Goal: Task Accomplishment & Management: Complete application form

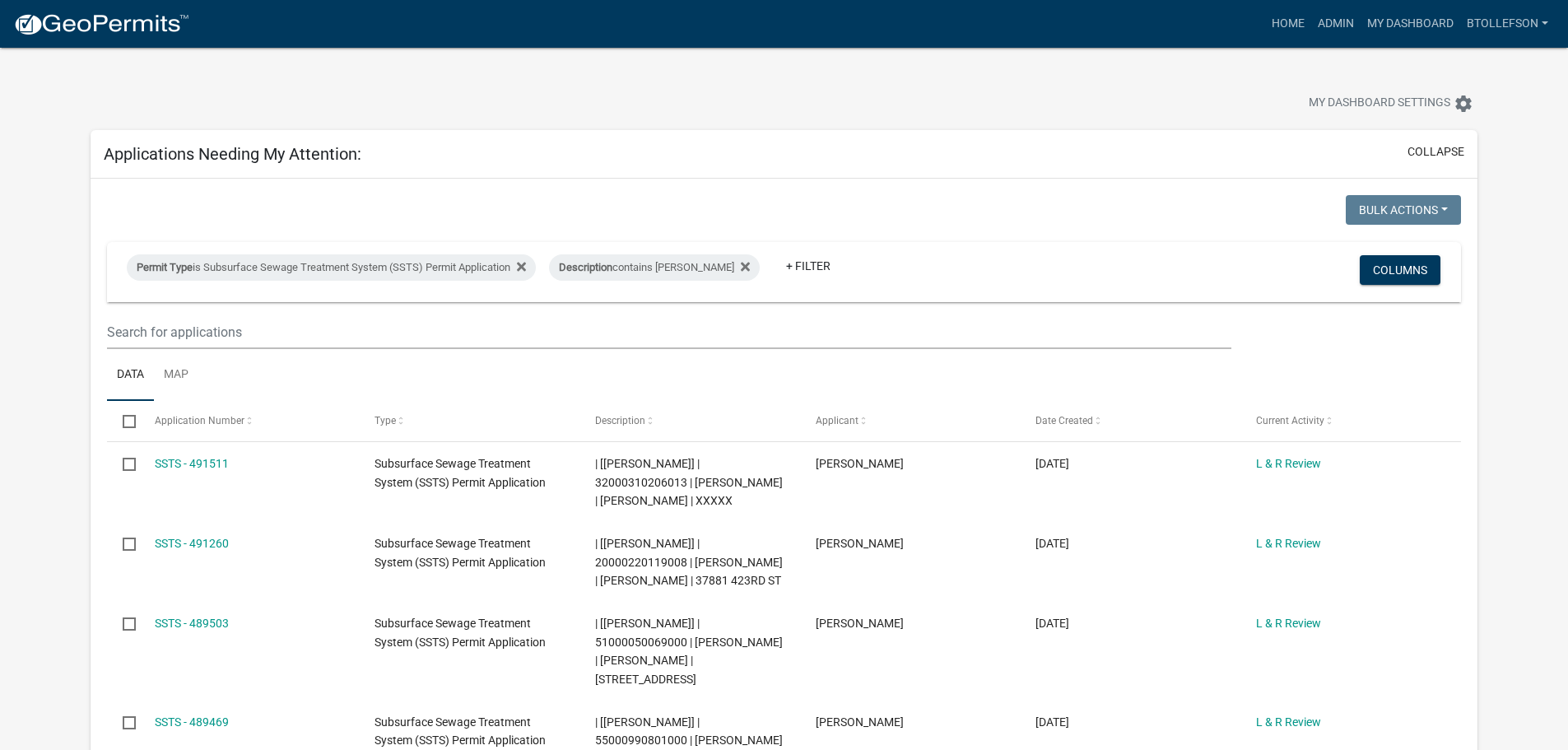
select select "3: 100"
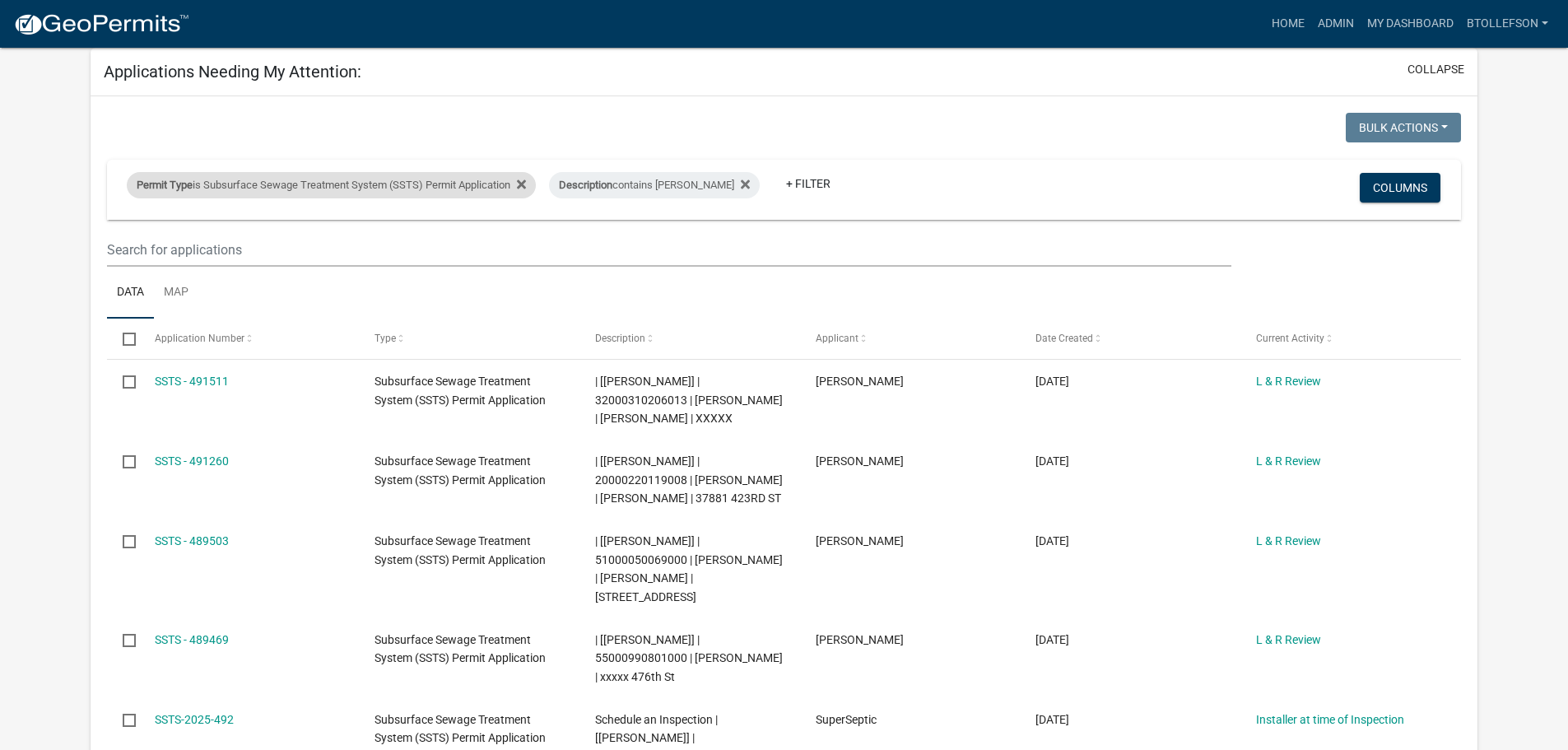
click at [369, 182] on div "Permit Type is Subsurface Sewage Treatment System (SSTS) Permit Application" at bounding box center [331, 184] width 409 height 26
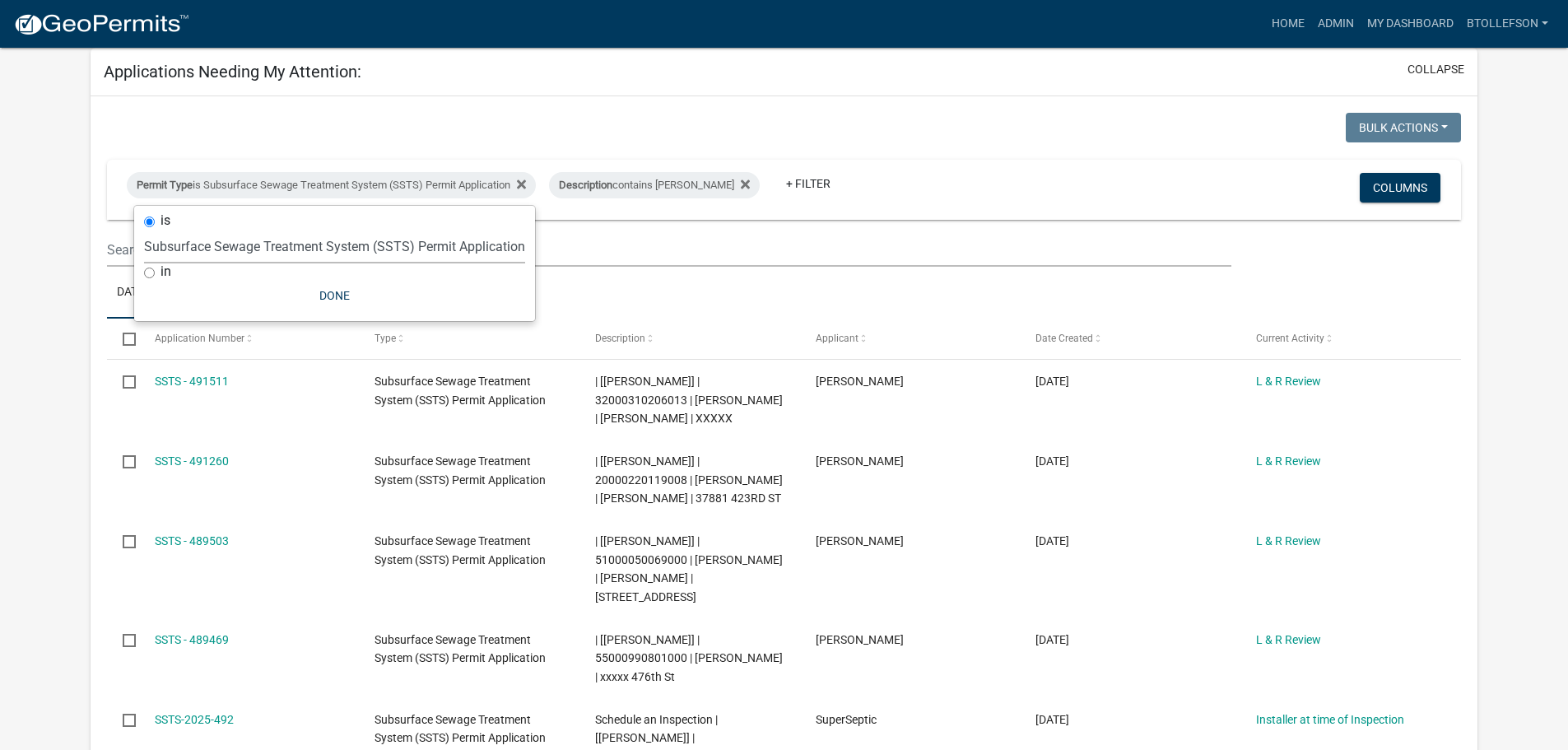
click at [319, 243] on select "Select an option Building Contractor / Excavators (Registration) Building Contr…" at bounding box center [334, 246] width 381 height 33
select select "79d4bf26-a84c-4898-8d16-9ebea2345fb4"
click at [144, 229] on select "Select an option Building Contractor / Excavators (Registration) Building Contr…" at bounding box center [334, 246] width 381 height 33
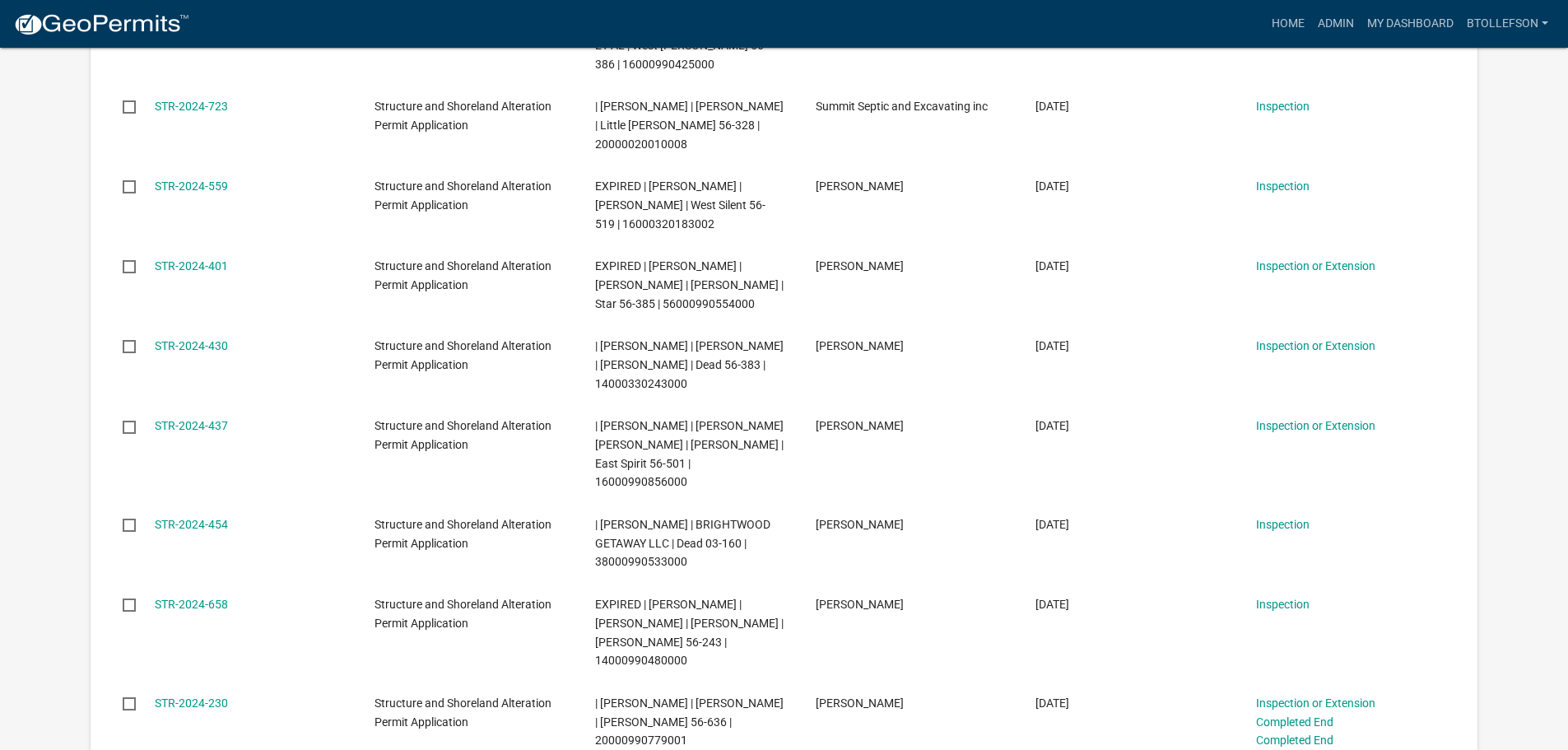
scroll to position [5102, 0]
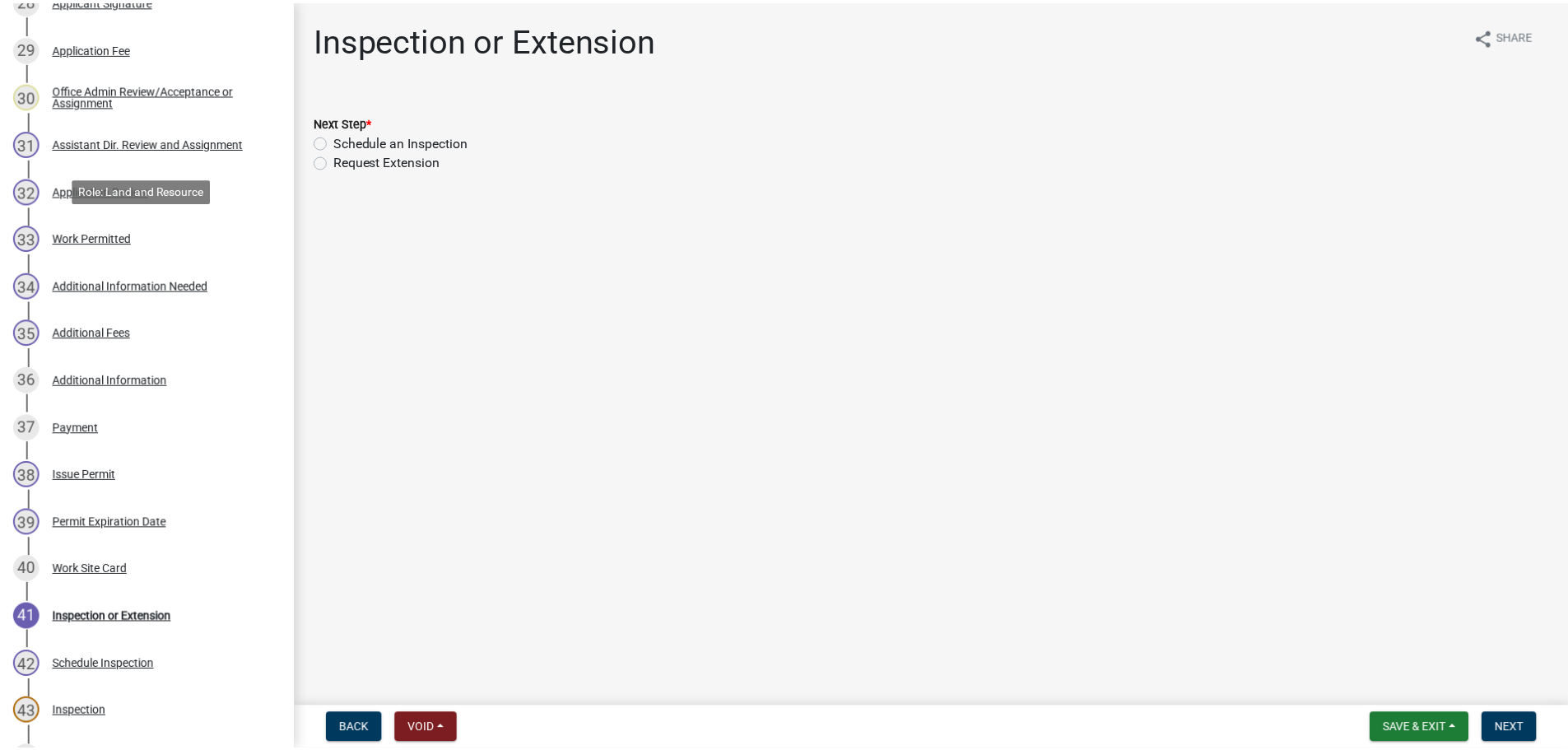
scroll to position [1646, 0]
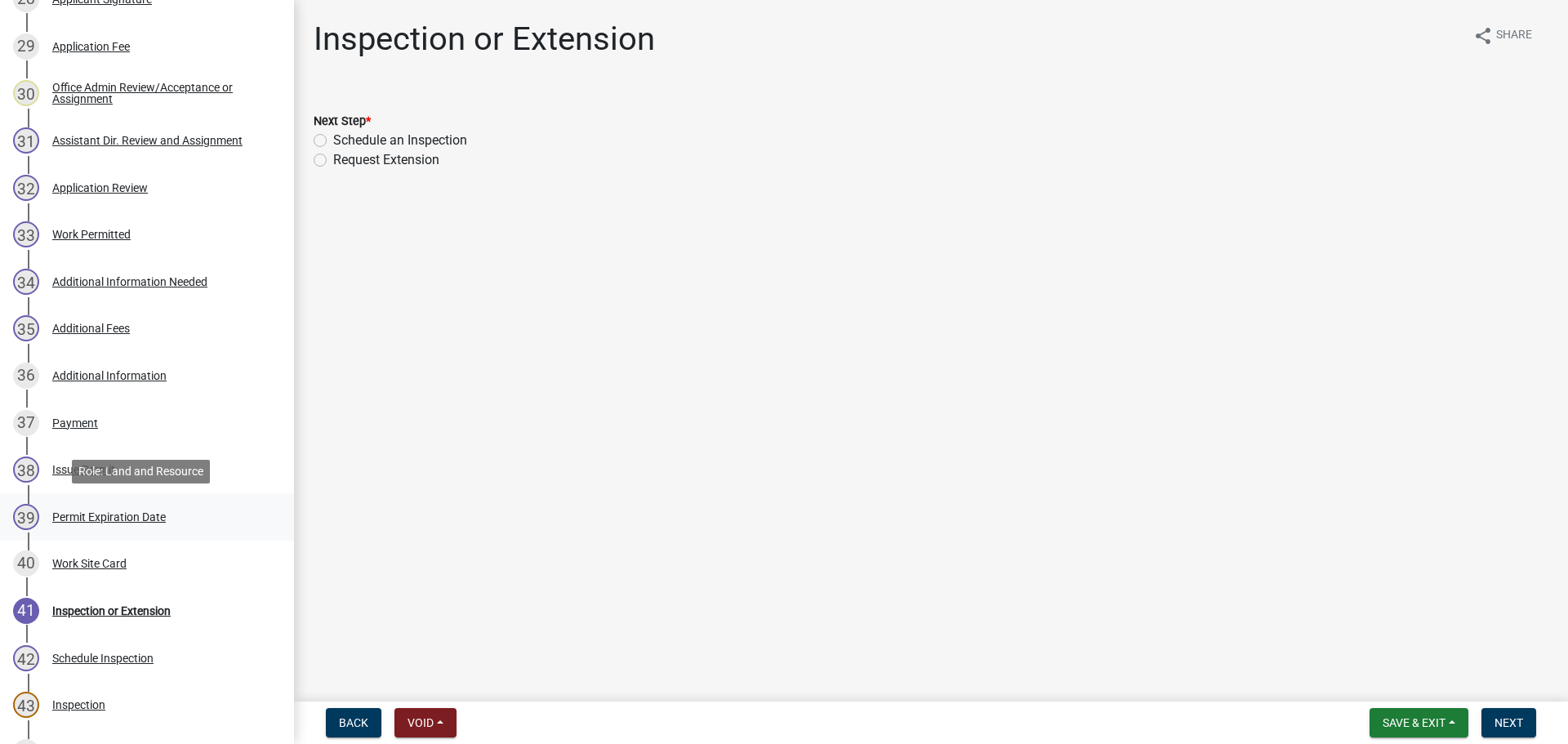
click at [125, 521] on div "Permit Expiration Date" at bounding box center [109, 516] width 114 height 12
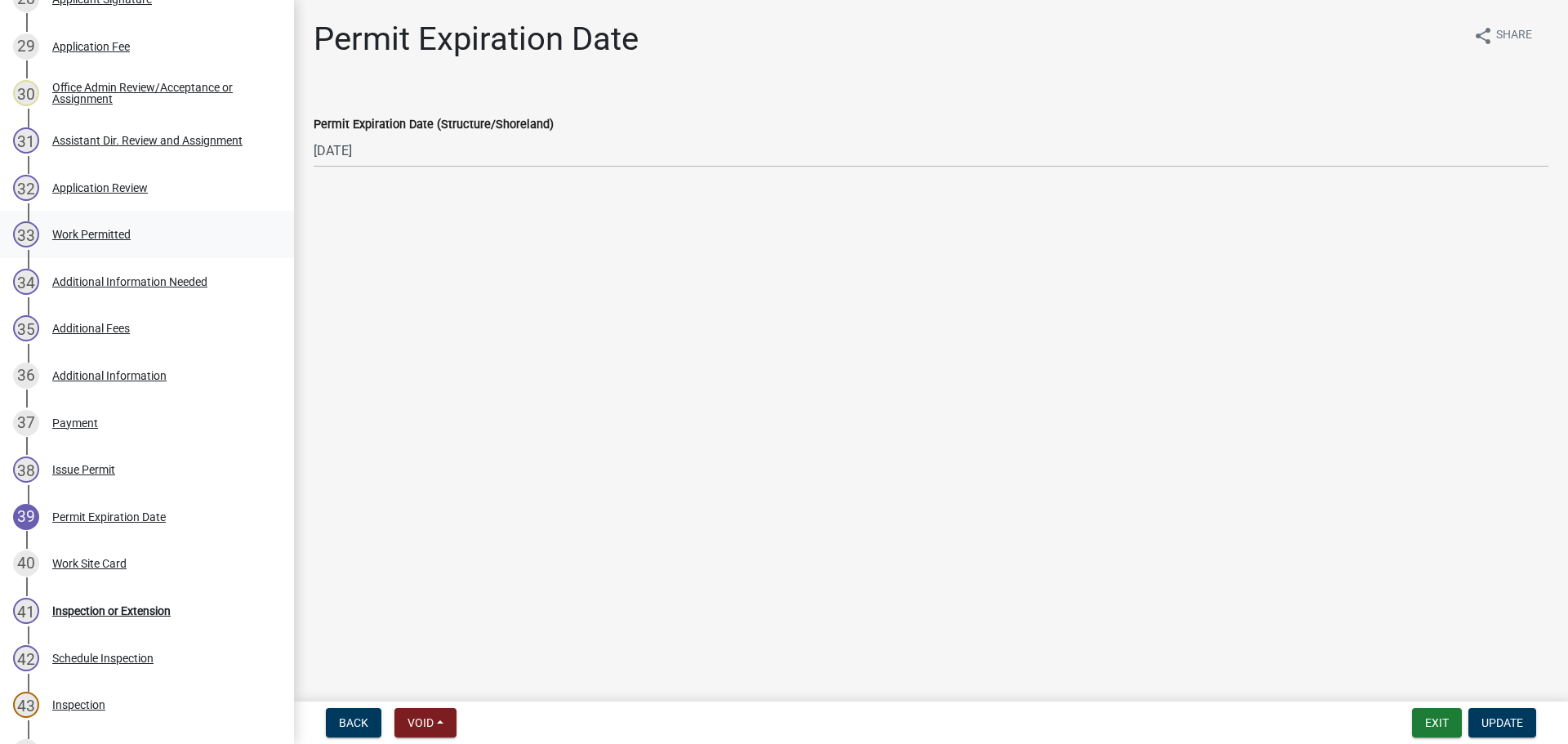
click at [120, 236] on div "Work Permitted" at bounding box center [91, 234] width 78 height 12
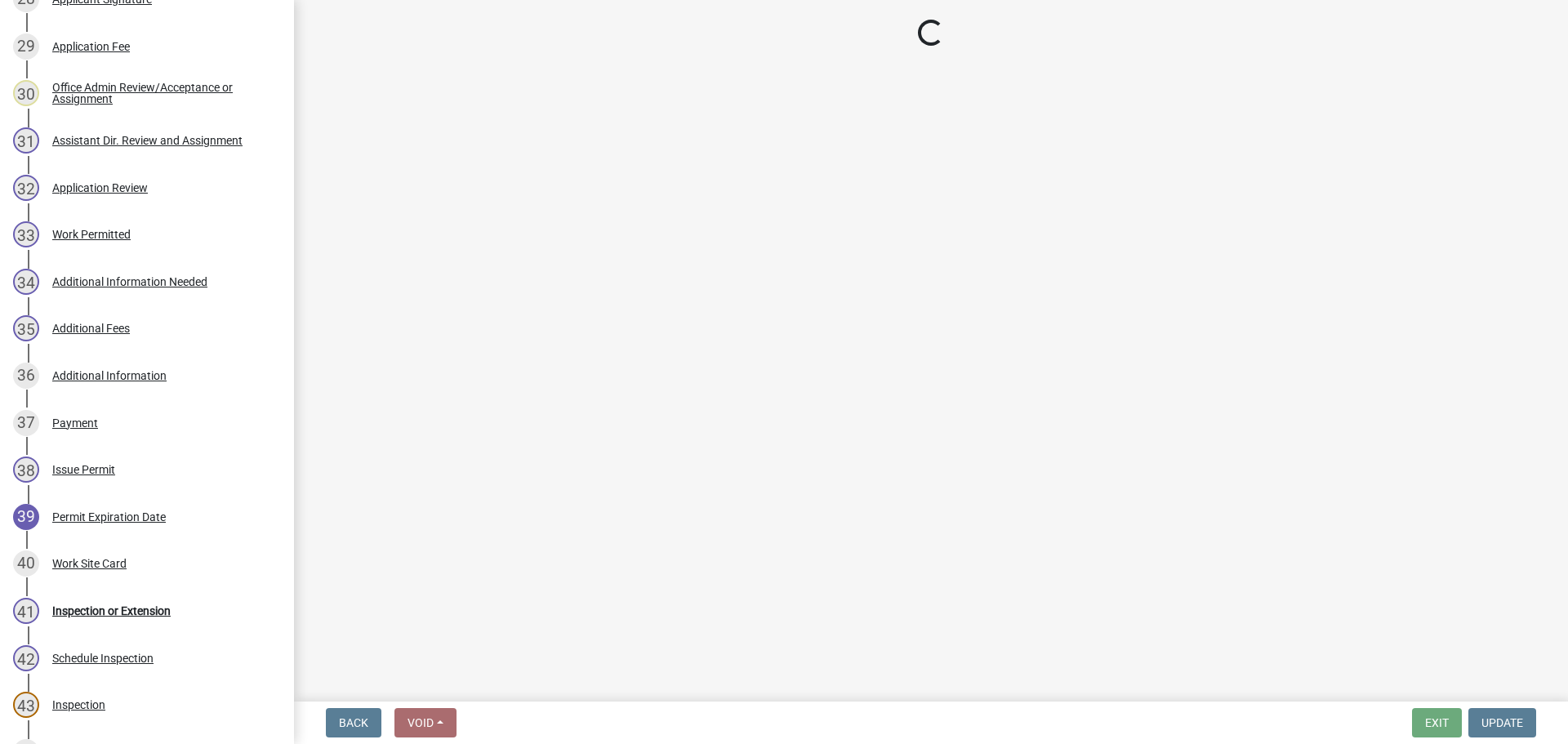
select select "55b171dc-ec57-498b-8d80-4b55e0b91b84"
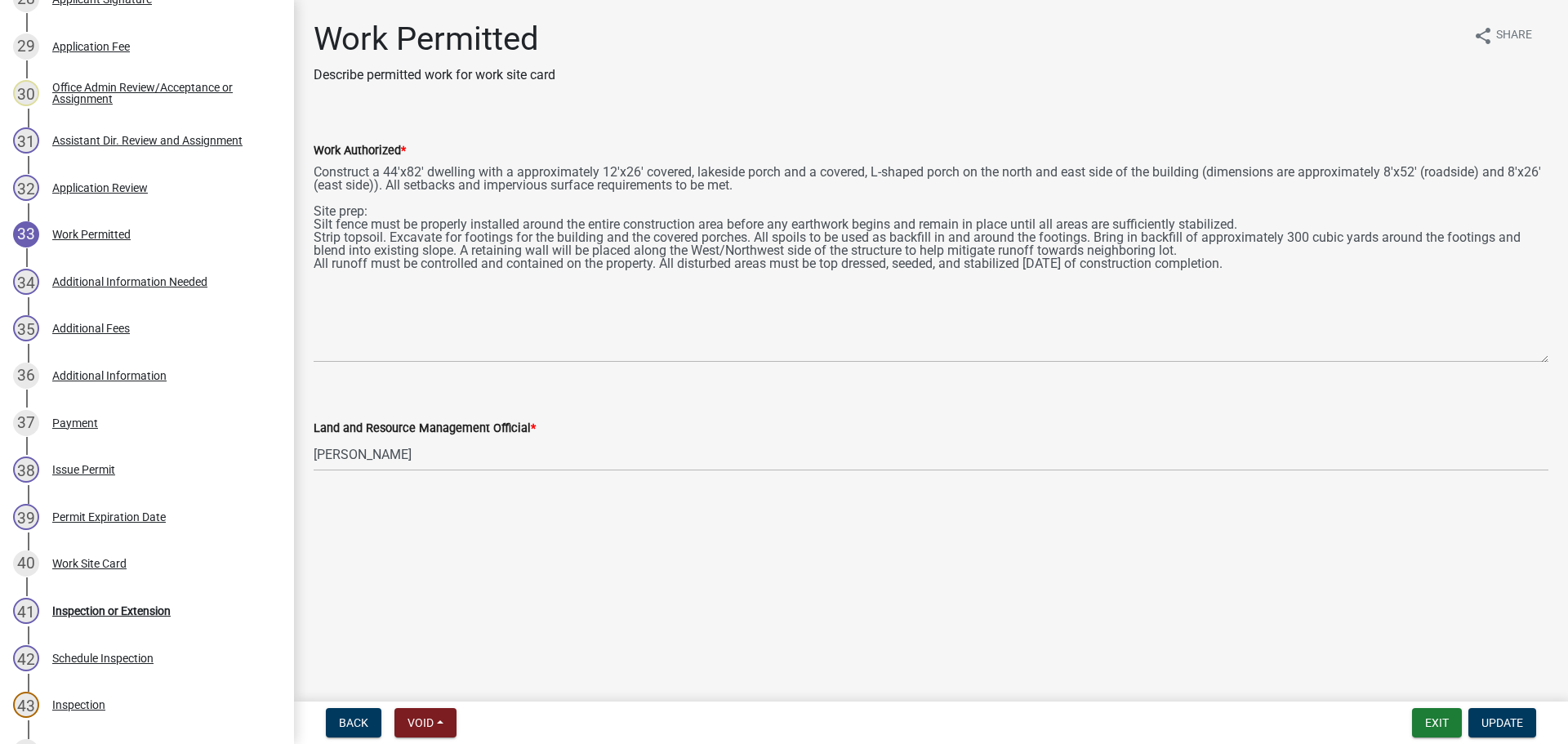
drag, startPoint x: 1542, startPoint y: 230, endPoint x: 1560, endPoint y: 398, distance: 169.0
click at [1555, 362] on div "Work Authorized *" at bounding box center [931, 240] width 1259 height 245
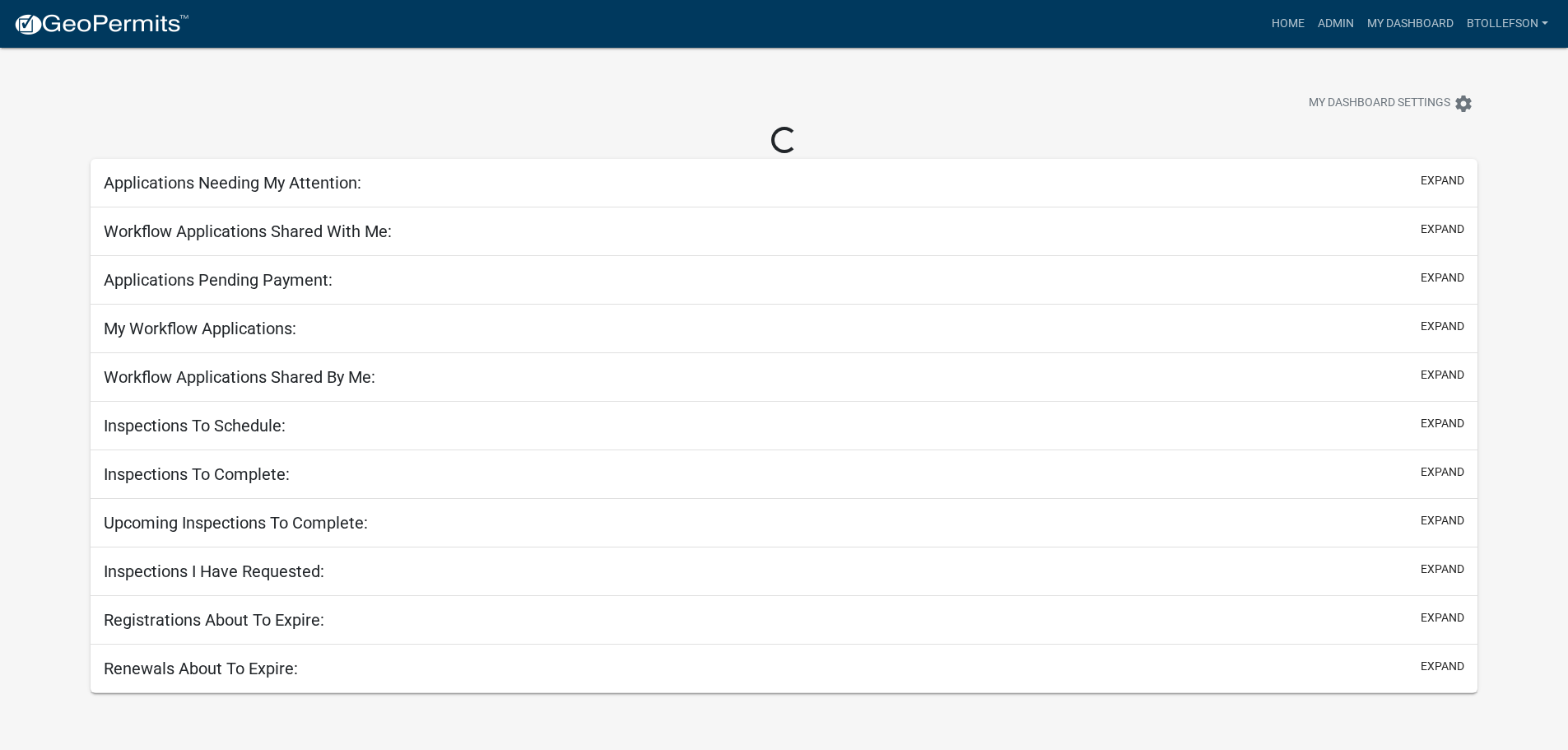
select select "3: 100"
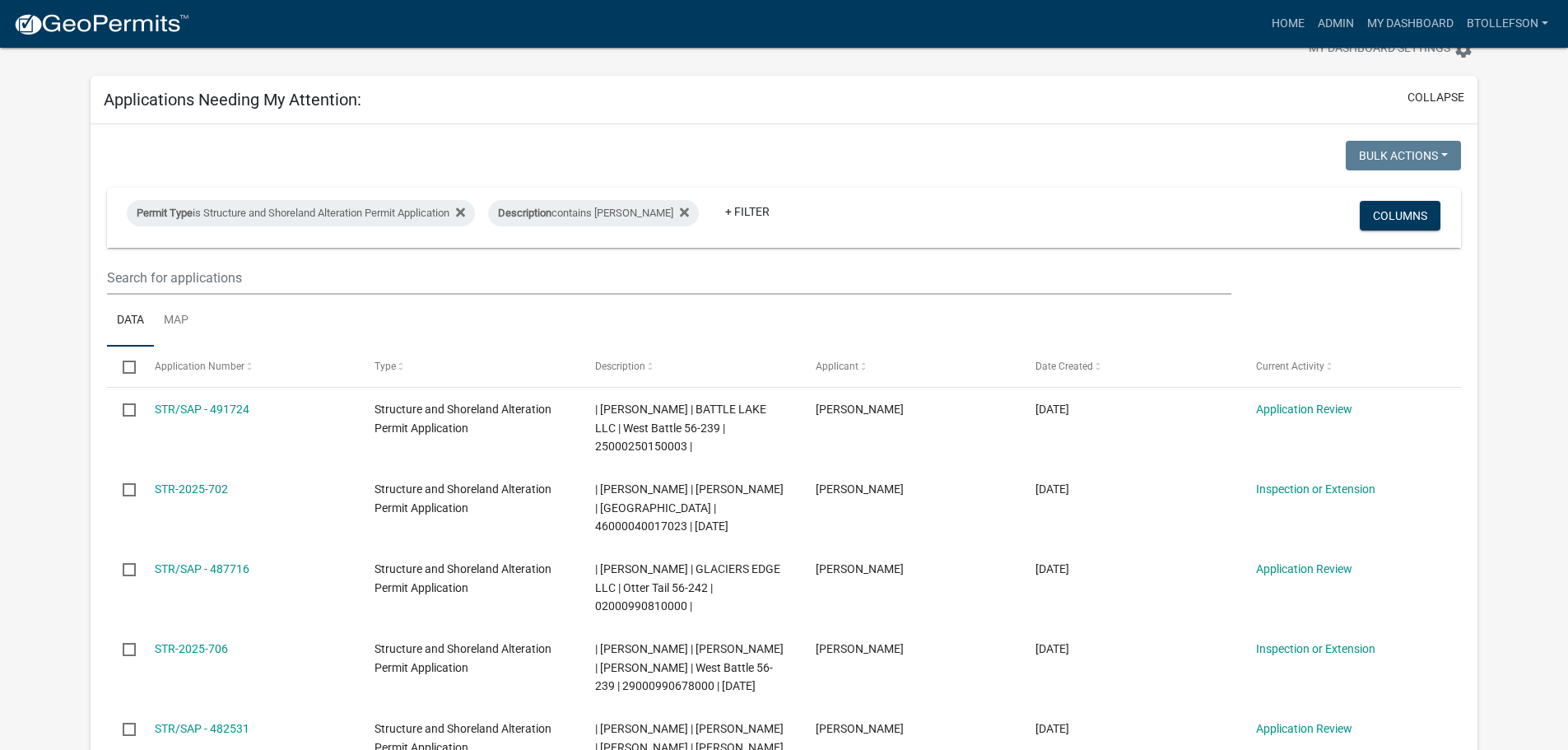
scroll to position [82, 0]
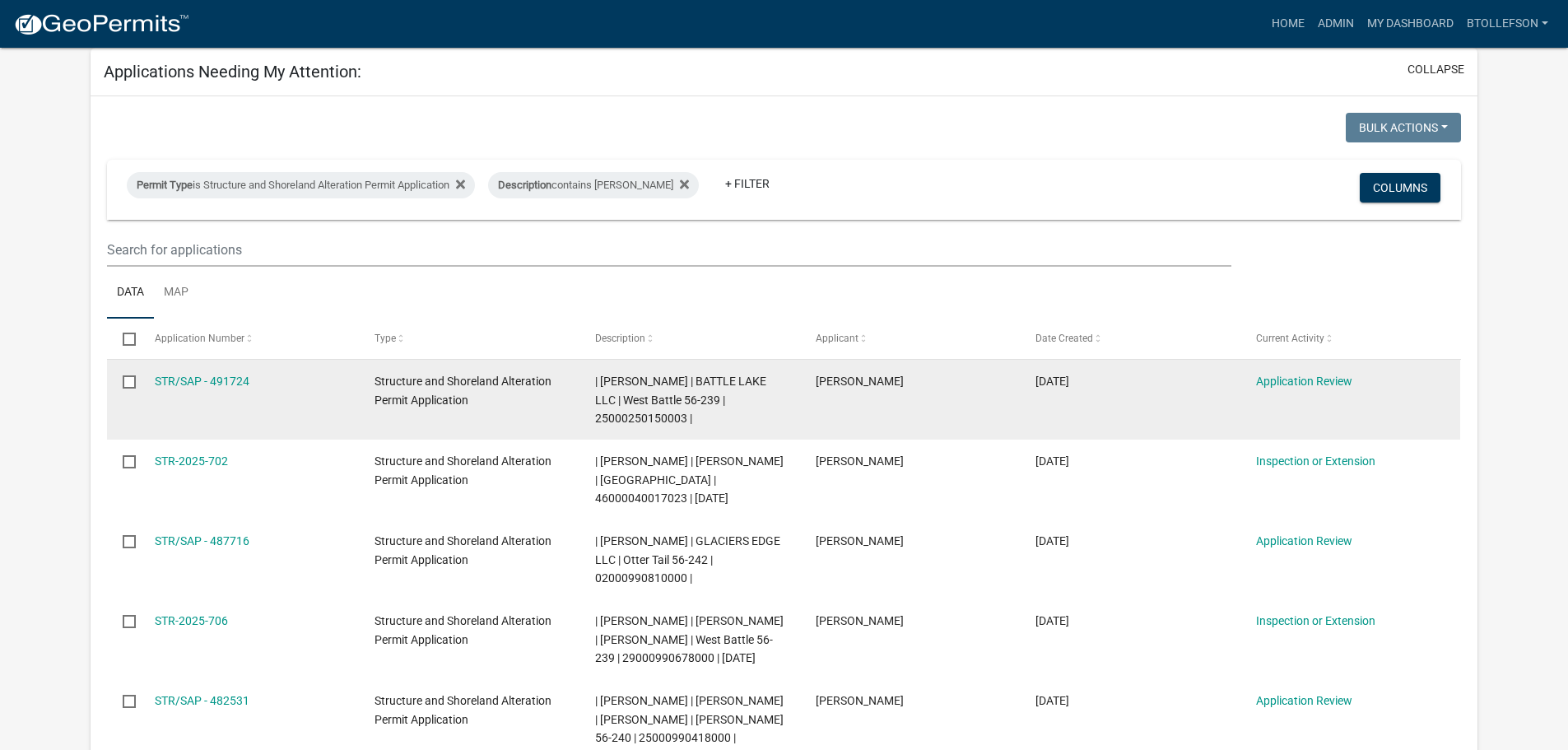
drag, startPoint x: 595, startPoint y: 416, endPoint x: 684, endPoint y: 419, distance: 89.1
click at [684, 419] on span "| [PERSON_NAME] | BATTLE LAKE LLC | West Battle 56-239 | 25000250150003 |" at bounding box center [681, 399] width 171 height 51
copy span "25000250150003"
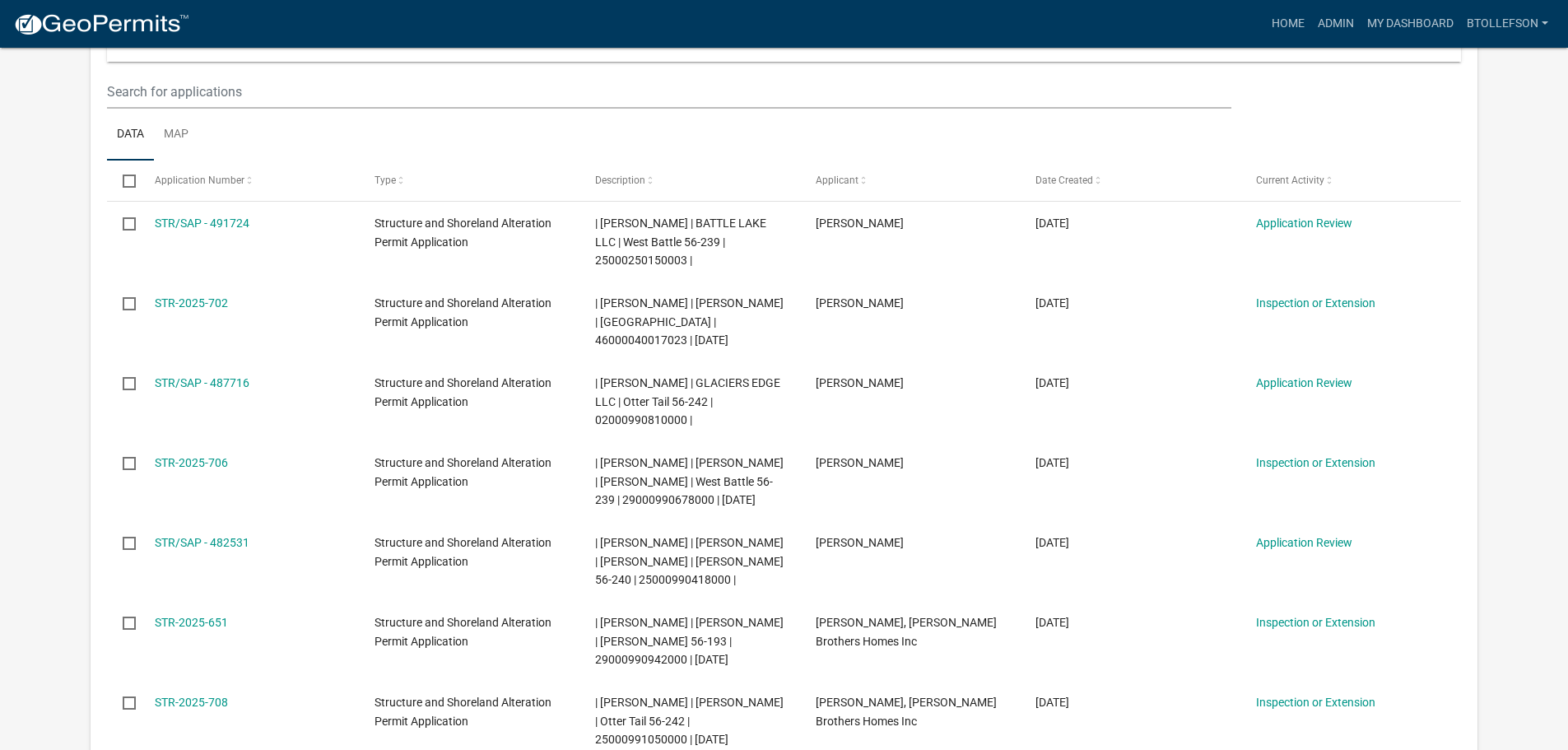
scroll to position [247, 0]
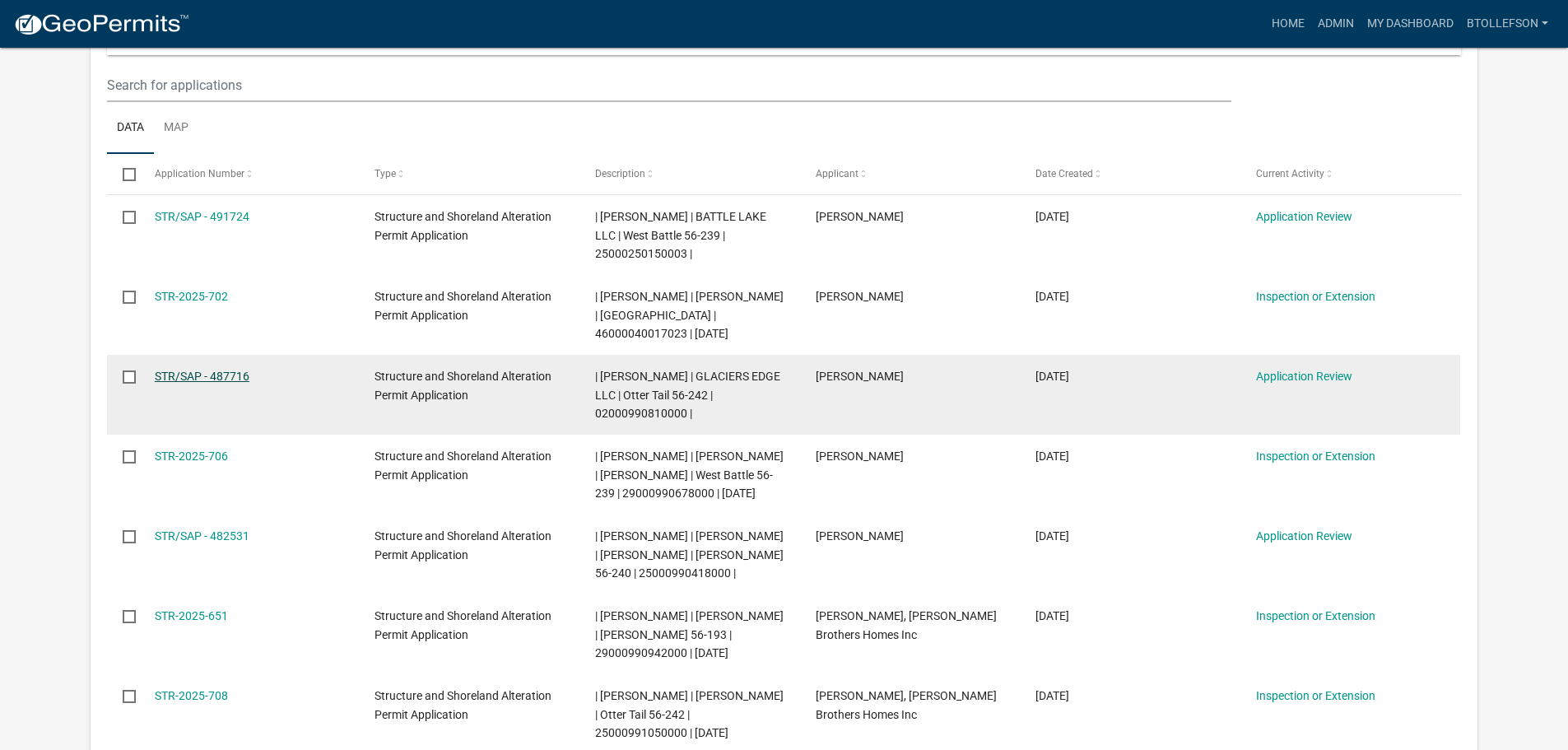
click at [175, 374] on link "STR/SAP - 487716" at bounding box center [202, 376] width 95 height 13
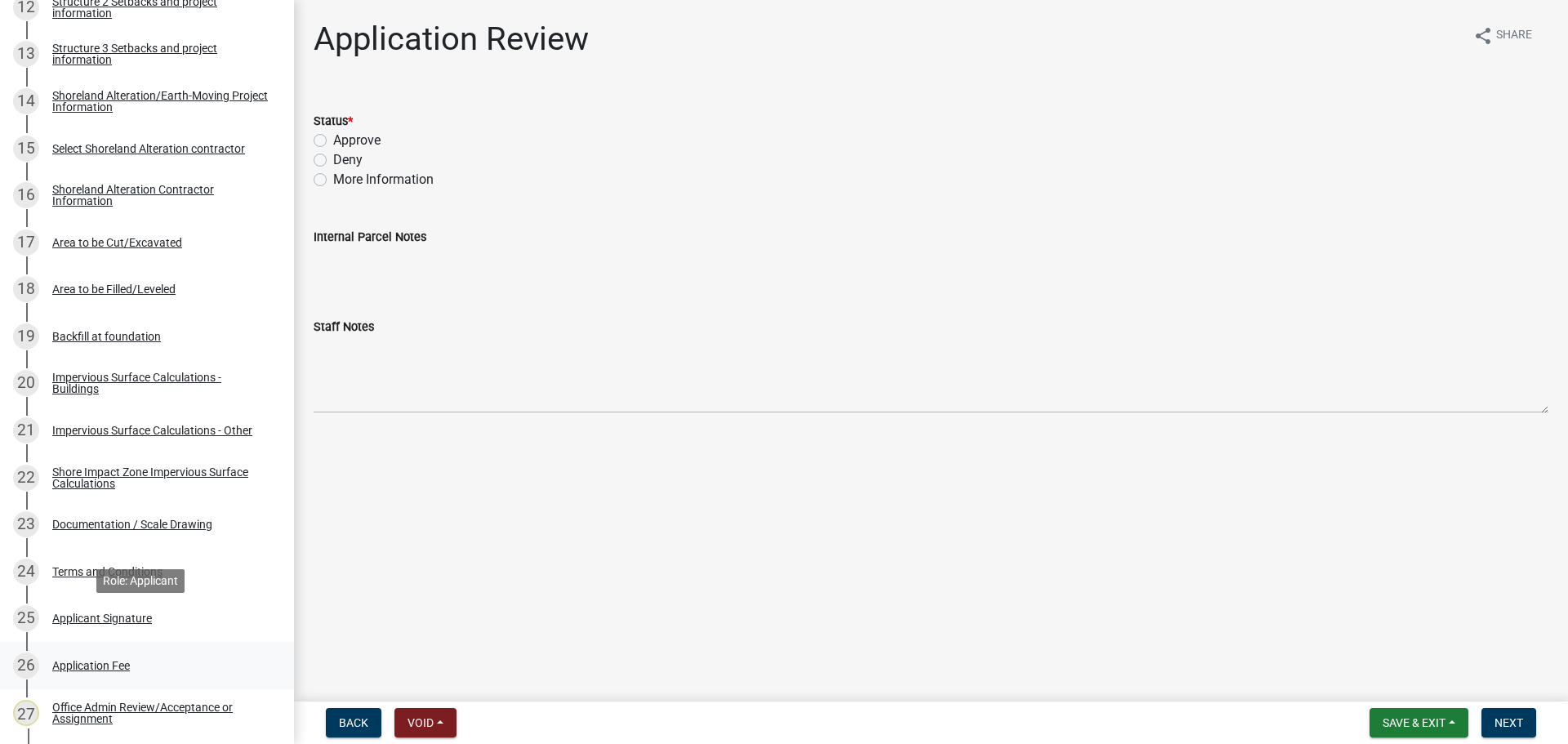
scroll to position [749, 0]
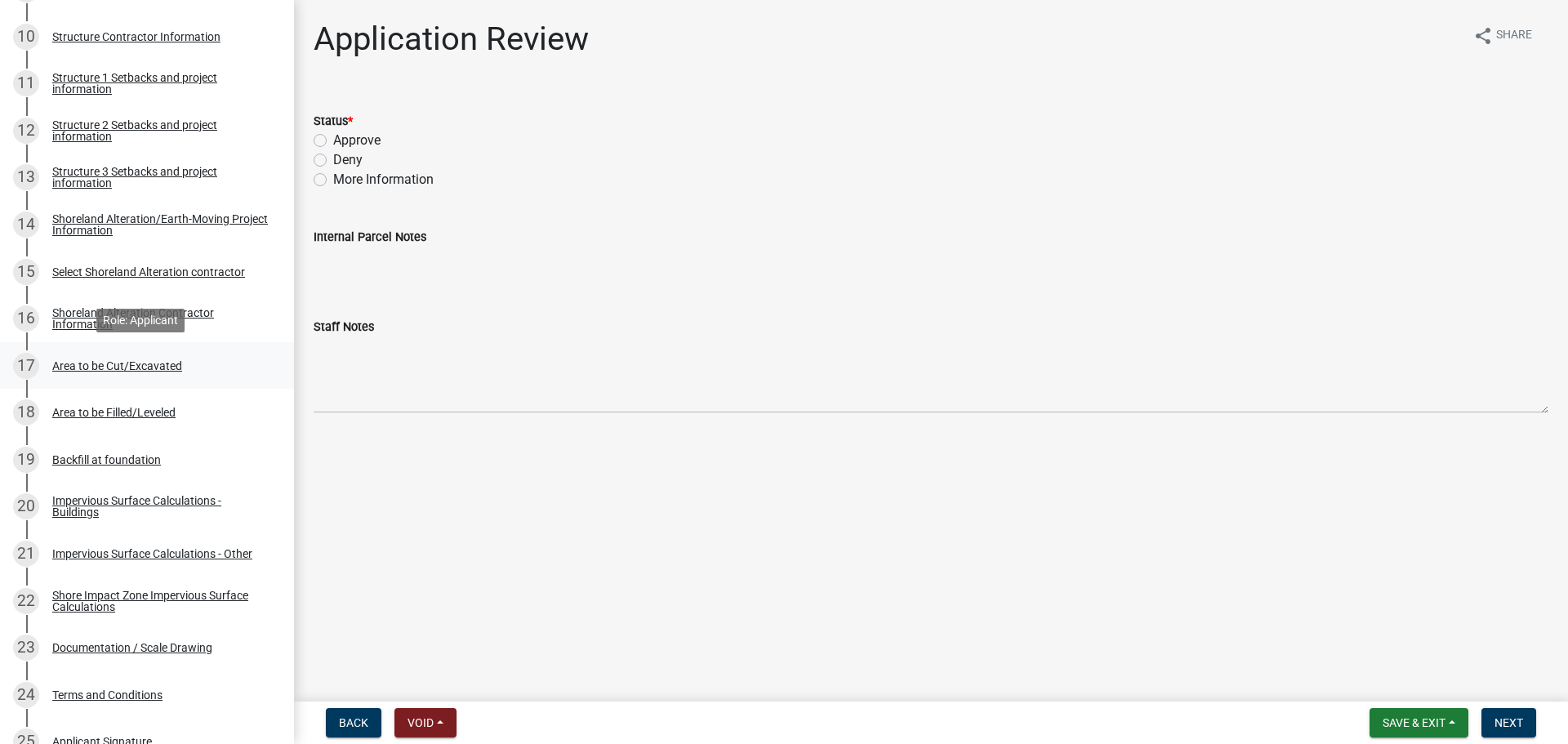
click at [167, 360] on div "Area to be Cut/Excavated" at bounding box center [117, 366] width 130 height 12
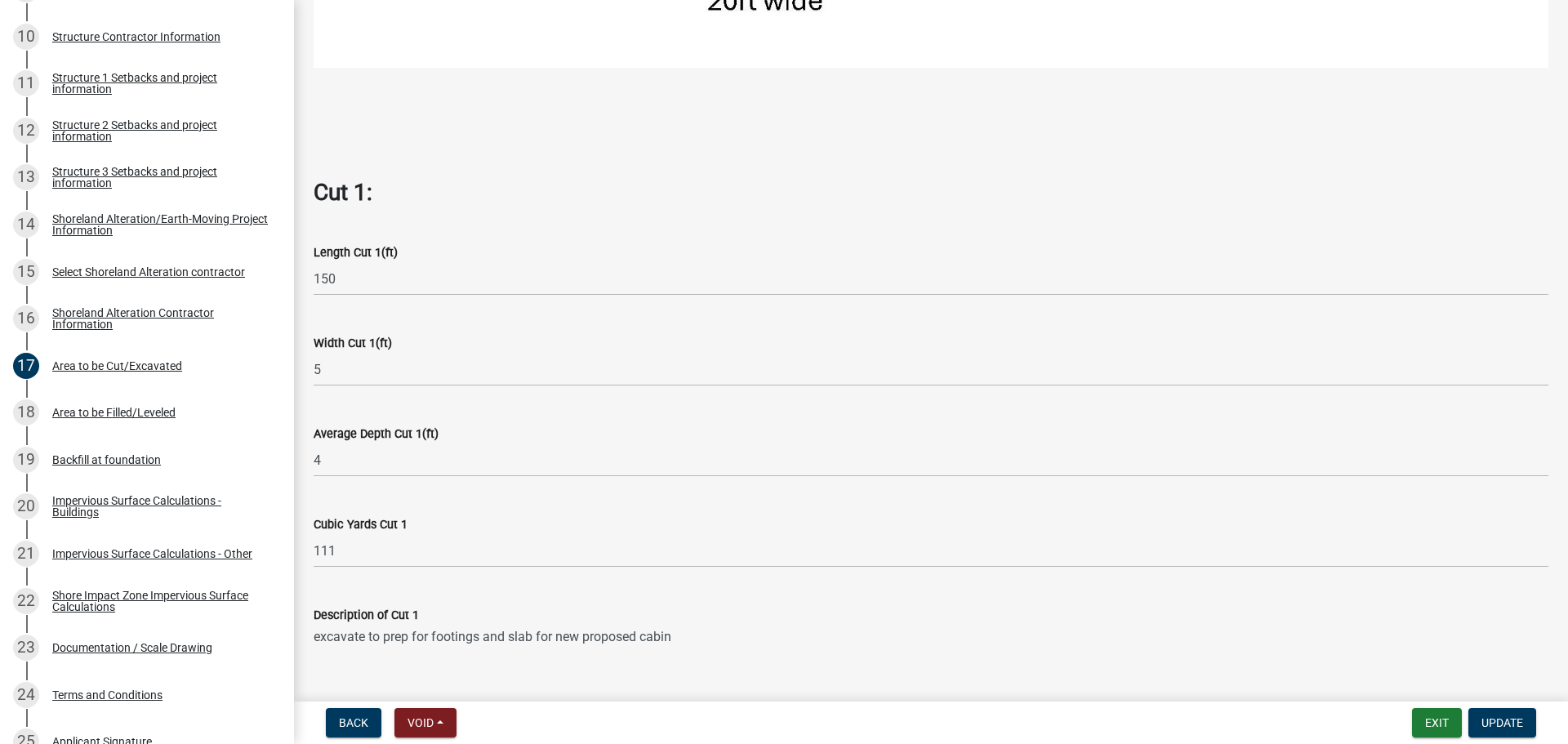
scroll to position [898, 0]
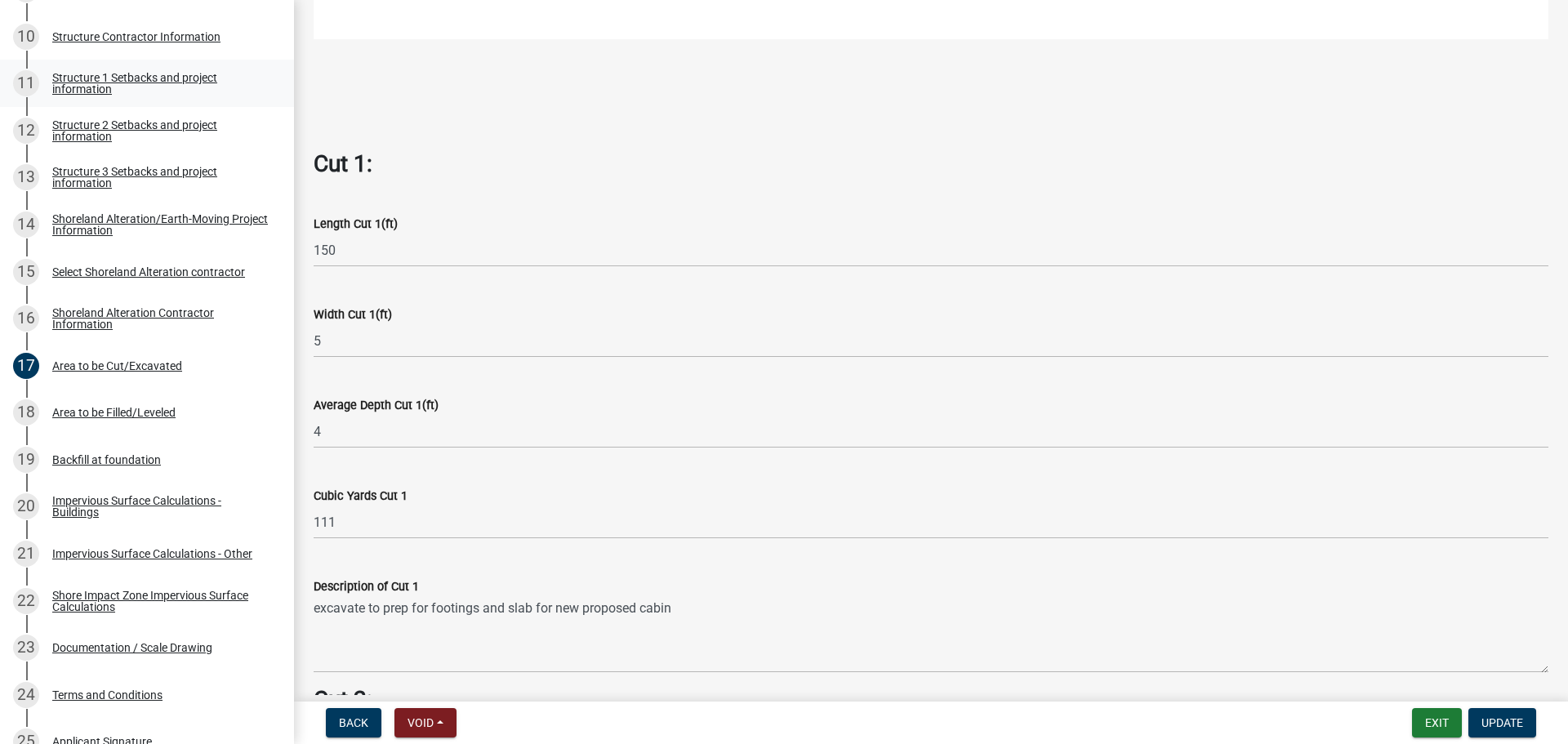
click at [109, 83] on div "Structure 1 Setbacks and project information" at bounding box center [160, 84] width 216 height 23
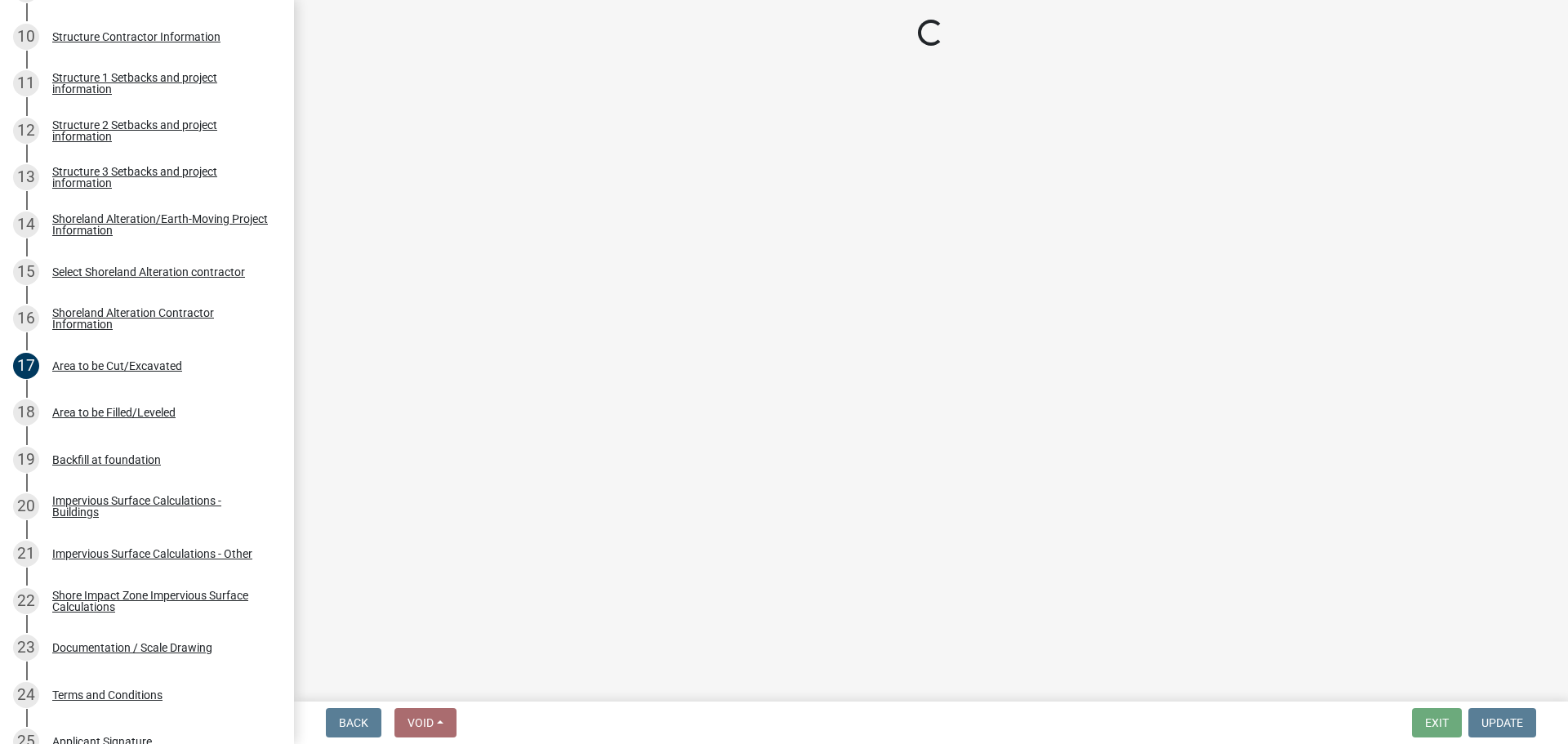
select select "c185e313-3403-4239-bd61-bb563c58a77a"
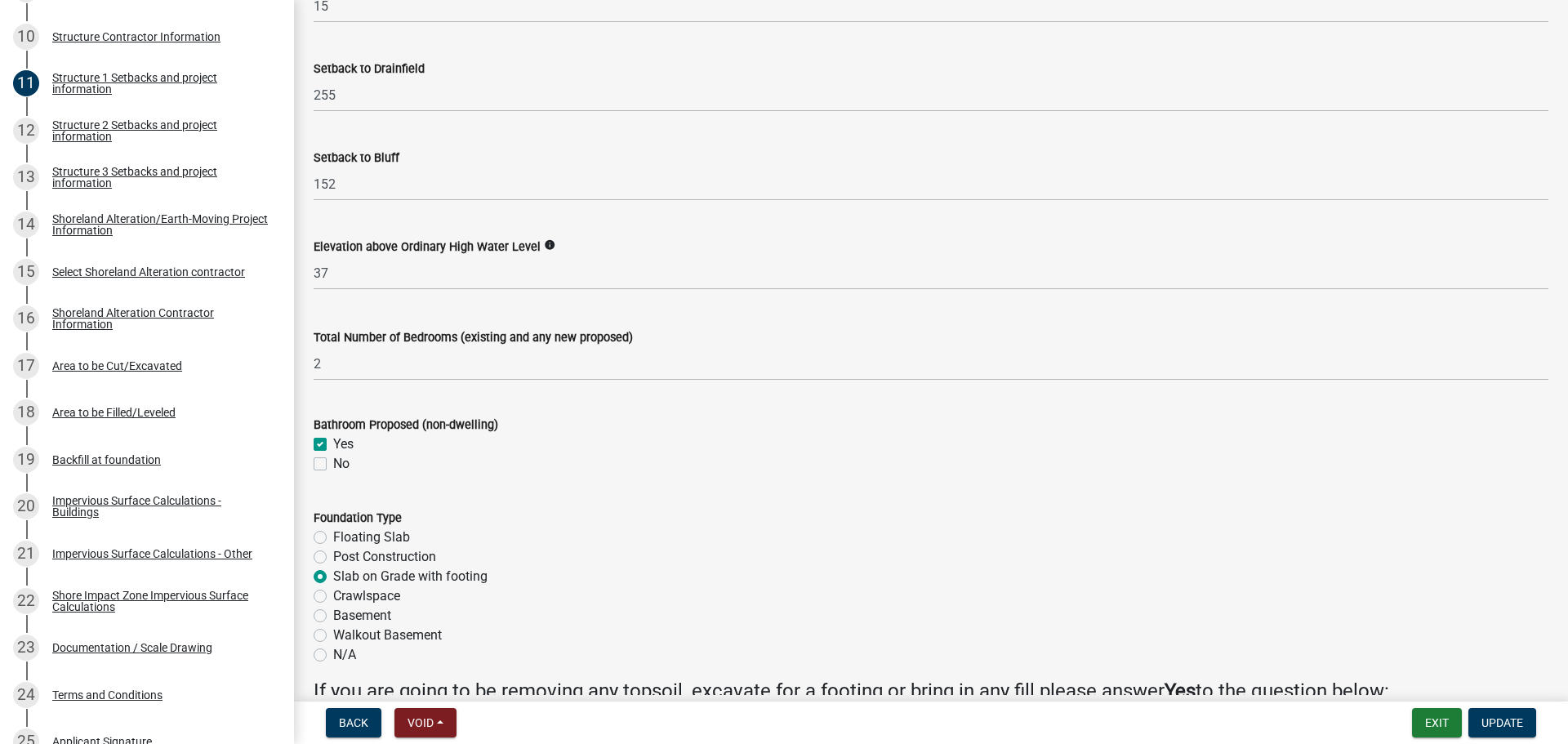
scroll to position [1851, 0]
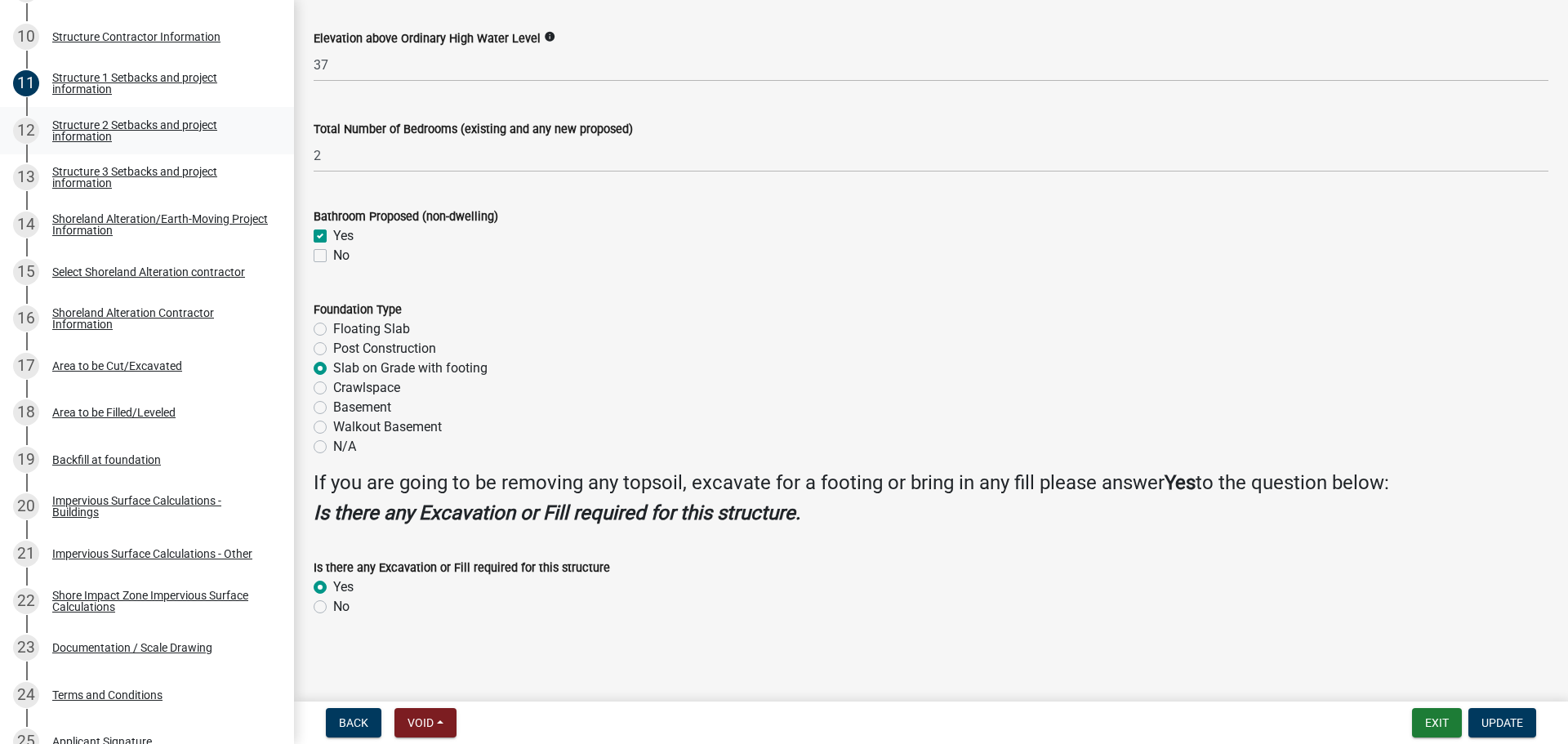
click at [91, 129] on div "Structure 2 Setbacks and project information" at bounding box center [160, 131] width 216 height 23
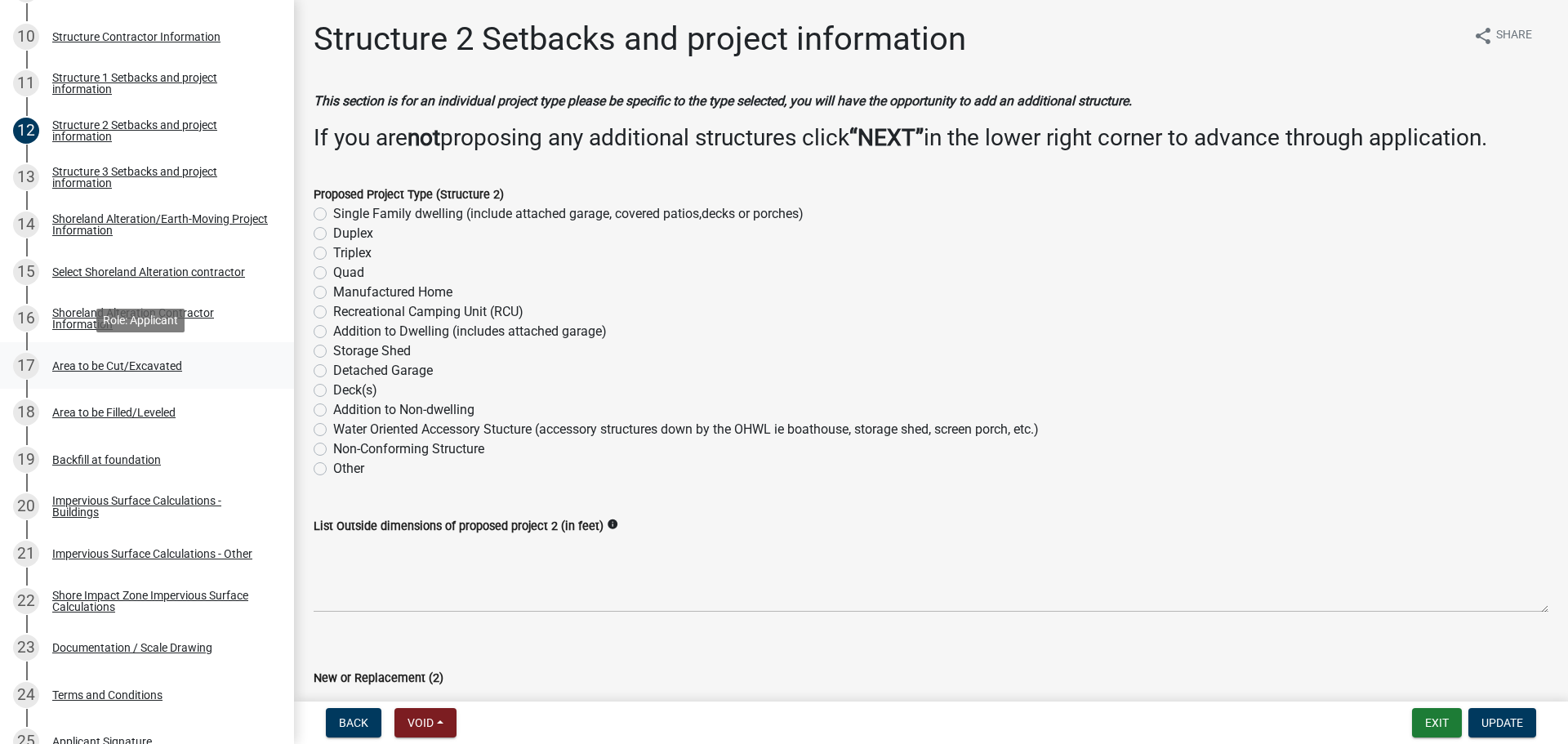
click at [120, 361] on div "Area to be Cut/Excavated" at bounding box center [117, 366] width 130 height 12
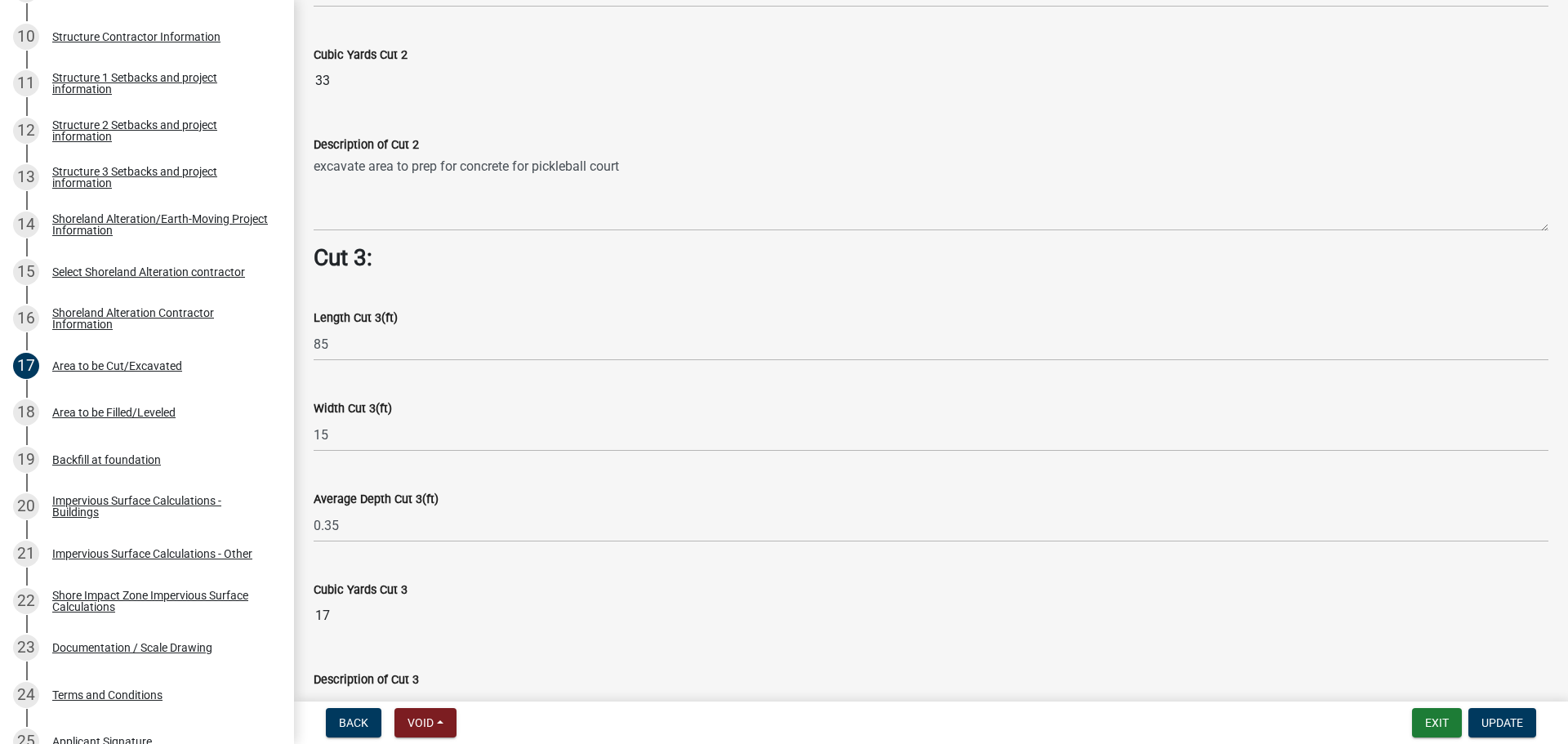
scroll to position [1959, 0]
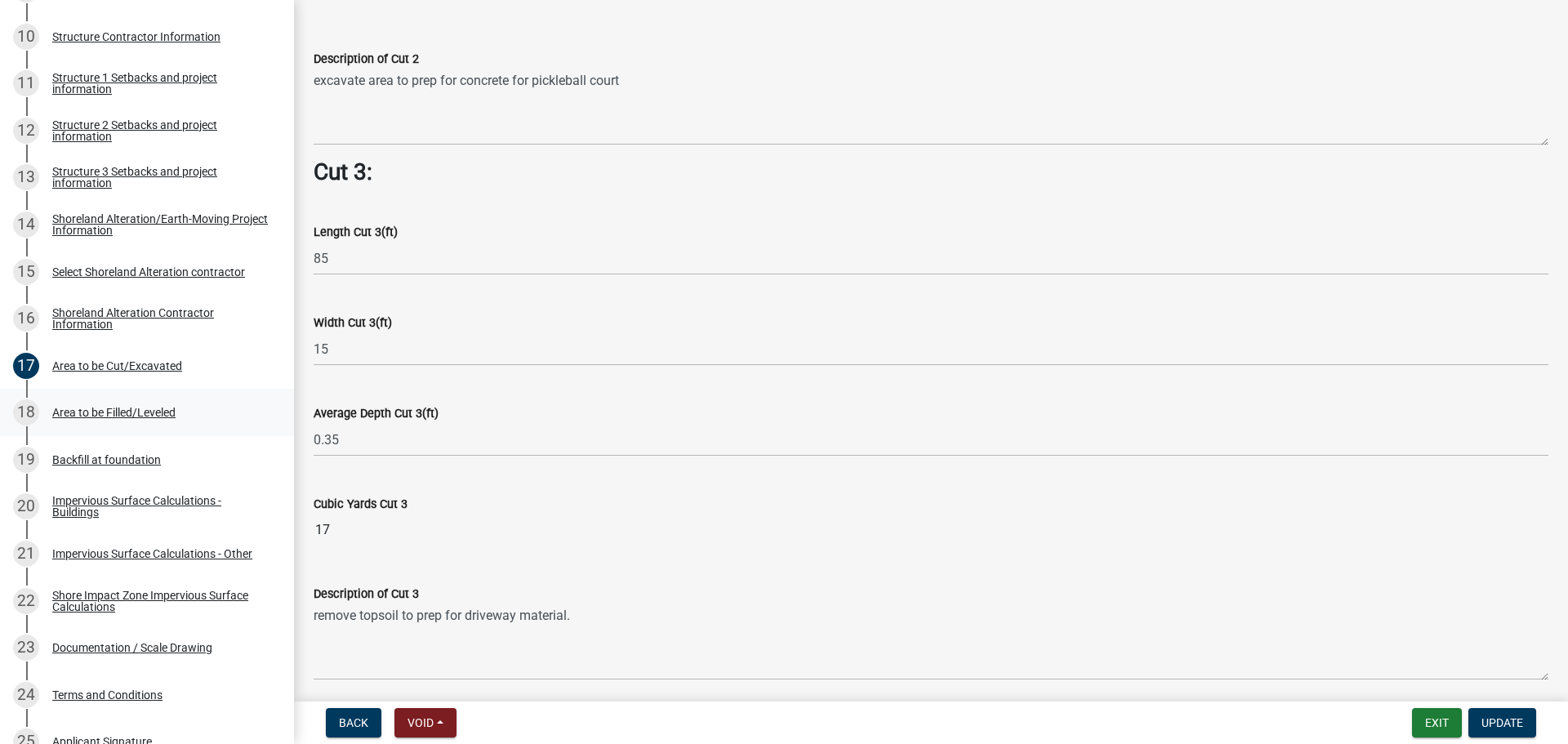
click at [105, 425] on div "18 Area to be Filled/Leveled" at bounding box center [140, 412] width 255 height 26
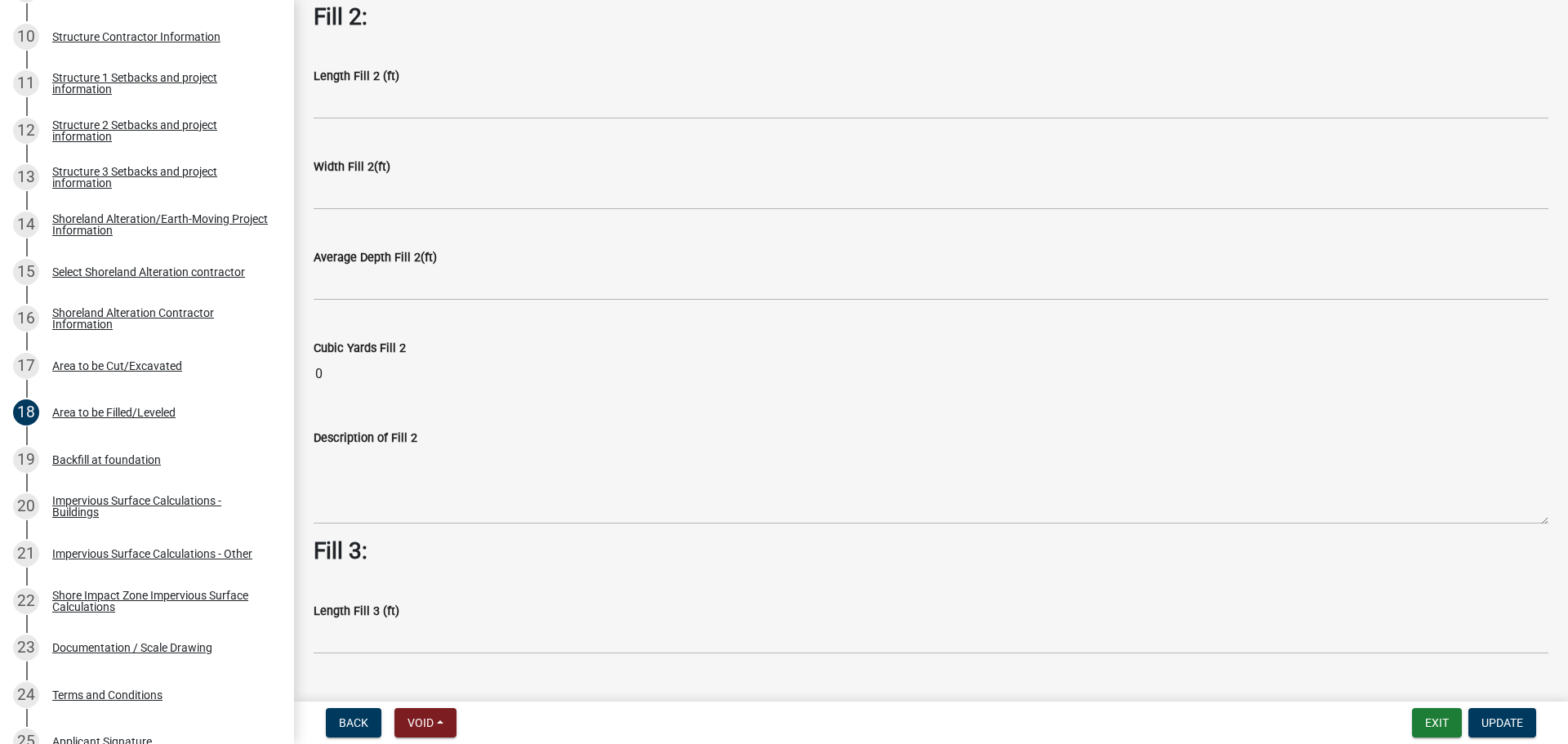
scroll to position [653, 0]
click at [100, 365] on div "Area to be Cut/Excavated" at bounding box center [117, 366] width 130 height 12
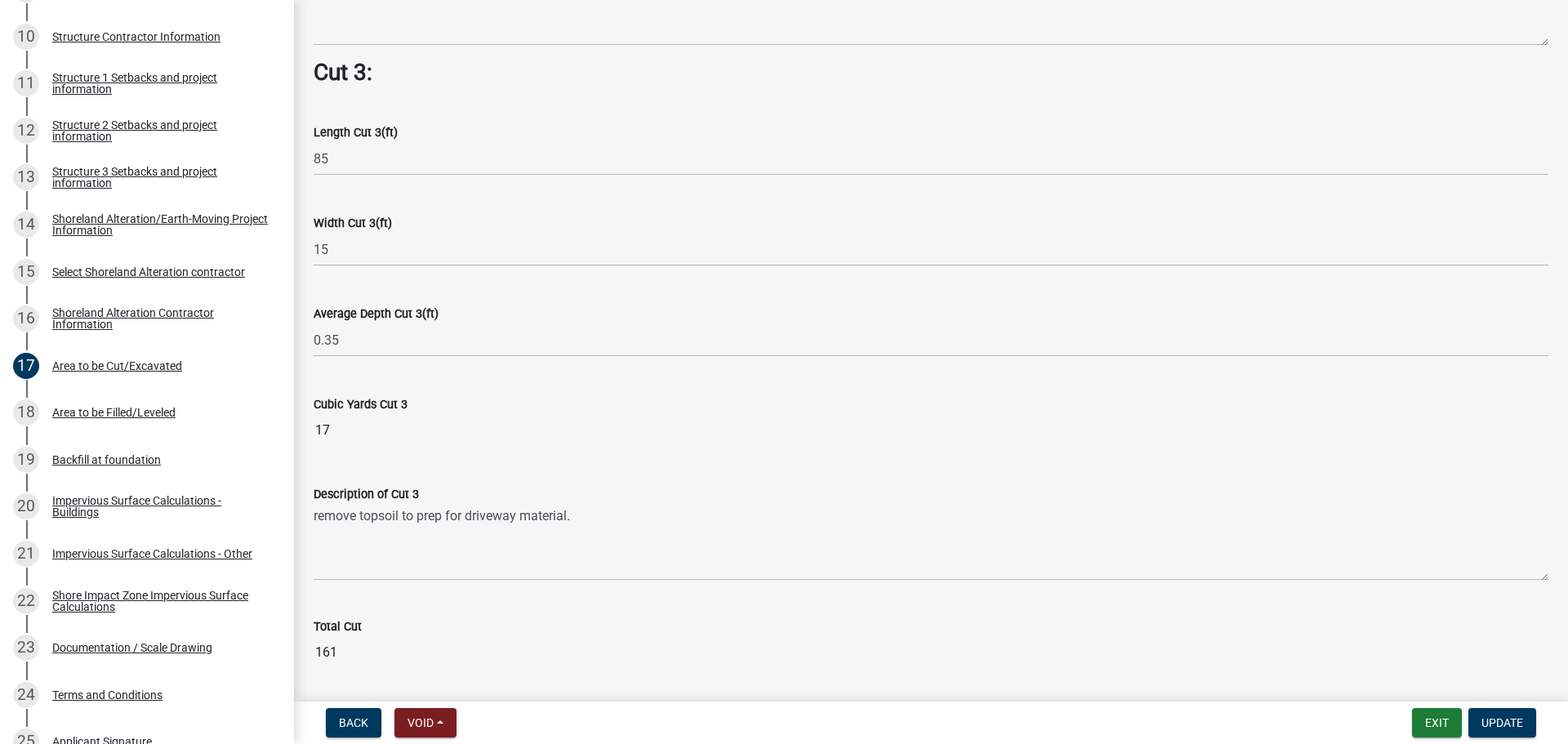
scroll to position [2021, 0]
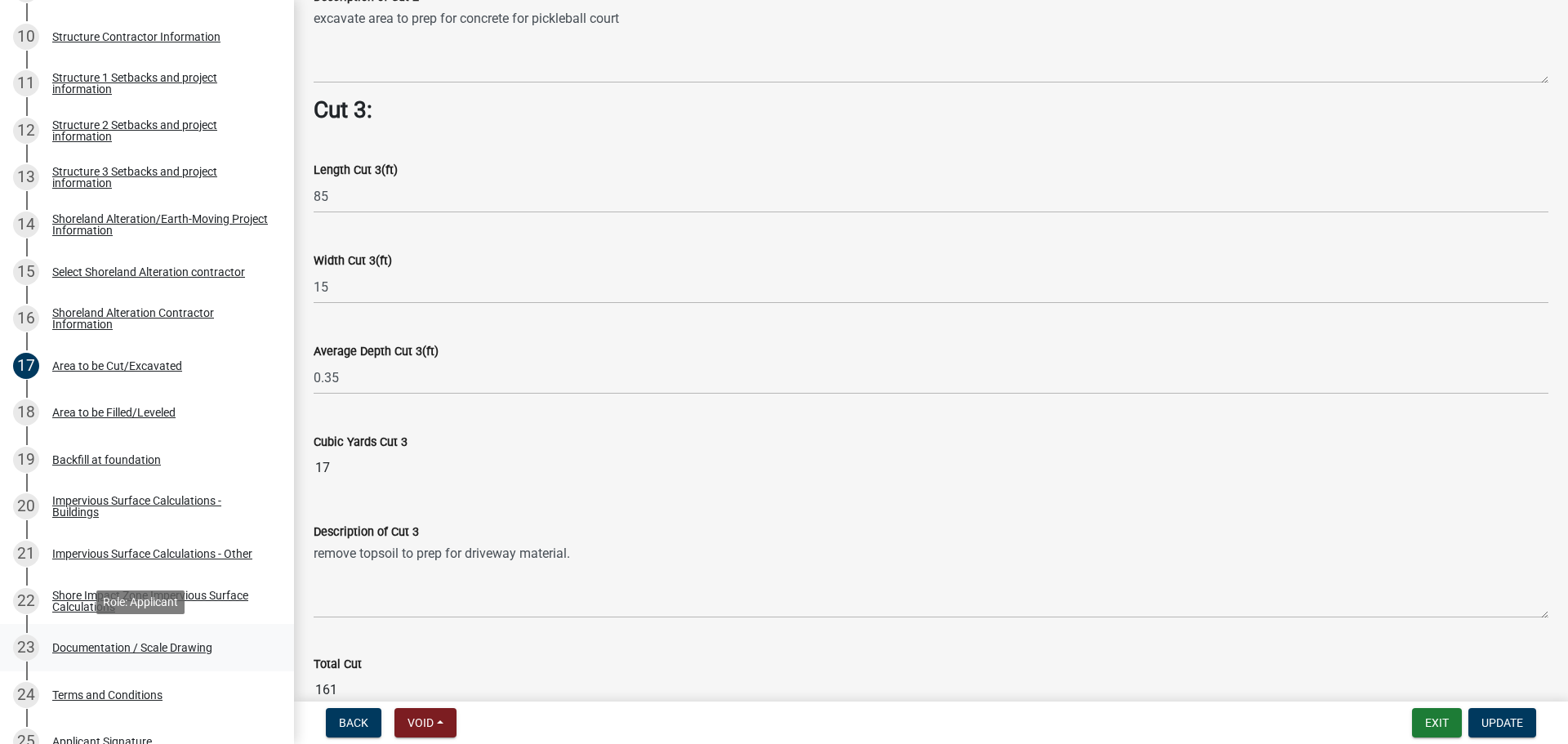
click at [93, 642] on div "Documentation / Scale Drawing" at bounding box center [132, 648] width 160 height 12
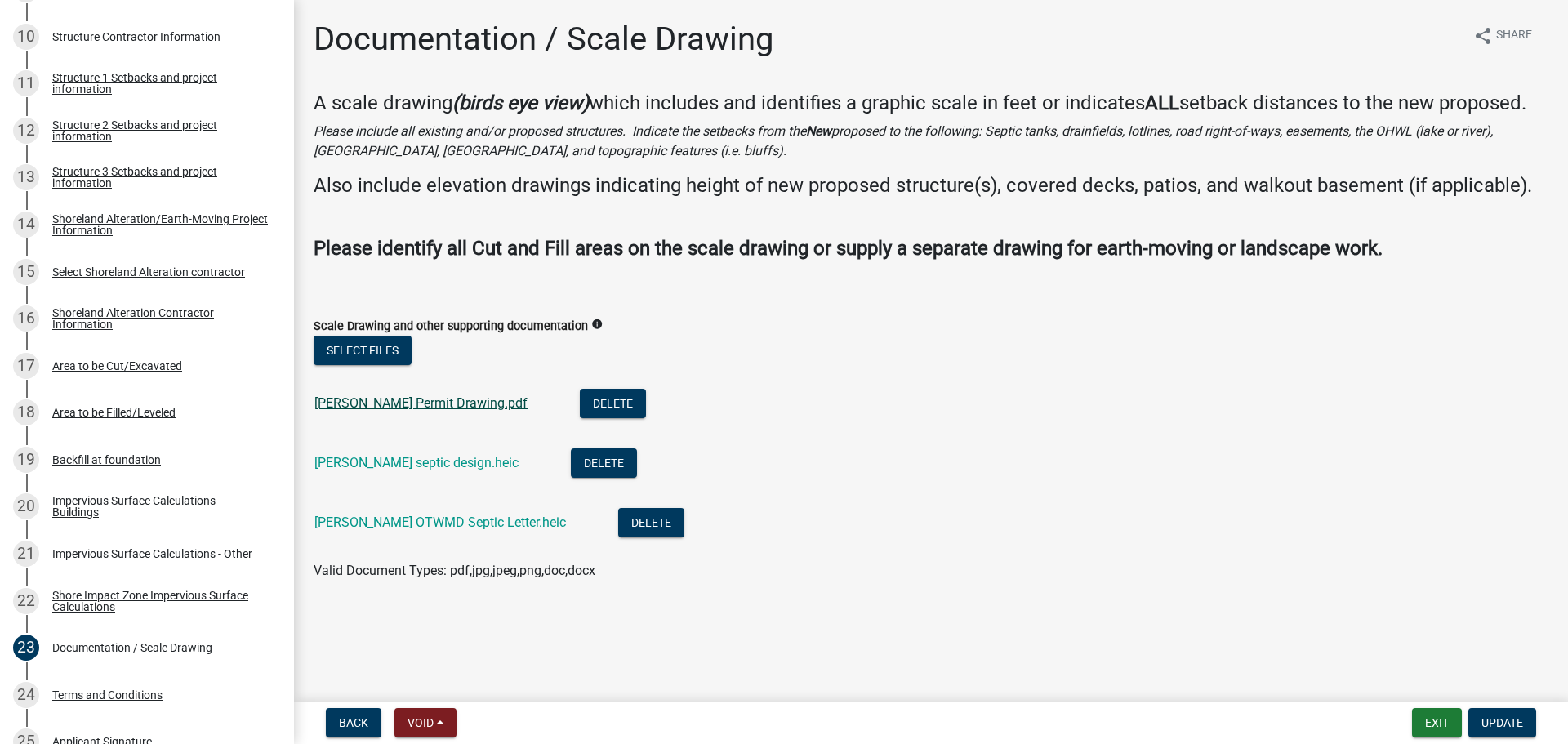
click at [388, 402] on link "[PERSON_NAME] Permit Drawing.pdf" at bounding box center [420, 403] width 213 height 16
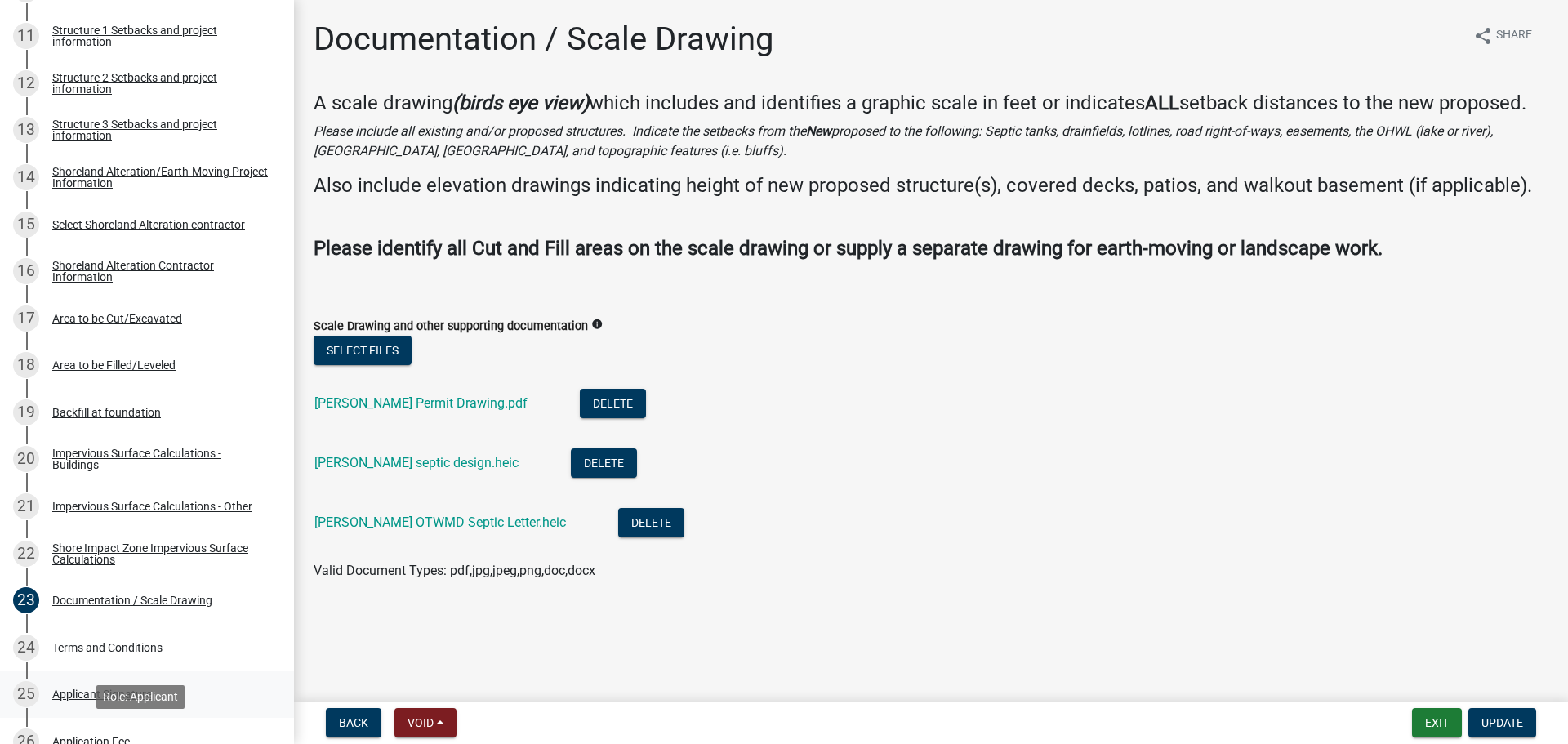
scroll to position [749, 0]
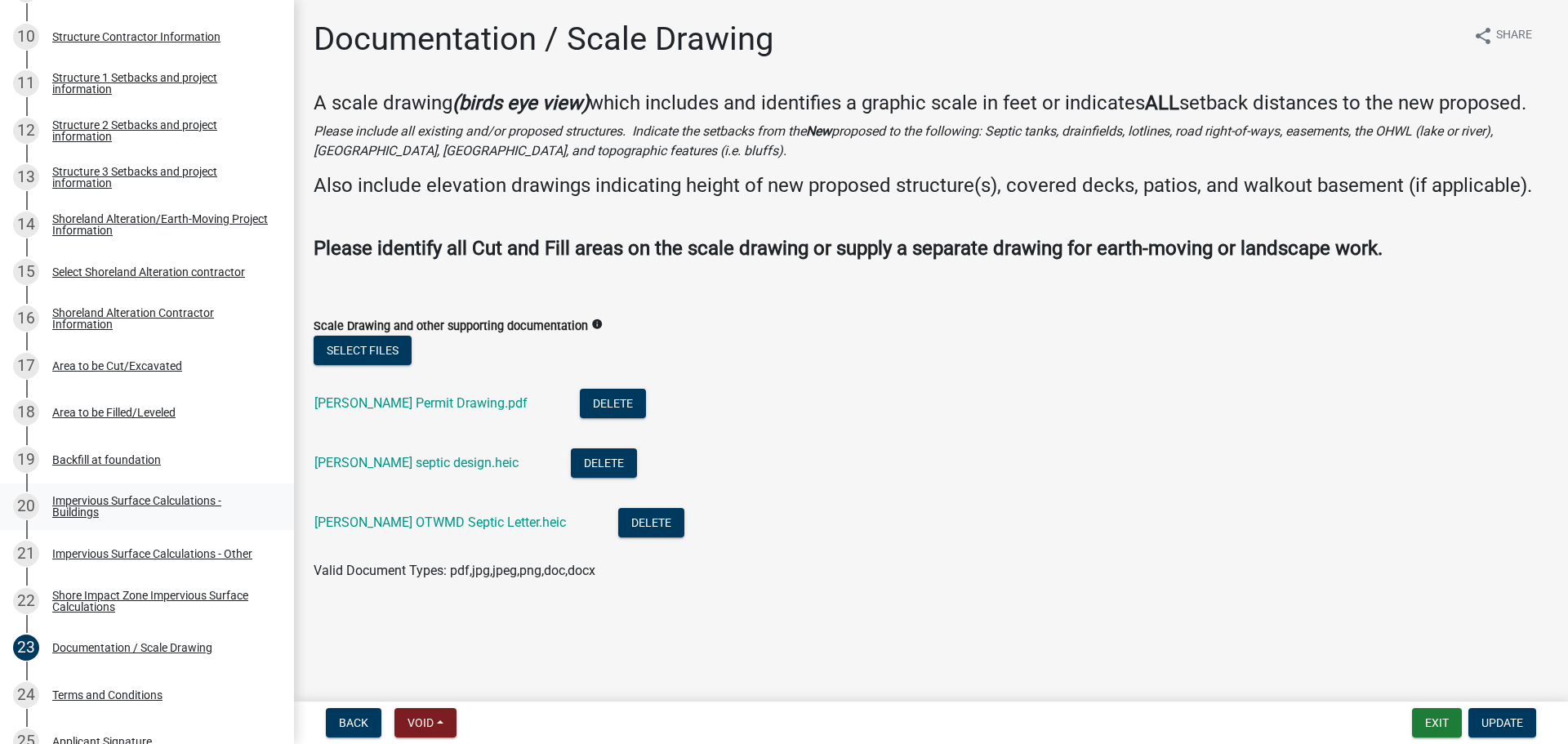
click at [135, 498] on div "Impervious Surface Calculations - Buildings" at bounding box center [160, 507] width 216 height 23
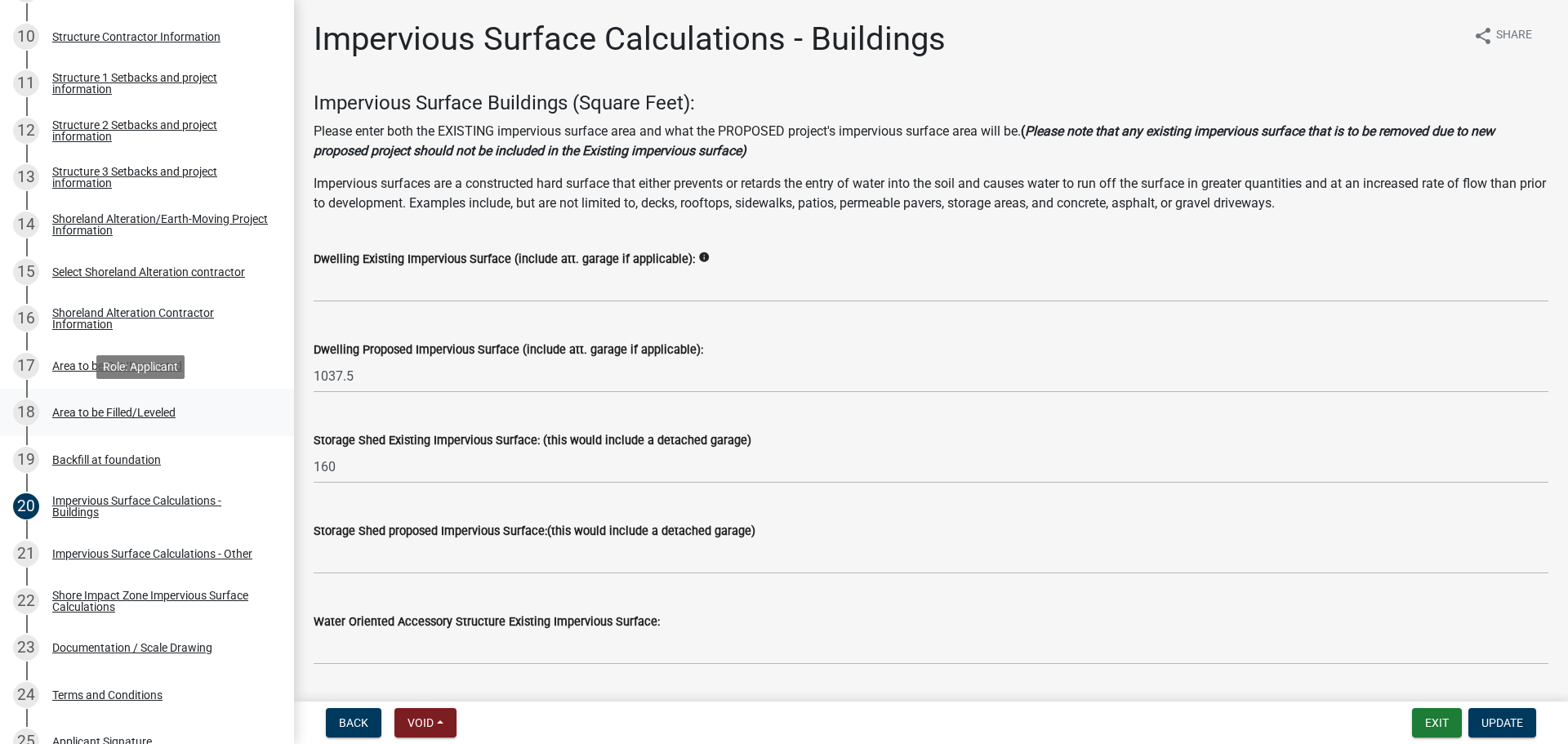
click at [182, 419] on div "18 Area to be Filled/Leveled" at bounding box center [140, 412] width 255 height 26
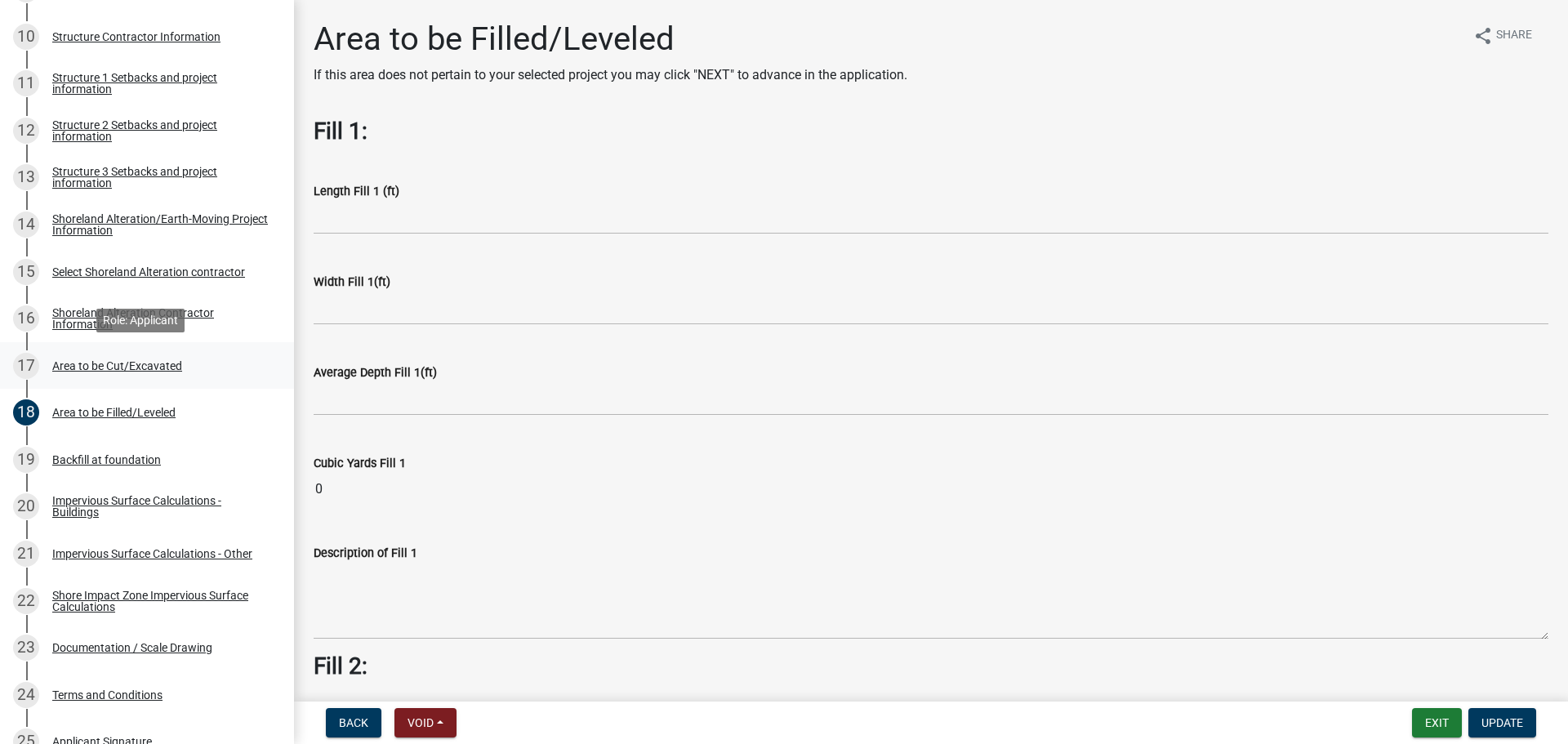
click at [84, 357] on div "17 Area to be Cut/Excavated" at bounding box center [140, 365] width 255 height 26
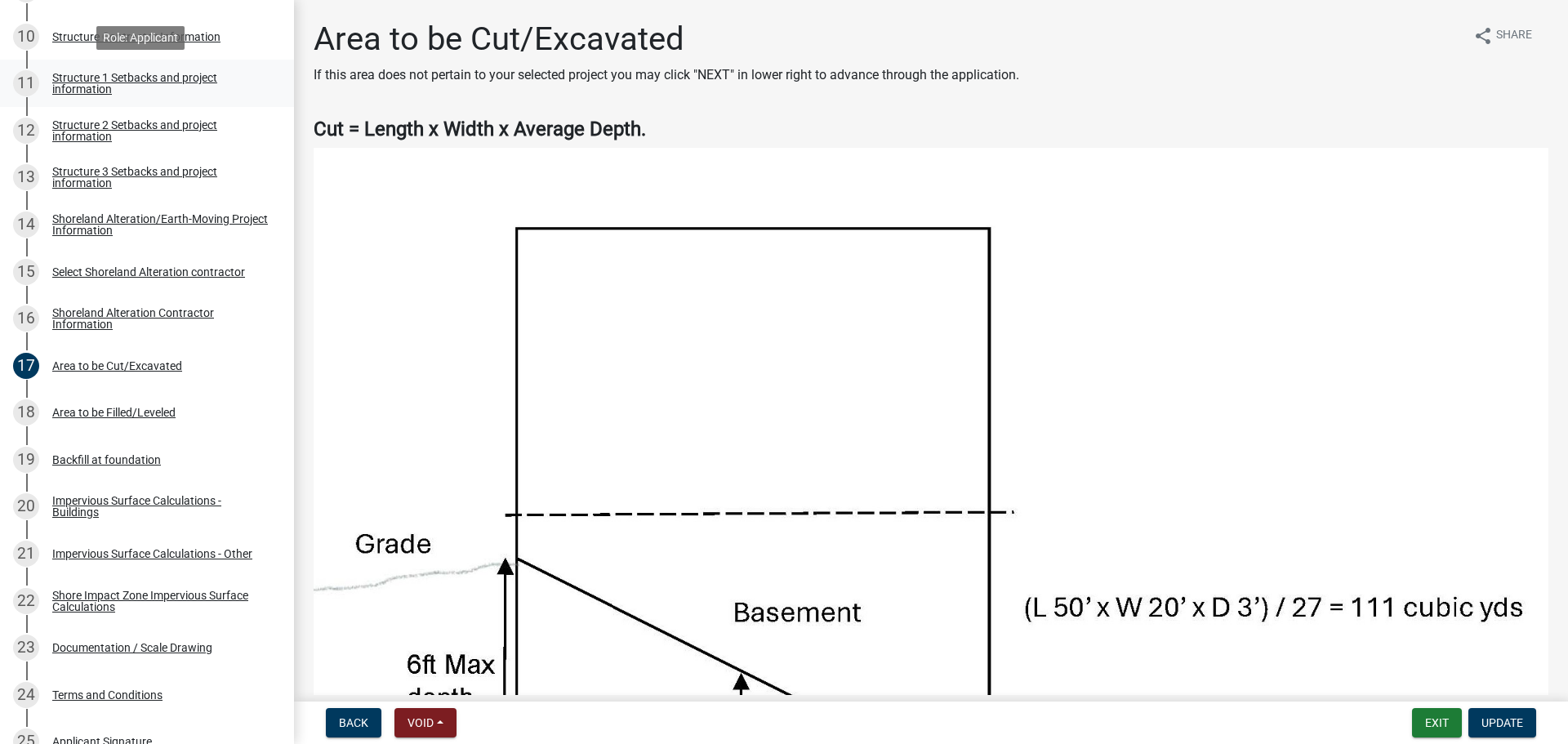
click at [89, 100] on link "11 Structure 1 Setbacks and project information" at bounding box center [147, 83] width 294 height 47
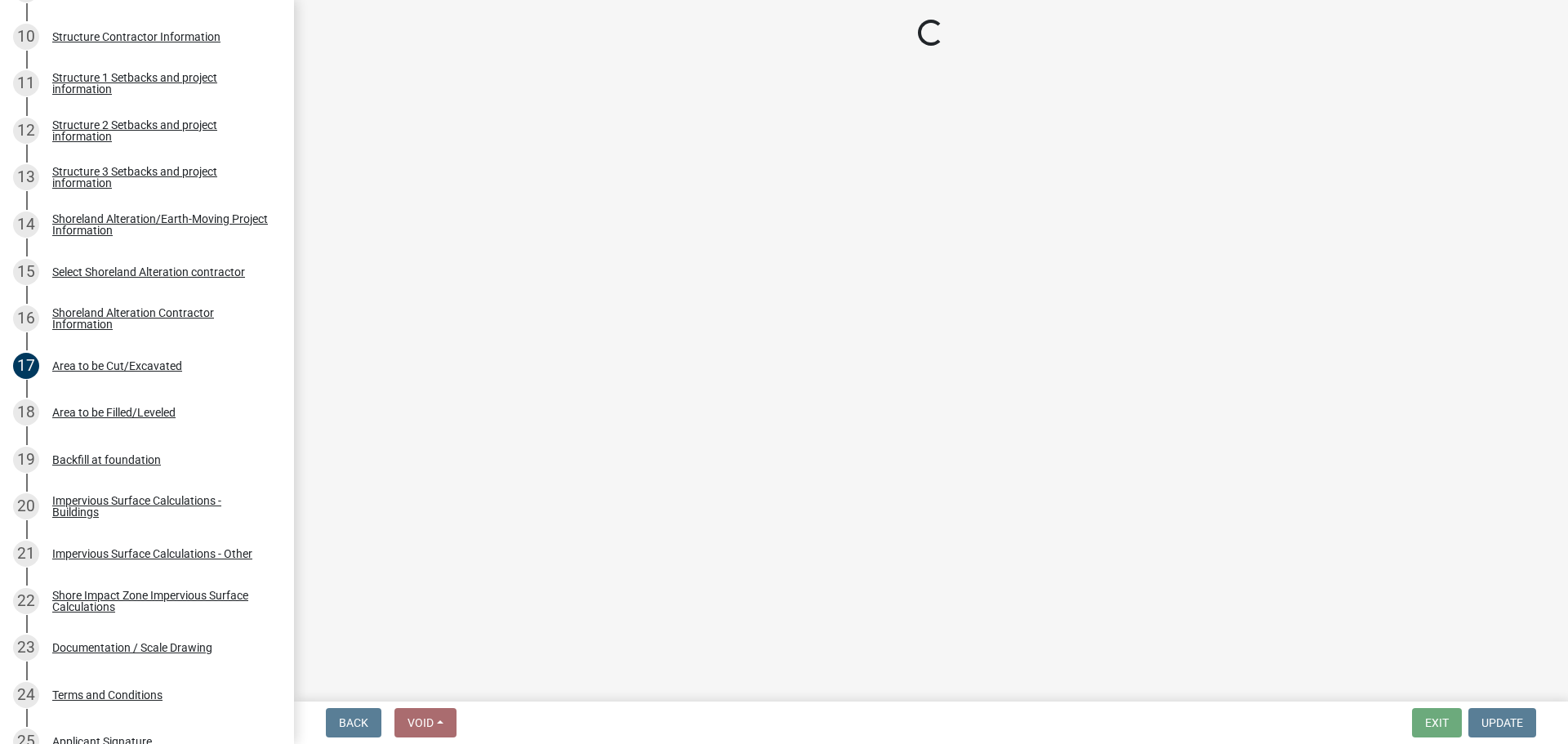
select select "c185e313-3403-4239-bd61-bb563c58a77a"
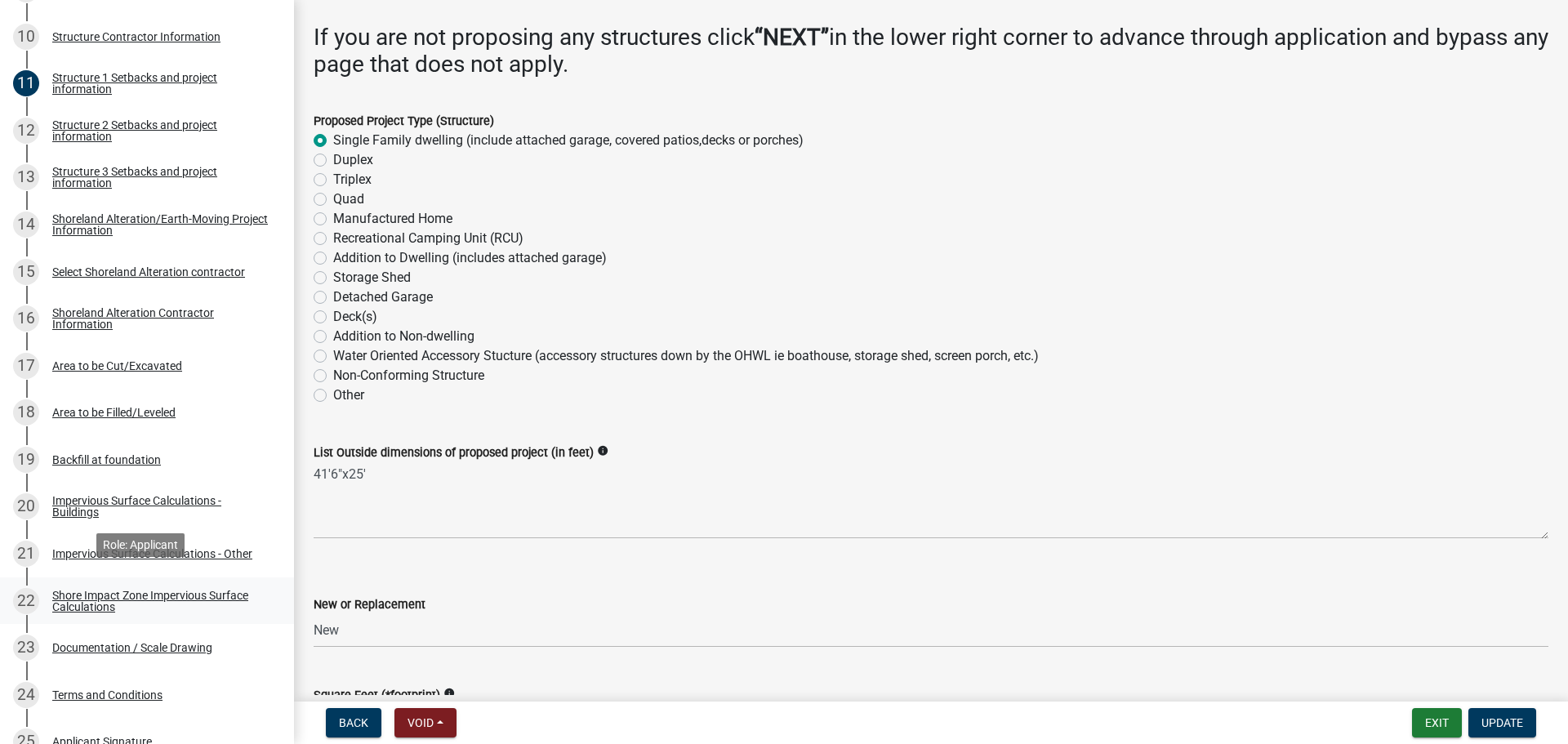
scroll to position [831, 0]
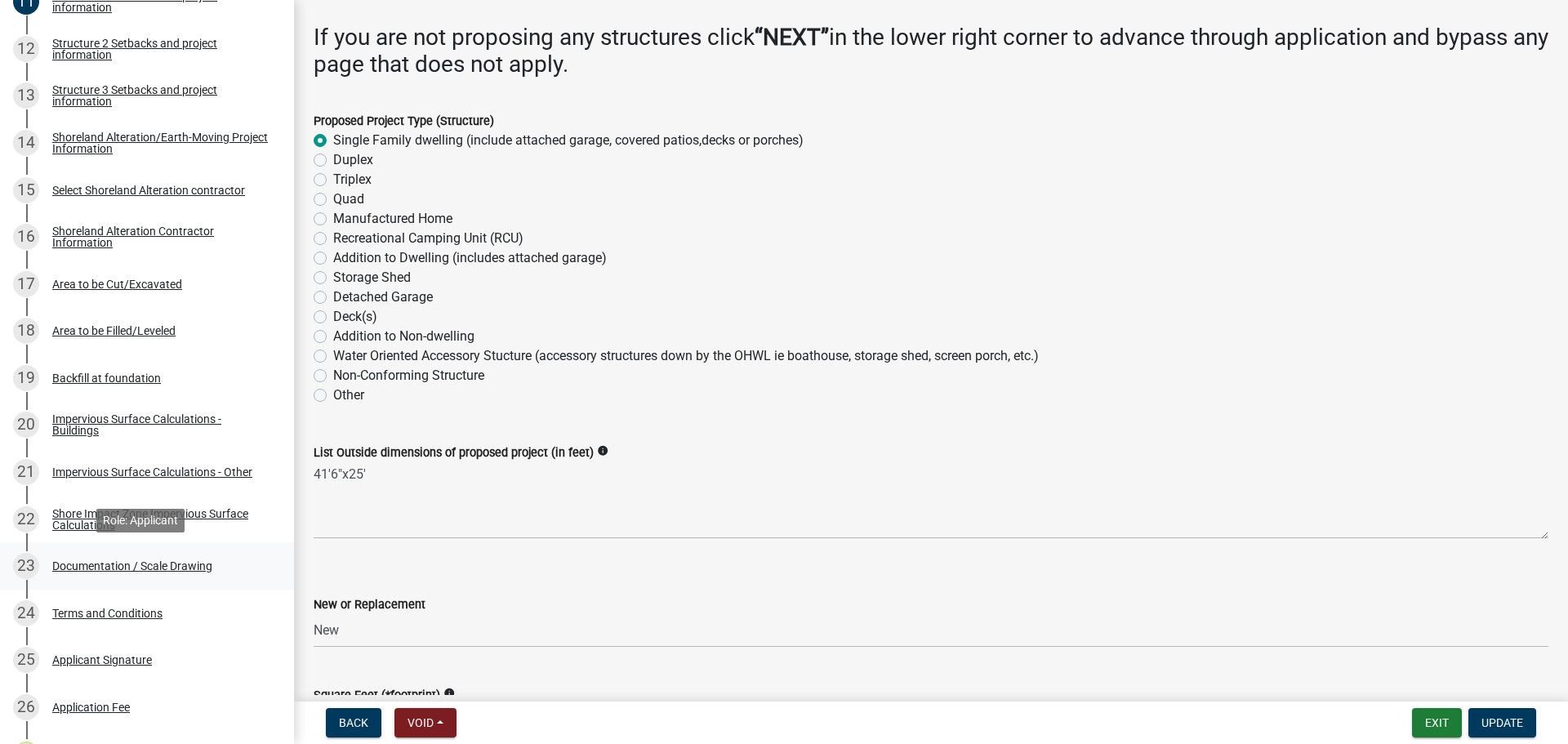
click at [103, 570] on div "Documentation / Scale Drawing" at bounding box center [132, 565] width 160 height 12
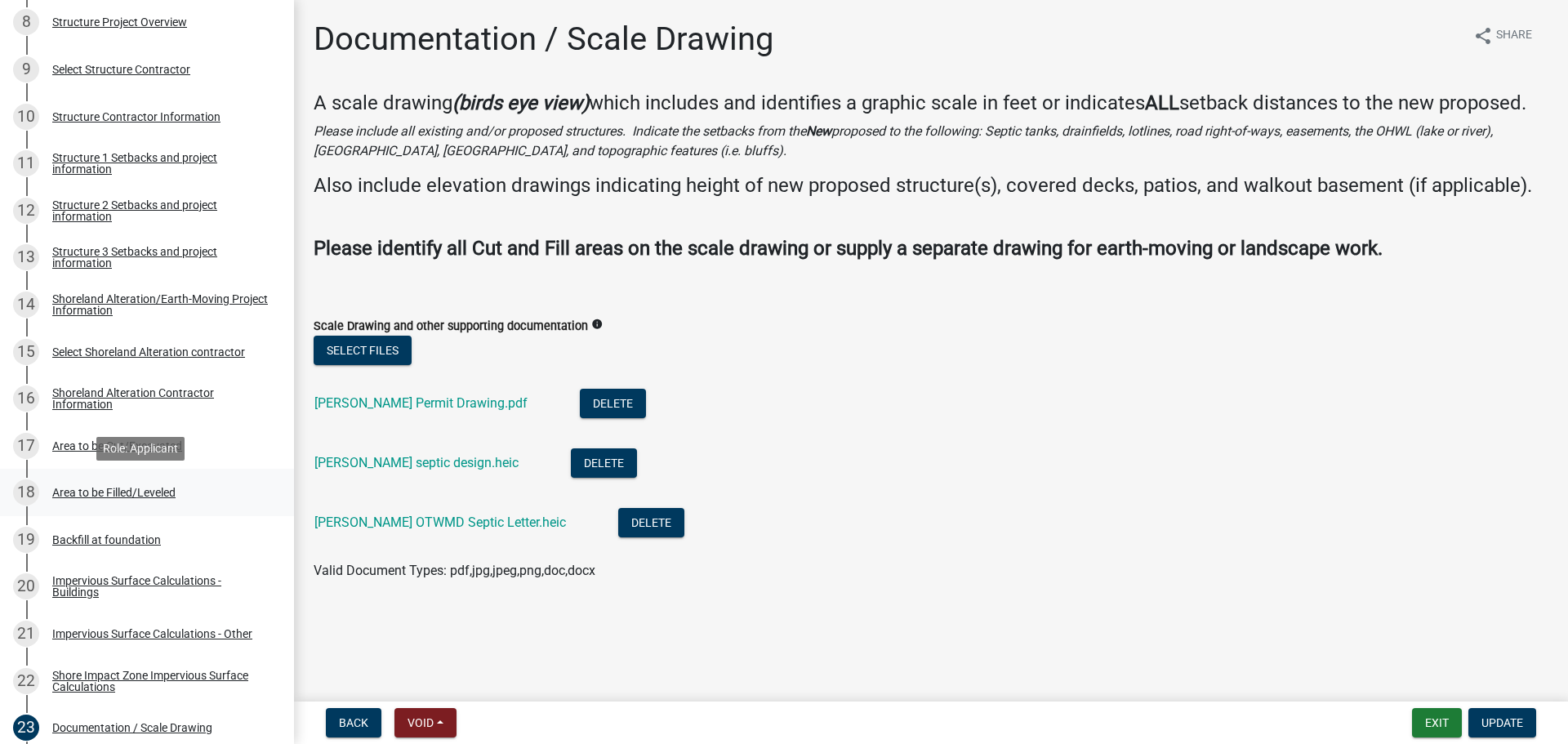
scroll to position [668, 0]
drag, startPoint x: 67, startPoint y: 153, endPoint x: 73, endPoint y: 172, distance: 19.9
click at [67, 154] on div "Structure 1 Setbacks and project information" at bounding box center [160, 165] width 216 height 23
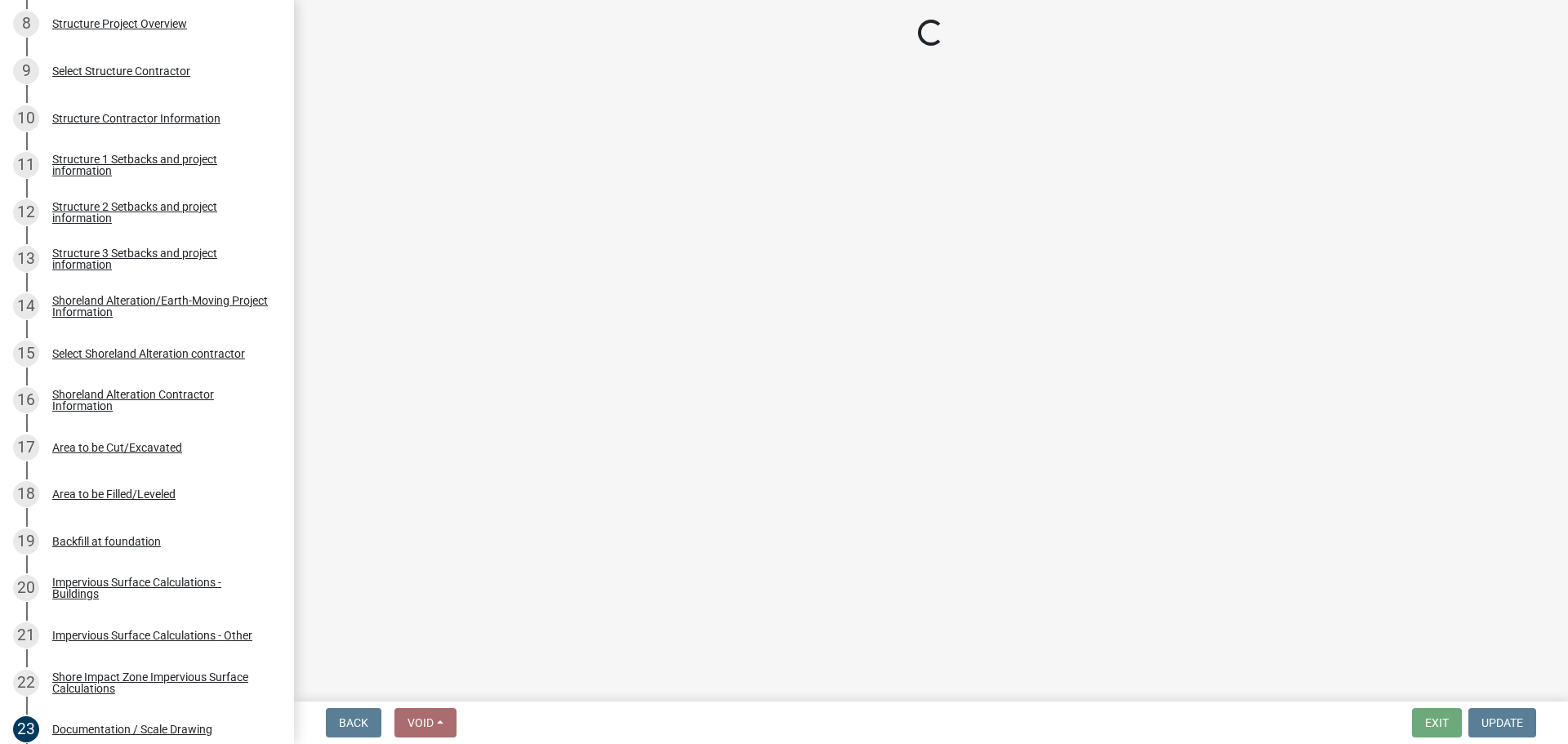
select select "c185e313-3403-4239-bd61-bb563c58a77a"
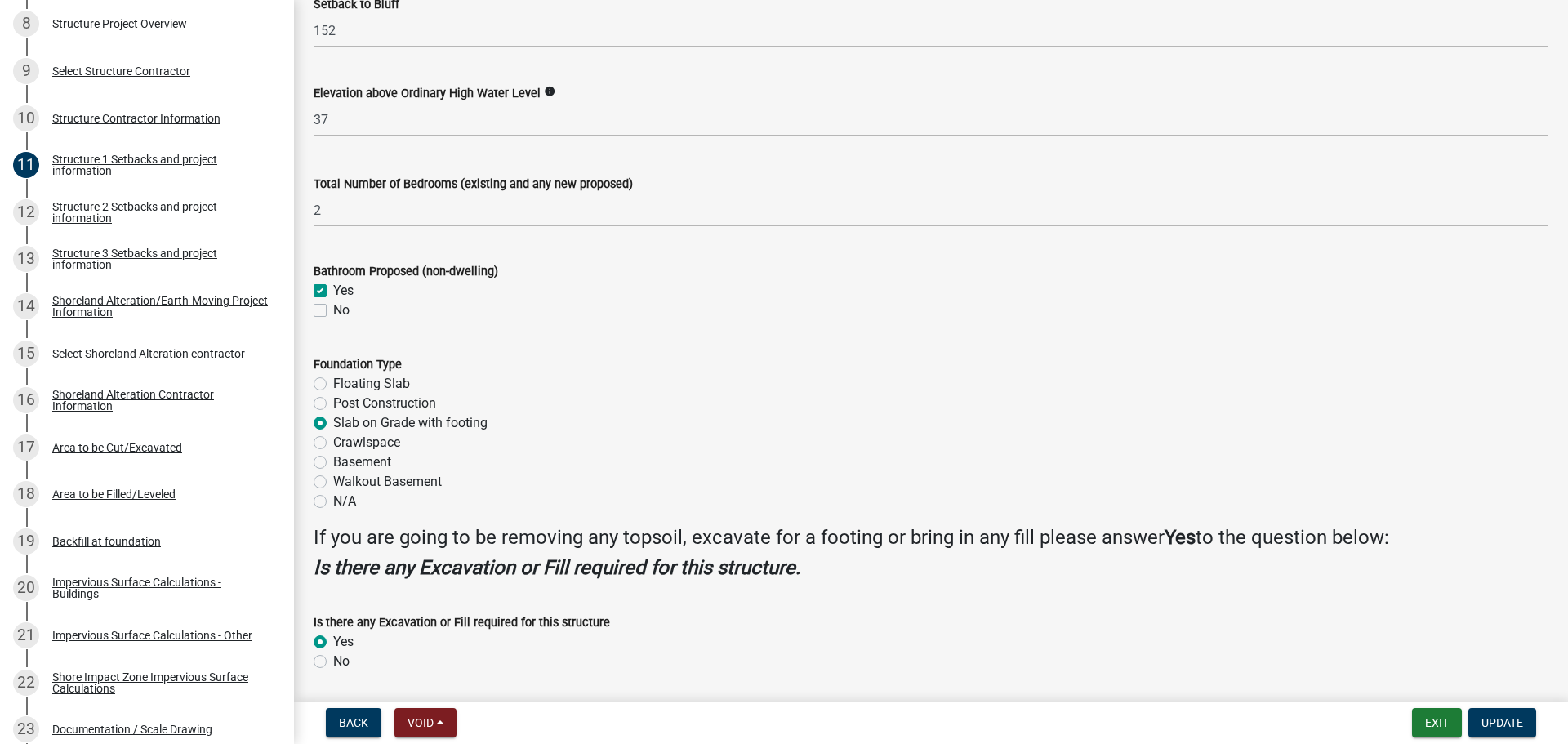
scroll to position [1851, 0]
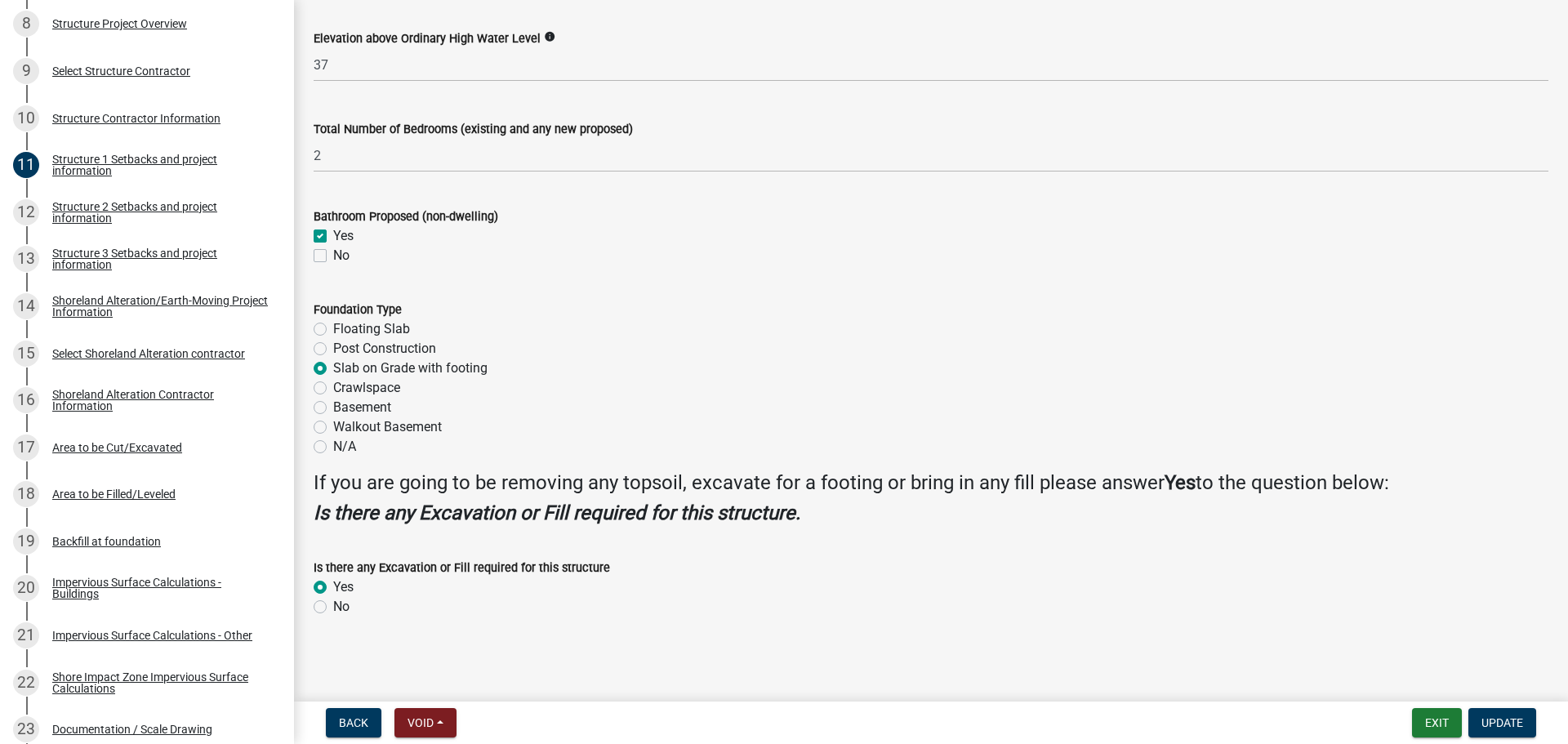
click at [333, 326] on label "Floating Slab" at bounding box center [371, 329] width 76 height 20
click at [333, 326] on input "Floating Slab" at bounding box center [338, 324] width 11 height 11
radio input "true"
click at [1497, 717] on span "Update" at bounding box center [1502, 722] width 42 height 13
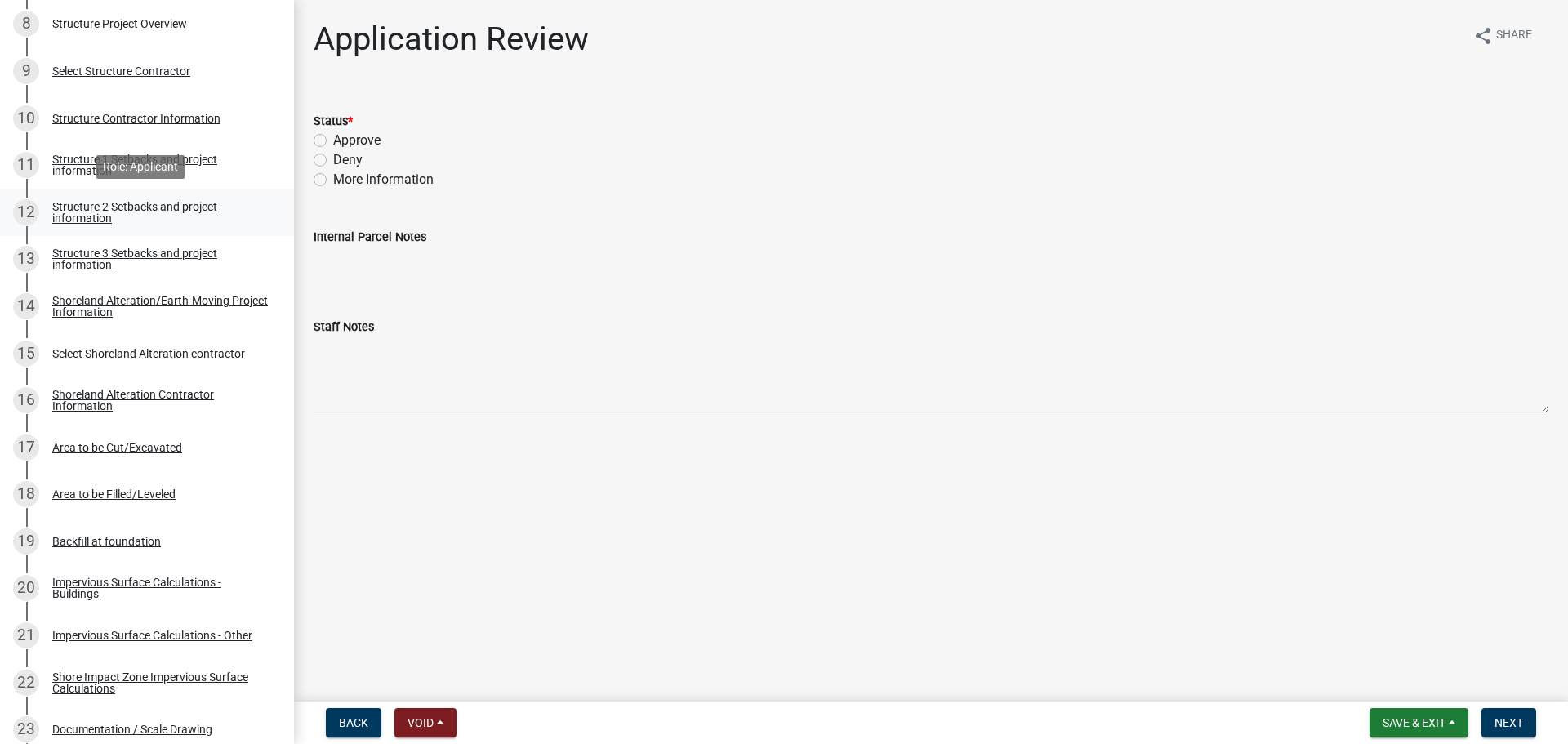
click at [100, 216] on div "Structure 2 Setbacks and project information" at bounding box center [160, 213] width 216 height 23
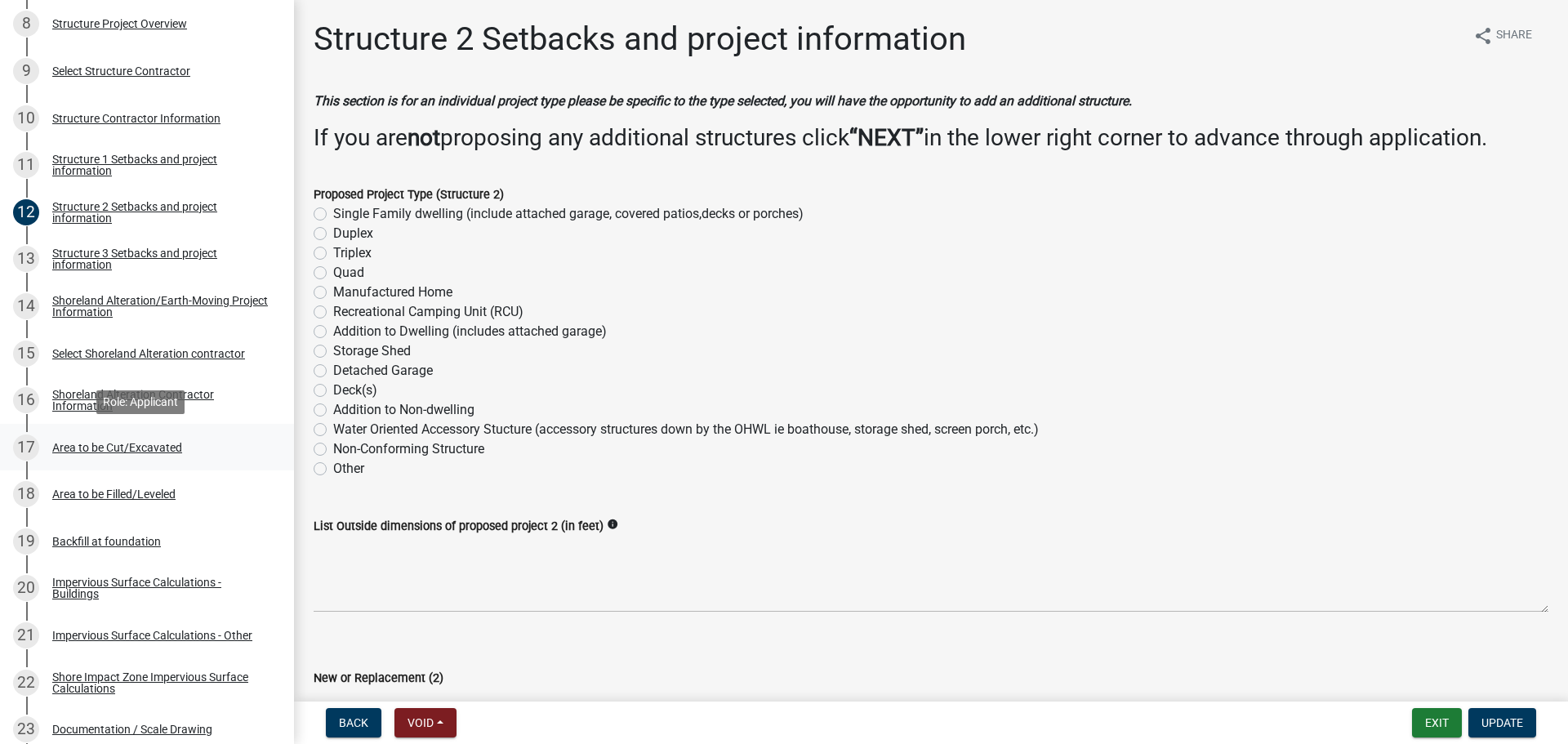
click at [79, 448] on div "Area to be Cut/Excavated" at bounding box center [117, 448] width 130 height 12
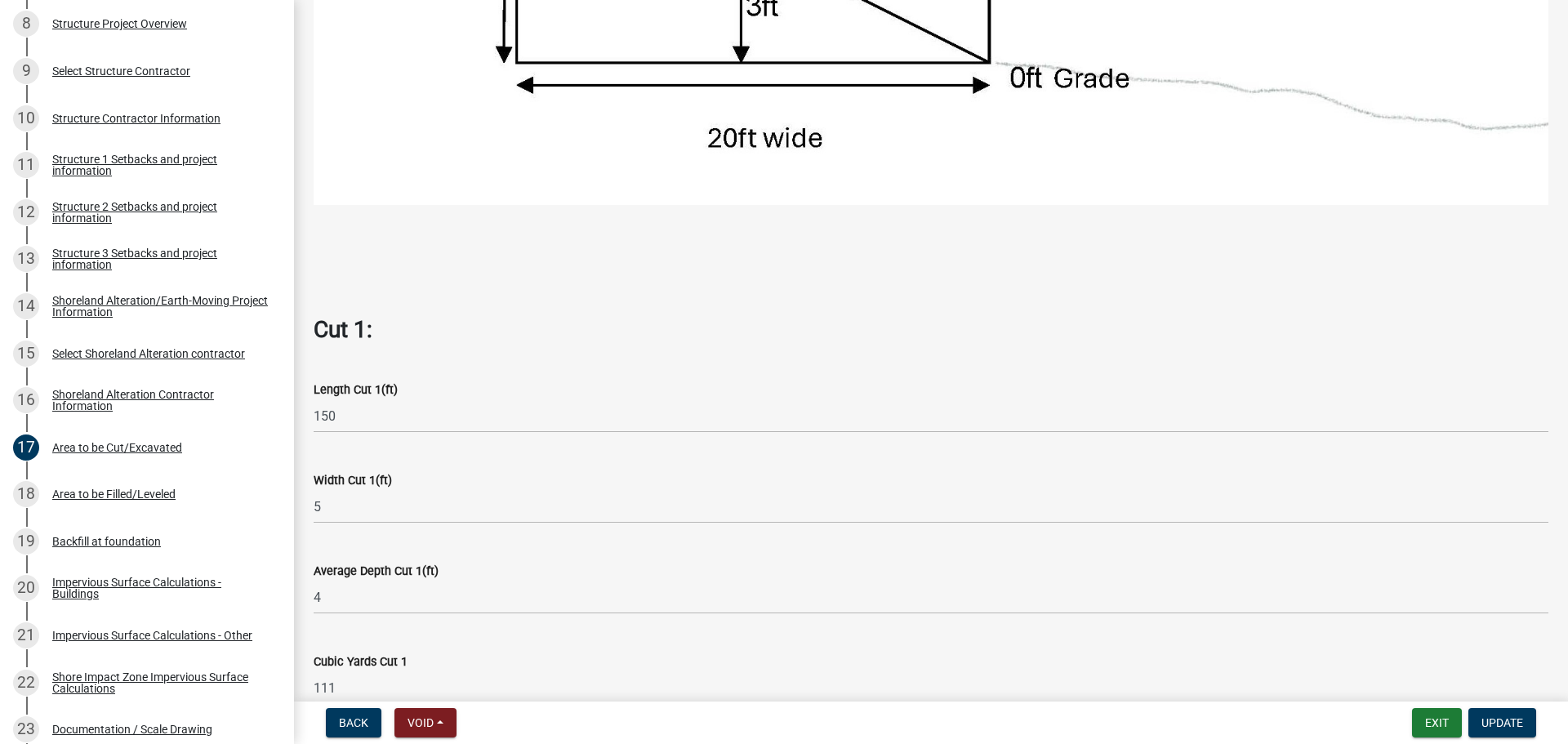
scroll to position [980, 0]
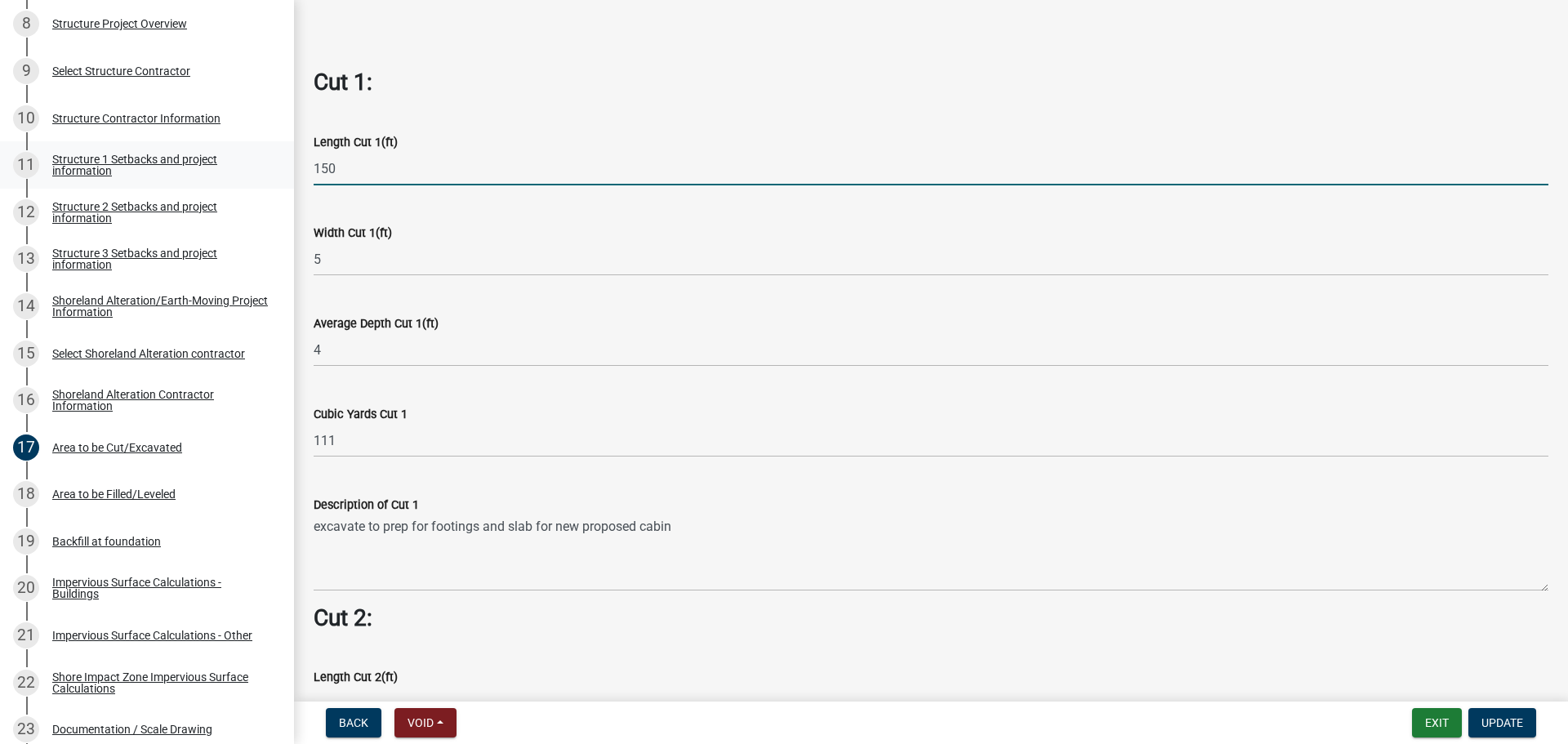
drag, startPoint x: 382, startPoint y: 155, endPoint x: 199, endPoint y: 183, distance: 185.1
click at [199, 183] on div "Structure and Shoreland Alteration Permit Application STR/SAP - 487716 View Sum…" at bounding box center [784, 372] width 1568 height 744
type input "45.5"
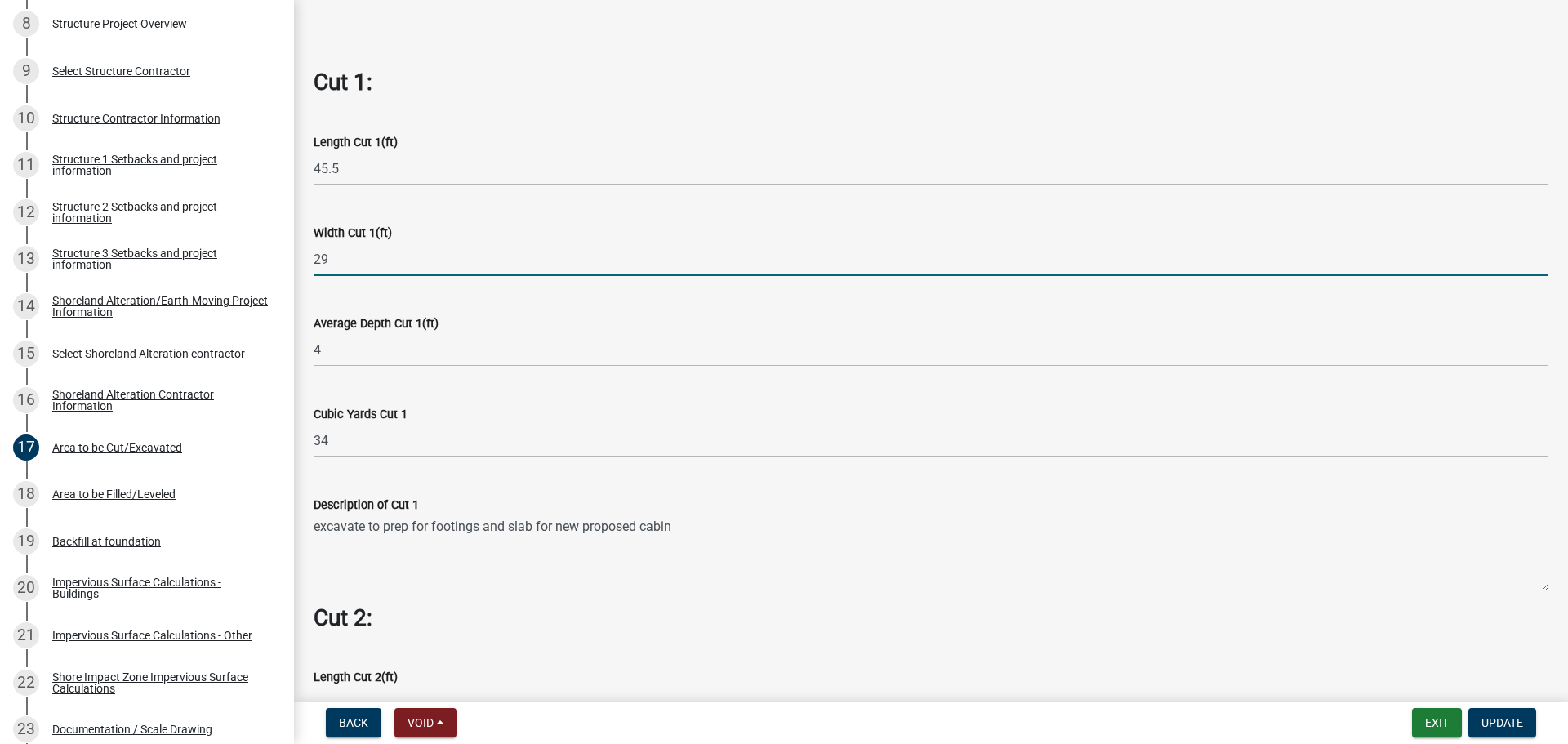
type input "29"
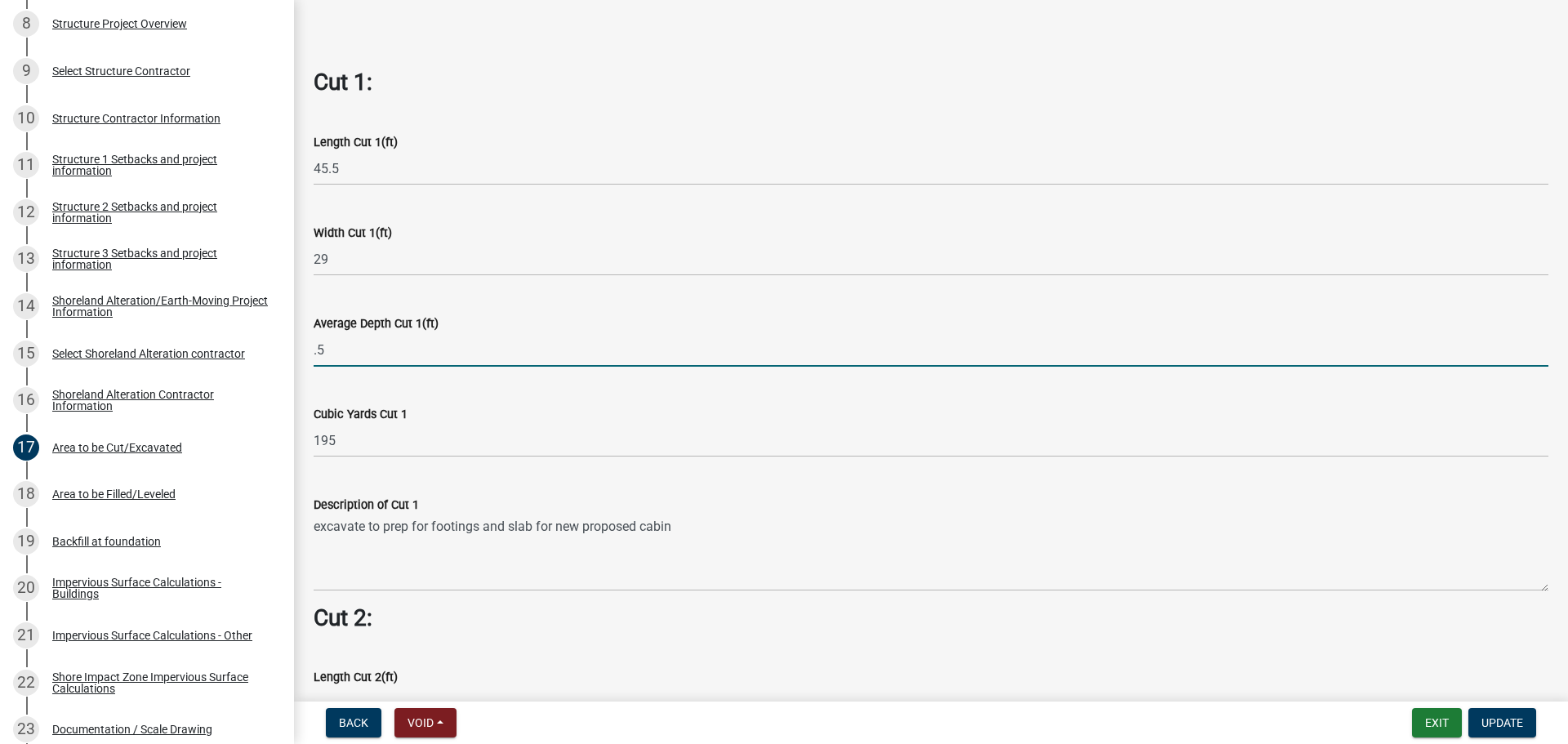
type input "0.5"
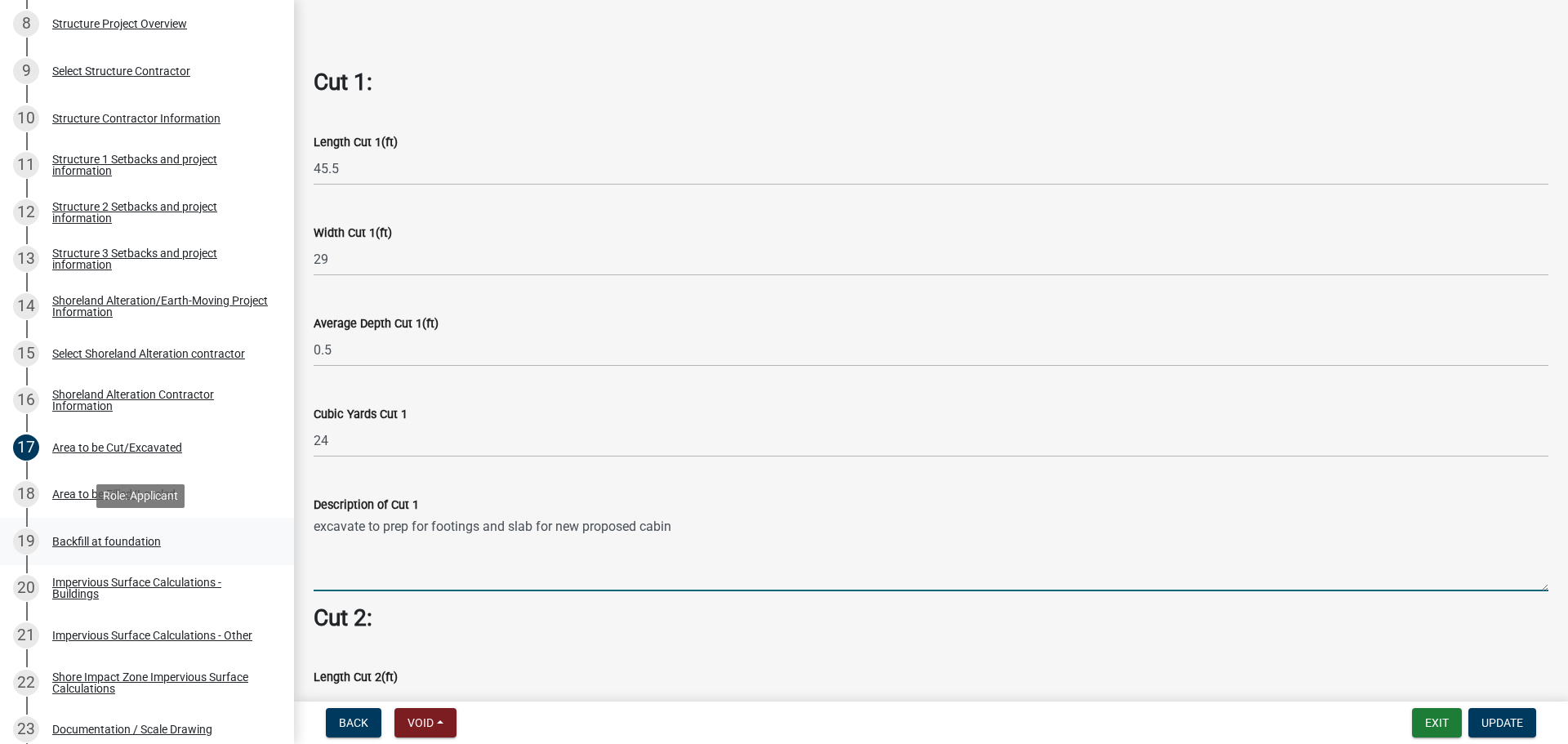
drag, startPoint x: 688, startPoint y: 516, endPoint x: 238, endPoint y: 537, distance: 450.5
click at [238, 537] on div "Structure and Shoreland Alteration Permit Application STR/SAP - 487716 View Sum…" at bounding box center [784, 372] width 1568 height 744
drag, startPoint x: 401, startPoint y: 520, endPoint x: 384, endPoint y: 518, distance: 17.1
click at [384, 518] on textarea "strip topsoil for cabin location" at bounding box center [931, 552] width 1234 height 76
click at [402, 551] on textarea "strip topsoil at cabin location" at bounding box center [931, 552] width 1234 height 76
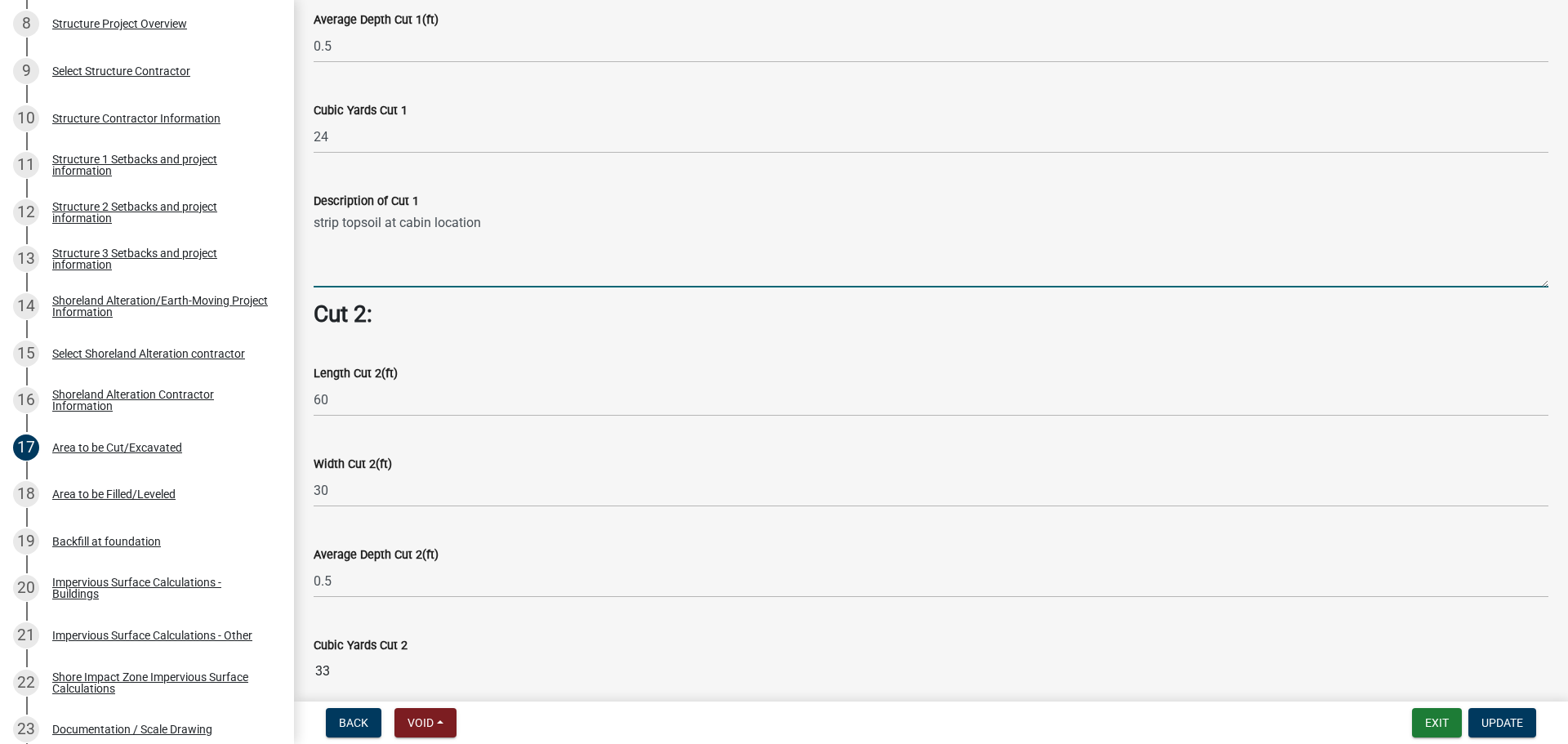
scroll to position [1551, 0]
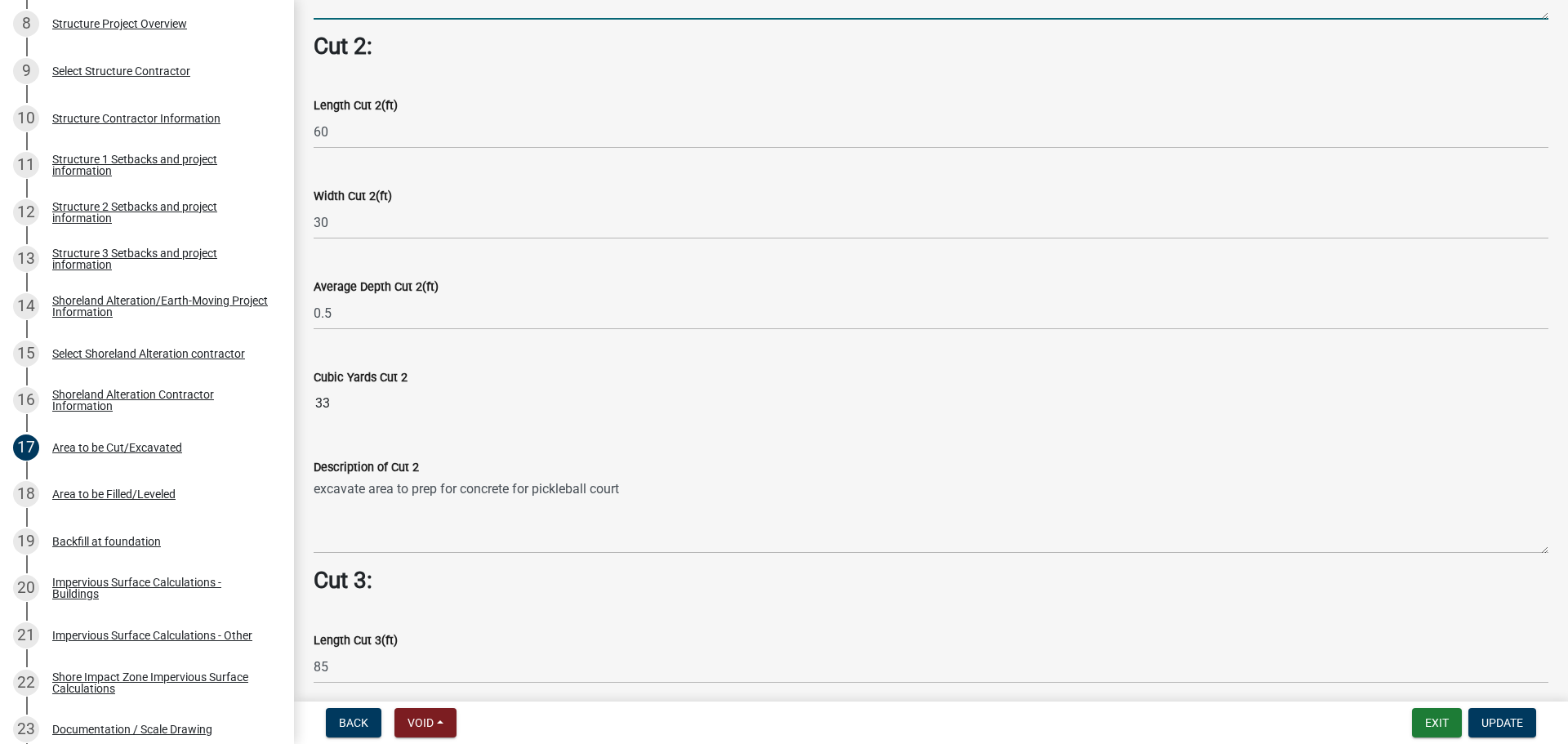
type textarea "strip topsoil at cabin location"
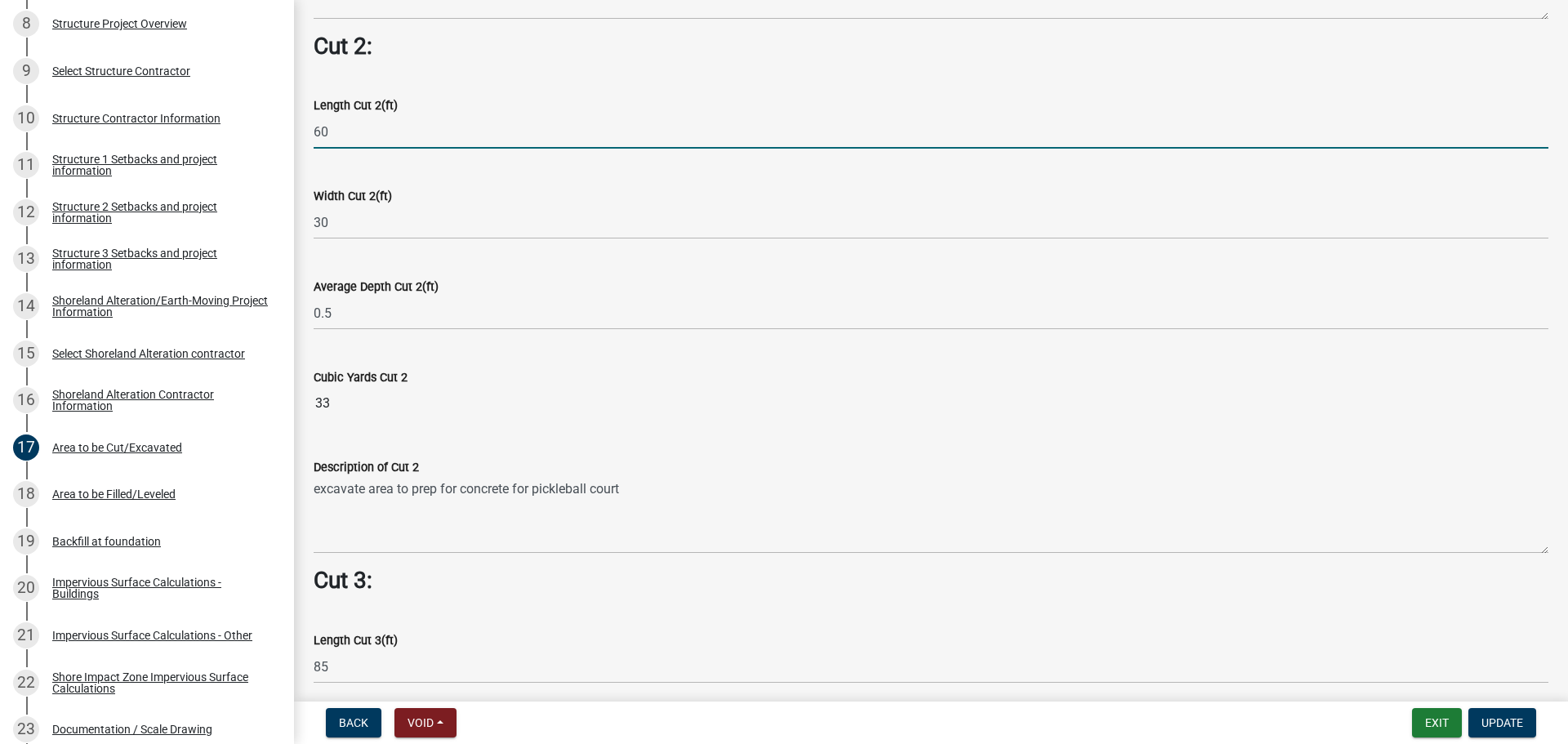
drag, startPoint x: 338, startPoint y: 120, endPoint x: 319, endPoint y: 234, distance: 115.6
click at [289, 135] on div "Structure and Shoreland Alteration Permit Application STR/SAP - 487716 View Sum…" at bounding box center [784, 372] width 1568 height 744
type input "64"
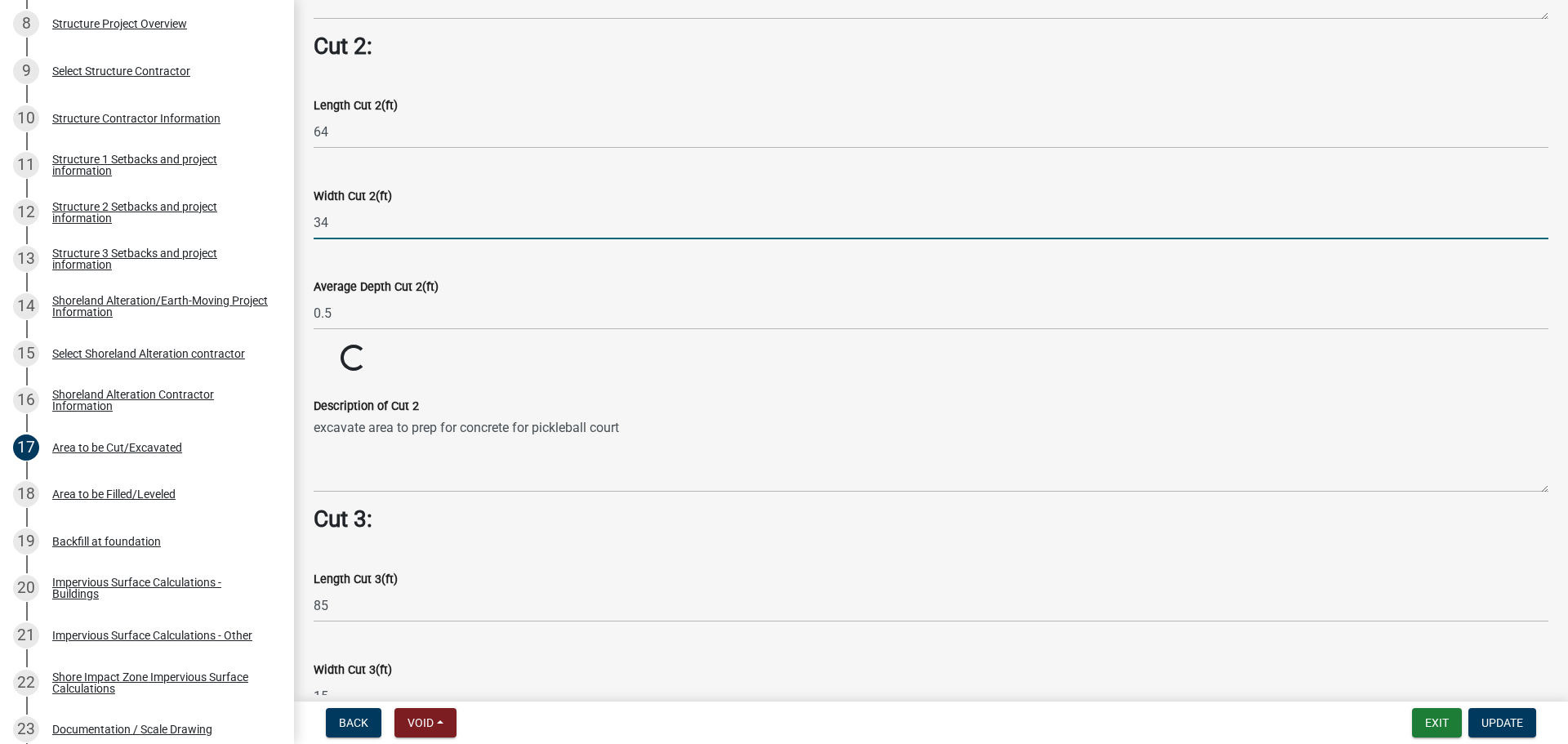
type input "34"
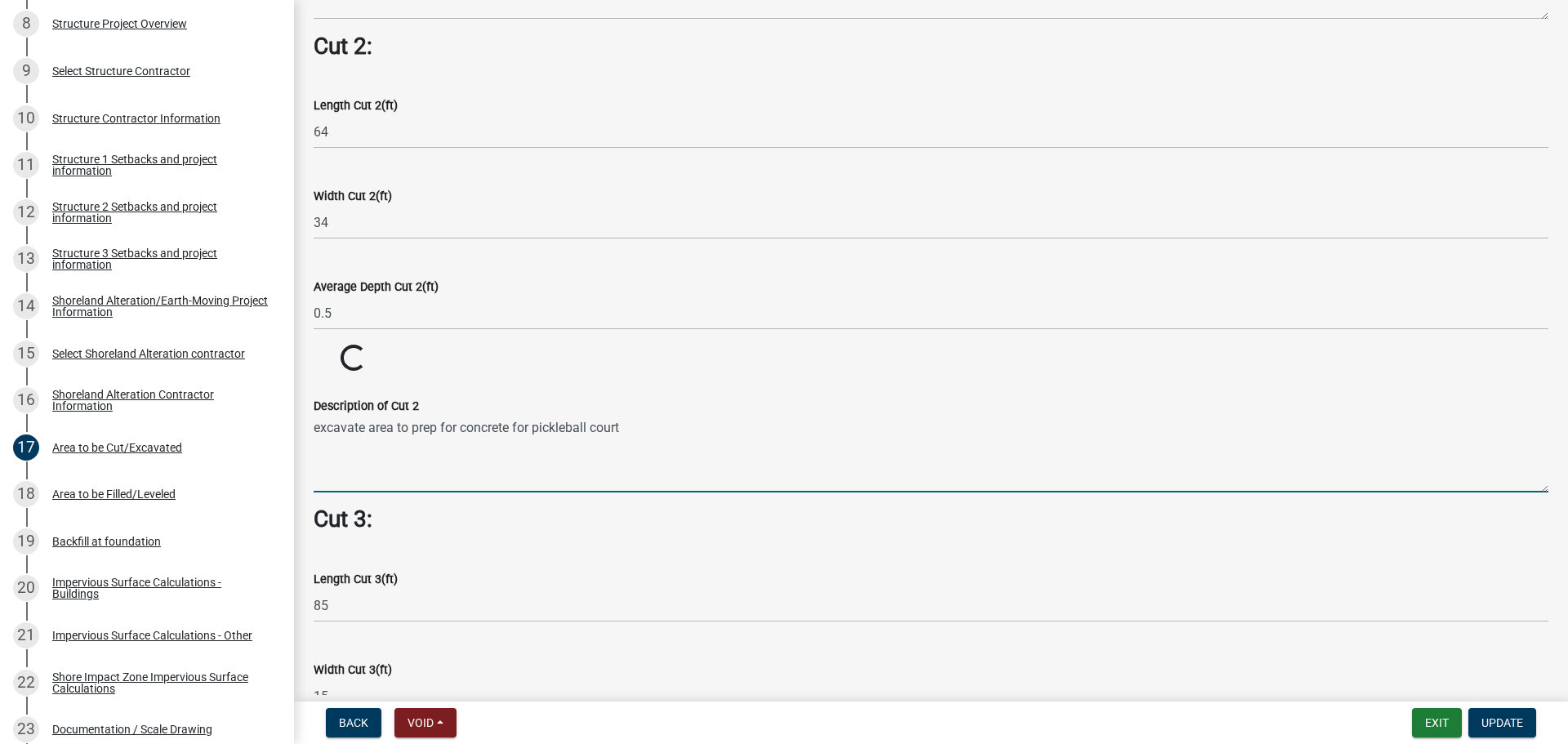
drag, startPoint x: 391, startPoint y: 482, endPoint x: 339, endPoint y: 468, distance: 53.9
click at [339, 468] on textarea "excavate area to prep for concrete for pickleball court" at bounding box center [931, 453] width 1234 height 76
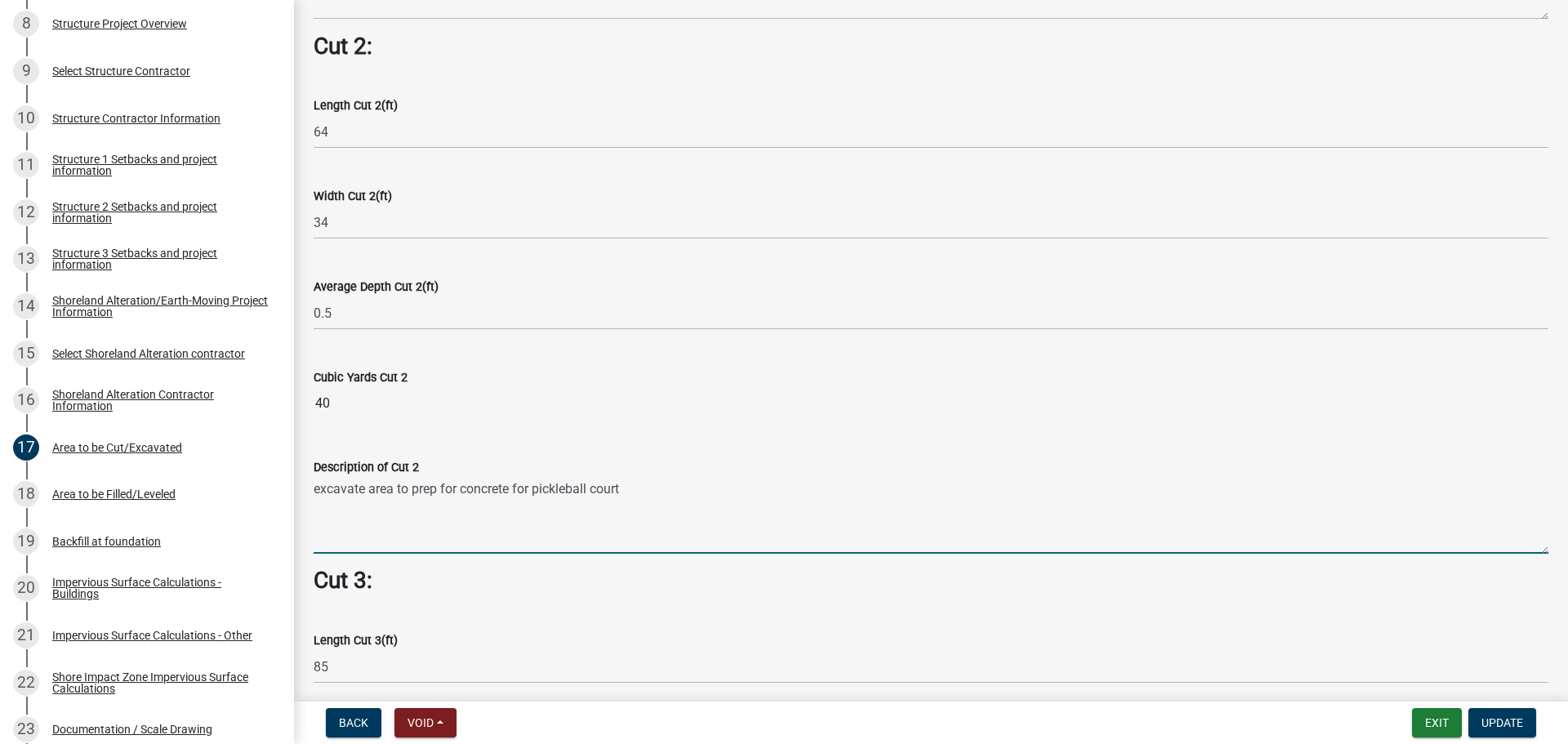
click at [392, 479] on textarea "excavate area to prep for concrete for pickleball court" at bounding box center [931, 515] width 1234 height 76
drag, startPoint x: 392, startPoint y: 480, endPoint x: 307, endPoint y: 481, distance: 85.0
click at [307, 481] on div "Description of Cut 2 excavate area to prep for concrete for pickleball court" at bounding box center [931, 494] width 1259 height 120
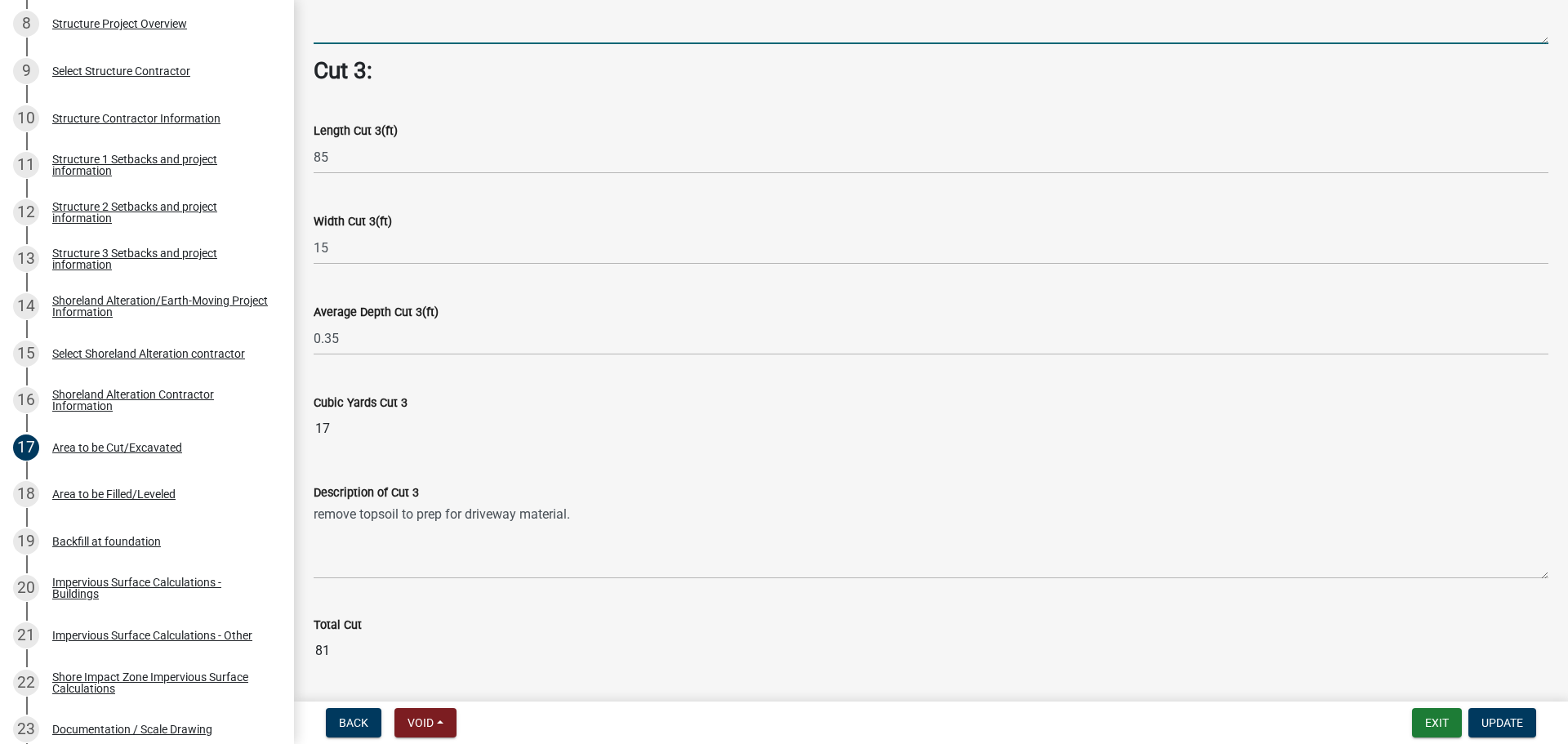
scroll to position [2102, 0]
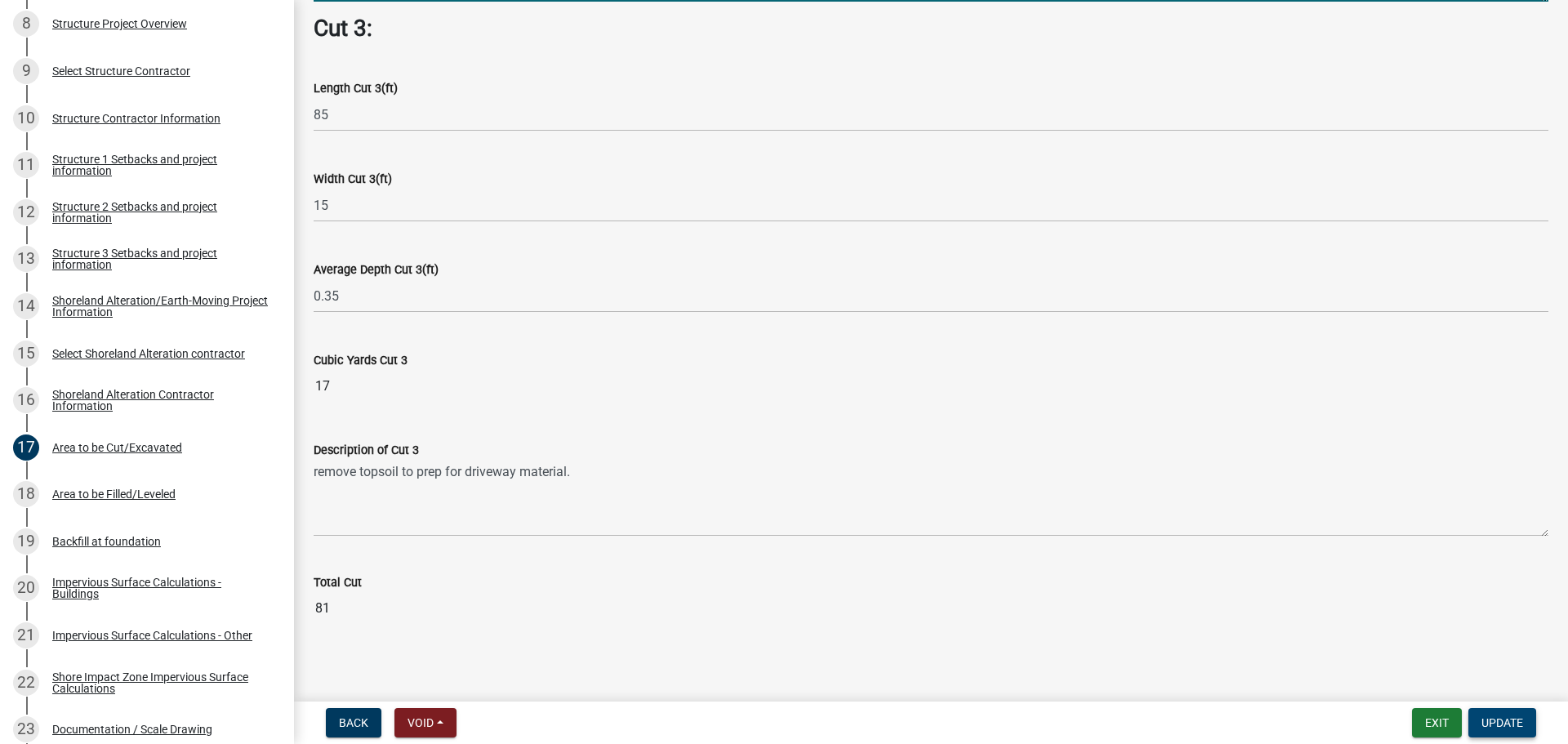
type textarea "strip topsoil to prep for concrete for pickleball court"
click at [1518, 725] on span "Update" at bounding box center [1502, 722] width 42 height 13
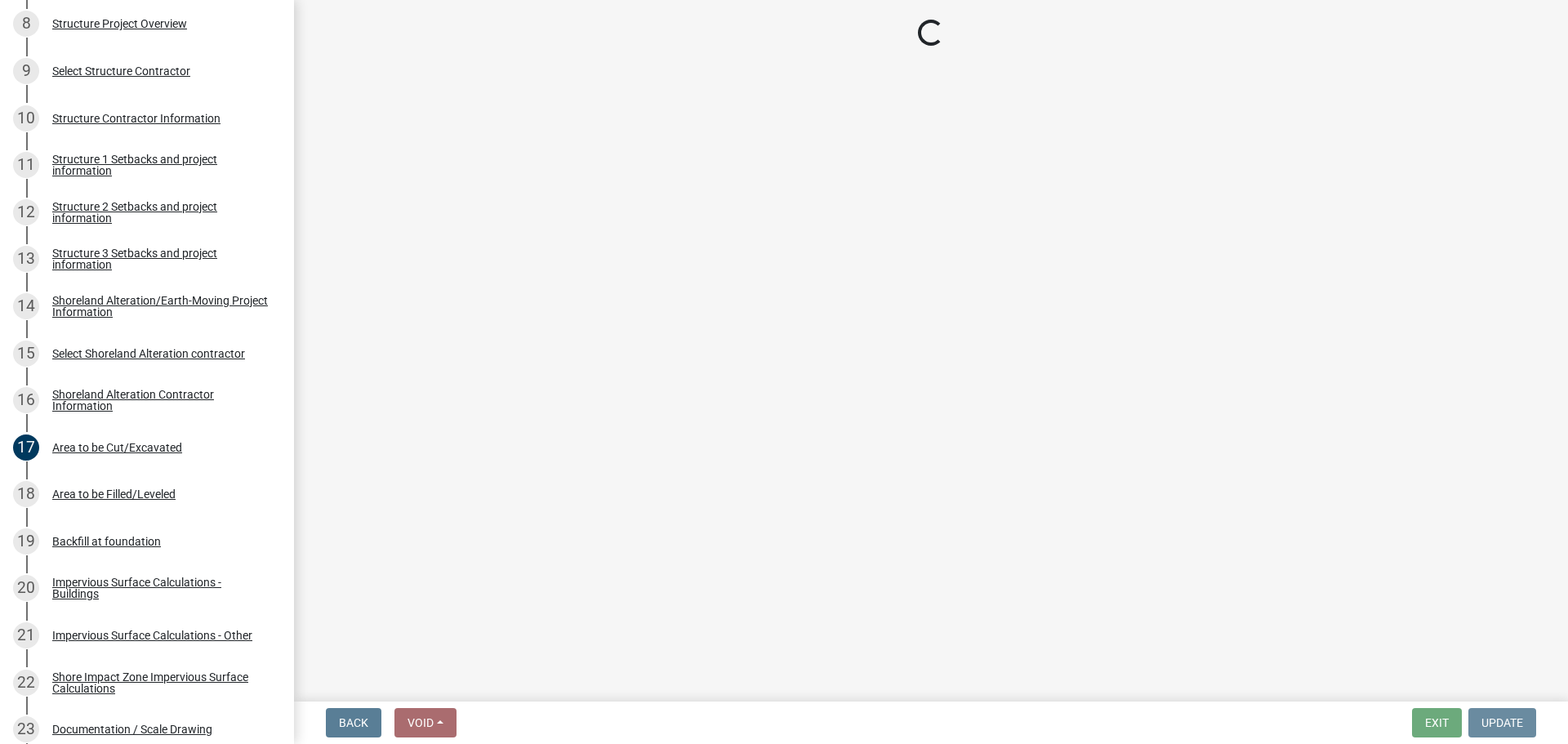
scroll to position [0, 0]
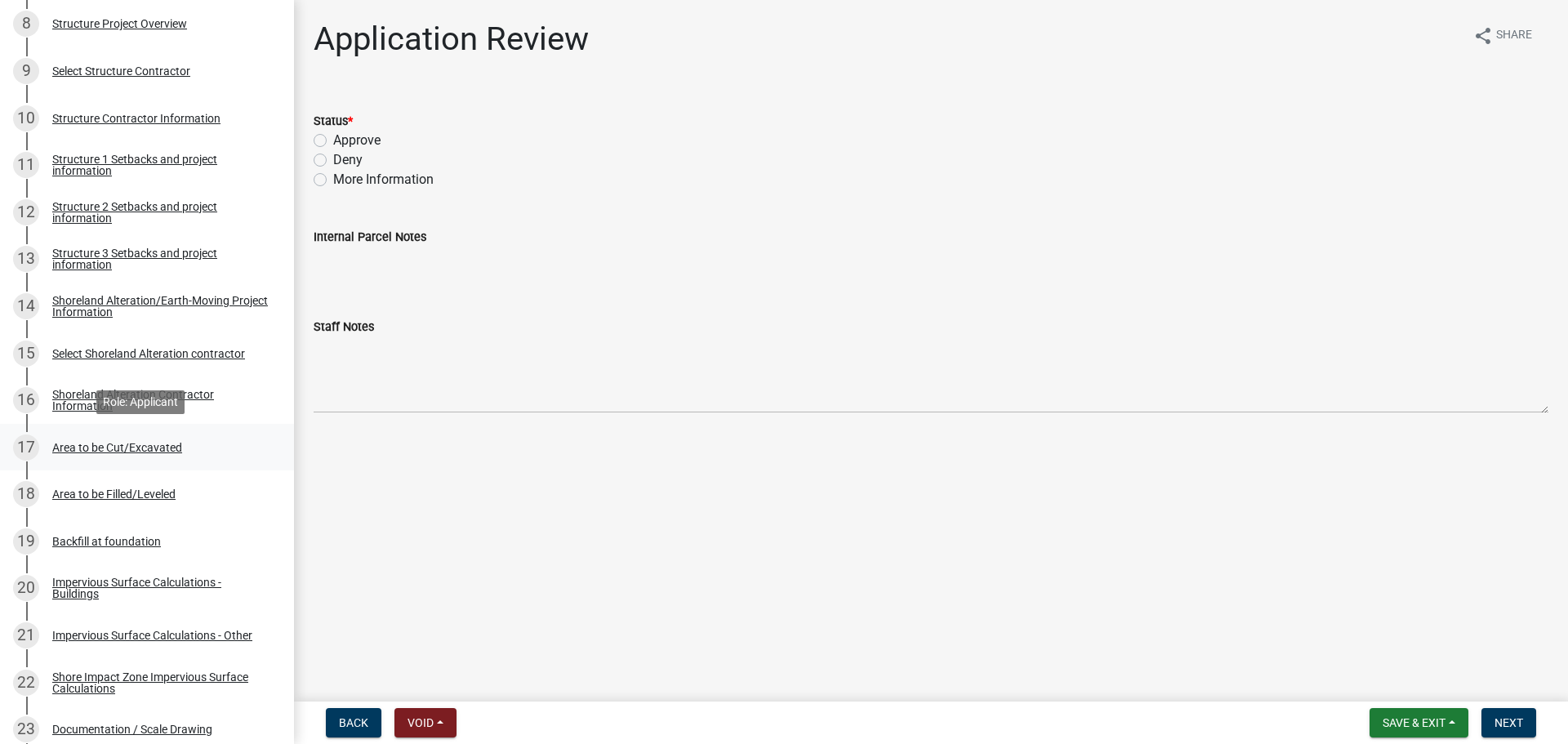
click at [67, 453] on div "Area to be Cut/Excavated" at bounding box center [117, 448] width 130 height 12
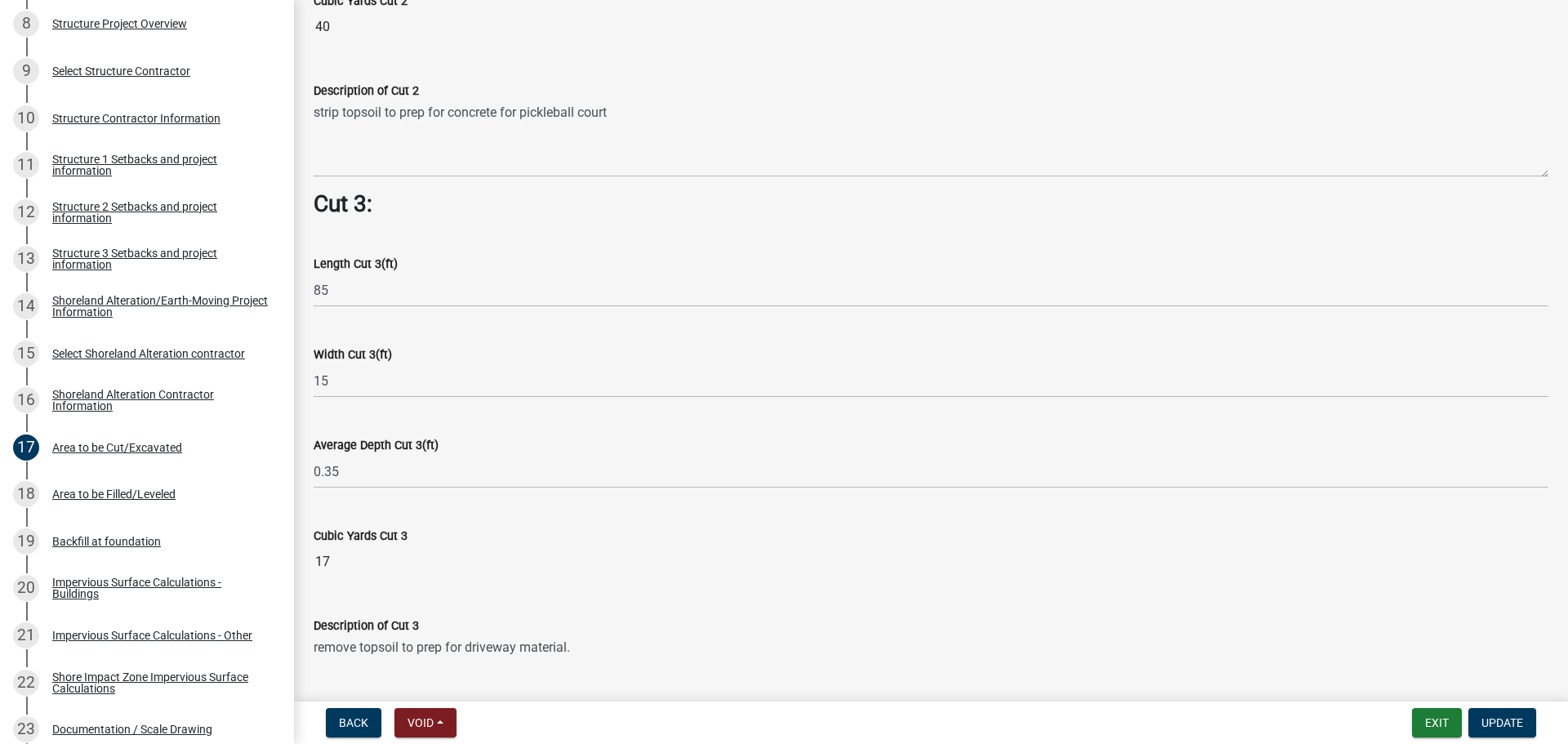
scroll to position [2041, 0]
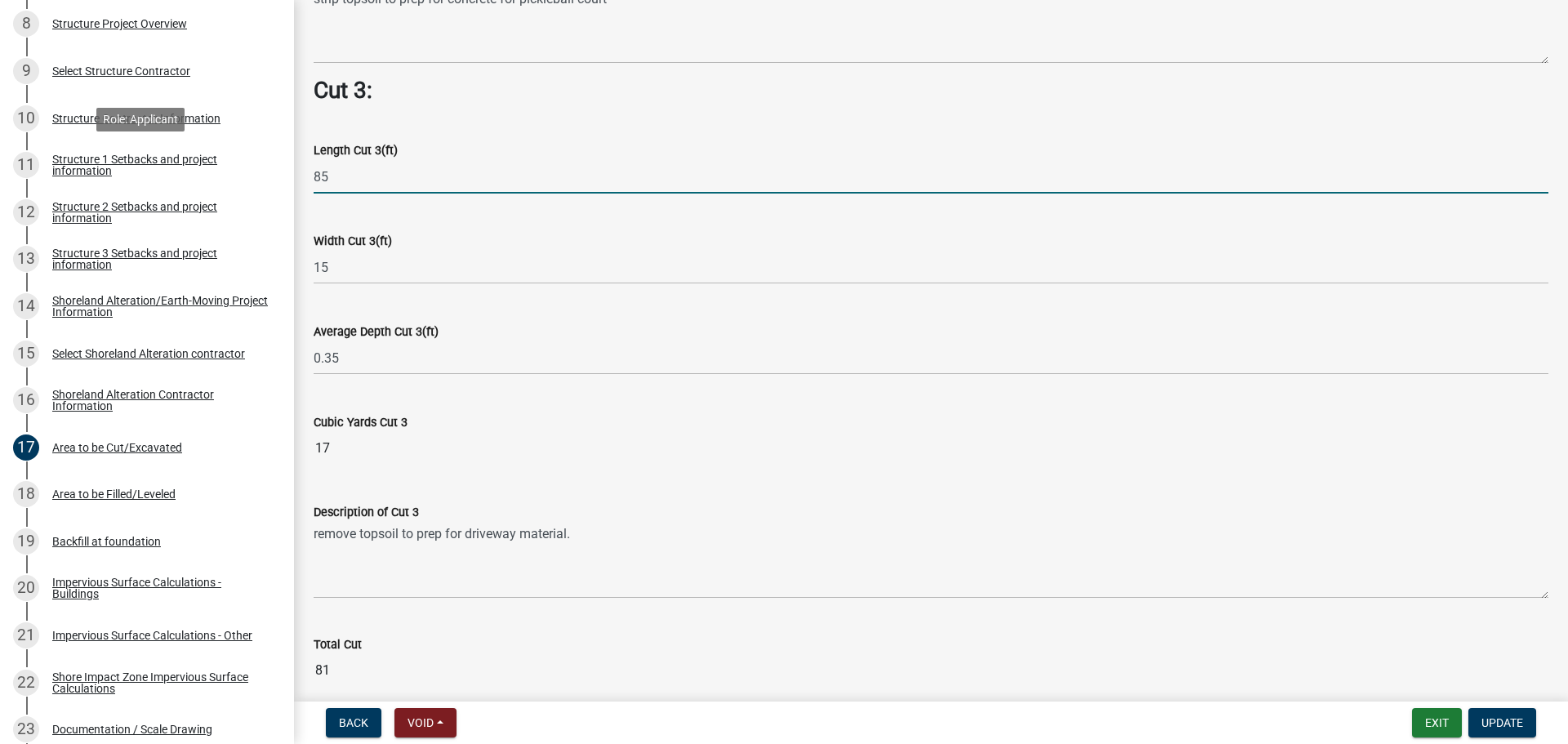
drag, startPoint x: 365, startPoint y: 170, endPoint x: 681, endPoint y: 389, distance: 384.5
click at [278, 183] on div "Structure and Shoreland Alteration Permit Application STR/SAP - 487716 View Sum…" at bounding box center [784, 372] width 1568 height 744
type input "170"
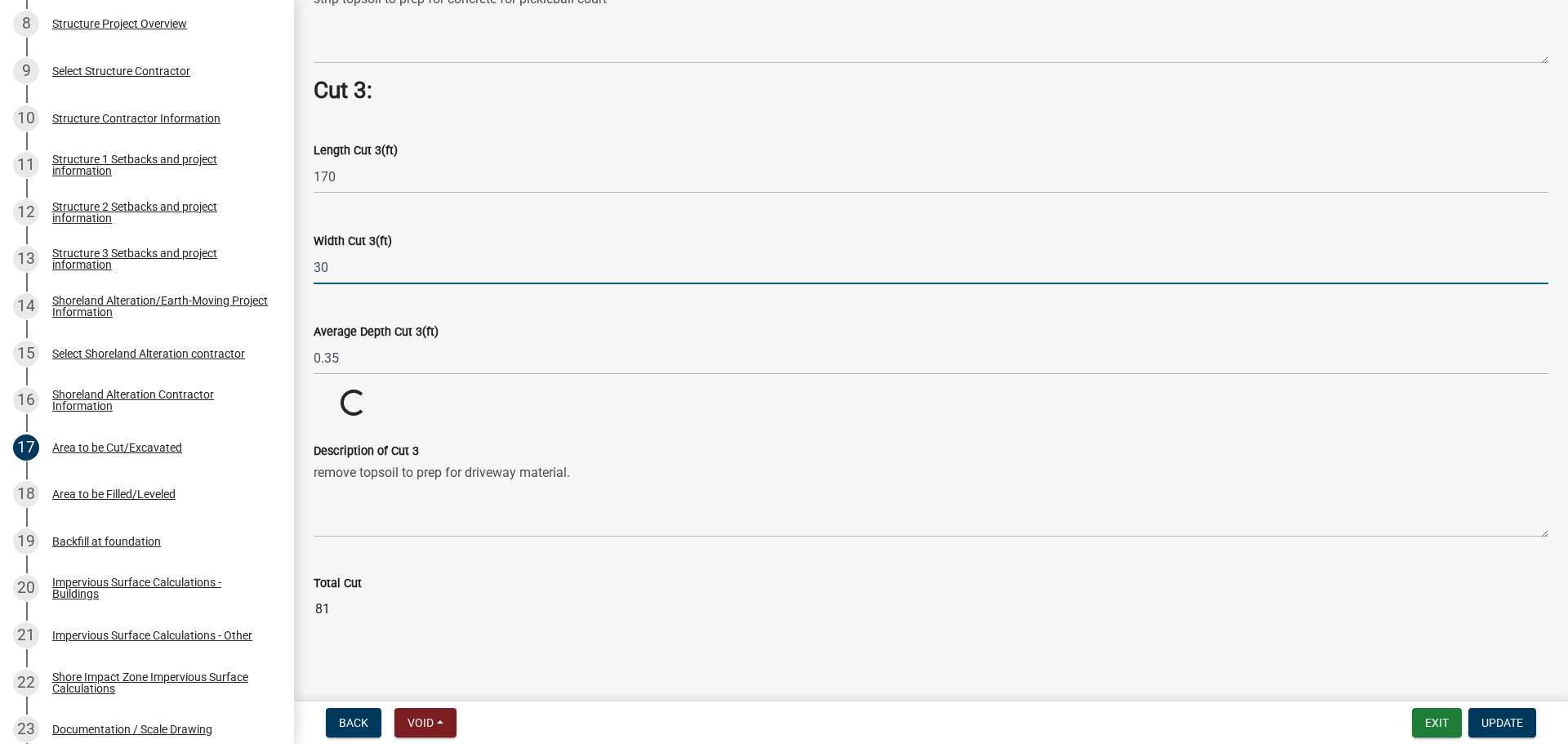
type input "30"
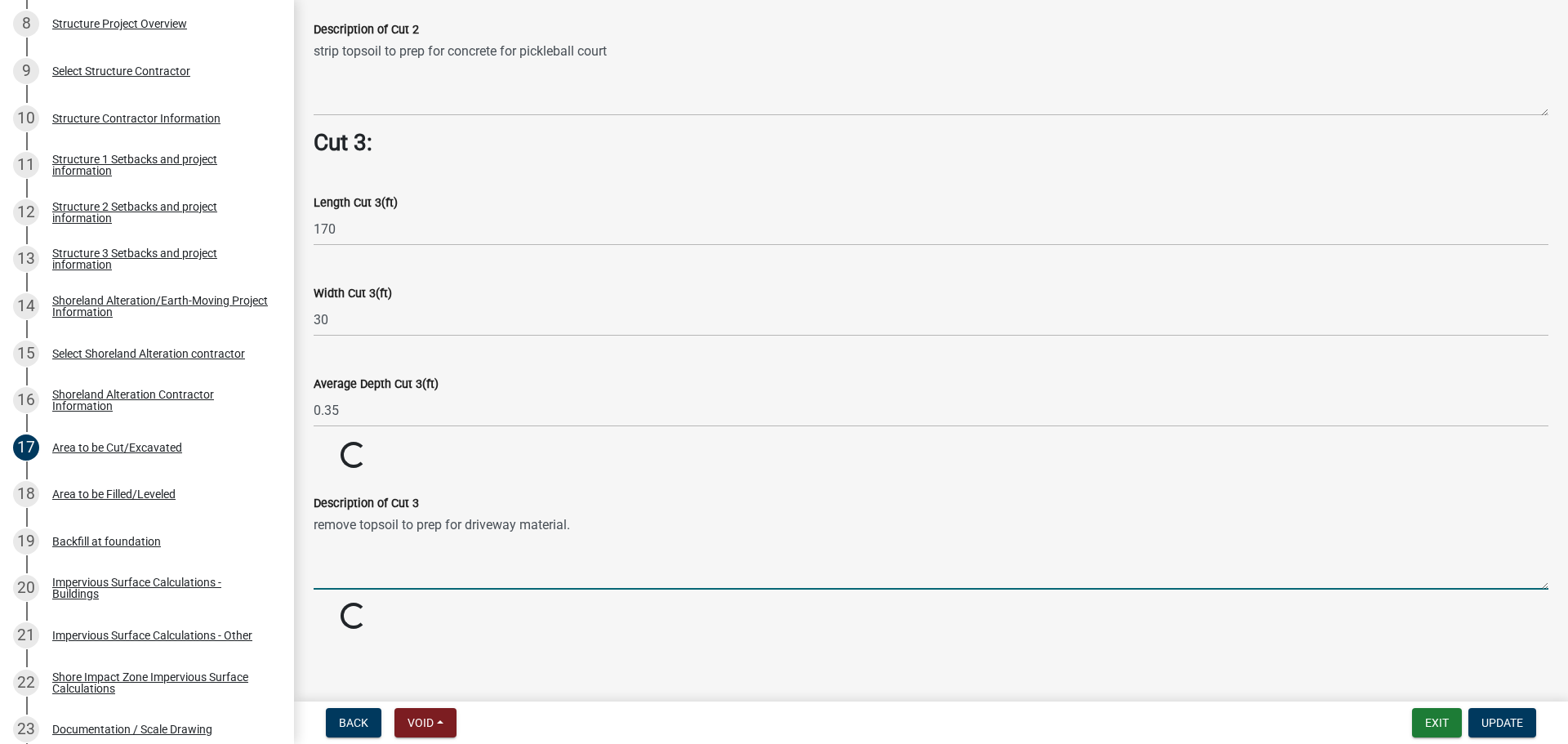
scroll to position [1980, 0]
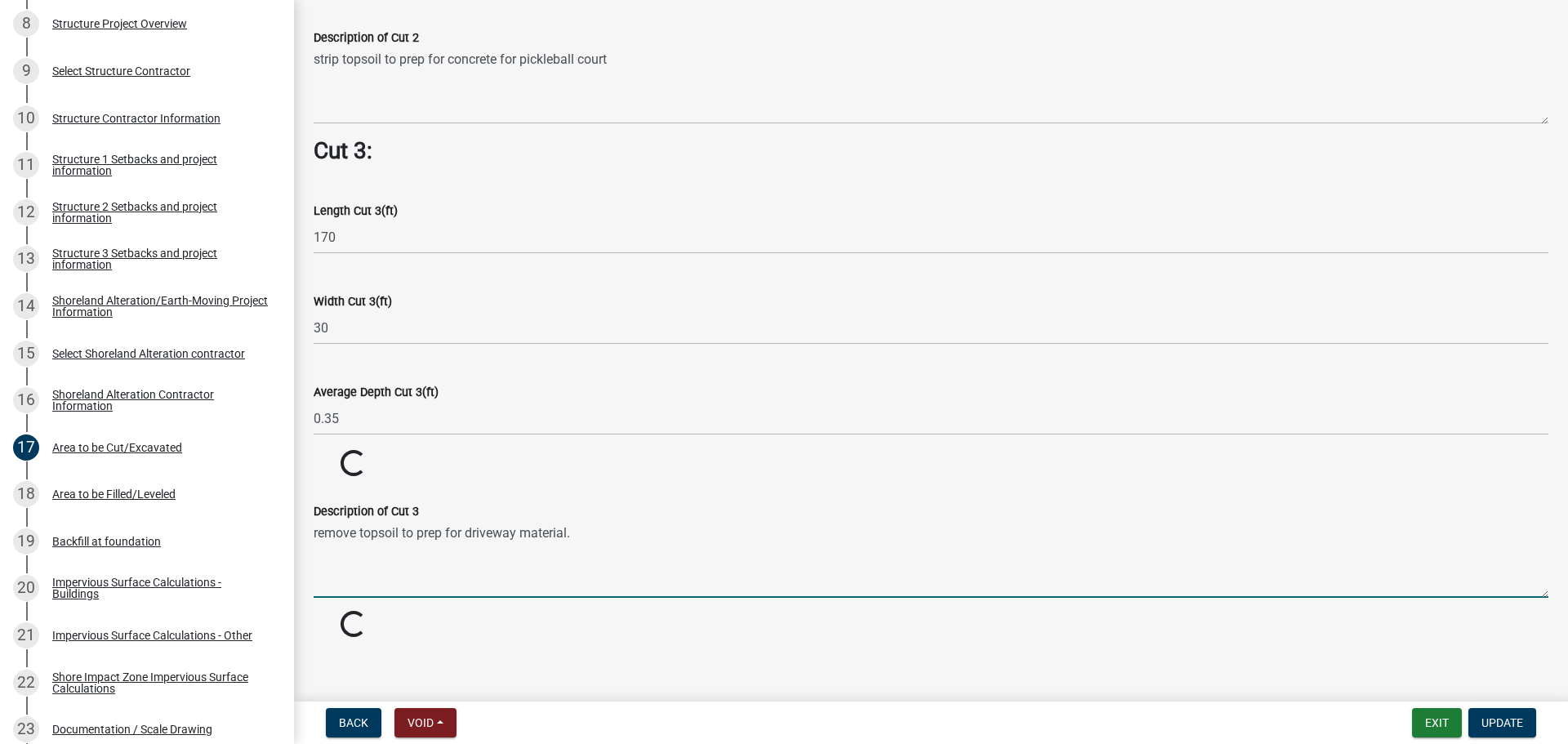
click at [588, 522] on textarea "remove topsoil to prep for driveway material." at bounding box center [931, 559] width 1234 height 76
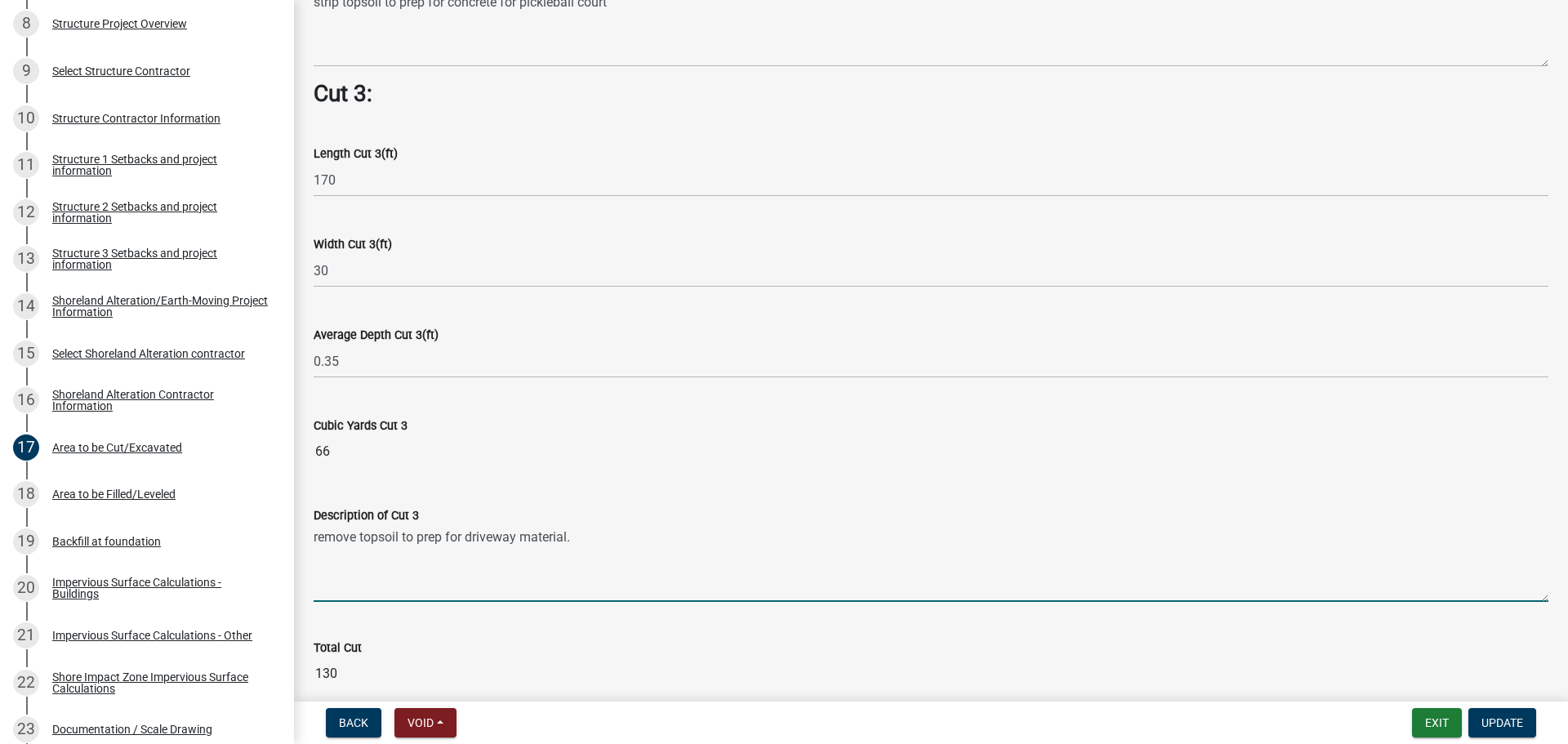
scroll to position [2102, 0]
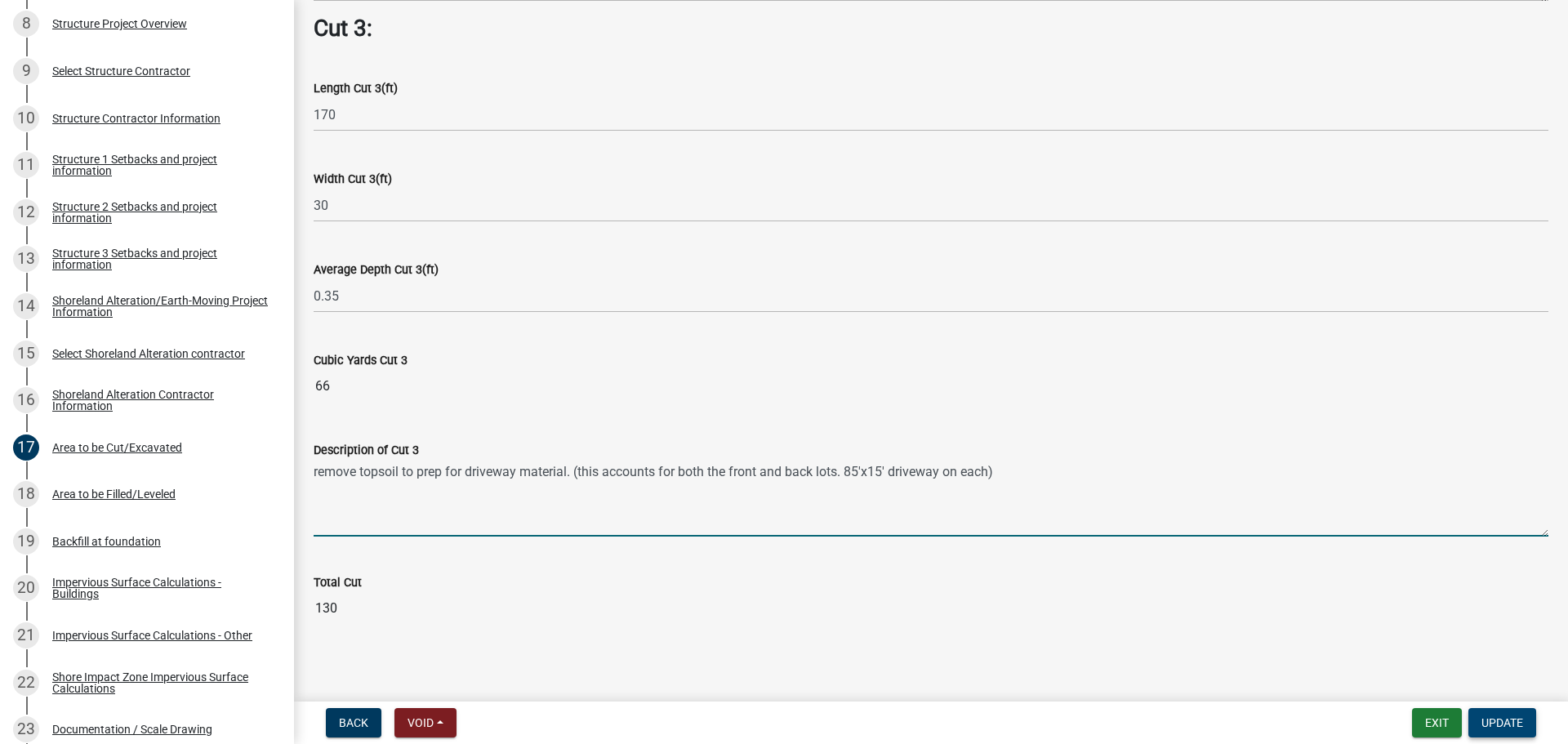
type textarea "remove topsoil to prep for driveway material. (this accounts for both the front…"
click at [1505, 717] on span "Update" at bounding box center [1502, 722] width 42 height 13
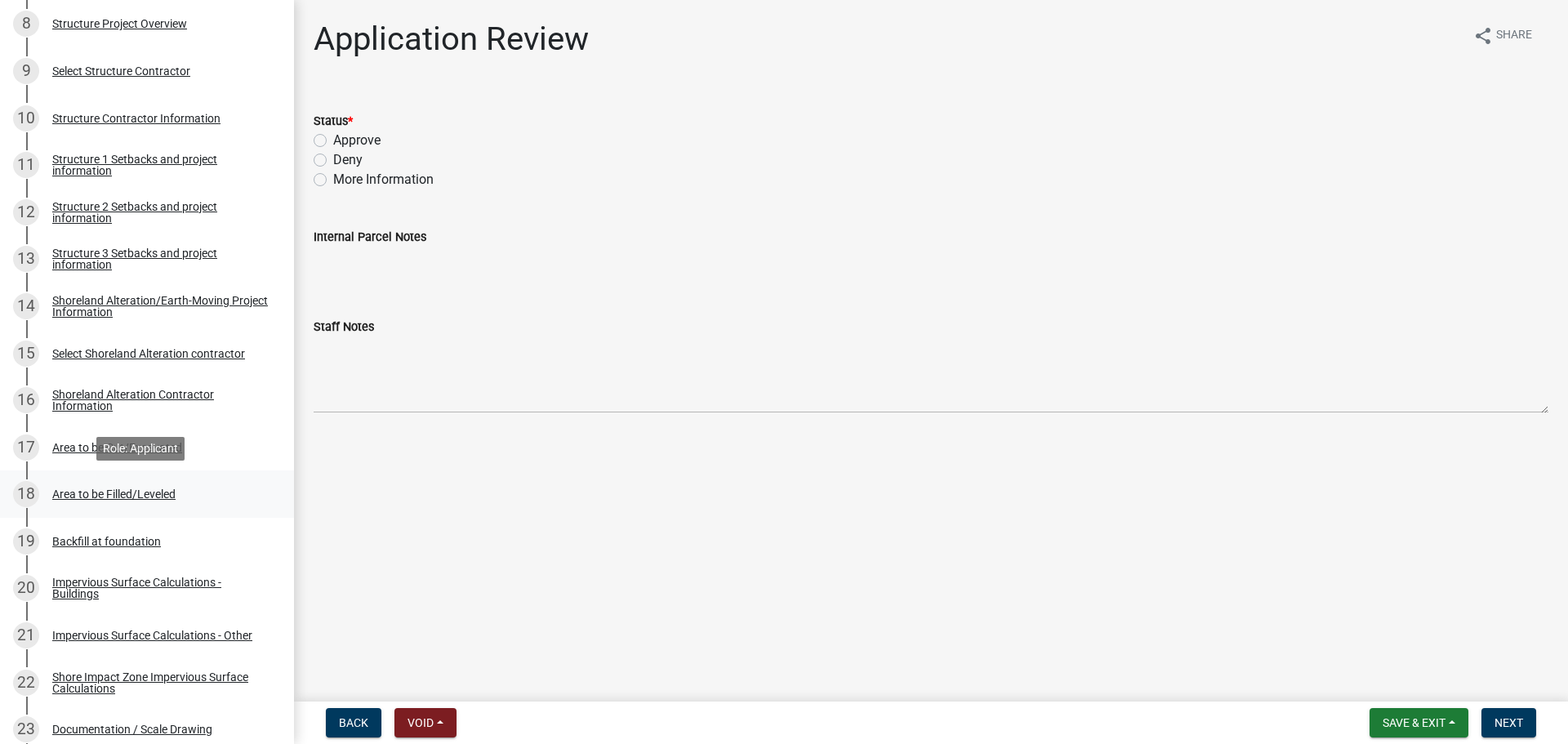
click at [139, 490] on div "Area to be Filled/Leveled" at bounding box center [114, 494] width 123 height 12
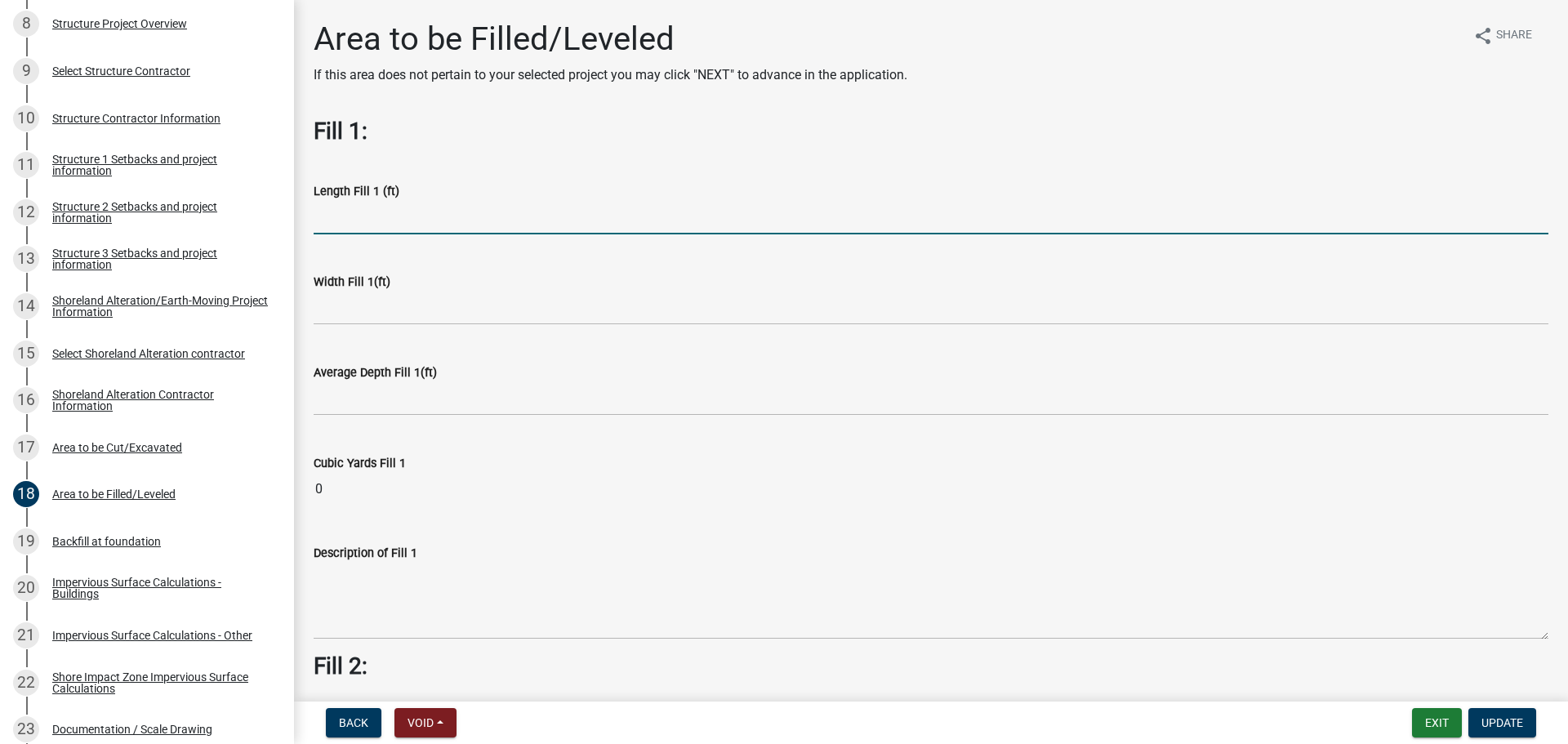
click at [458, 218] on input "text" at bounding box center [931, 218] width 1234 height 33
type input "45.5"
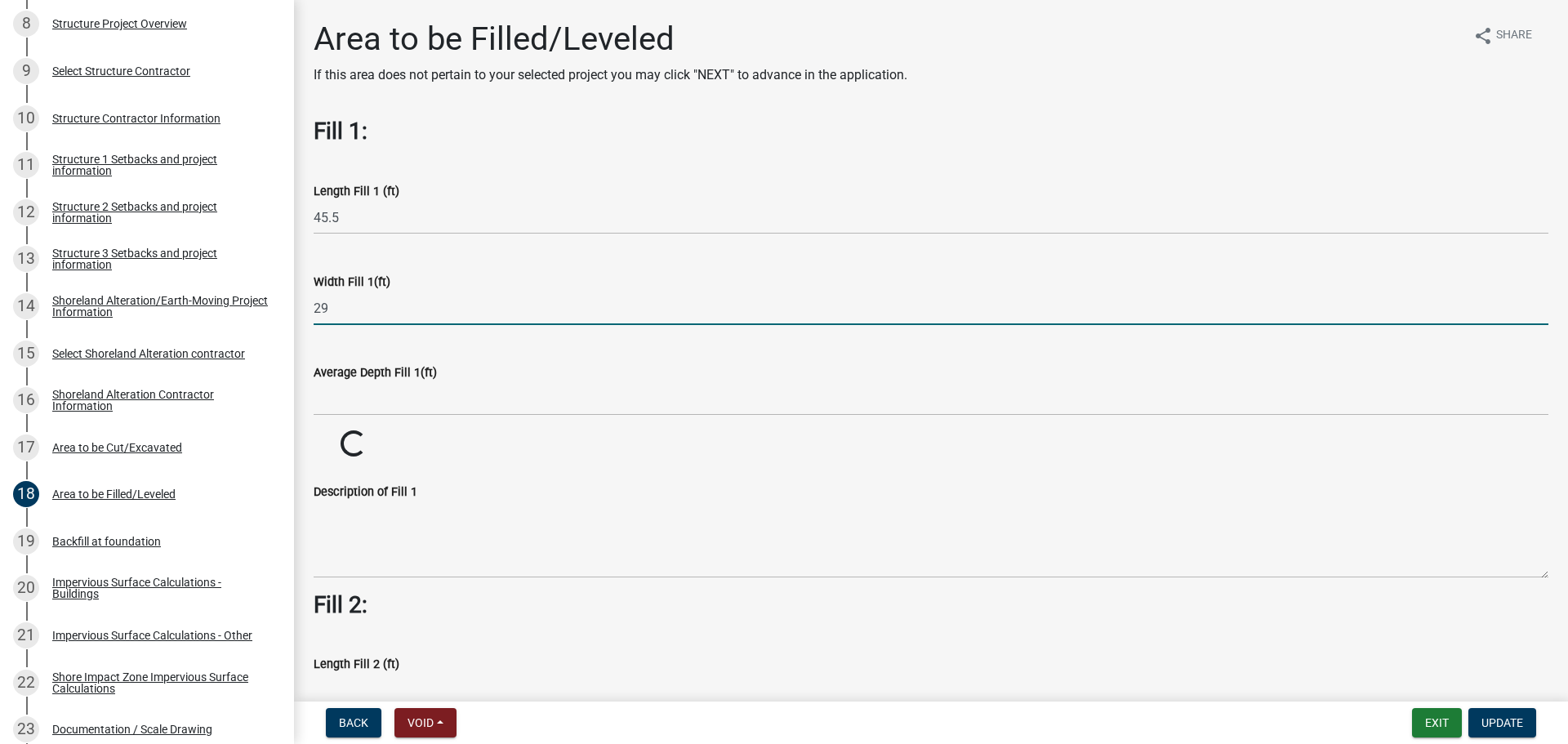
type input "29"
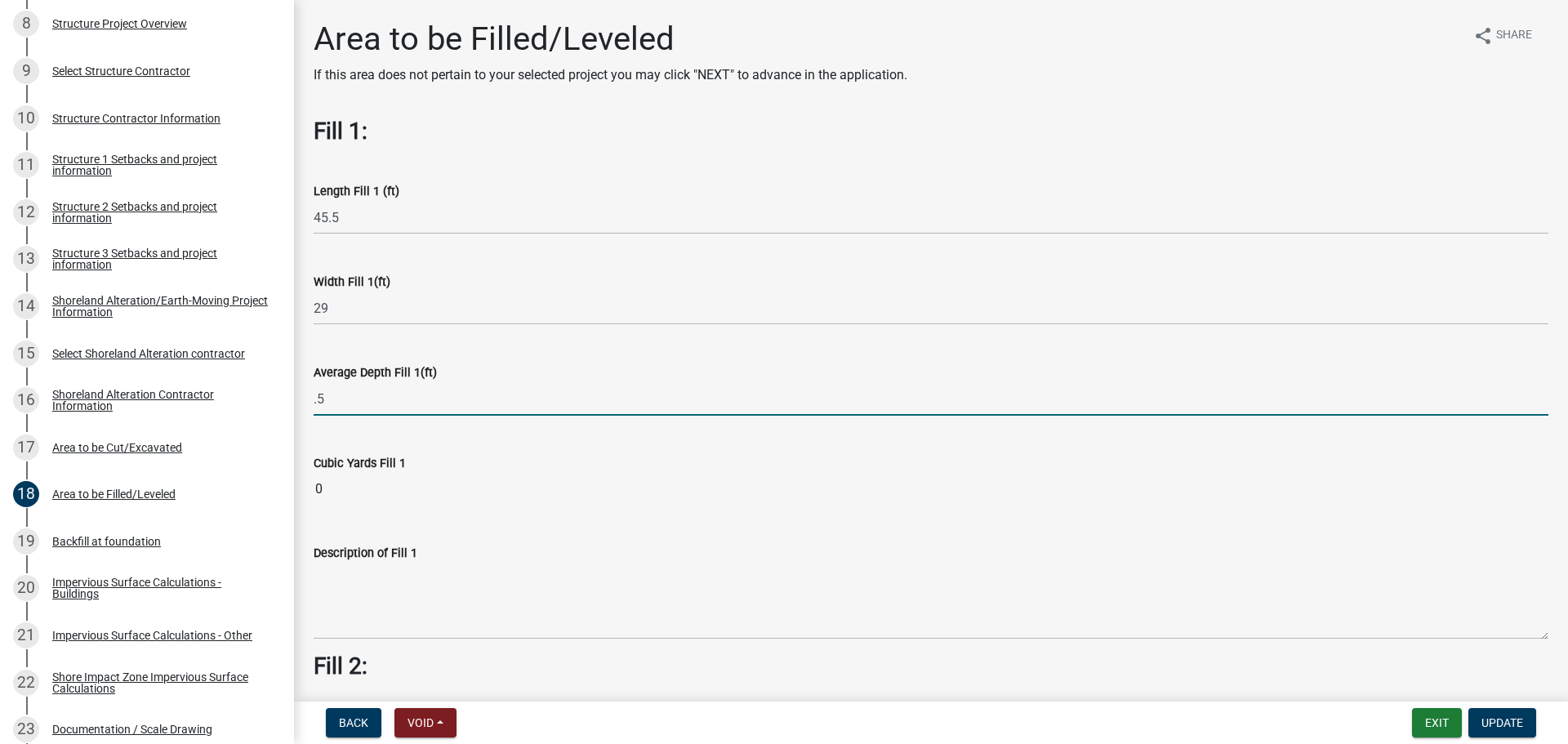
type input "0.5"
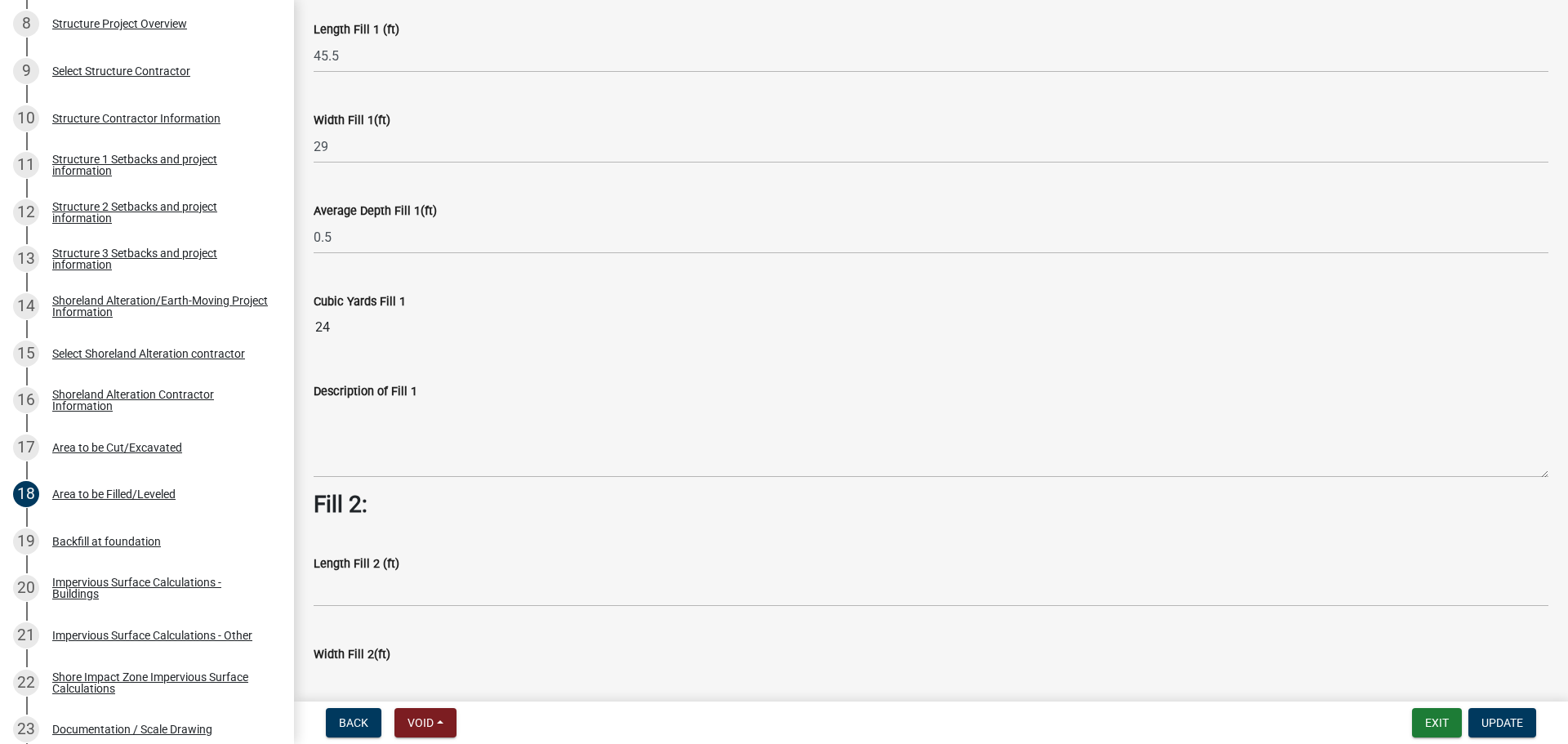
scroll to position [164, 0]
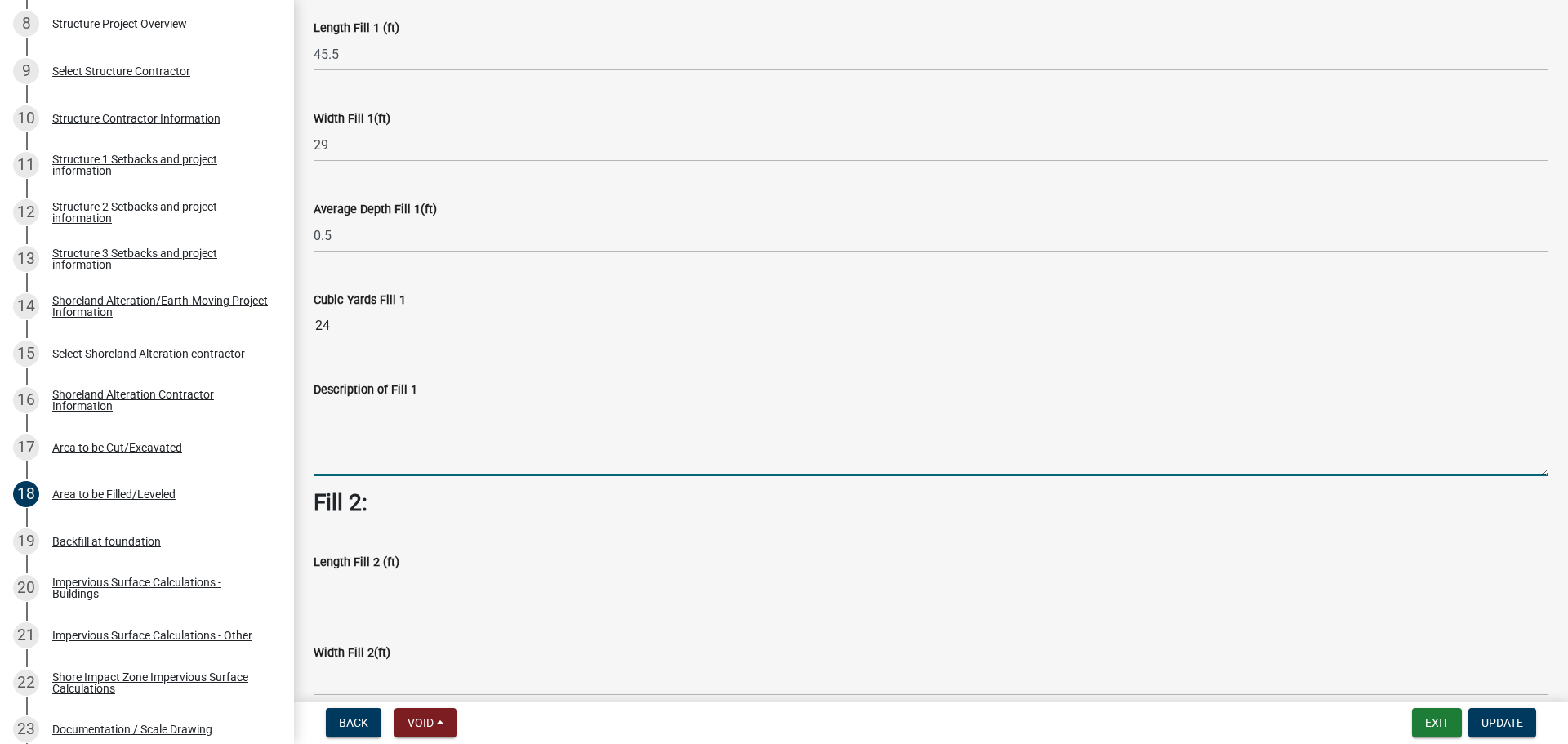
click at [391, 436] on textarea "Description of Fill 1" at bounding box center [931, 438] width 1234 height 76
type textarea "Fill"
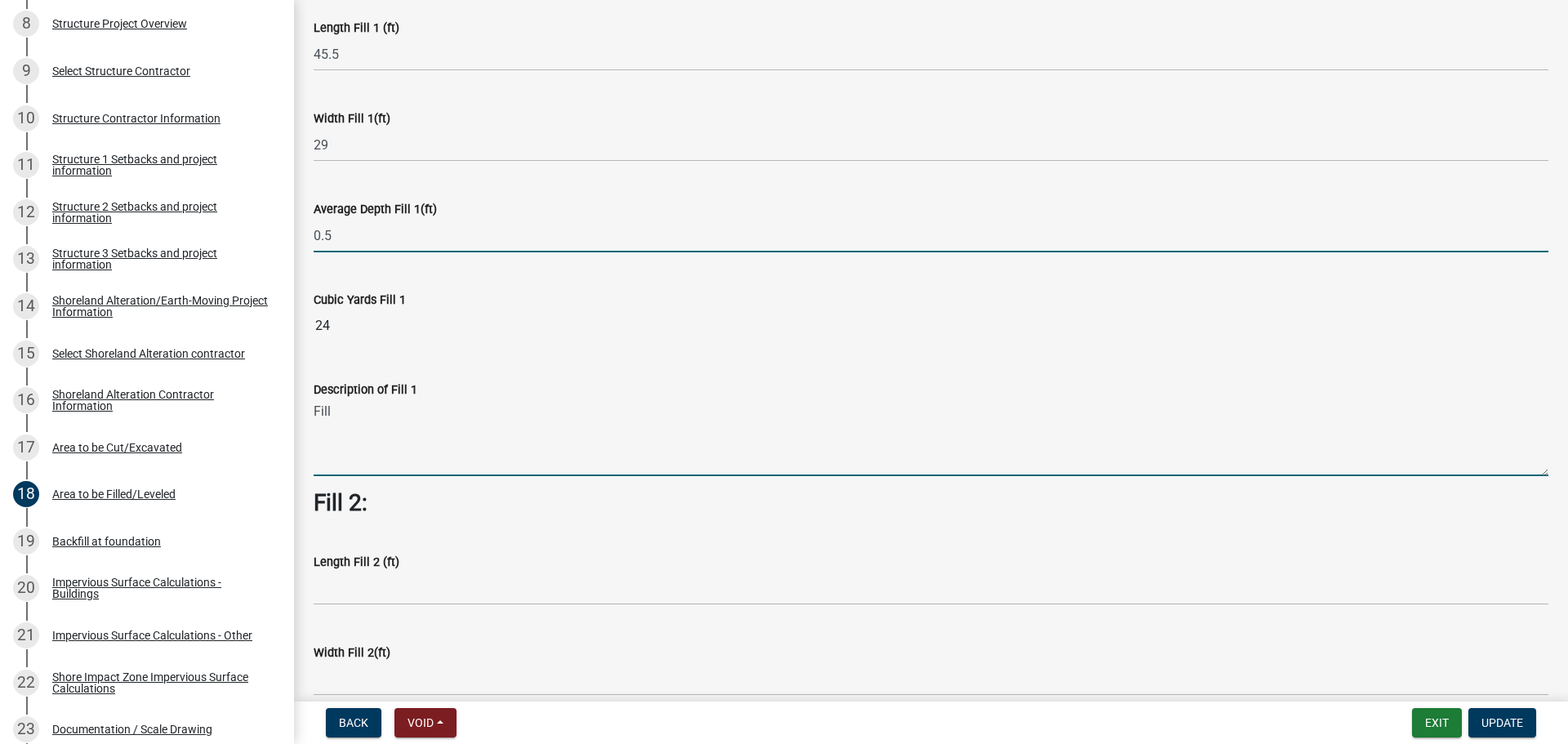
click at [350, 225] on input "0.5" at bounding box center [931, 235] width 1234 height 33
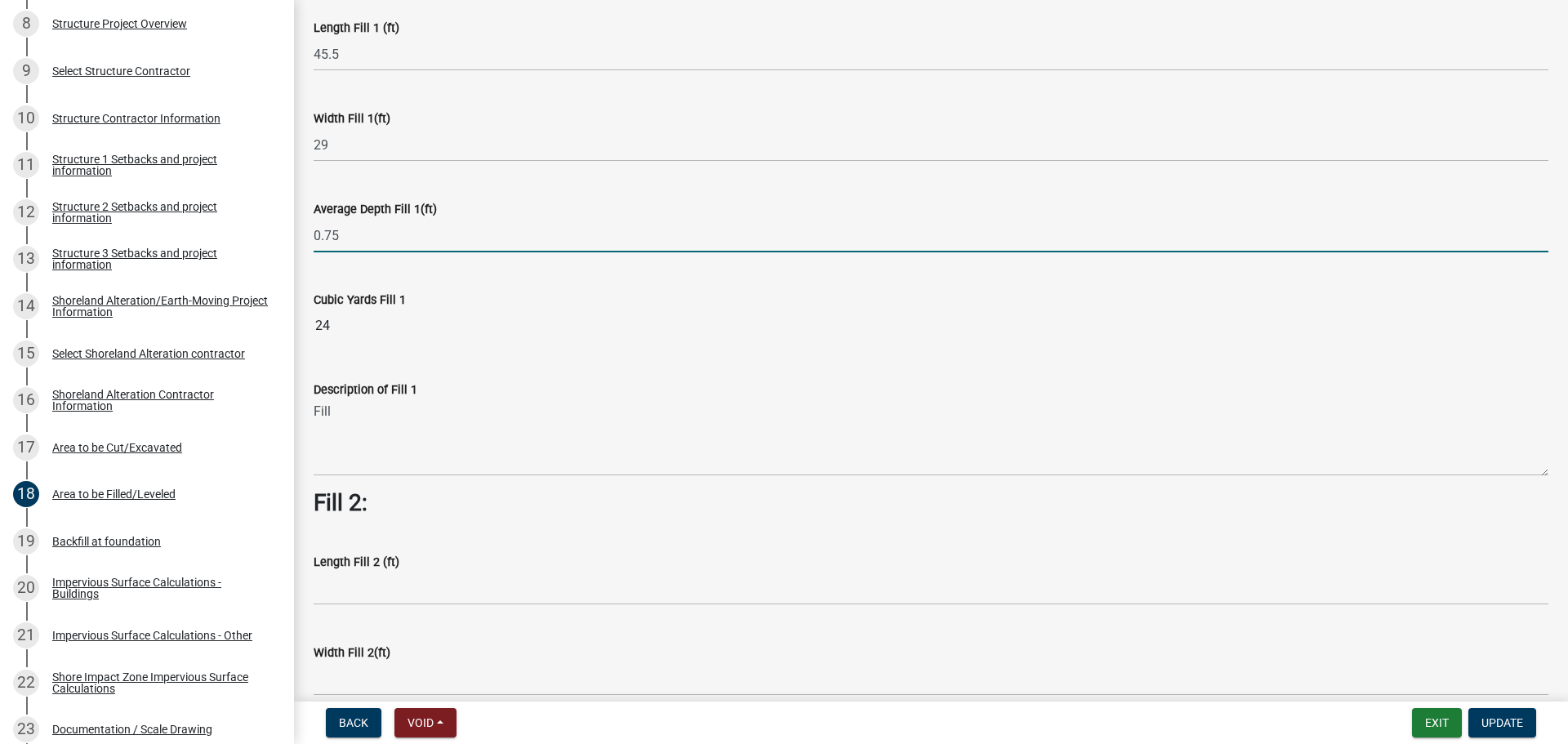
type input "0.75"
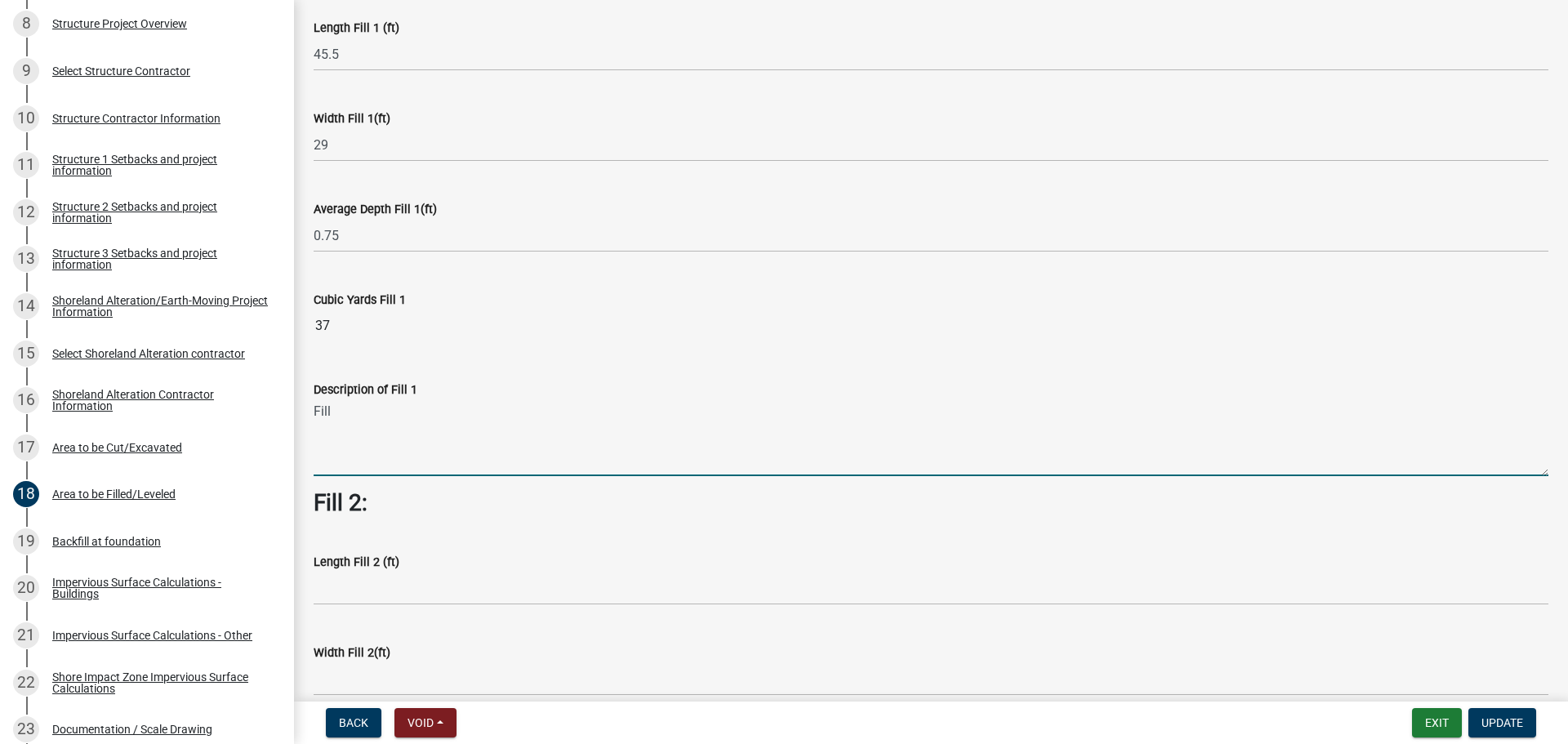
click at [343, 415] on textarea "Fill" at bounding box center [931, 438] width 1234 height 76
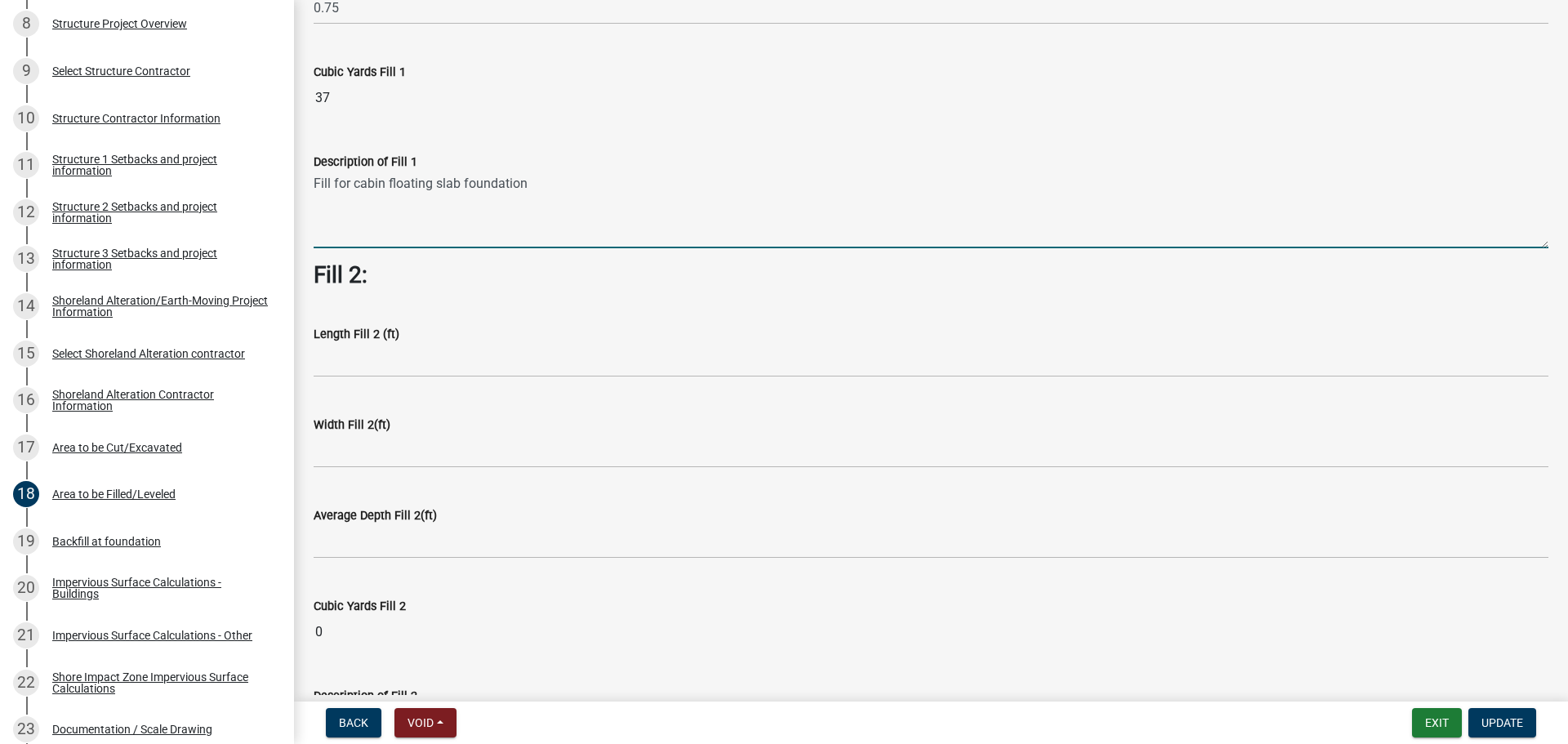
scroll to position [490, 0]
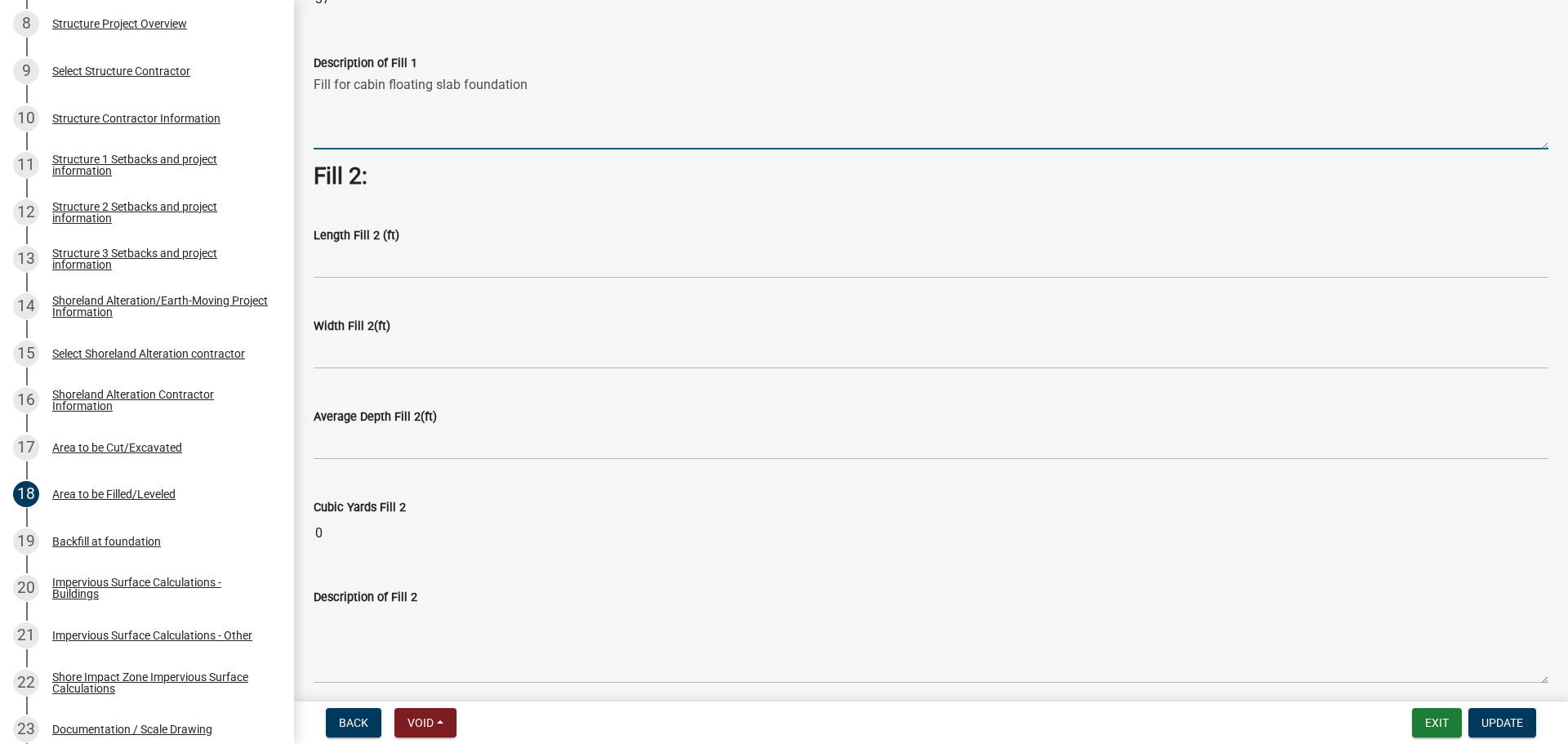
type textarea "Fill for cabin floating slab foundation"
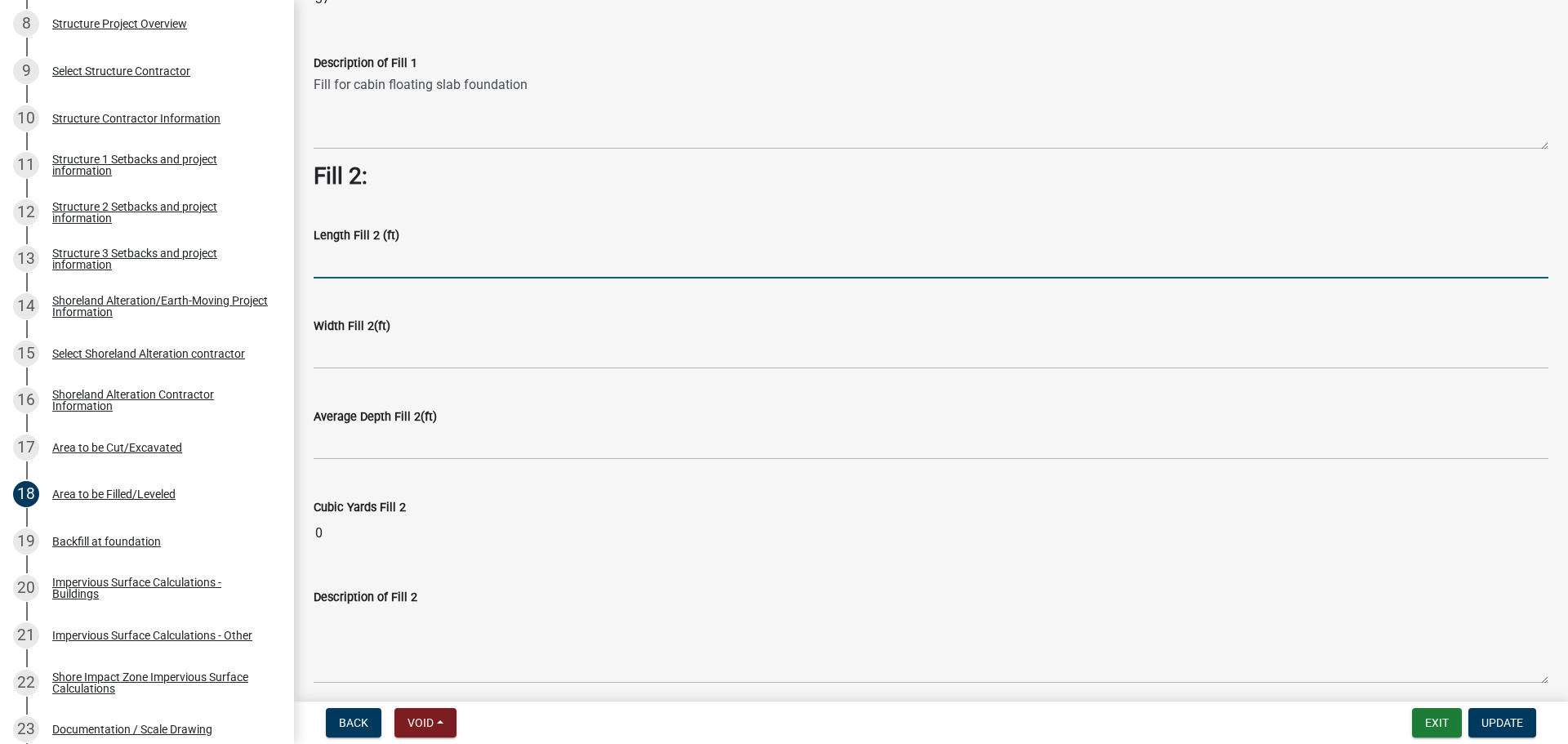
click at [390, 273] on input "text" at bounding box center [931, 262] width 1234 height 33
type input "64"
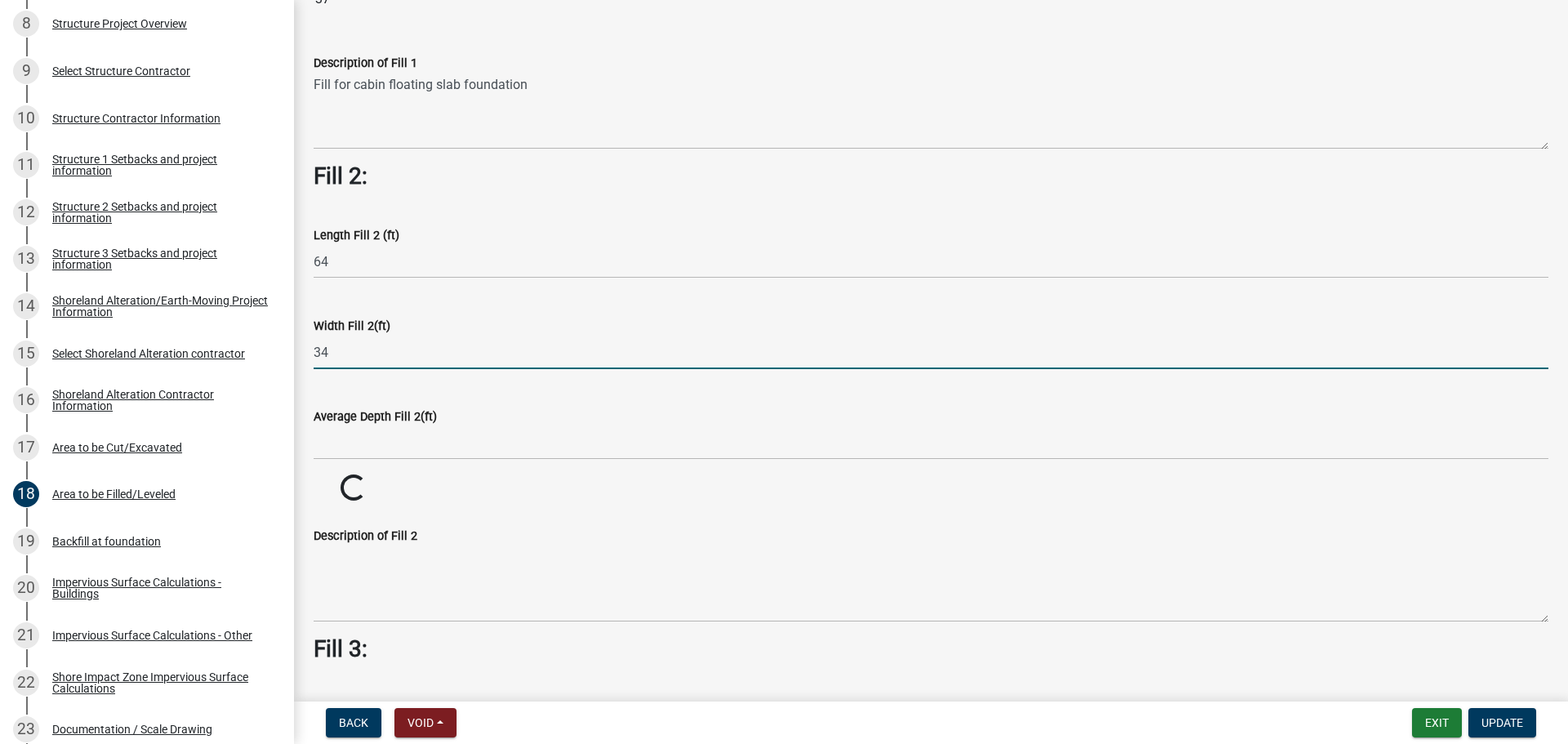
type input "34"
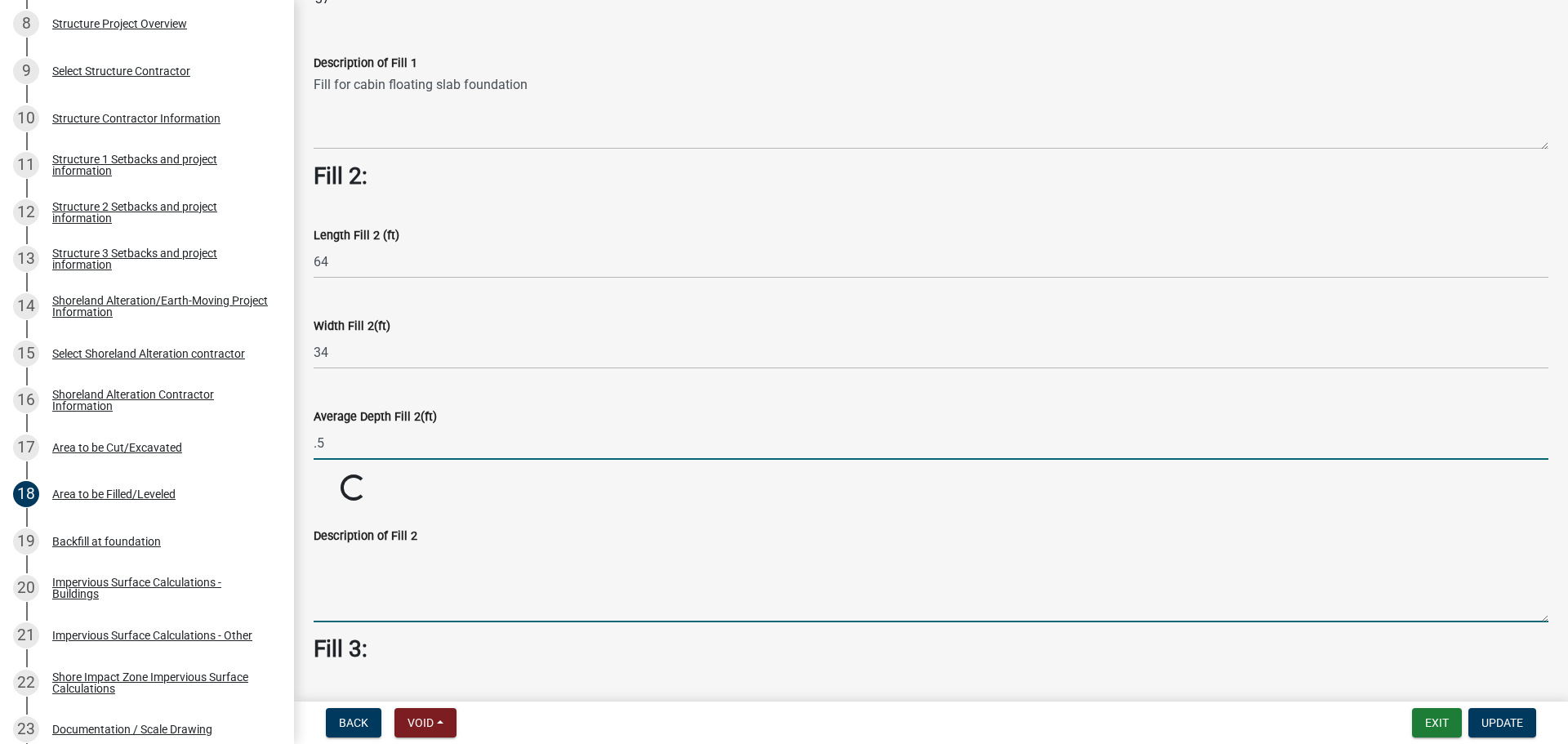
type input "0.5"
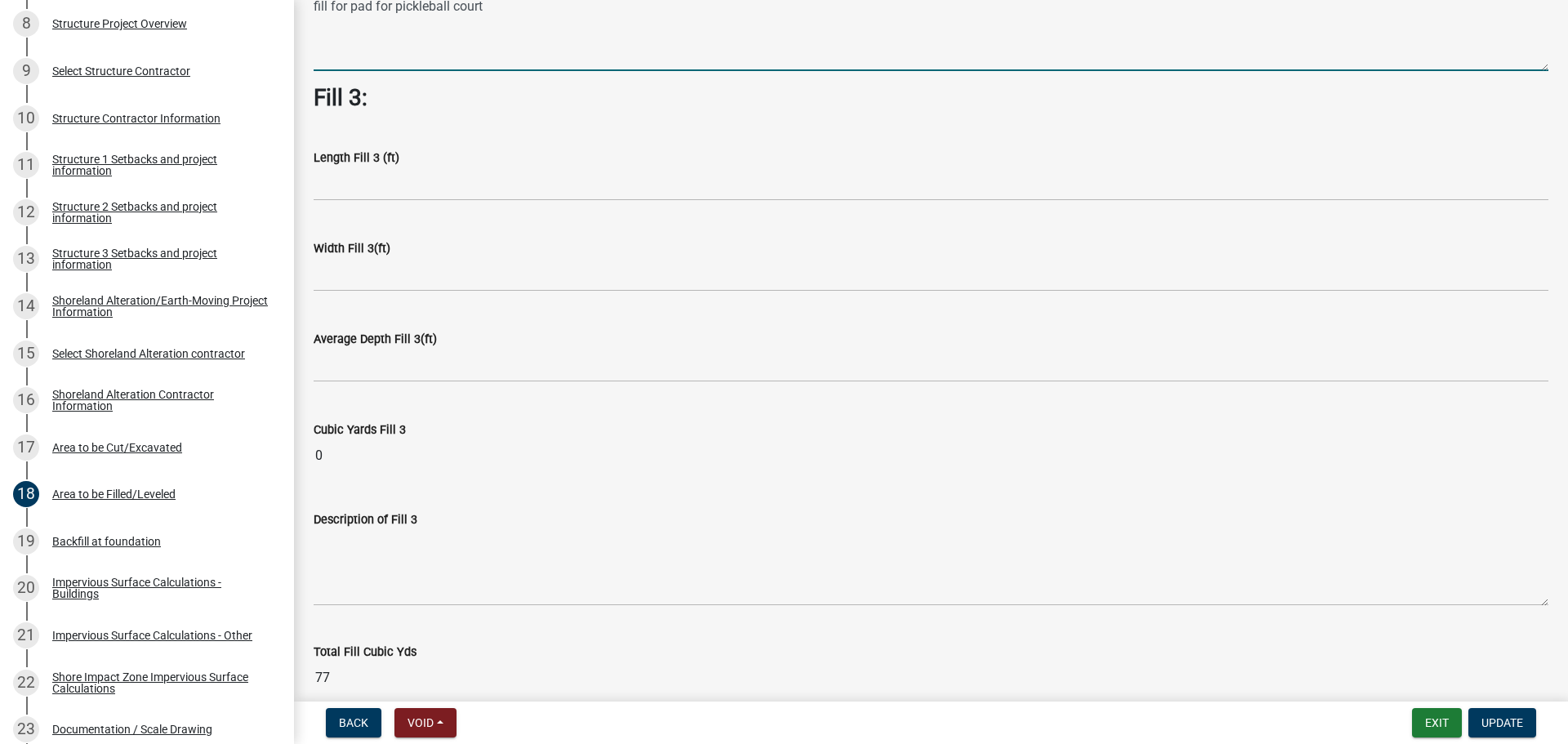
scroll to position [1143, 0]
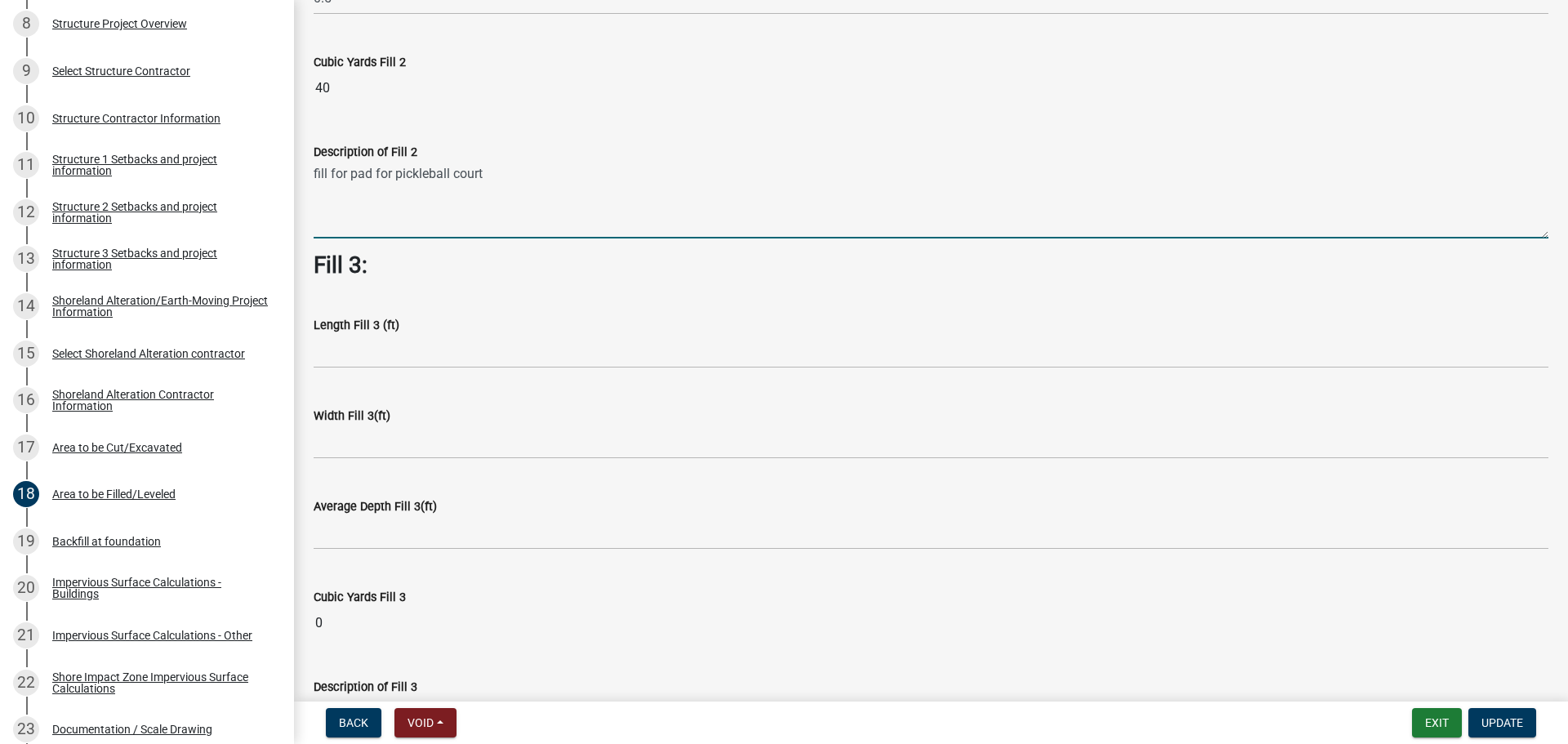
type textarea "fill for pad for pickleball court"
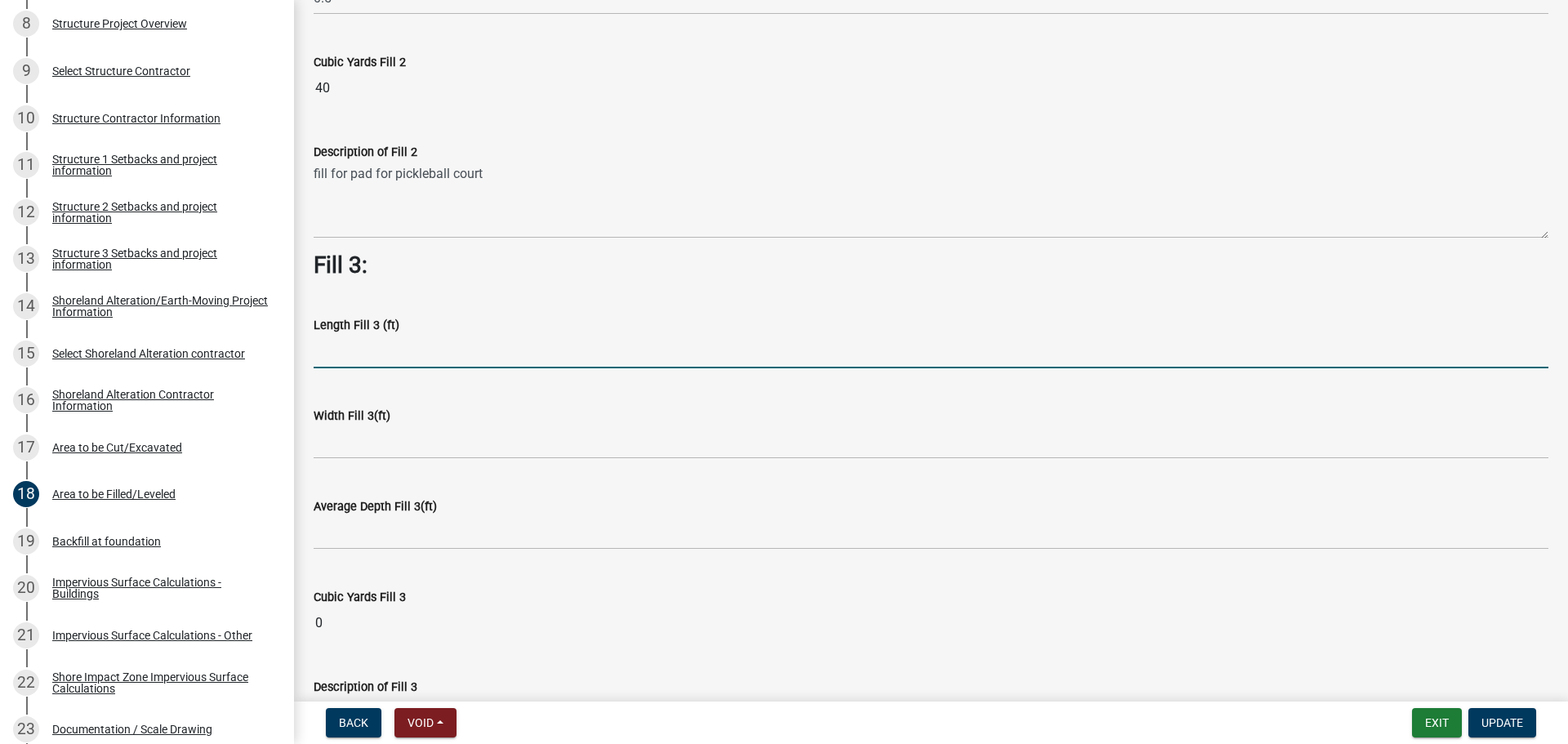
click at [393, 341] on input "text" at bounding box center [931, 351] width 1234 height 33
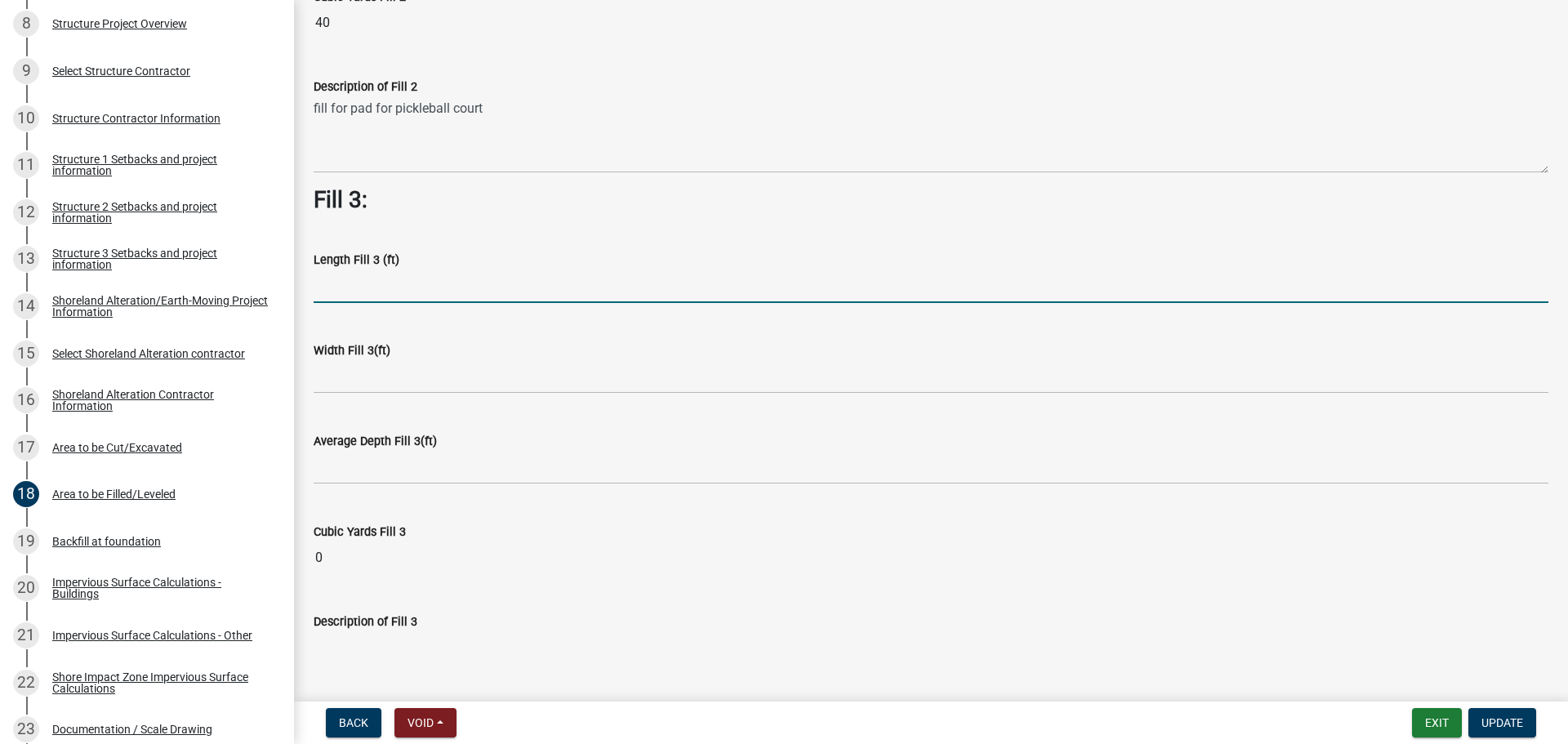
scroll to position [1098, 0]
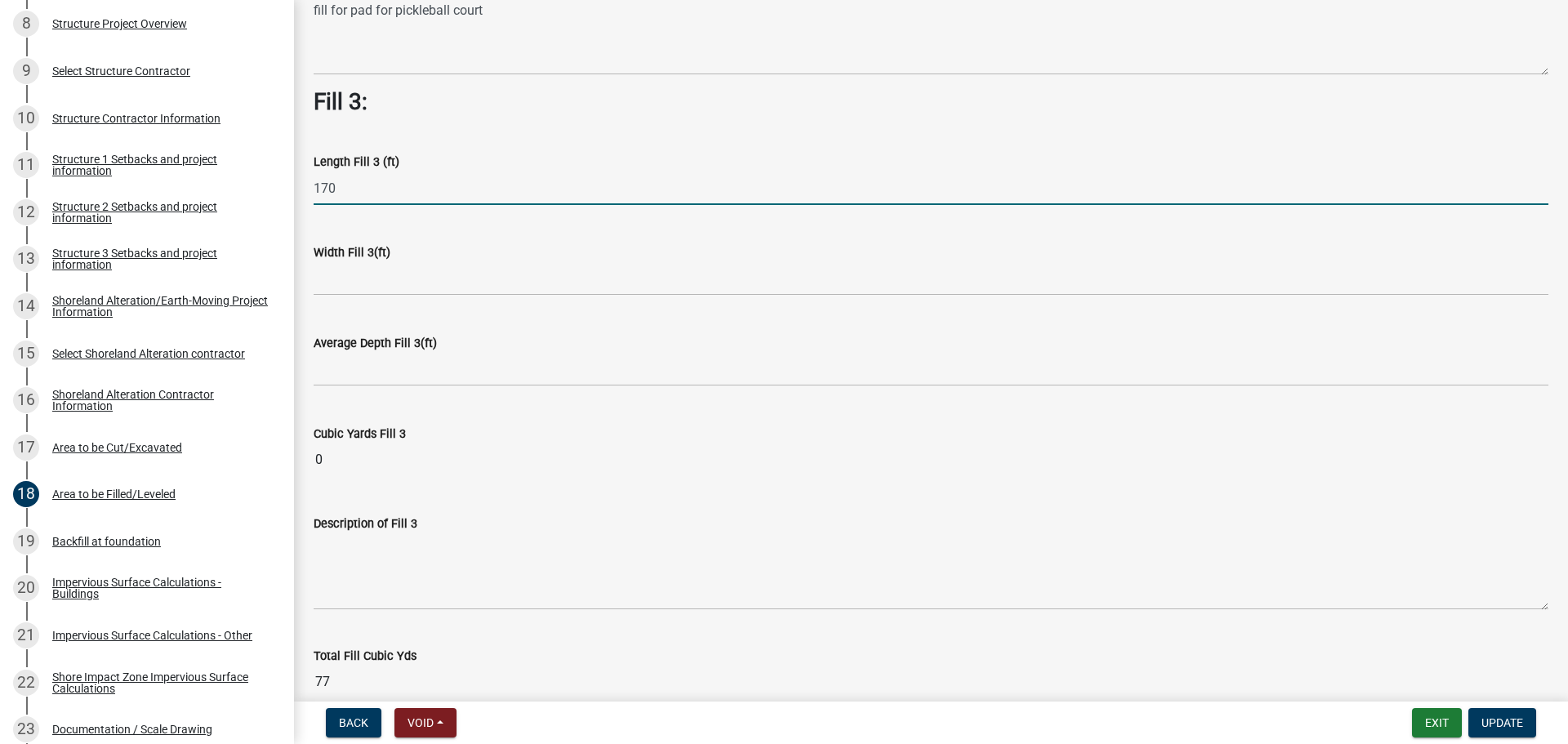
type input "170"
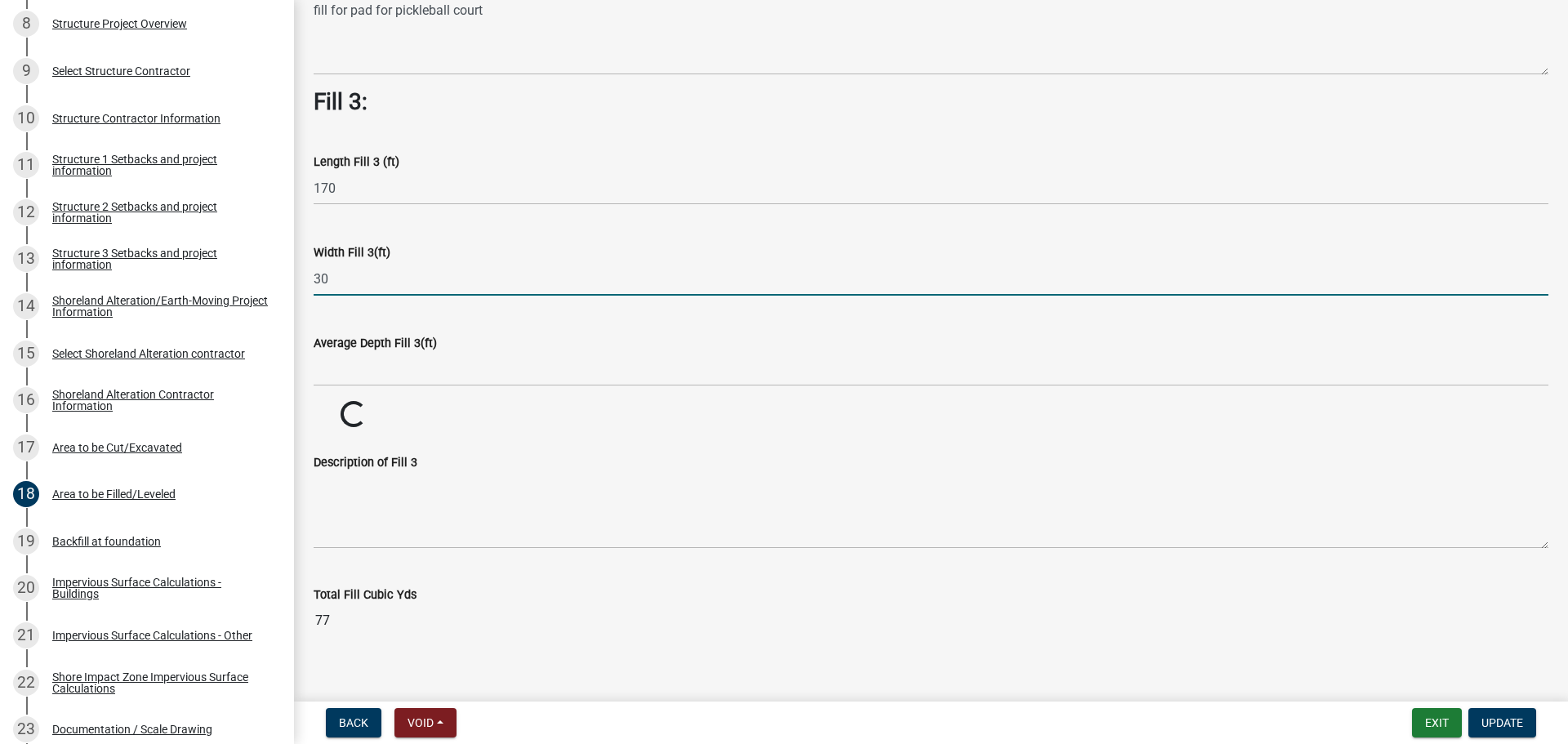
type input "30"
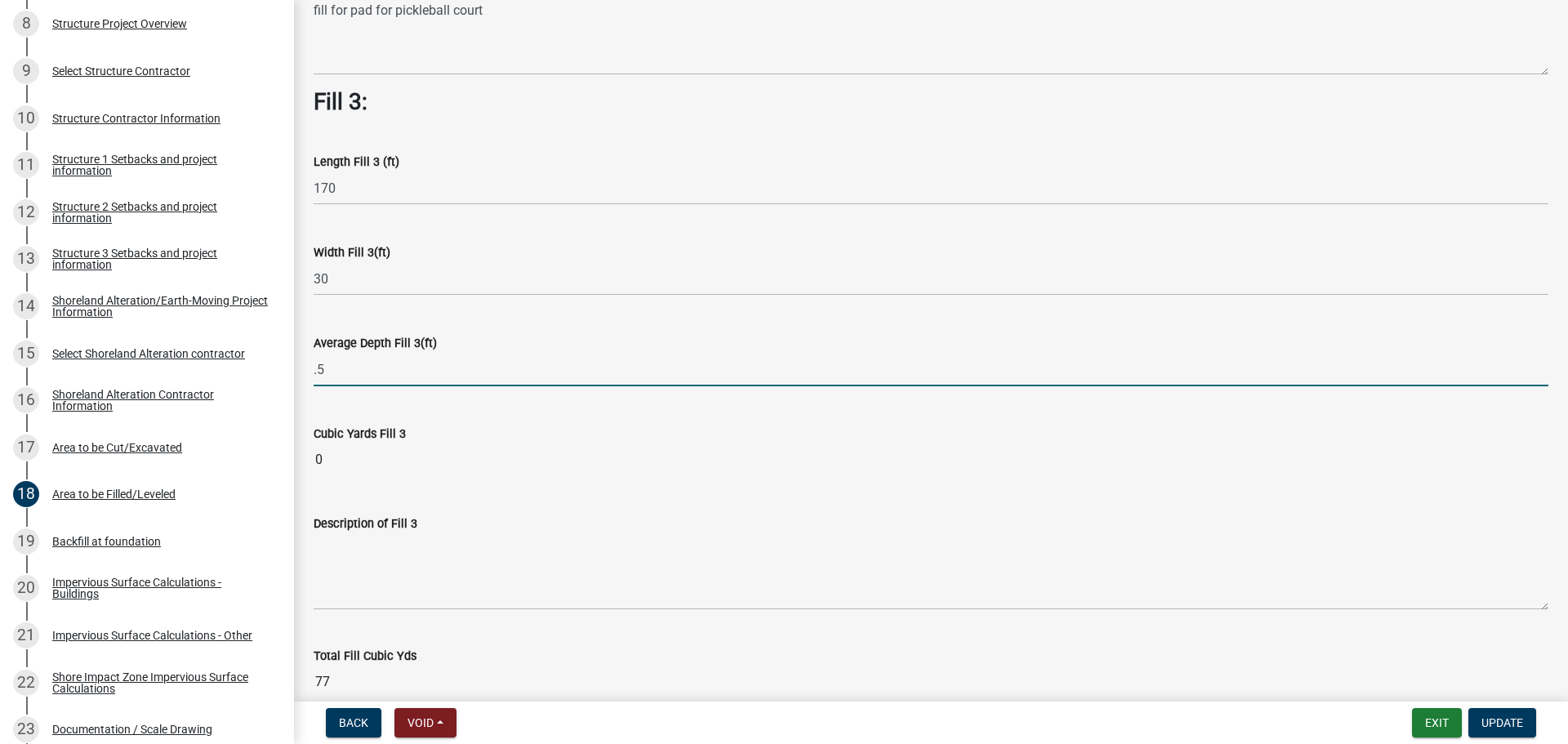
type input "0.5"
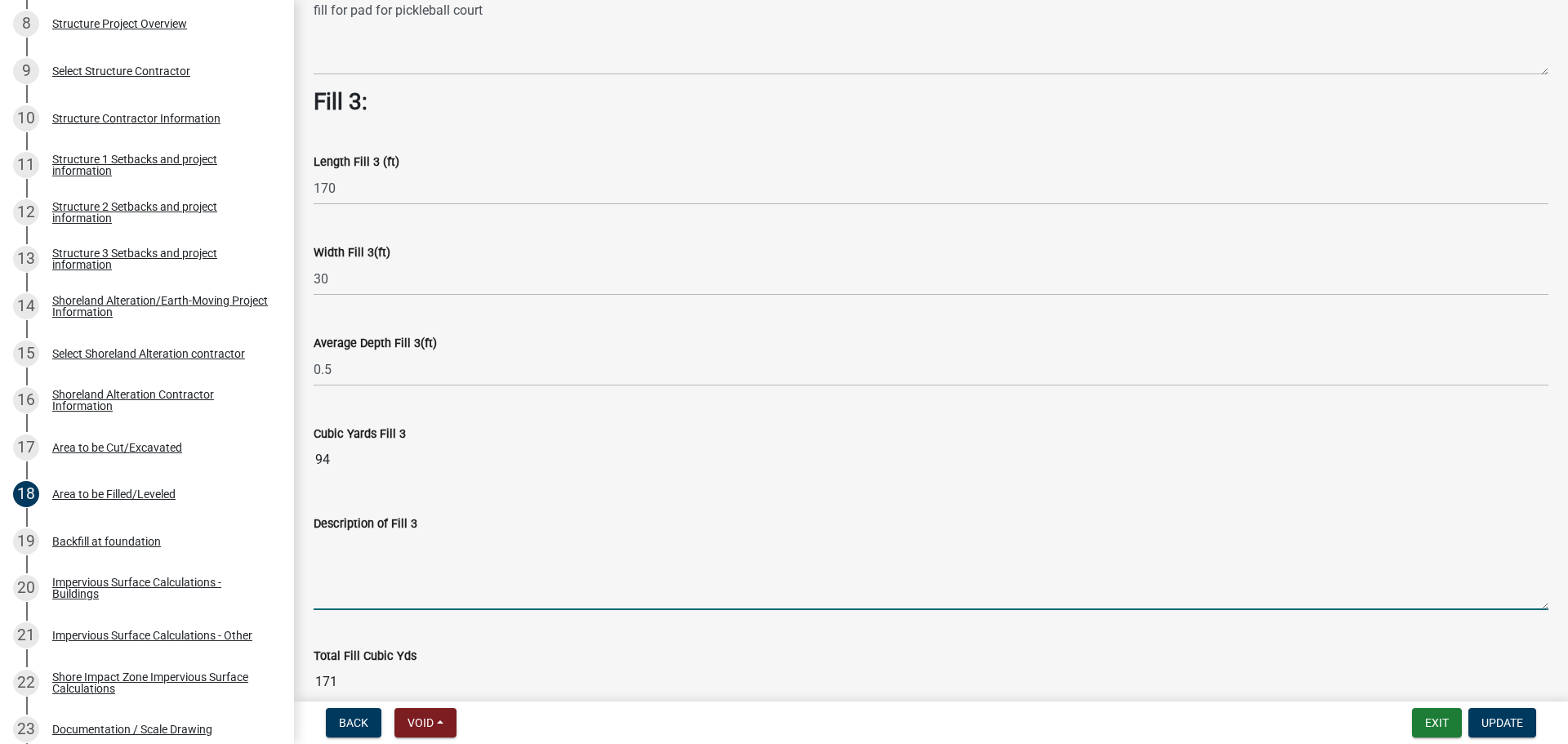
click at [427, 585] on textarea "Description of Fill 3" at bounding box center [931, 571] width 1234 height 76
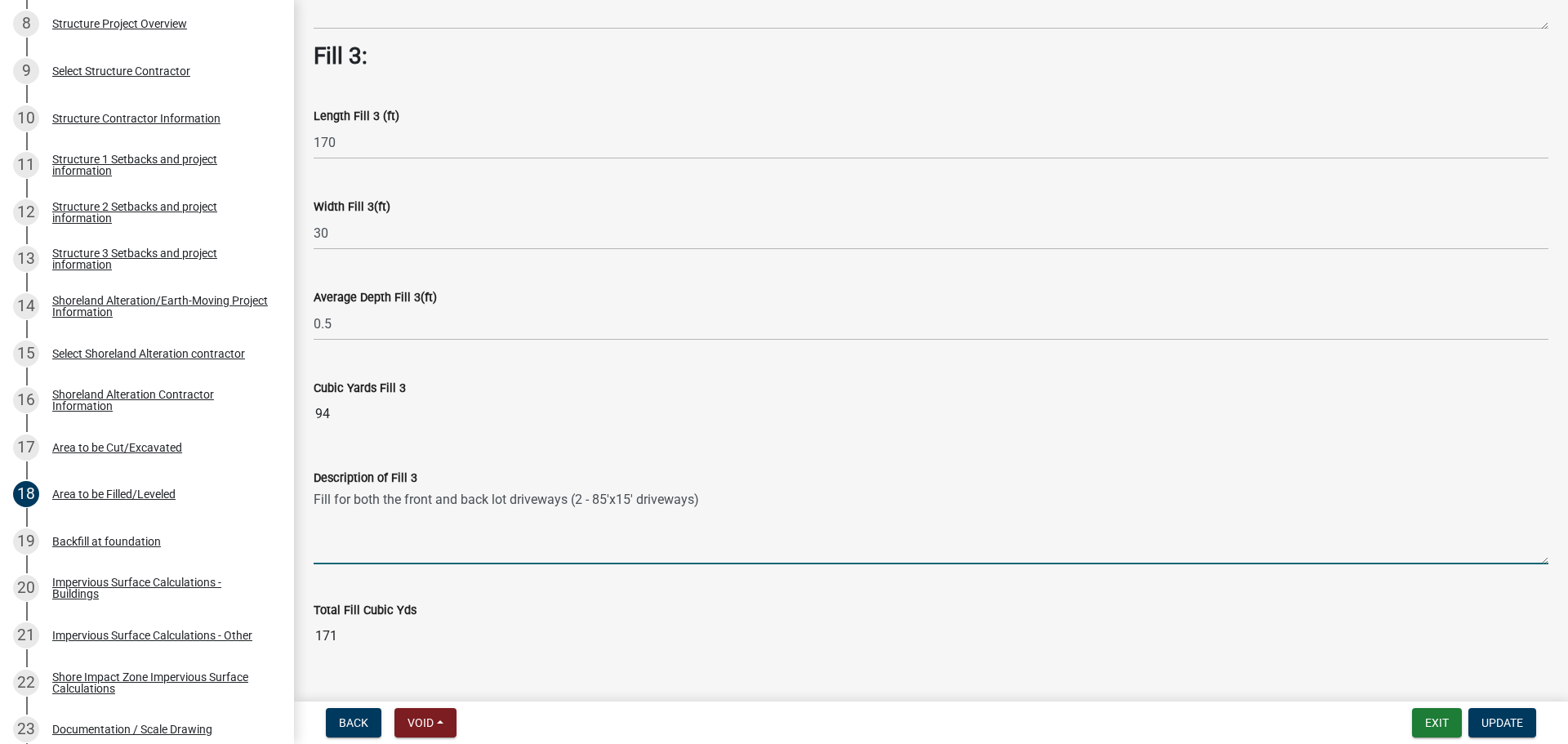
scroll to position [1180, 0]
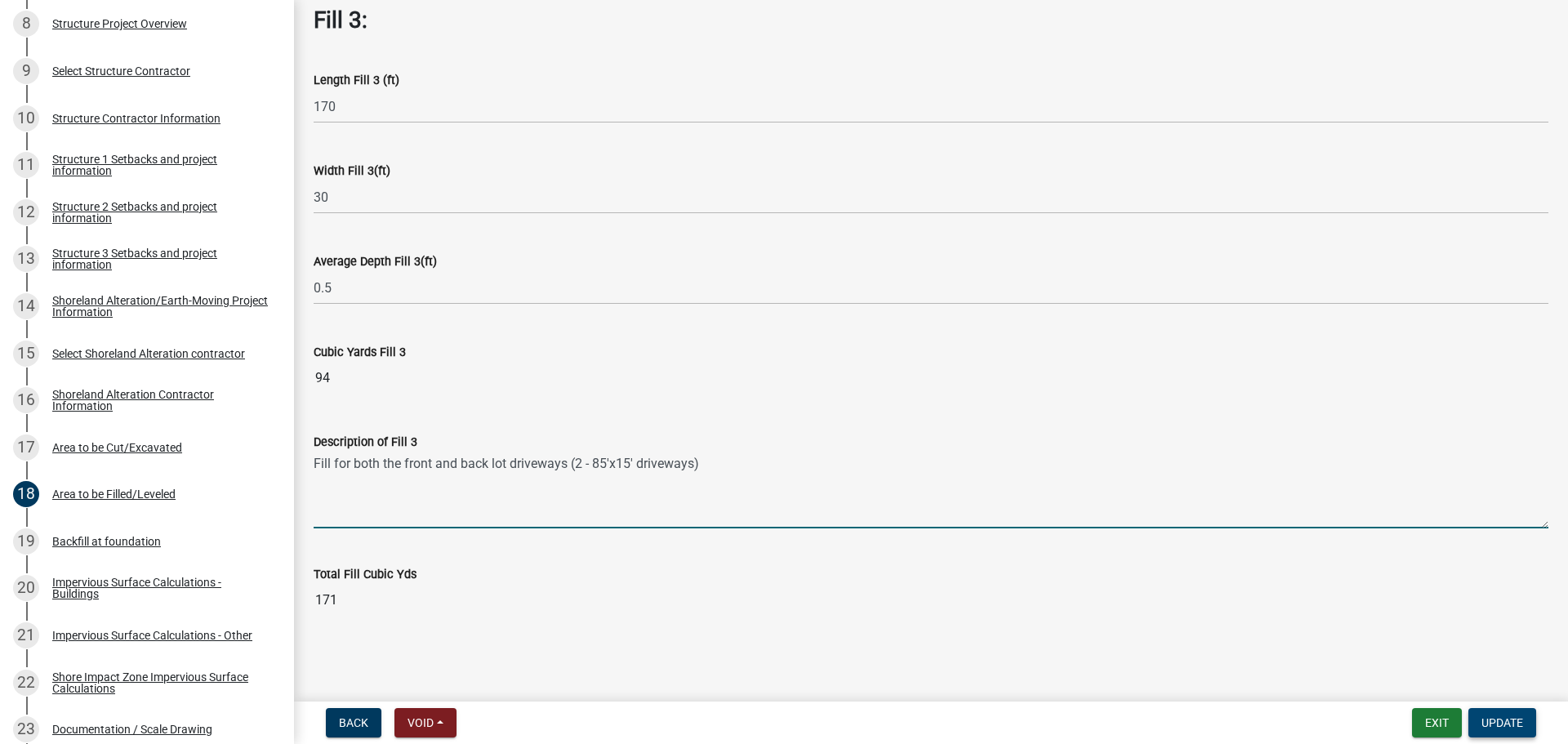
type textarea "Fill for both the front and back lot driveways (2 - 85'x15' driveways)"
click at [1519, 728] on span "Update" at bounding box center [1502, 722] width 42 height 13
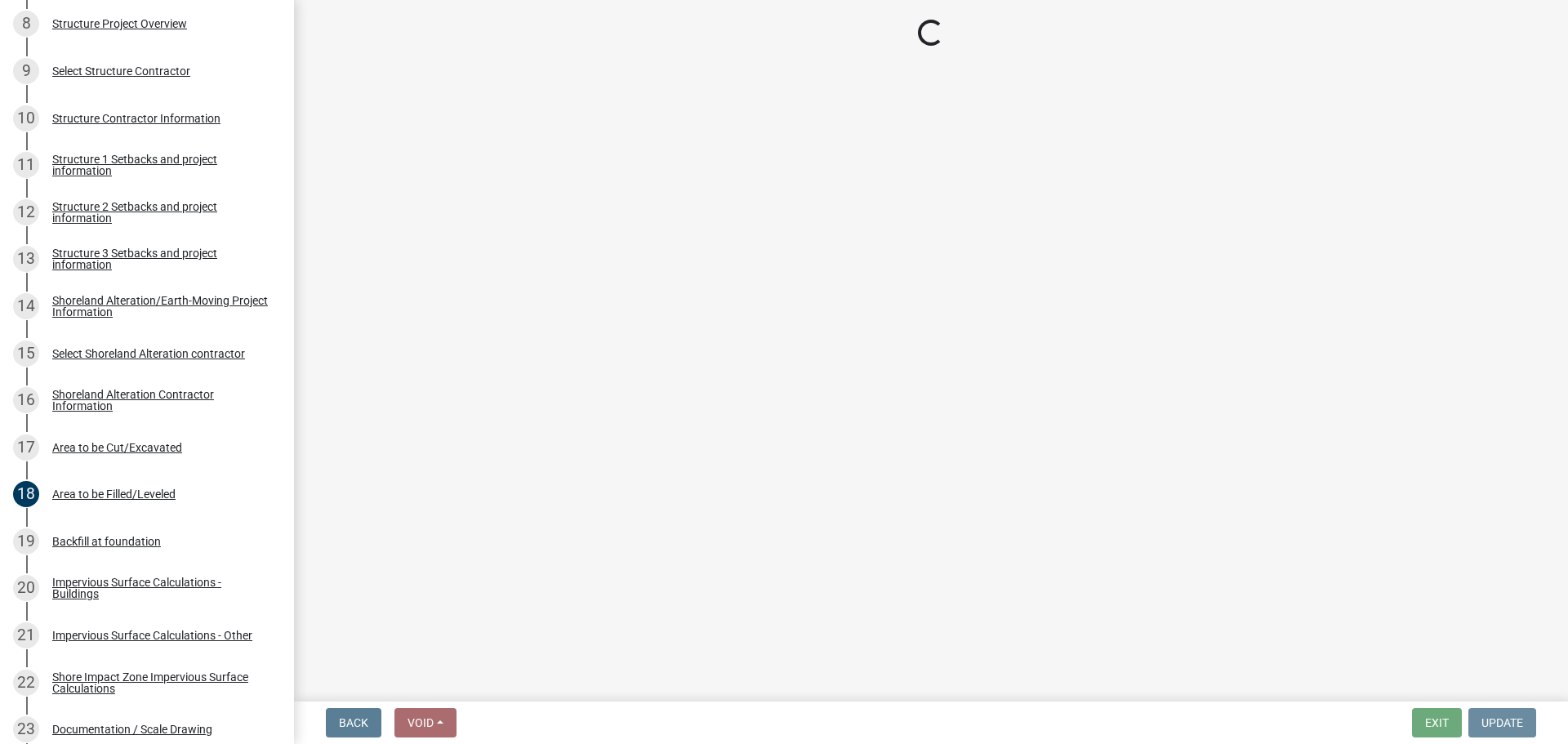
scroll to position [0, 0]
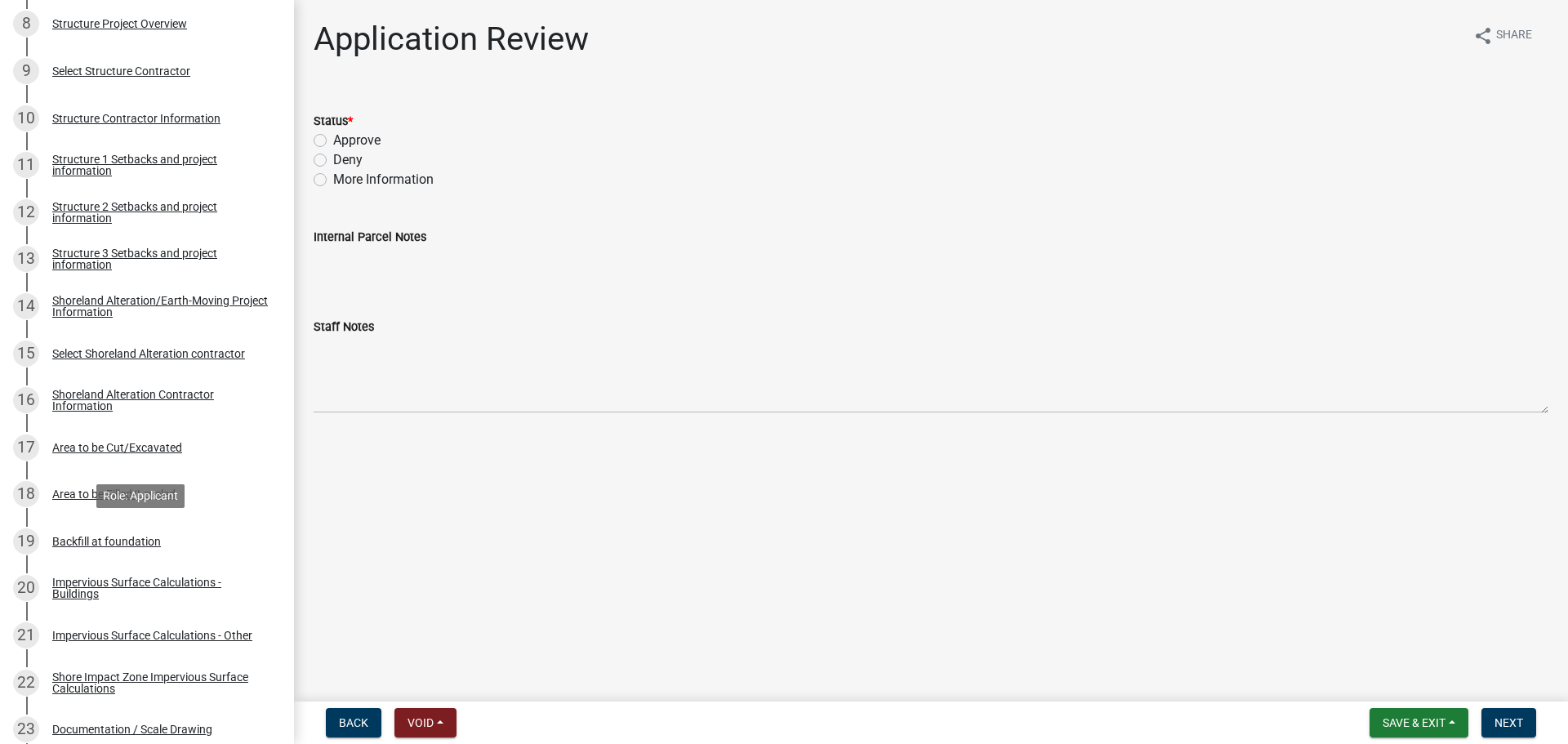
click at [153, 547] on div "Backfill at foundation" at bounding box center [106, 541] width 109 height 12
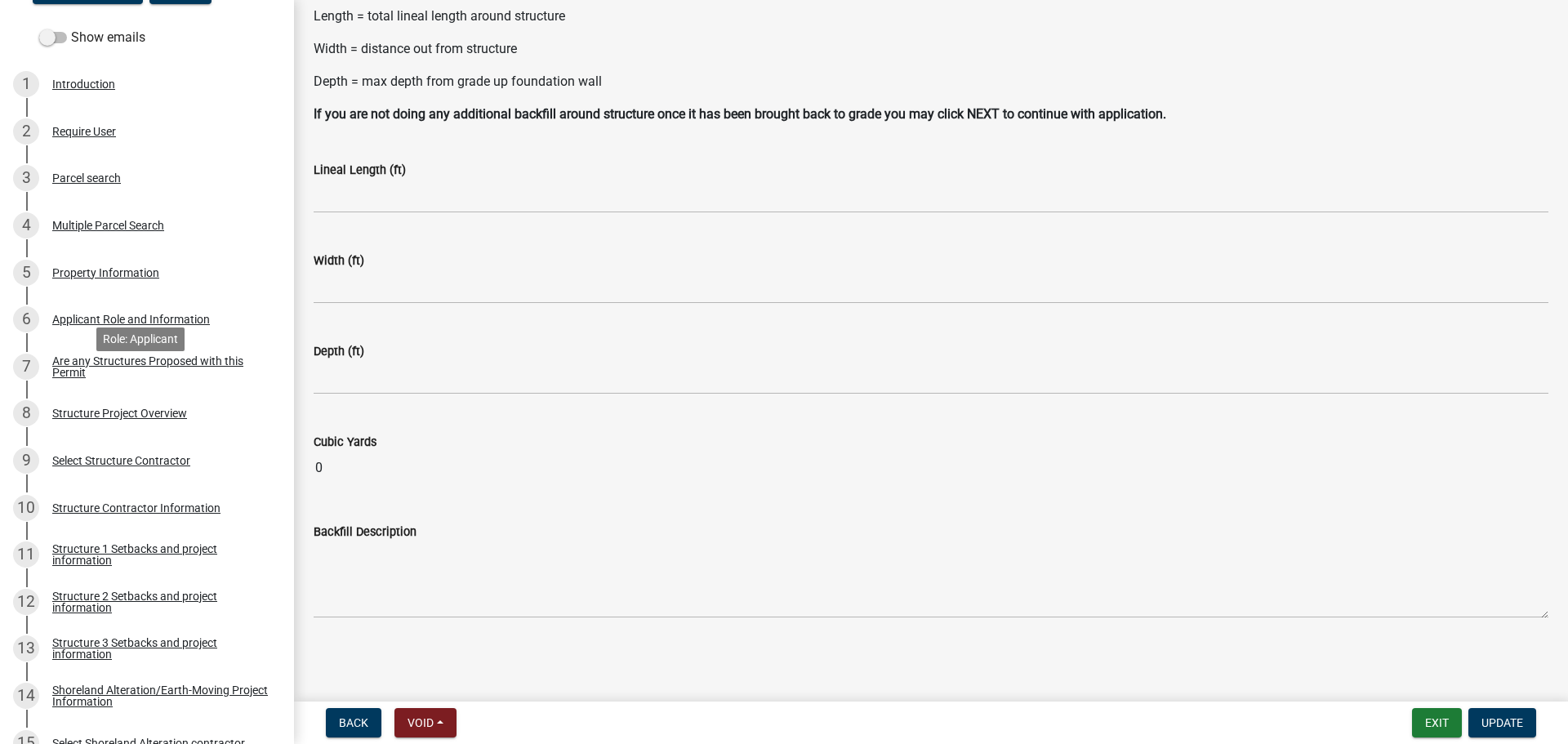
scroll to position [260, 0]
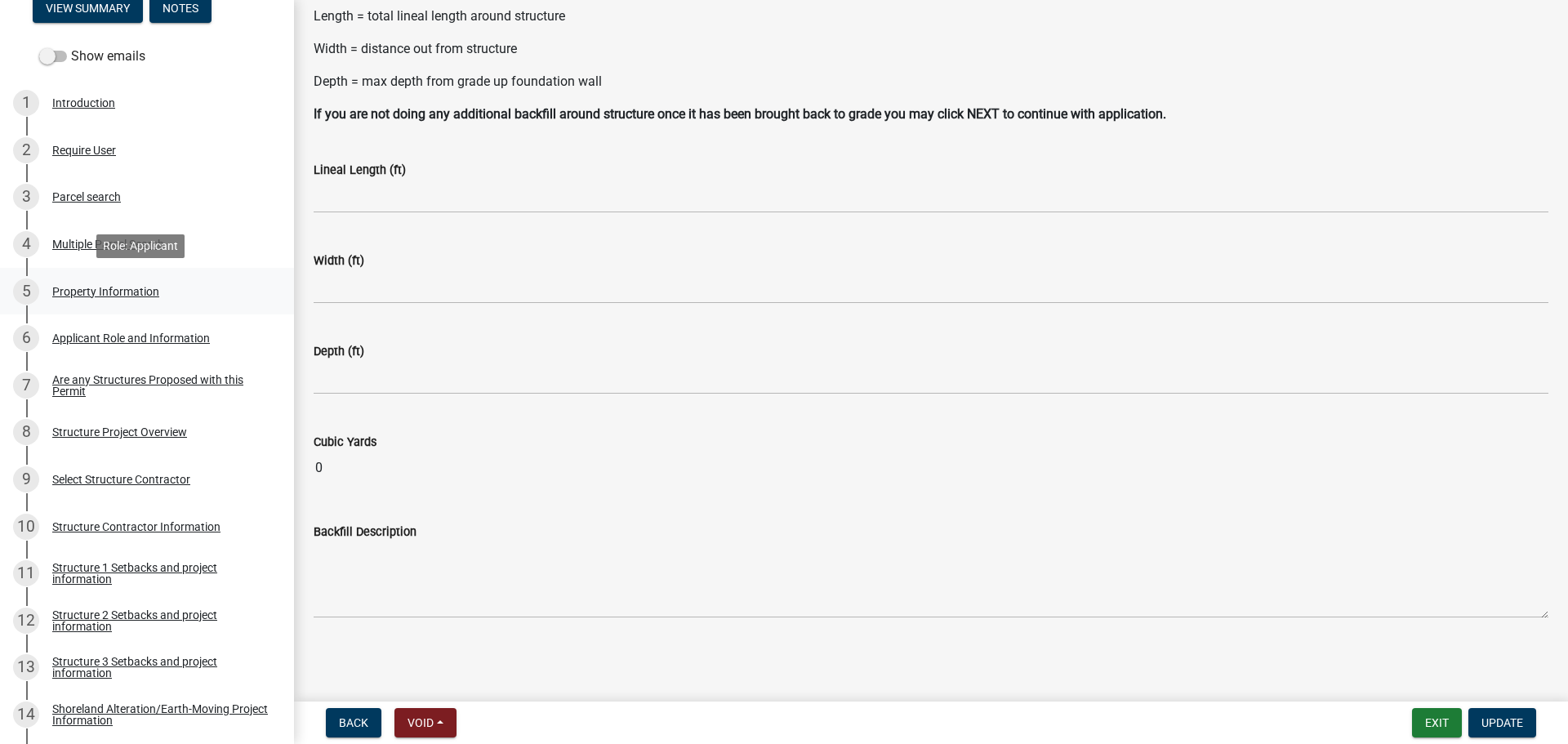
click at [130, 299] on div "5 Property Information" at bounding box center [140, 291] width 255 height 26
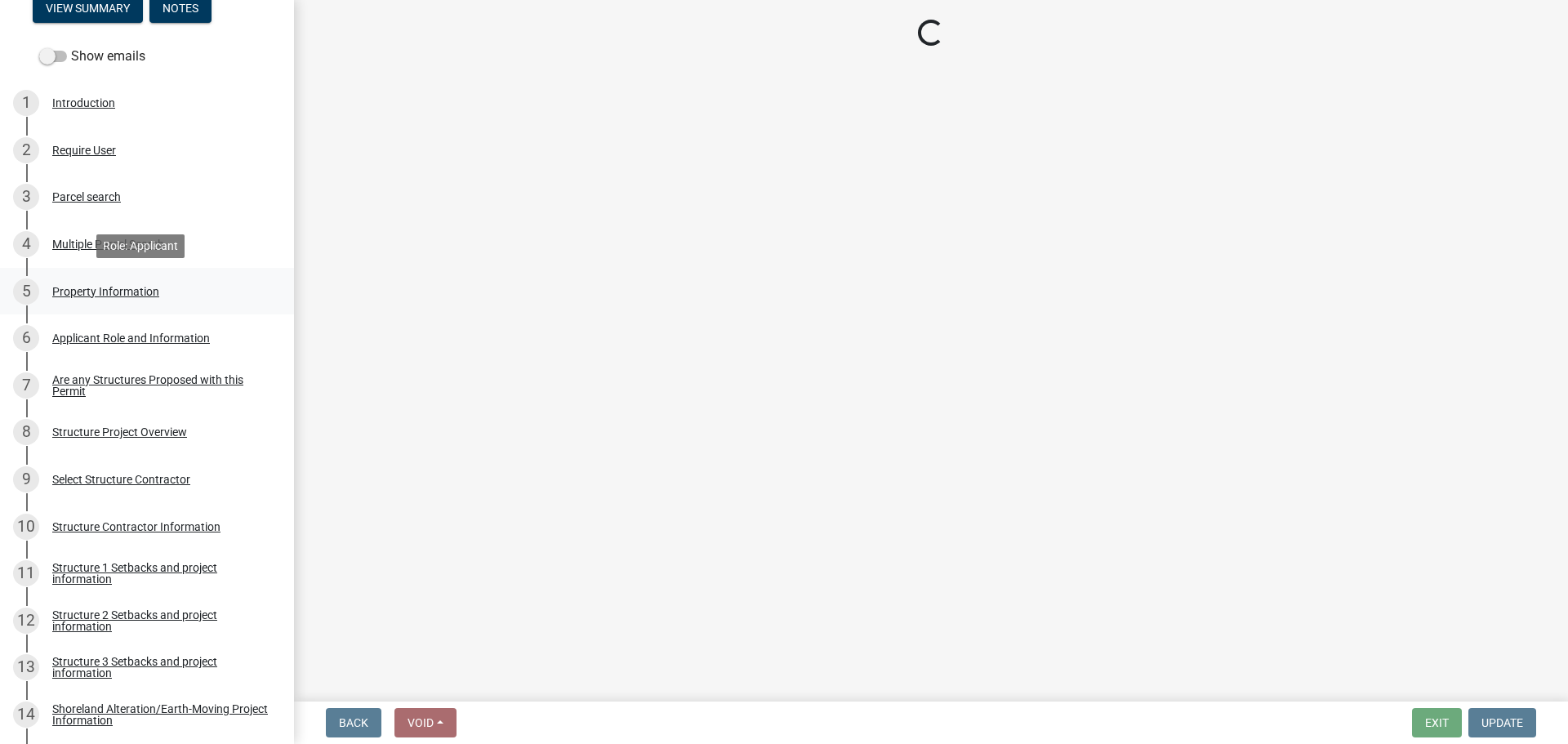
scroll to position [0, 0]
select select "ebef668c-e666-4f0f-b24a-d79aaee39ebe"
select select "91995f90-6606-463b-bec3-c5862f147548"
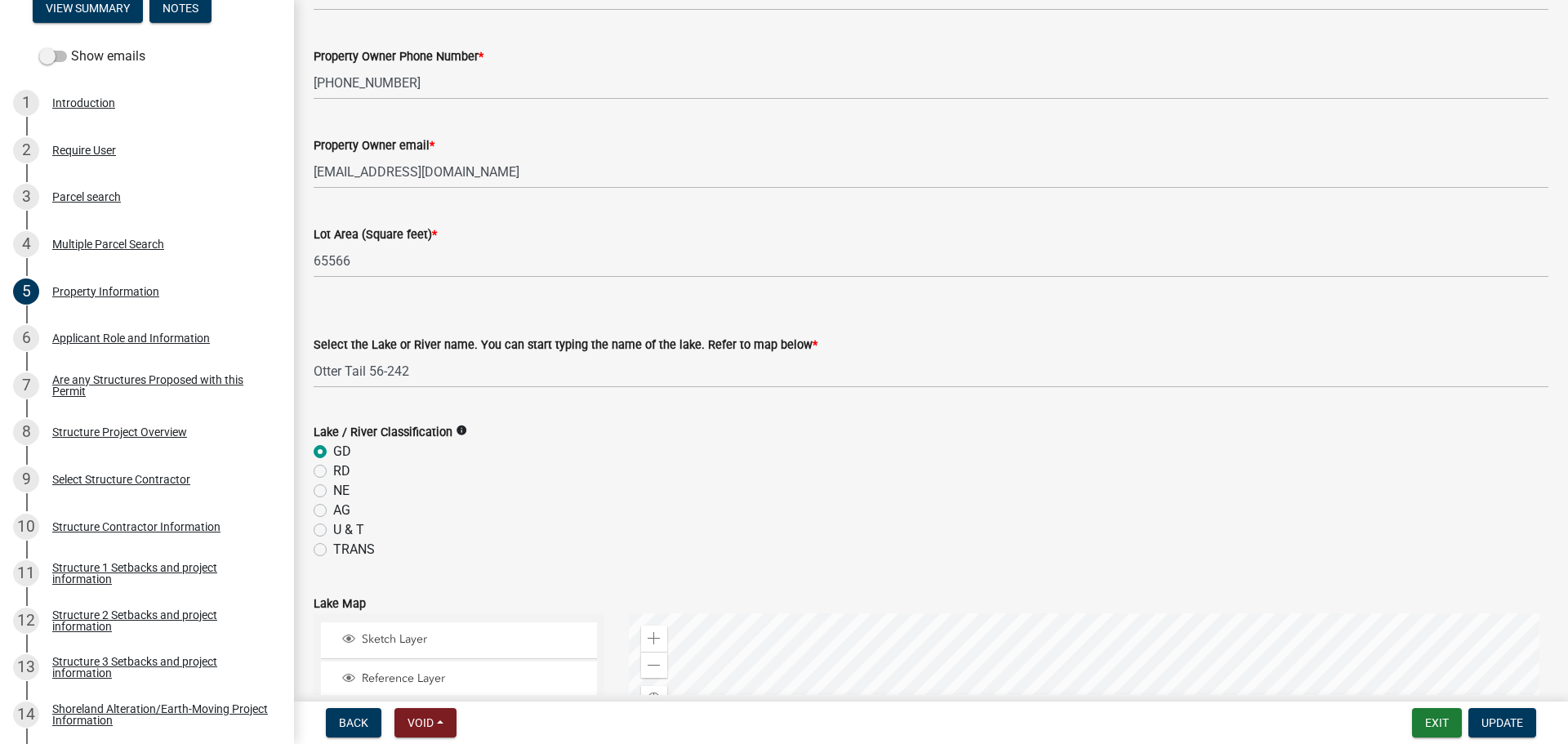
scroll to position [245, 0]
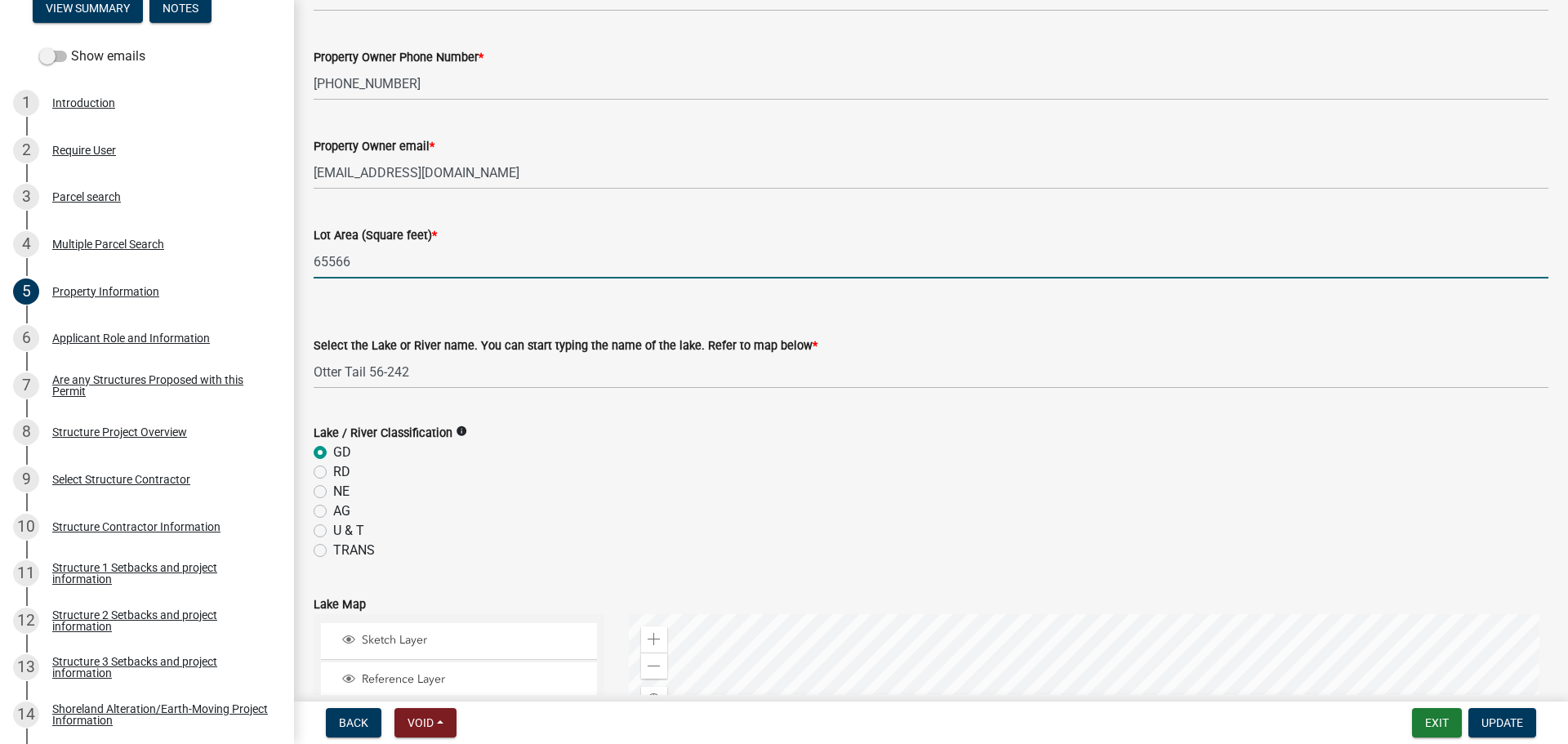
drag, startPoint x: 376, startPoint y: 265, endPoint x: 298, endPoint y: 262, distance: 78.1
click at [298, 262] on div "Property Information share Share Property Owner GLACIERS EDGE LLC Address Prope…" at bounding box center [931, 569] width 1274 height 1588
type input "35033"
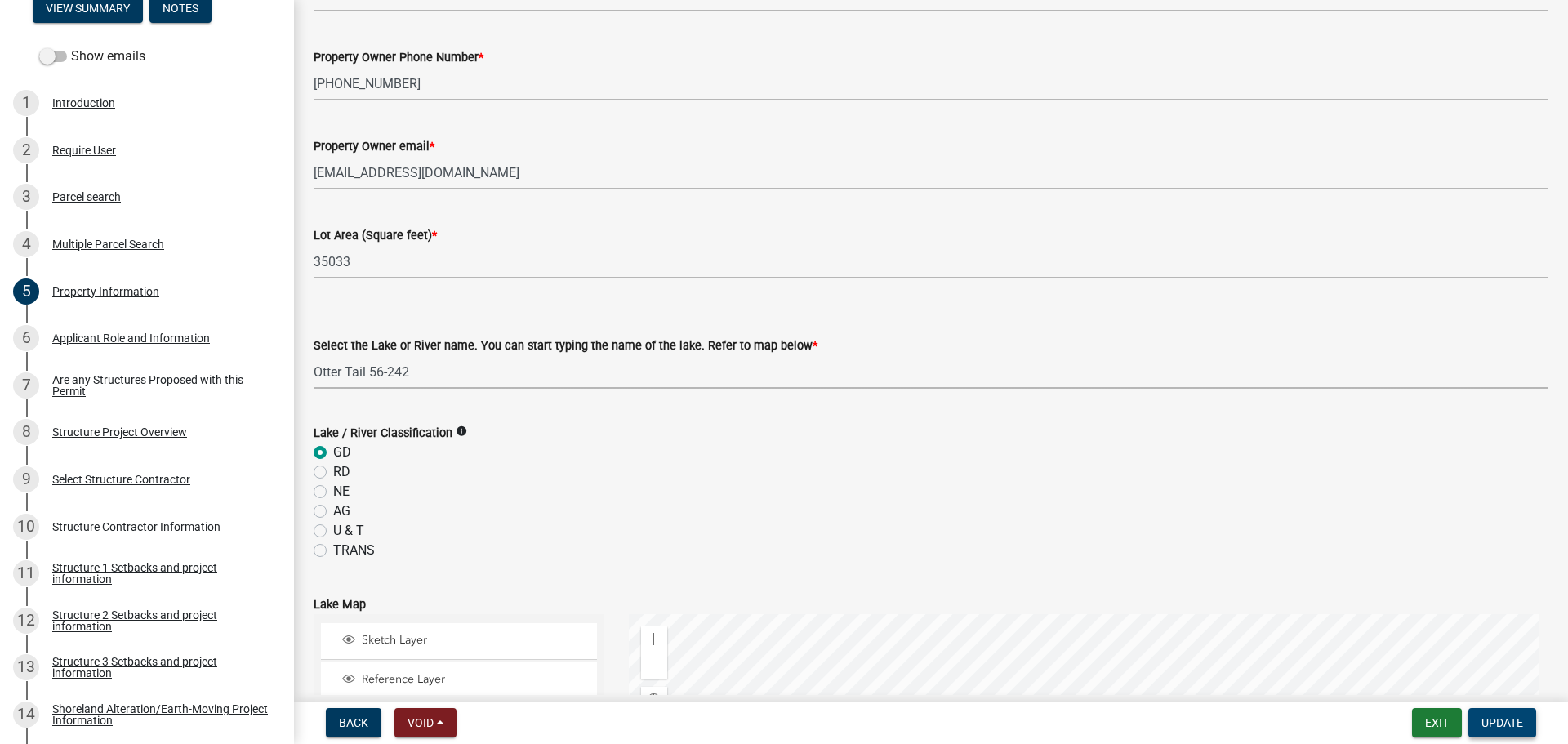
click at [1489, 716] on span "Update" at bounding box center [1502, 722] width 42 height 13
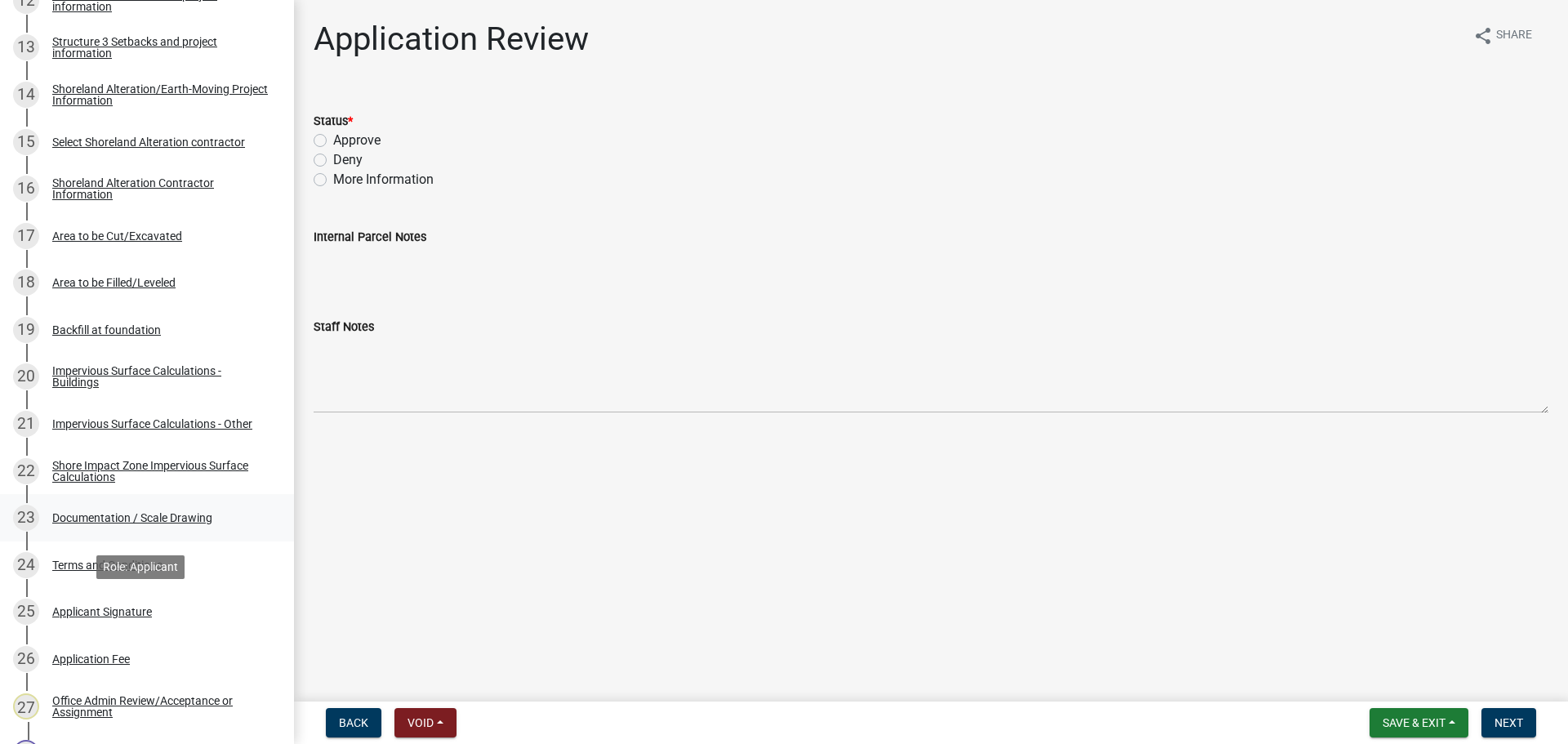
scroll to position [913, 0]
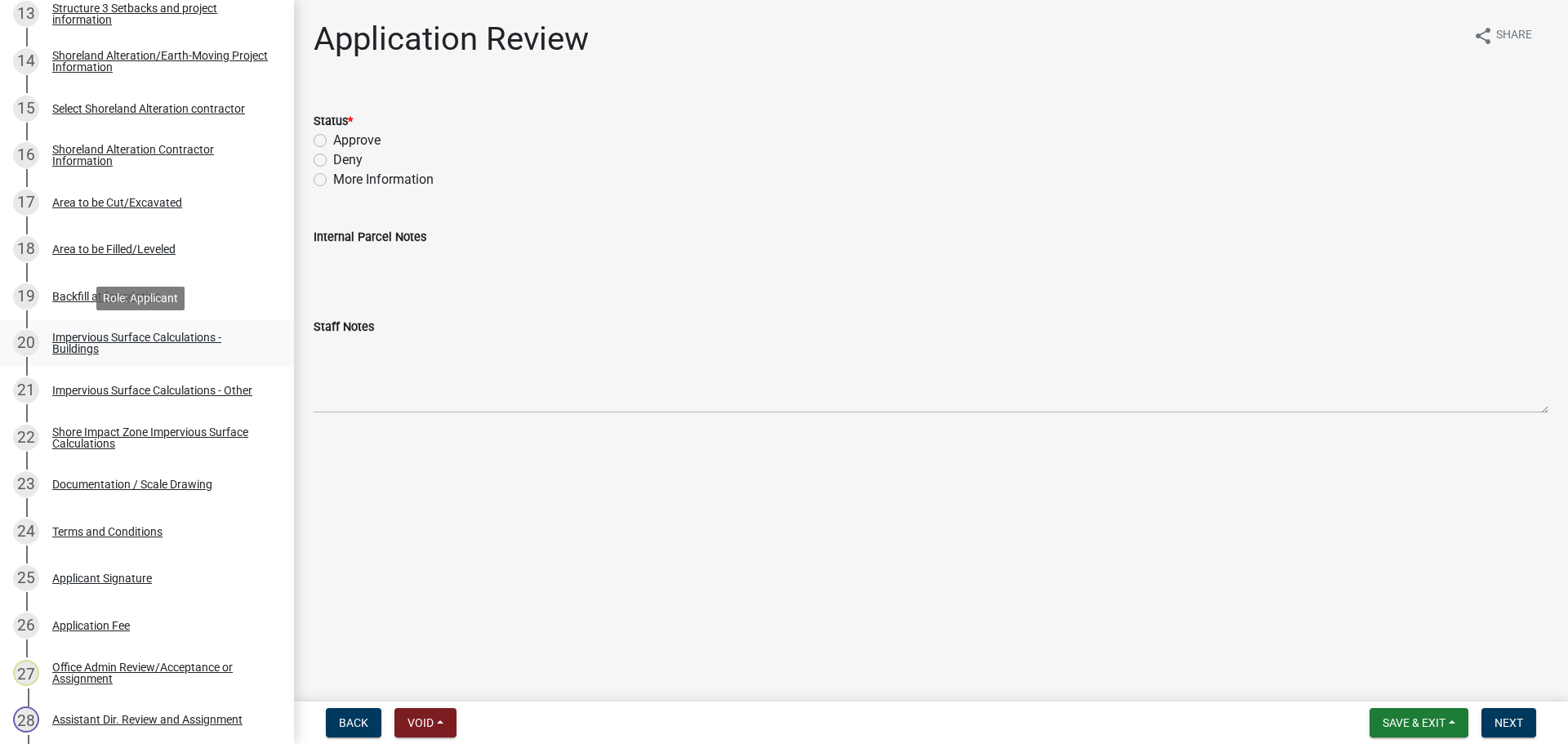
click at [100, 341] on div "Impervious Surface Calculations - Buildings" at bounding box center [160, 343] width 216 height 23
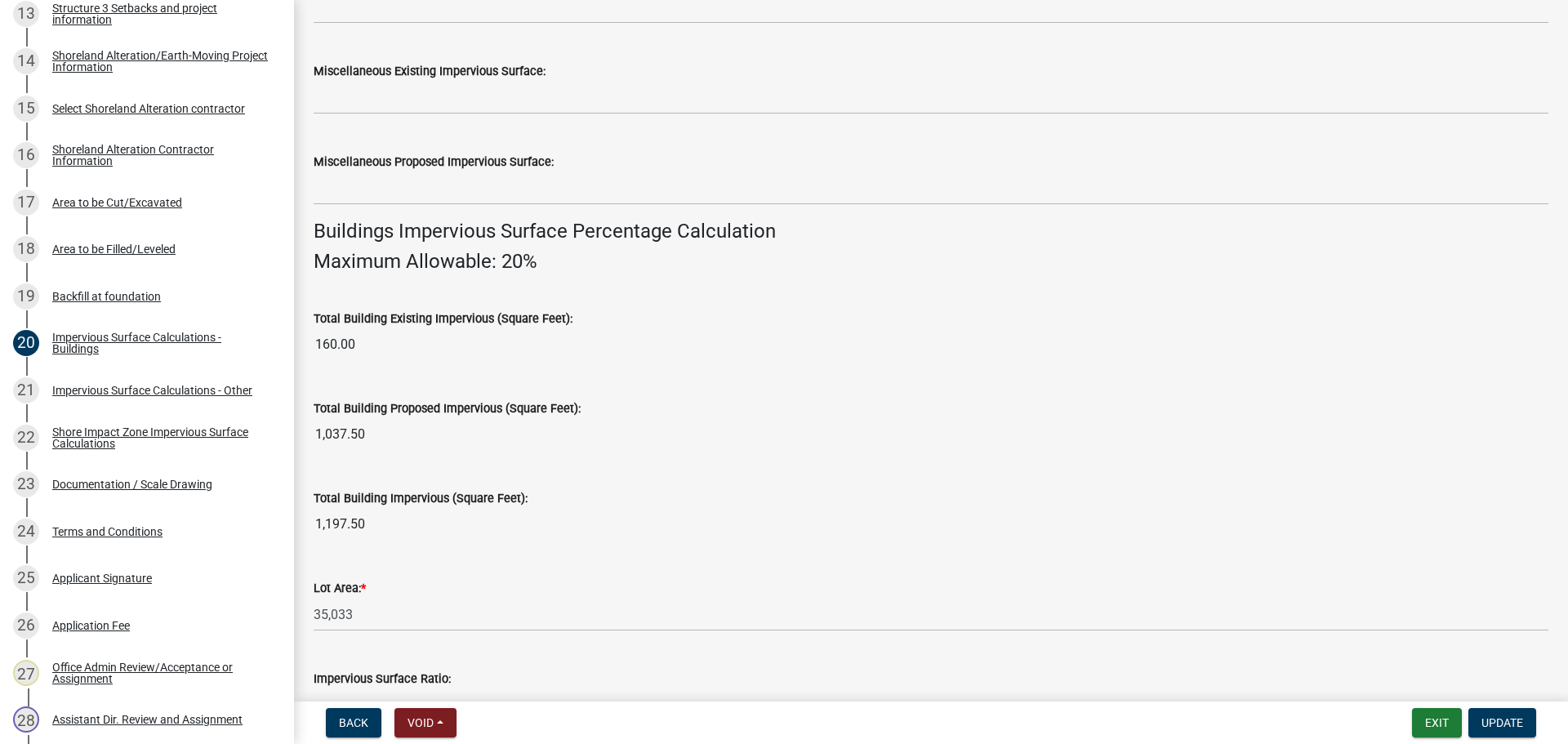
scroll to position [1107, 0]
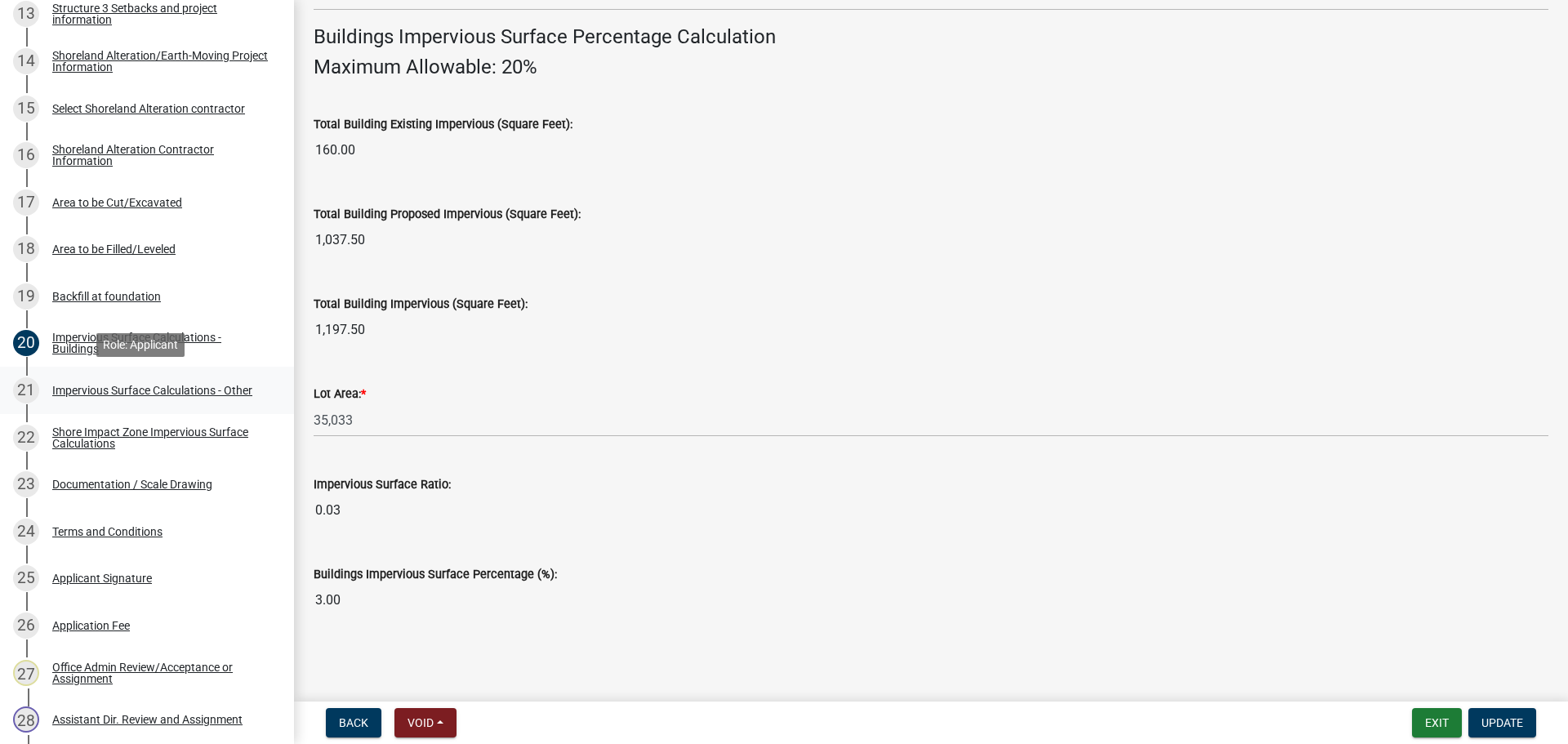
click at [172, 384] on div "Impervious Surface Calculations - Other" at bounding box center [152, 390] width 200 height 12
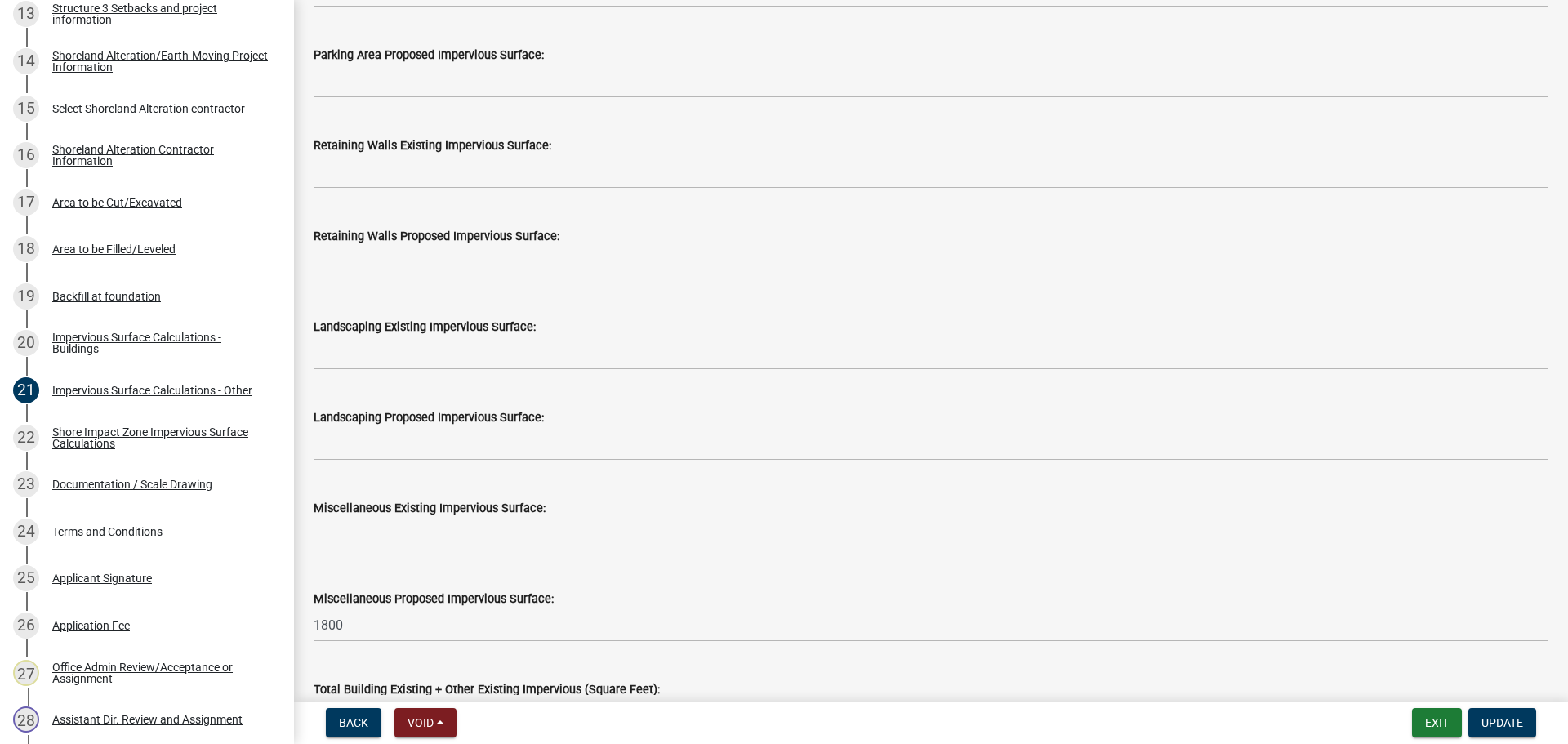
scroll to position [1225, 0]
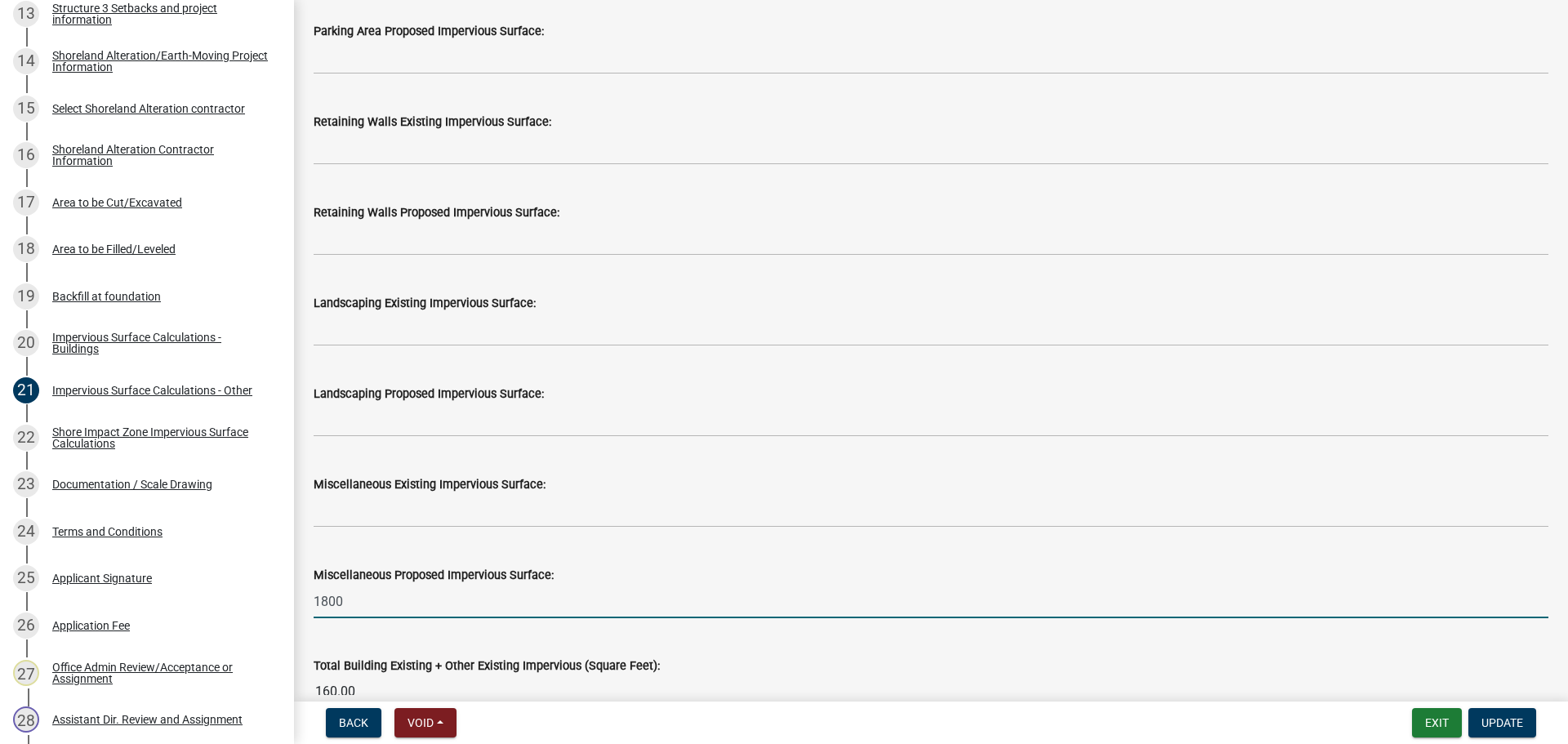
drag, startPoint x: 403, startPoint y: 609, endPoint x: 308, endPoint y: 623, distance: 96.0
click at [313, 609] on div "Miscellaneous Proposed Impervious Surface: 1800" at bounding box center [931, 580] width 1259 height 76
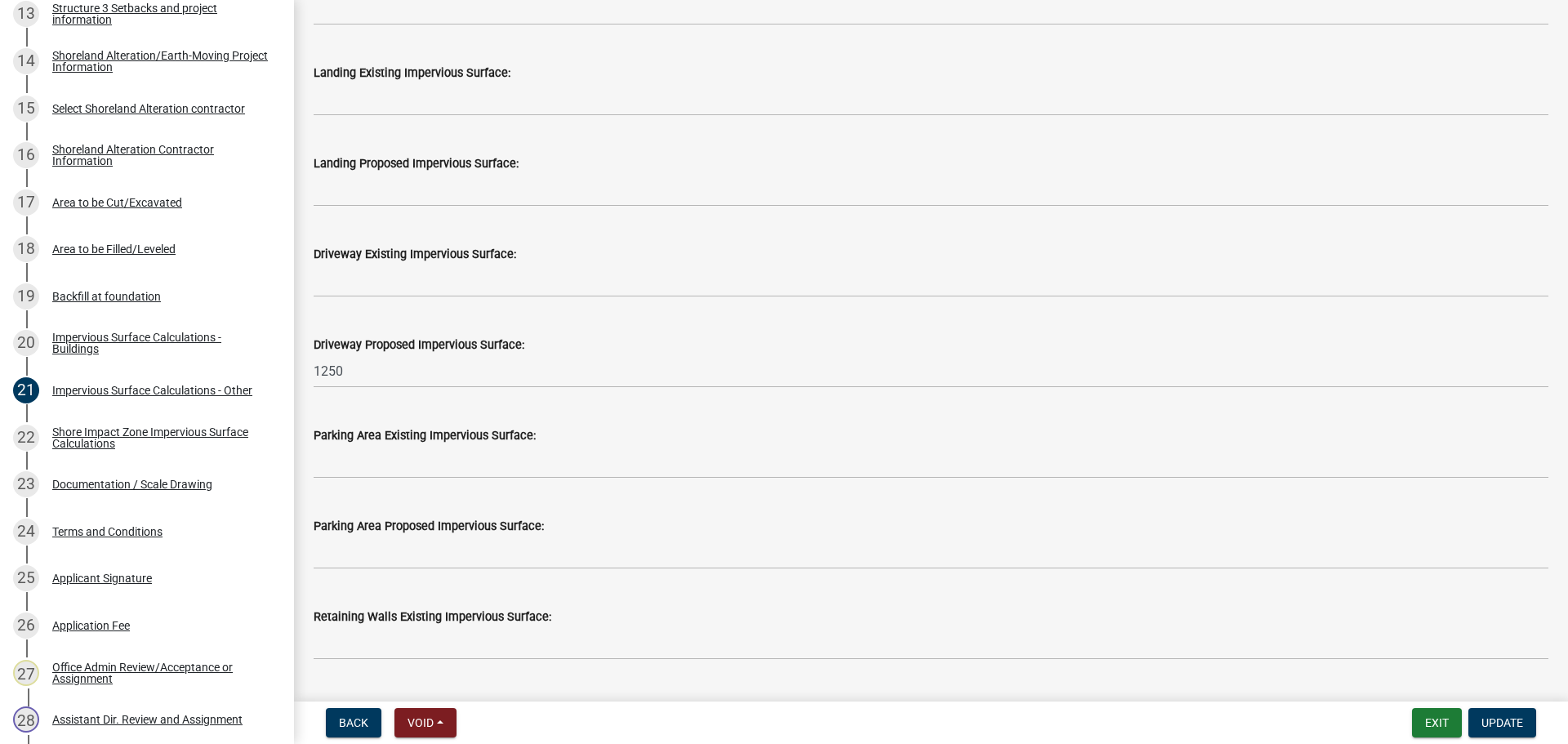
scroll to position [704, 0]
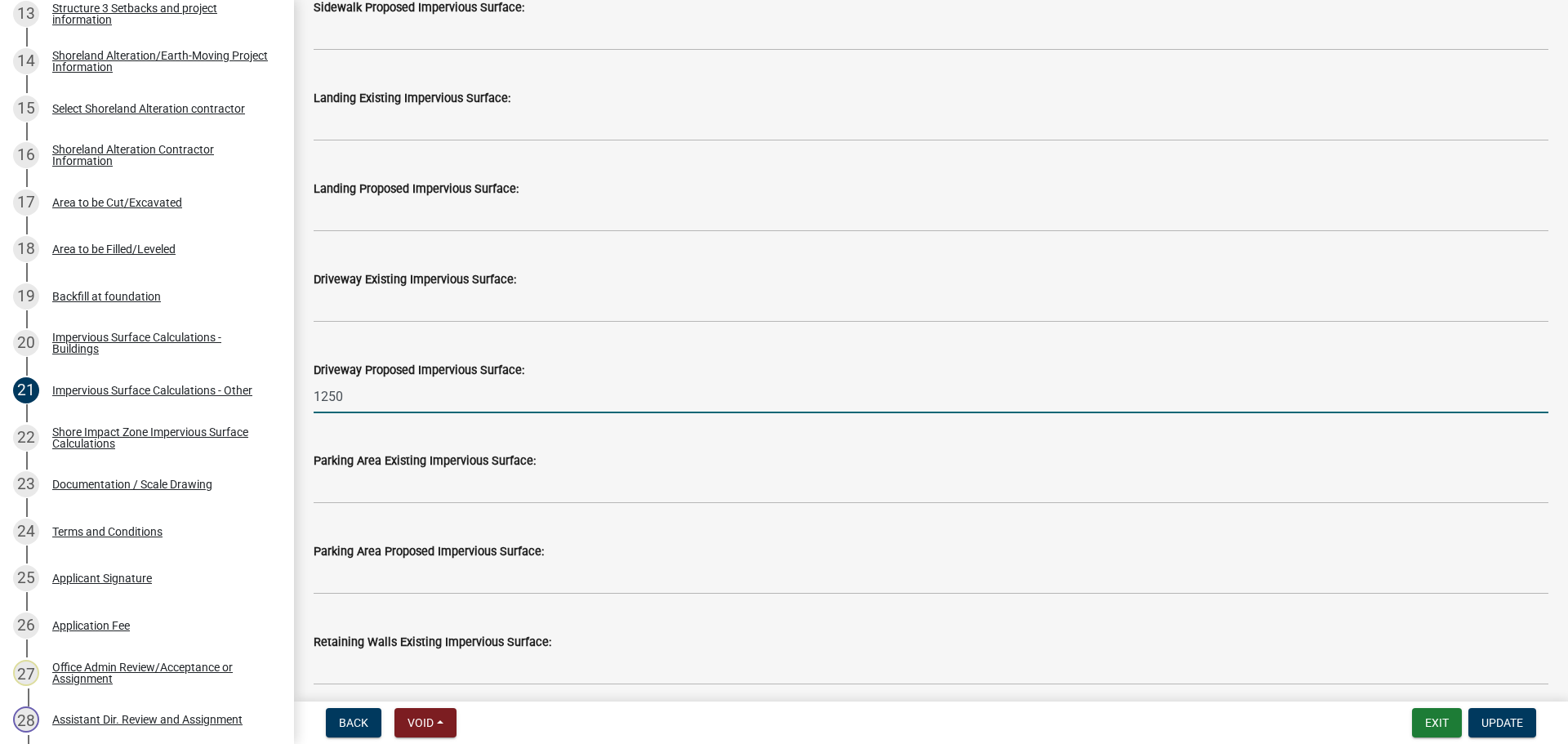
drag, startPoint x: 344, startPoint y: 398, endPoint x: 292, endPoint y: 404, distance: 52.3
click at [292, 402] on div "Structure and Shoreland Alteration Permit Application STR/SAP - 487716 View Sum…" at bounding box center [784, 372] width 1568 height 744
type input "1275"
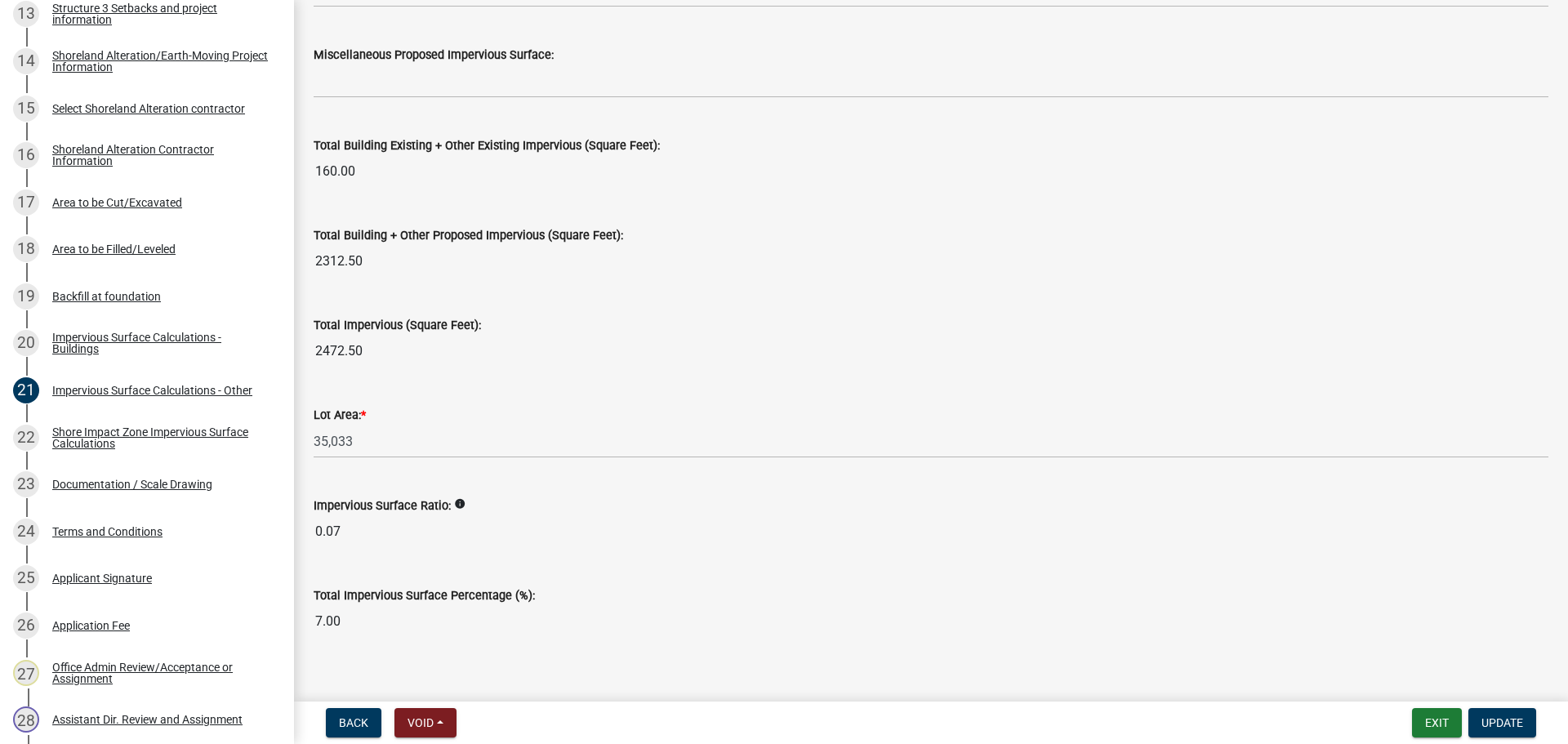
scroll to position [1765, 0]
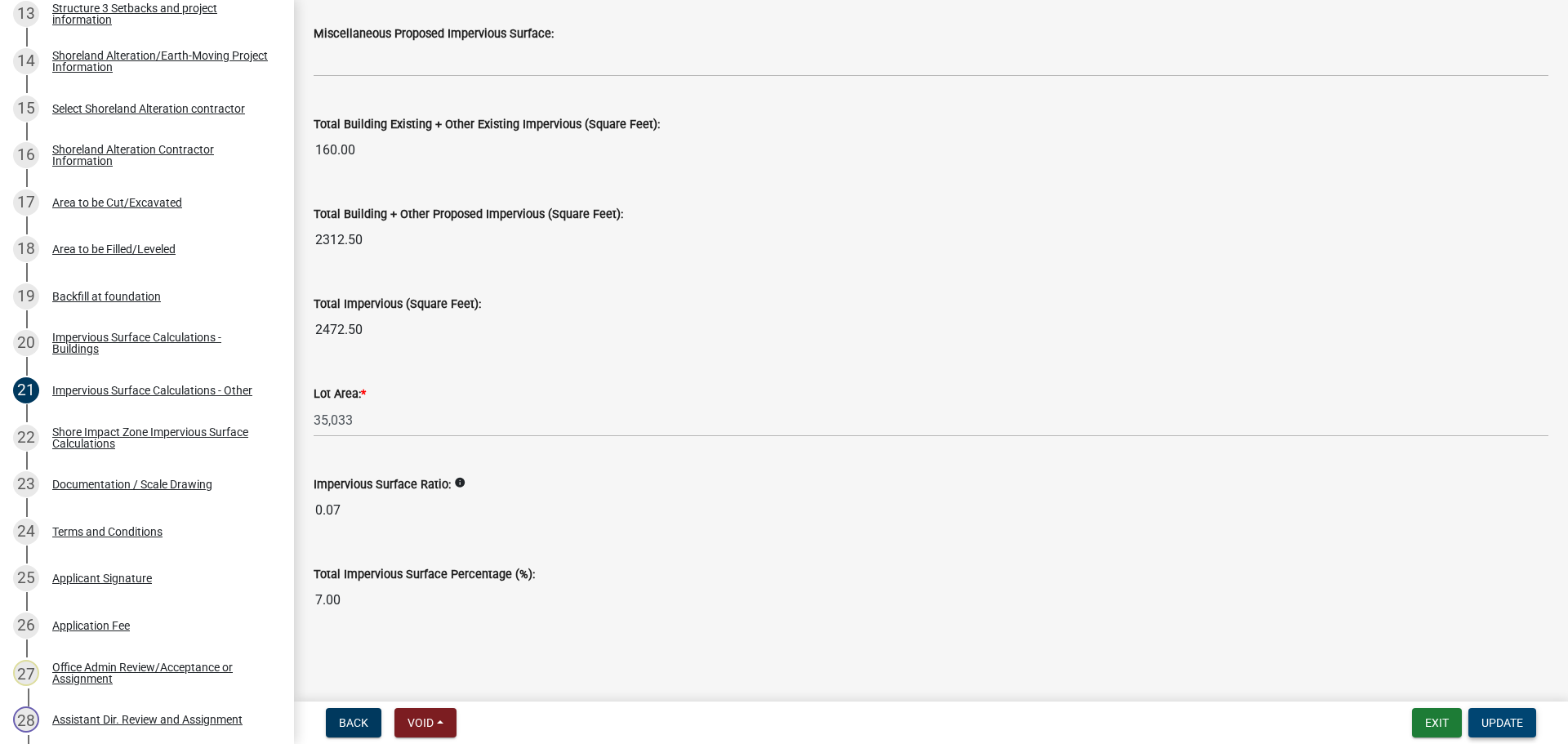
click at [1521, 721] on span "Update" at bounding box center [1502, 722] width 42 height 13
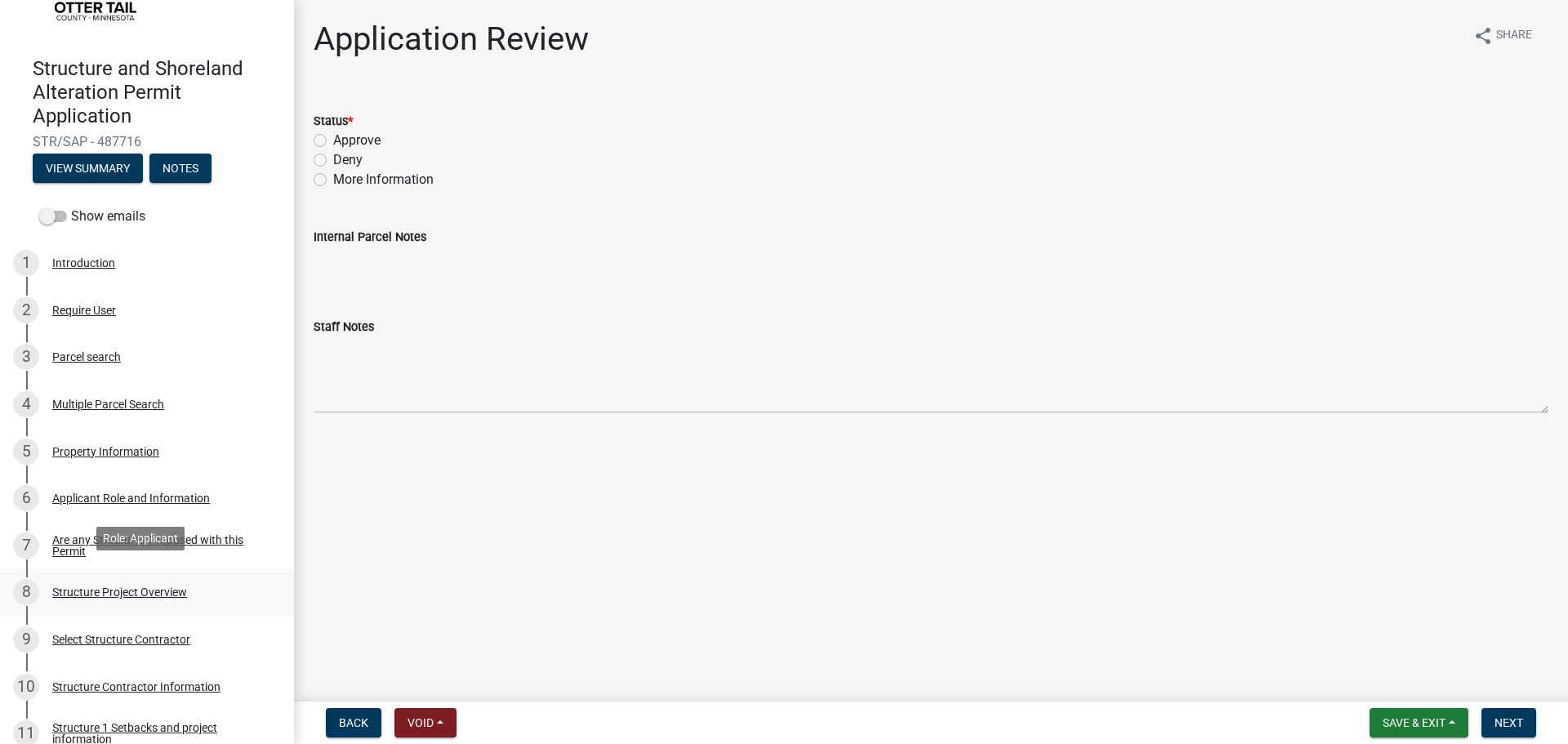
scroll to position [96, 0]
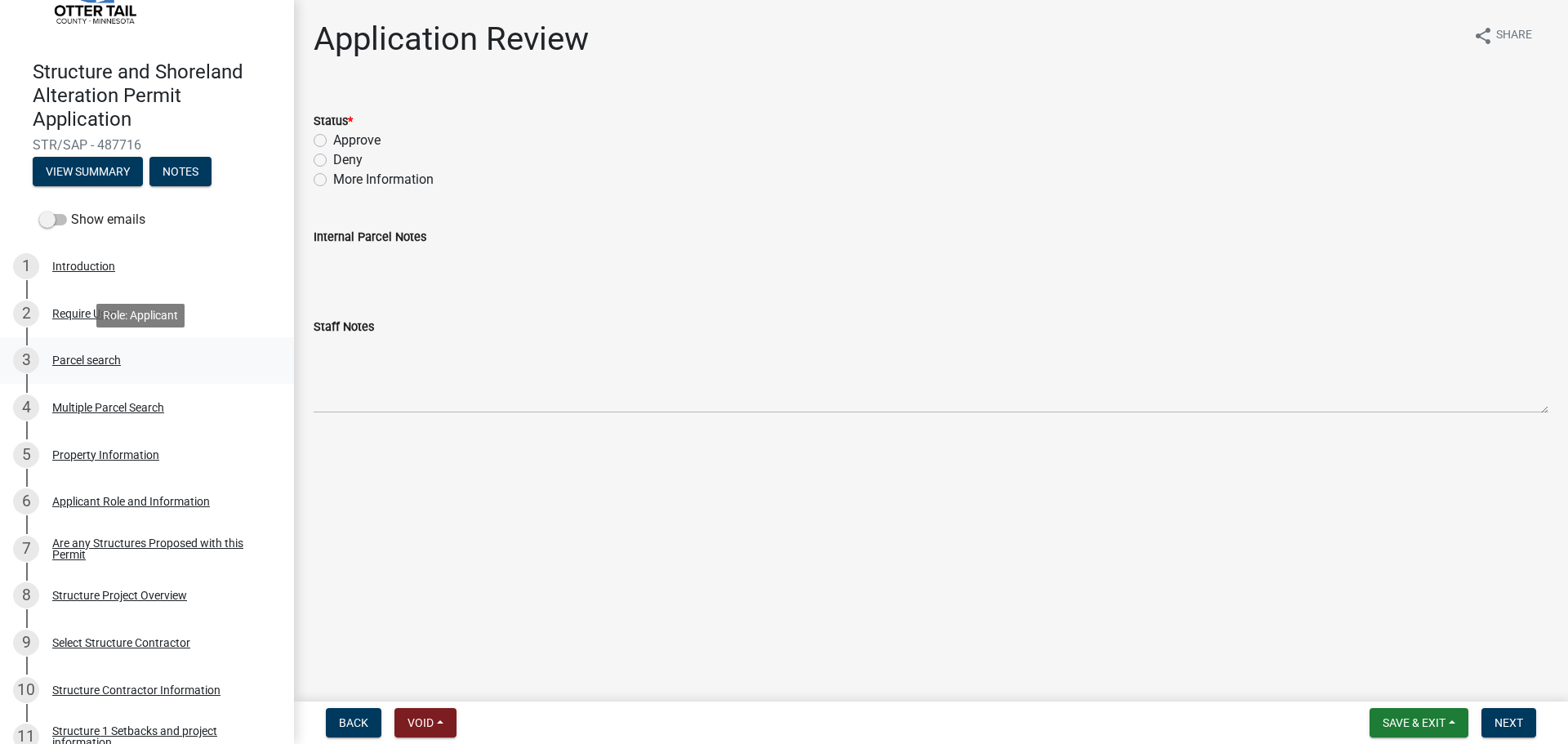
click at [92, 365] on div "Parcel search" at bounding box center [86, 360] width 69 height 12
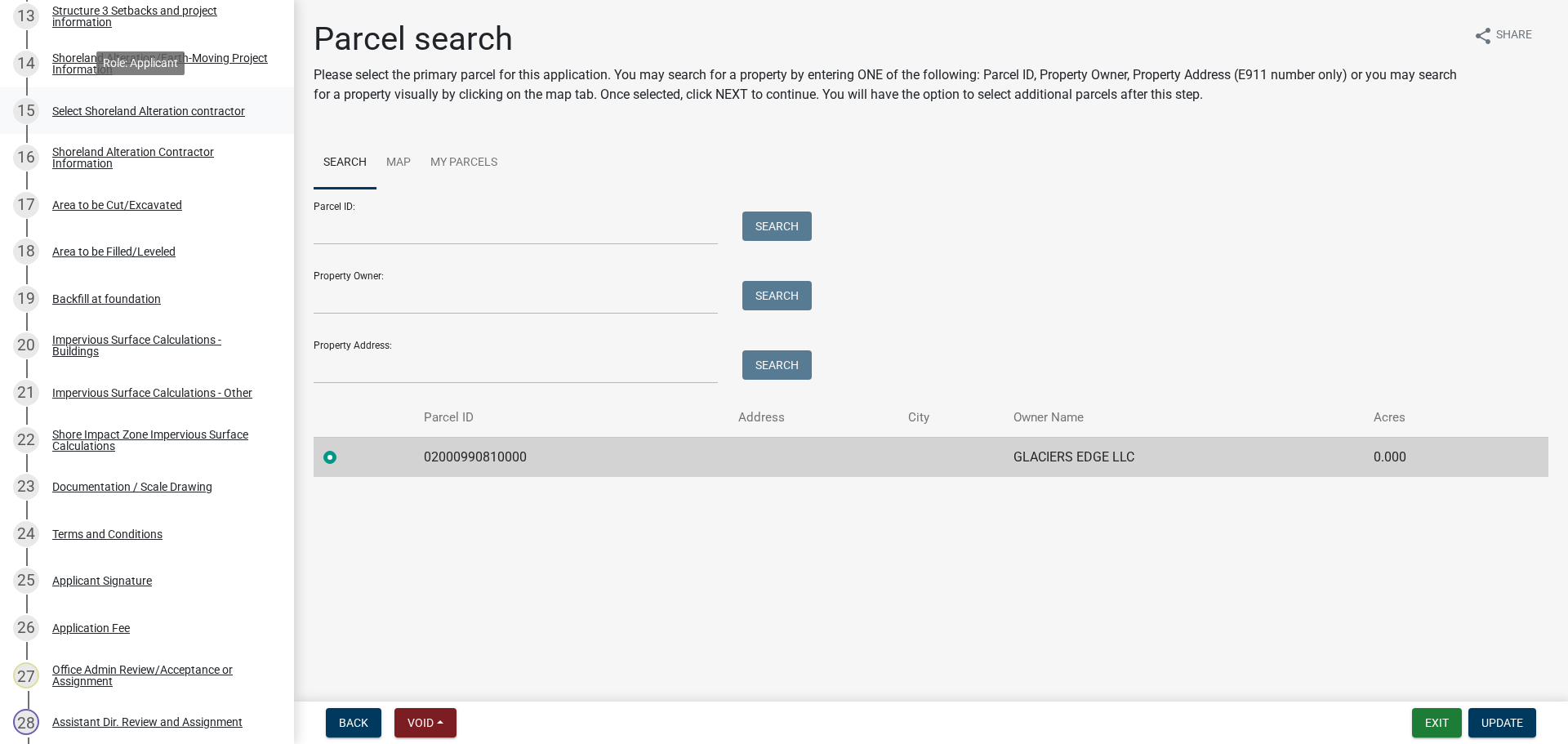
scroll to position [913, 0]
drag, startPoint x: 154, startPoint y: 485, endPoint x: 161, endPoint y: 491, distance: 9.2
click at [154, 485] on div "Documentation / Scale Drawing" at bounding box center [132, 484] width 160 height 12
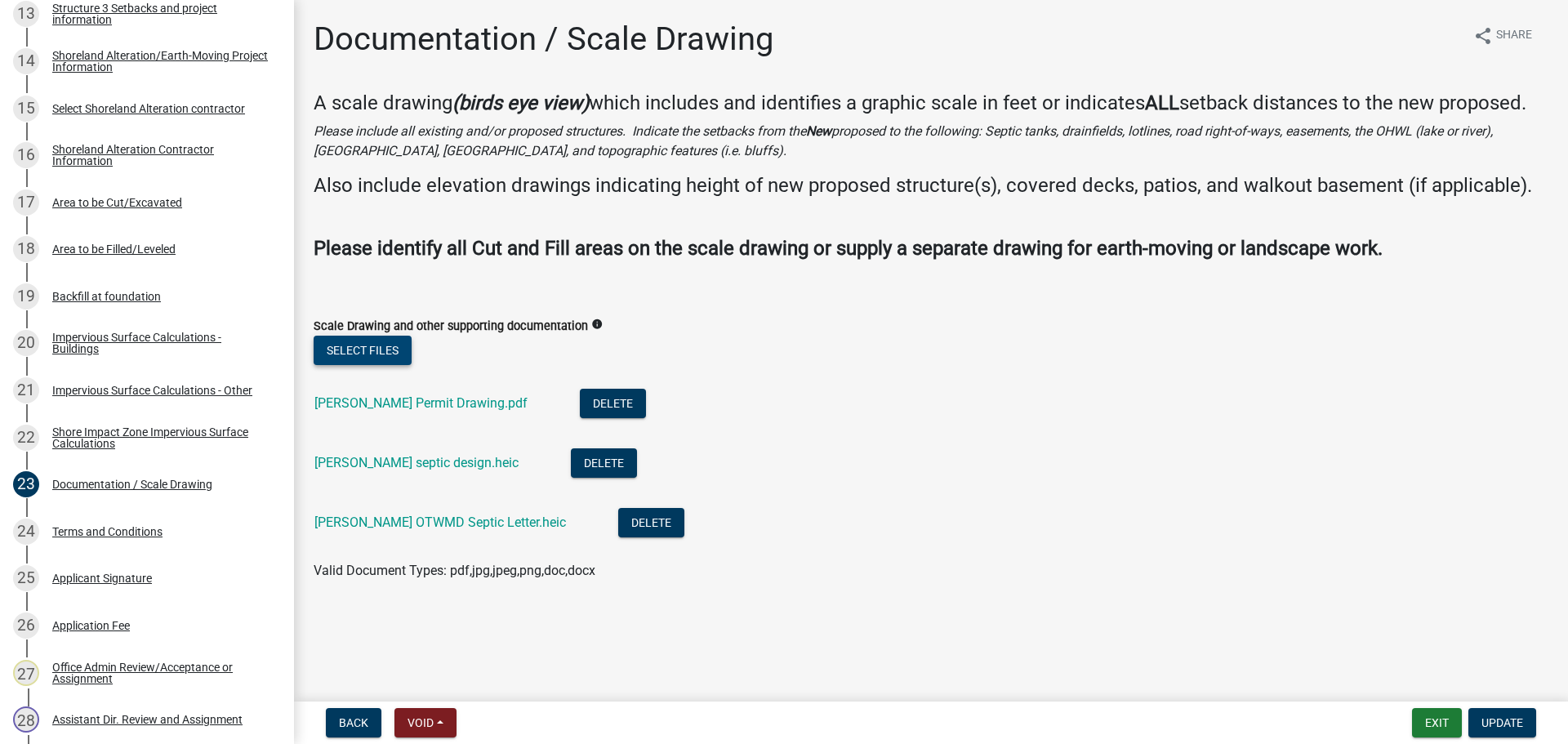
click at [352, 349] on button "Select files" at bounding box center [363, 350] width 98 height 29
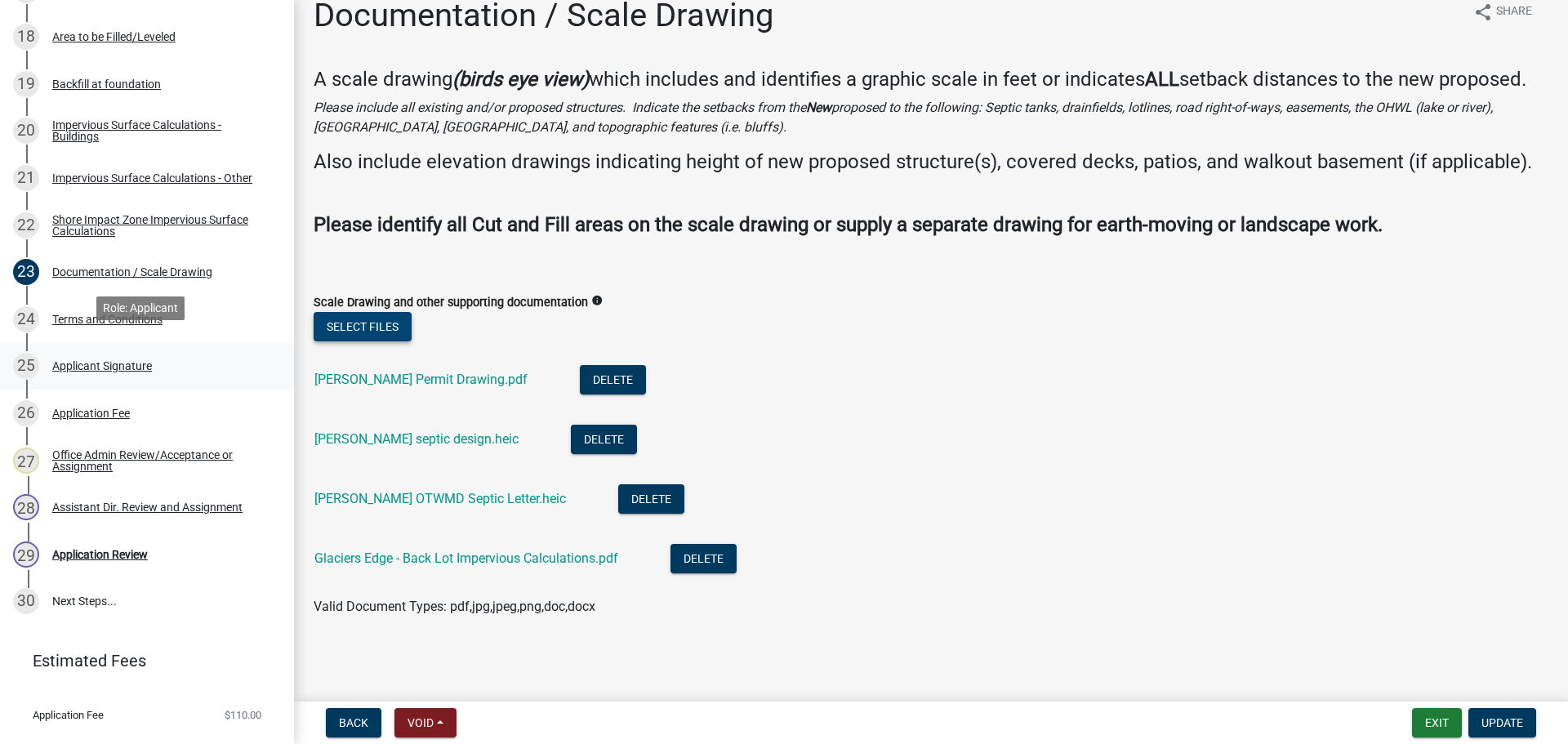
scroll to position [1158, 0]
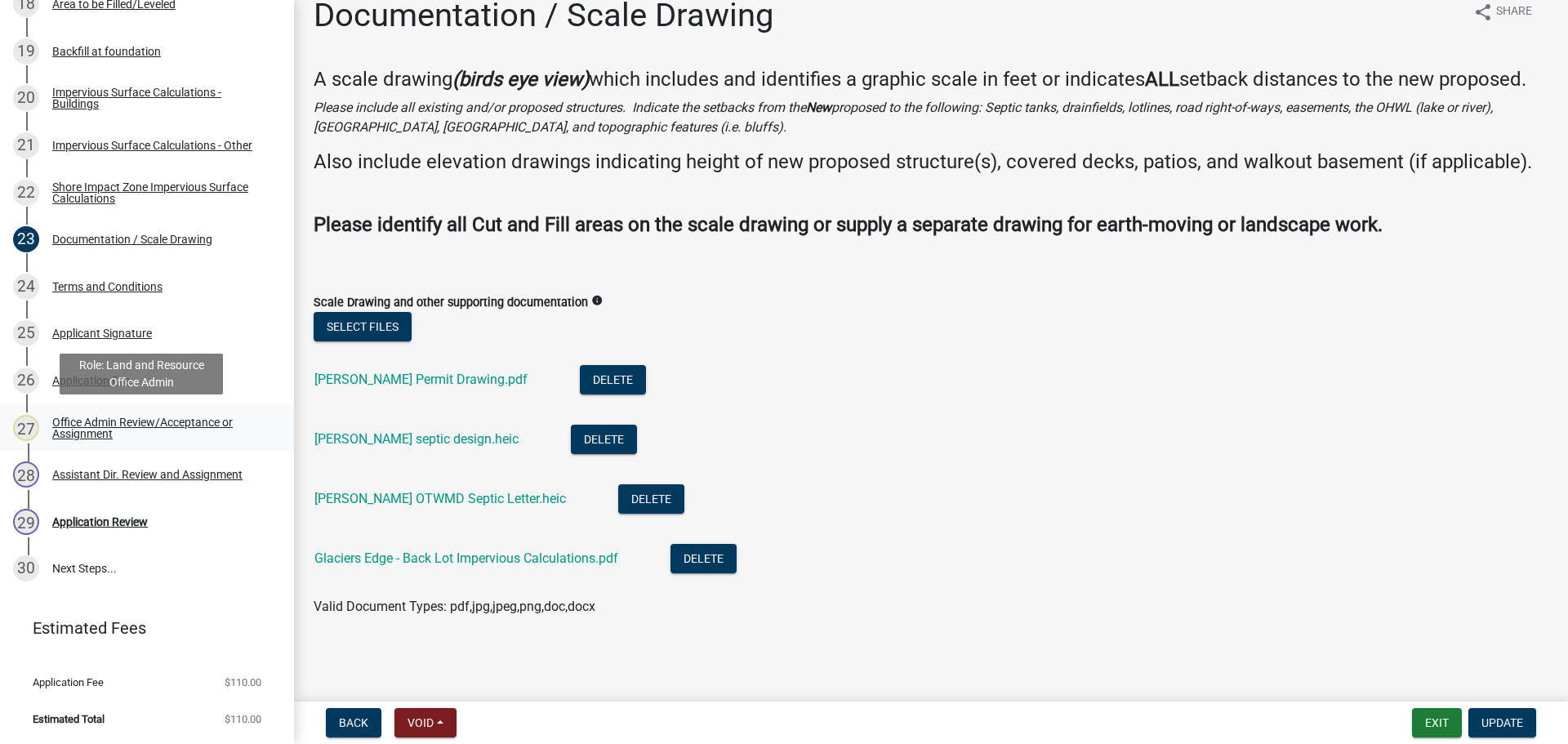
click at [154, 423] on div "Office Admin Review/Acceptance or Assignment" at bounding box center [160, 428] width 216 height 23
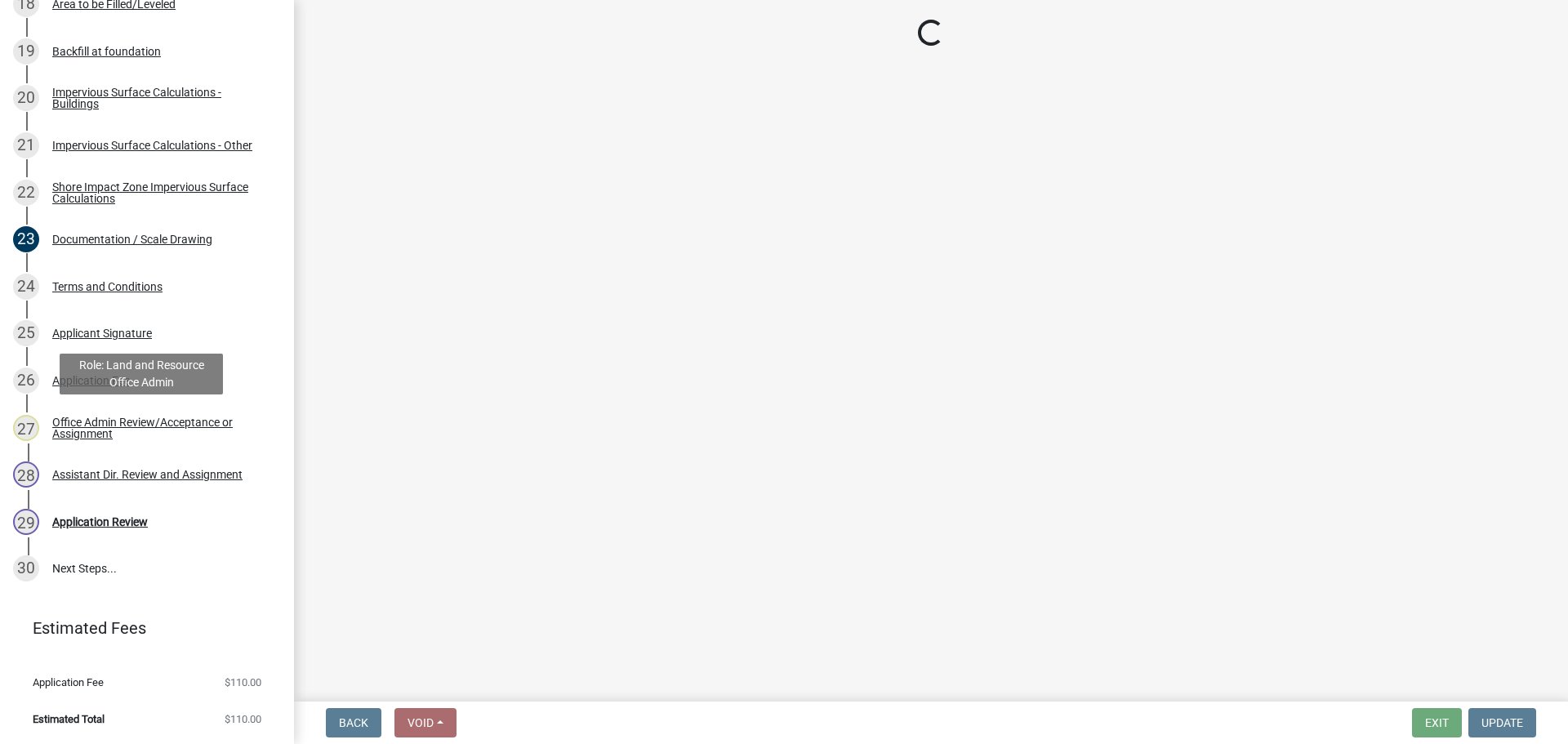
scroll to position [0, 0]
select select "587f38f5-c90e-4c12-9e10-d3e23909bbca"
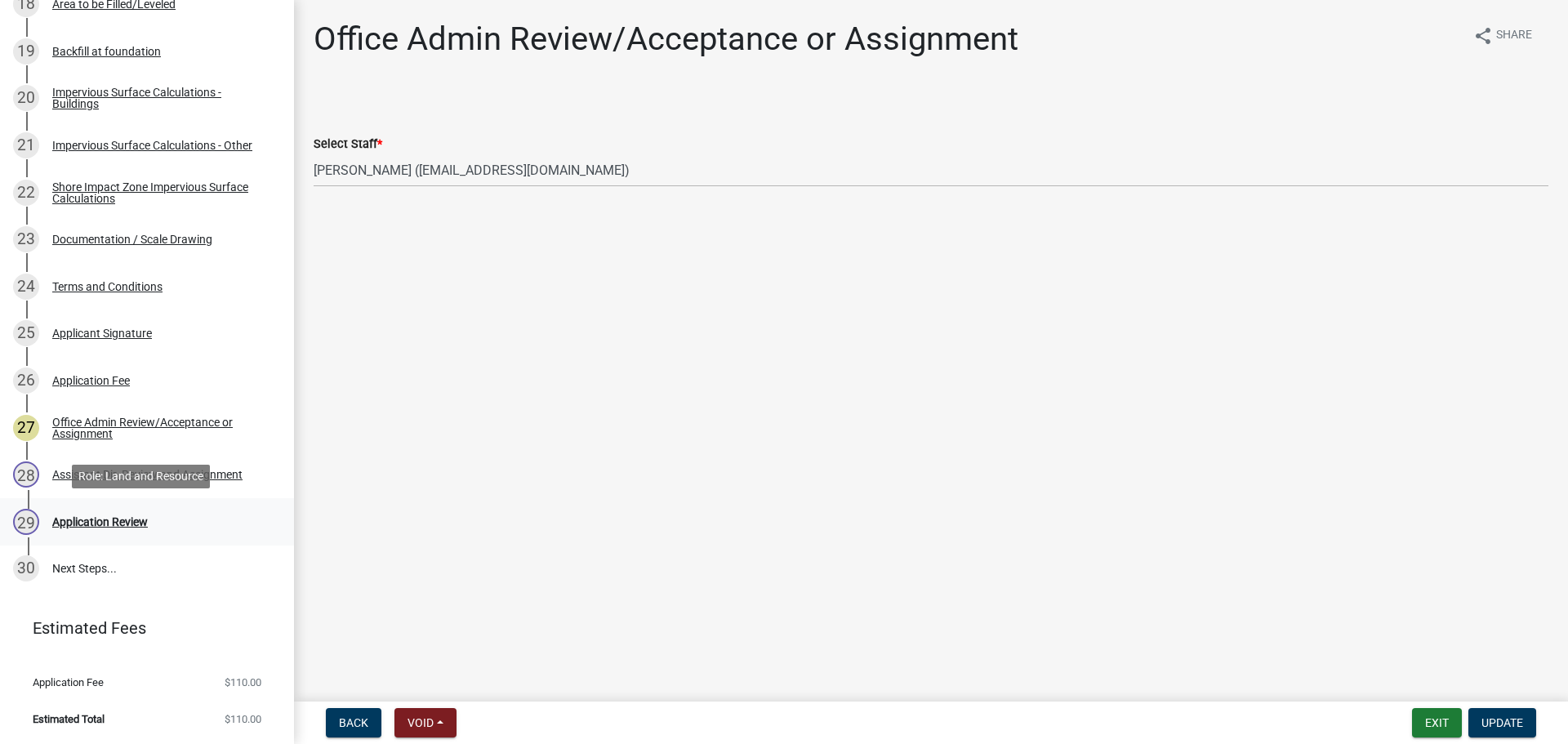
click at [79, 526] on div "Application Review" at bounding box center [100, 521] width 96 height 12
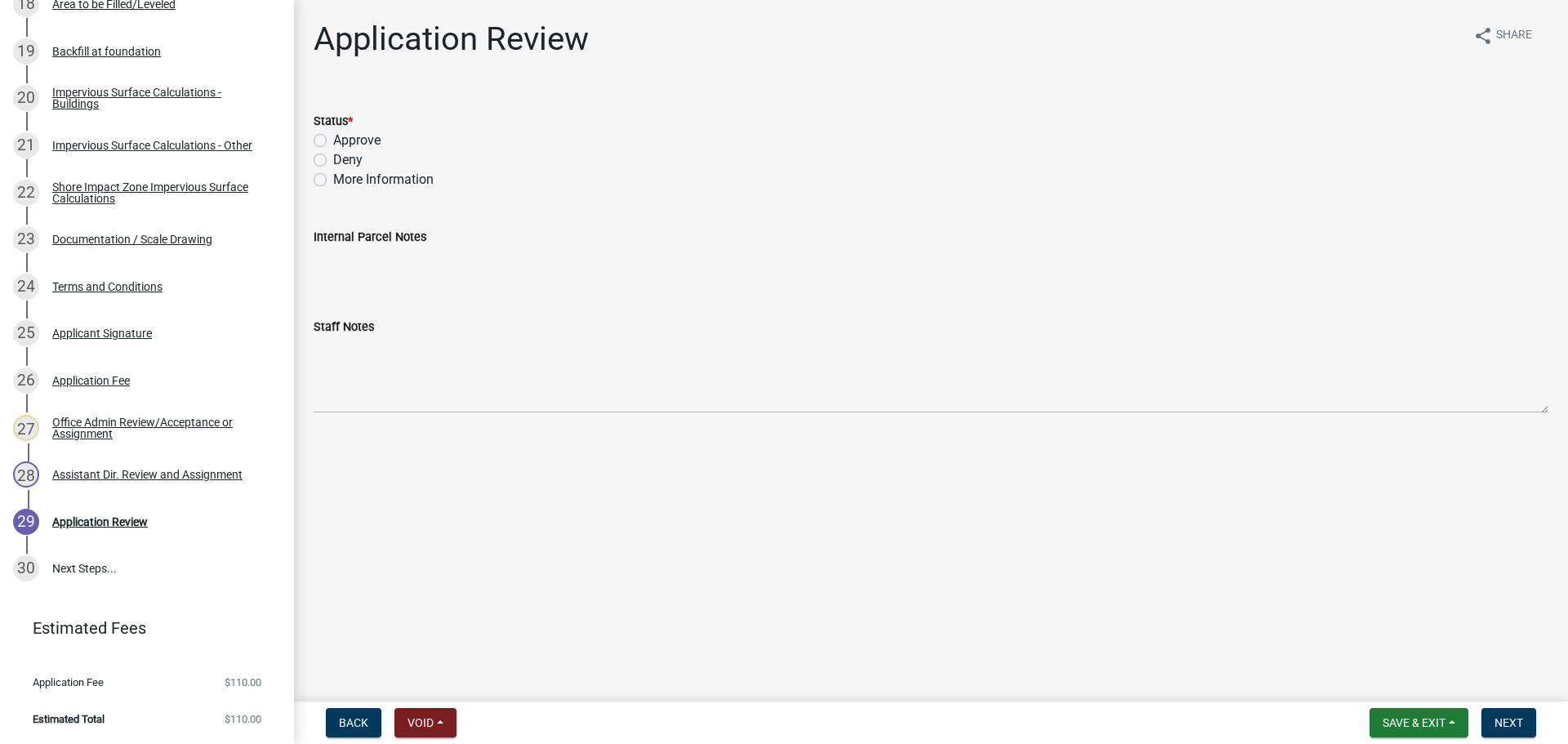
click at [333, 134] on label "Approve" at bounding box center [356, 140] width 47 height 20
click at [333, 134] on input "Approve" at bounding box center [338, 135] width 11 height 11
radio input "true"
click at [95, 246] on div "23 Documentation / Scale Drawing" at bounding box center [140, 238] width 255 height 26
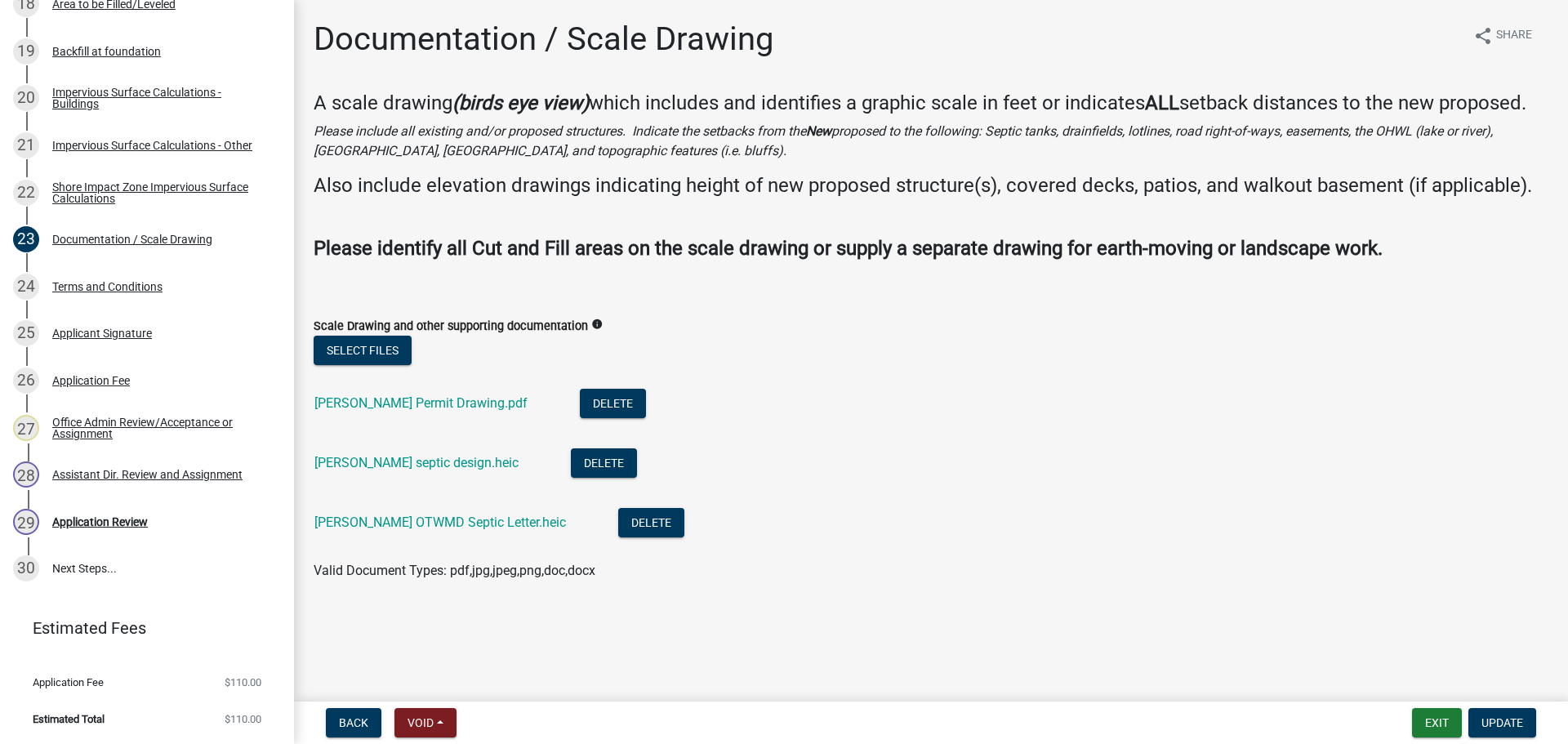
click at [414, 531] on div "[PERSON_NAME] OTWMD Septic Letter.heic" at bounding box center [453, 524] width 277 height 33
click at [414, 521] on link "[PERSON_NAME] OTWMD Septic Letter.heic" at bounding box center [439, 521] width 252 height 16
click at [371, 357] on button "Select files" at bounding box center [363, 350] width 98 height 29
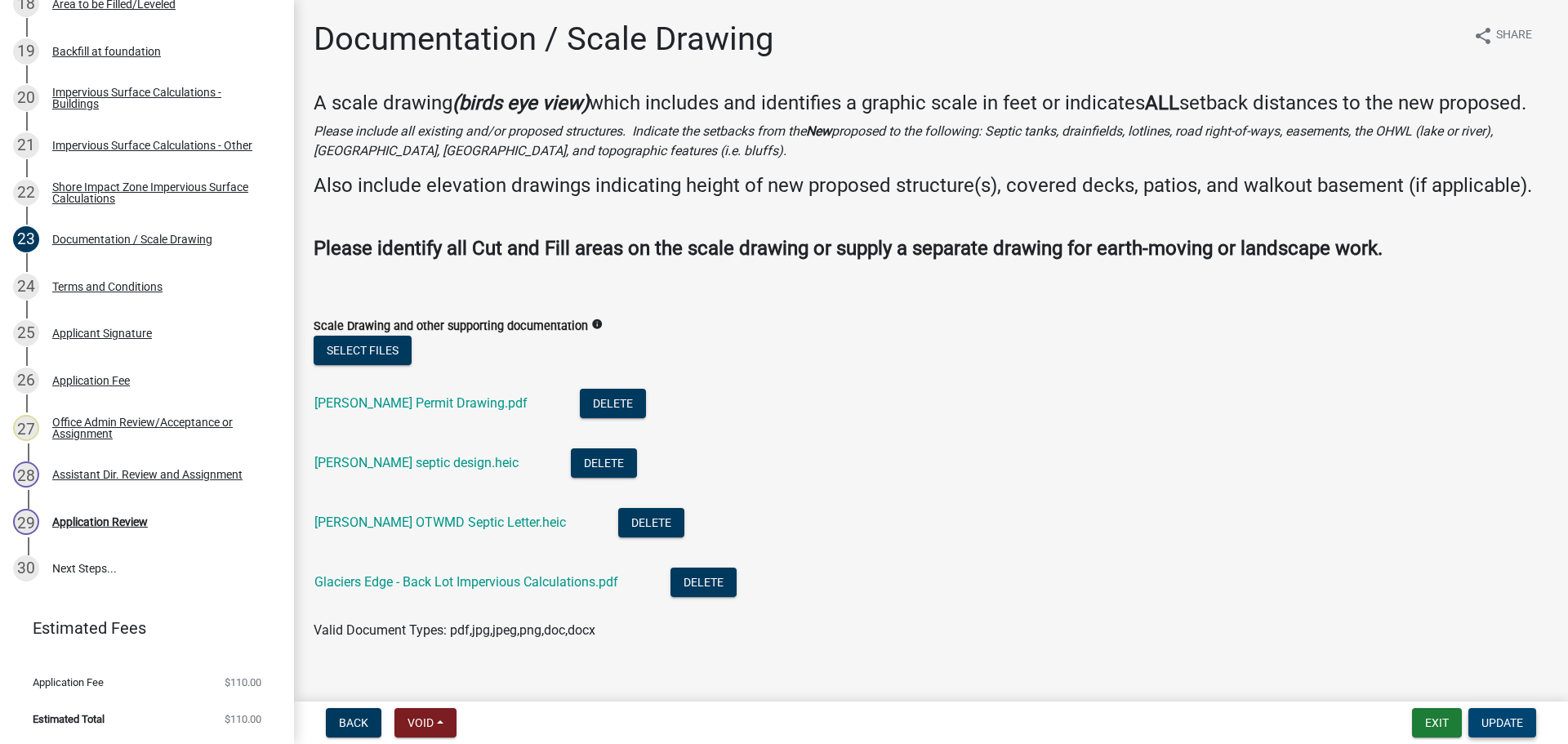
click at [1497, 726] on span "Update" at bounding box center [1502, 722] width 42 height 13
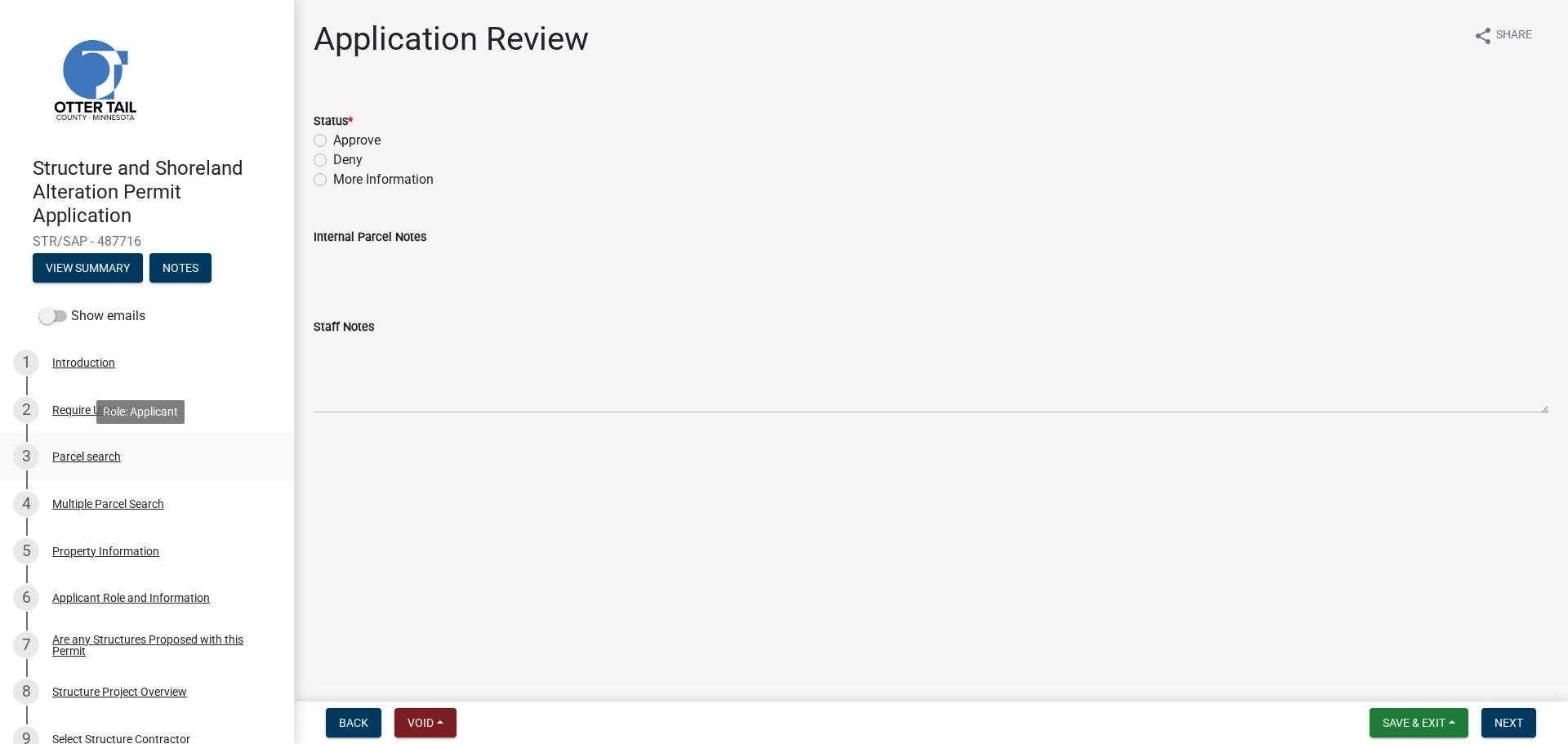
click at [76, 451] on div "Parcel search" at bounding box center [86, 457] width 69 height 12
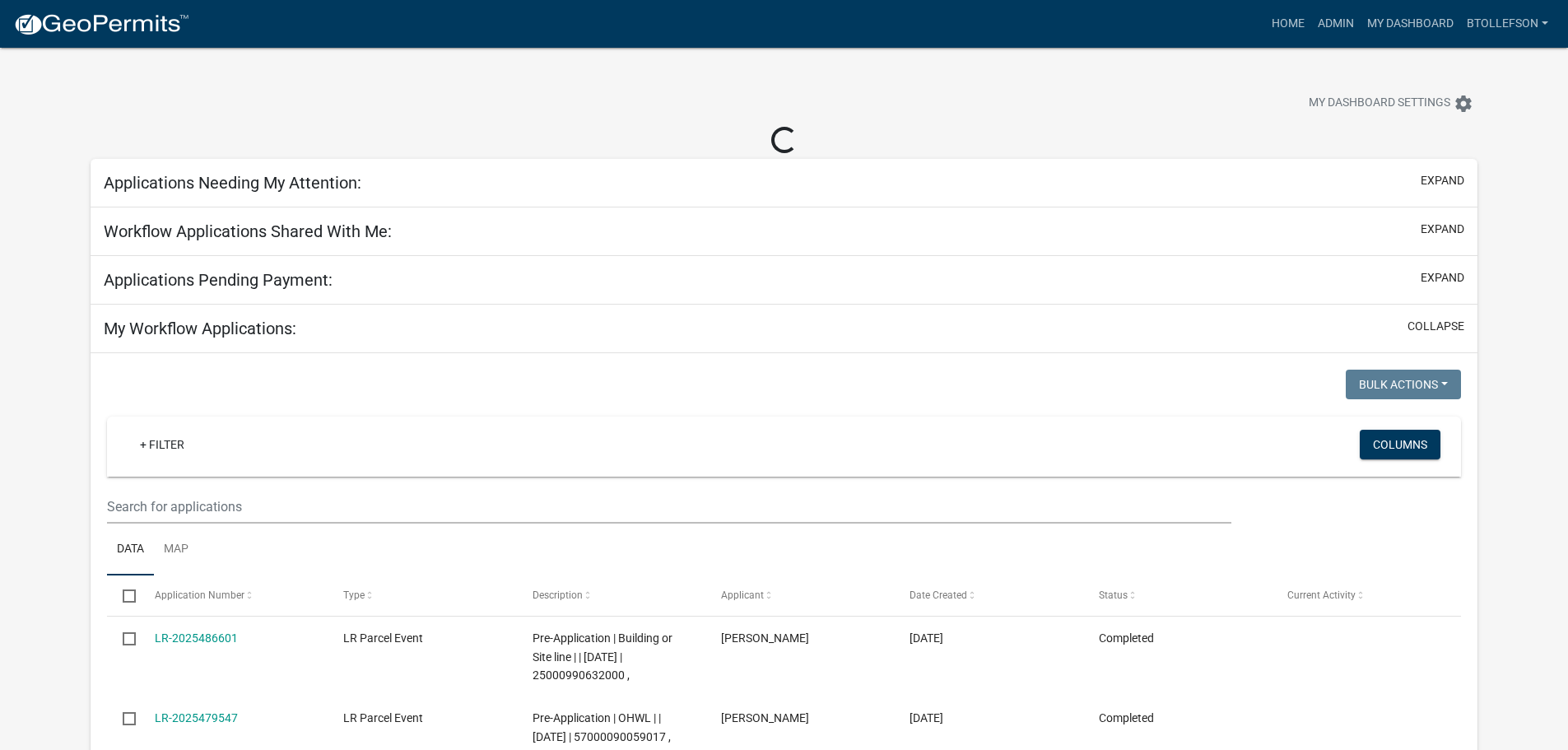
select select "3: 100"
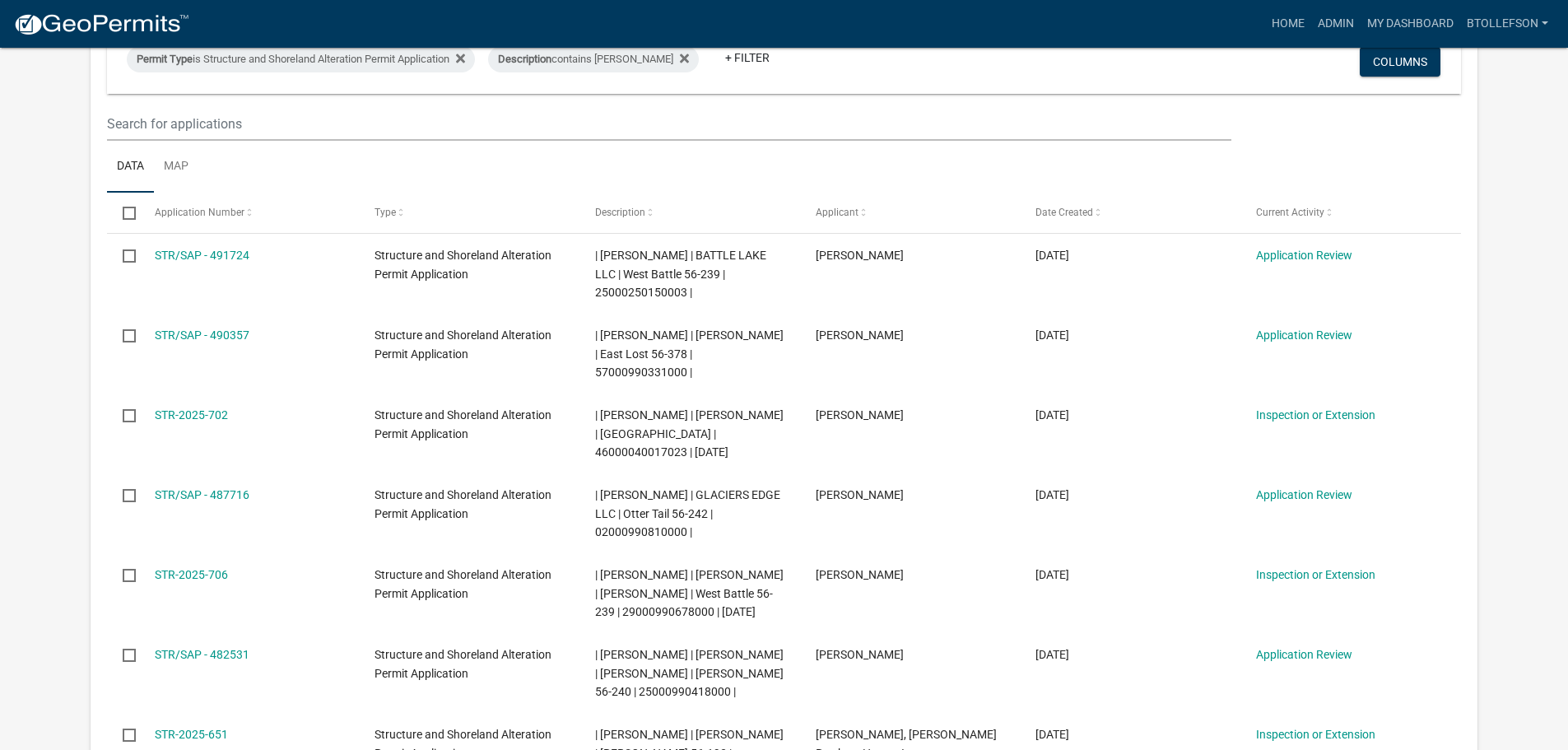
scroll to position [247, 0]
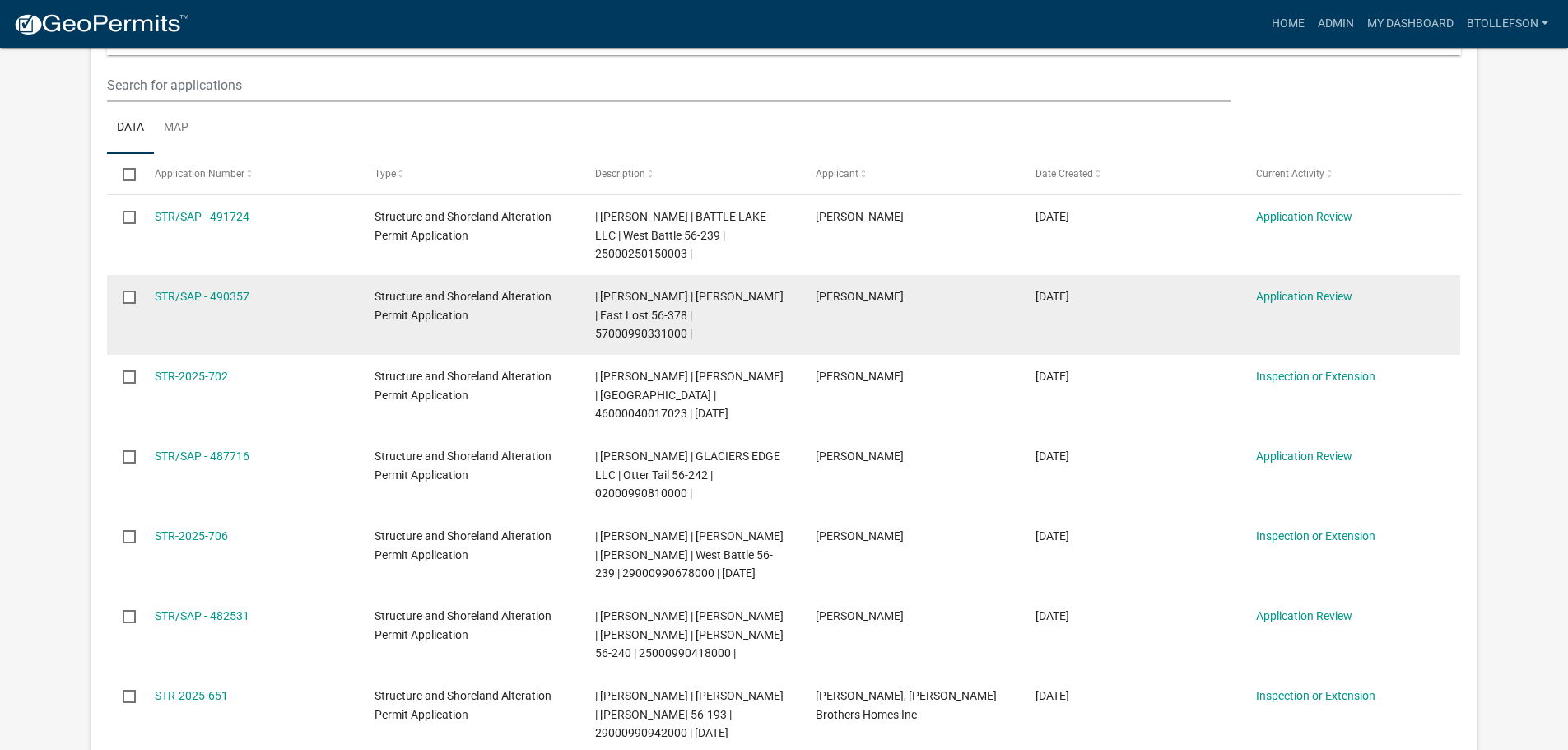
drag, startPoint x: 596, startPoint y: 332, endPoint x: 683, endPoint y: 326, distance: 87.2
click at [683, 326] on span "| [PERSON_NAME] | [PERSON_NAME] | East Lost 56-378 | 57000990331000 |" at bounding box center [689, 315] width 188 height 51
copy span "57000990331000"
click at [211, 303] on div "STR/SAP - 490357" at bounding box center [249, 296] width 188 height 19
click at [211, 299] on link "STR/SAP - 490357" at bounding box center [202, 296] width 95 height 13
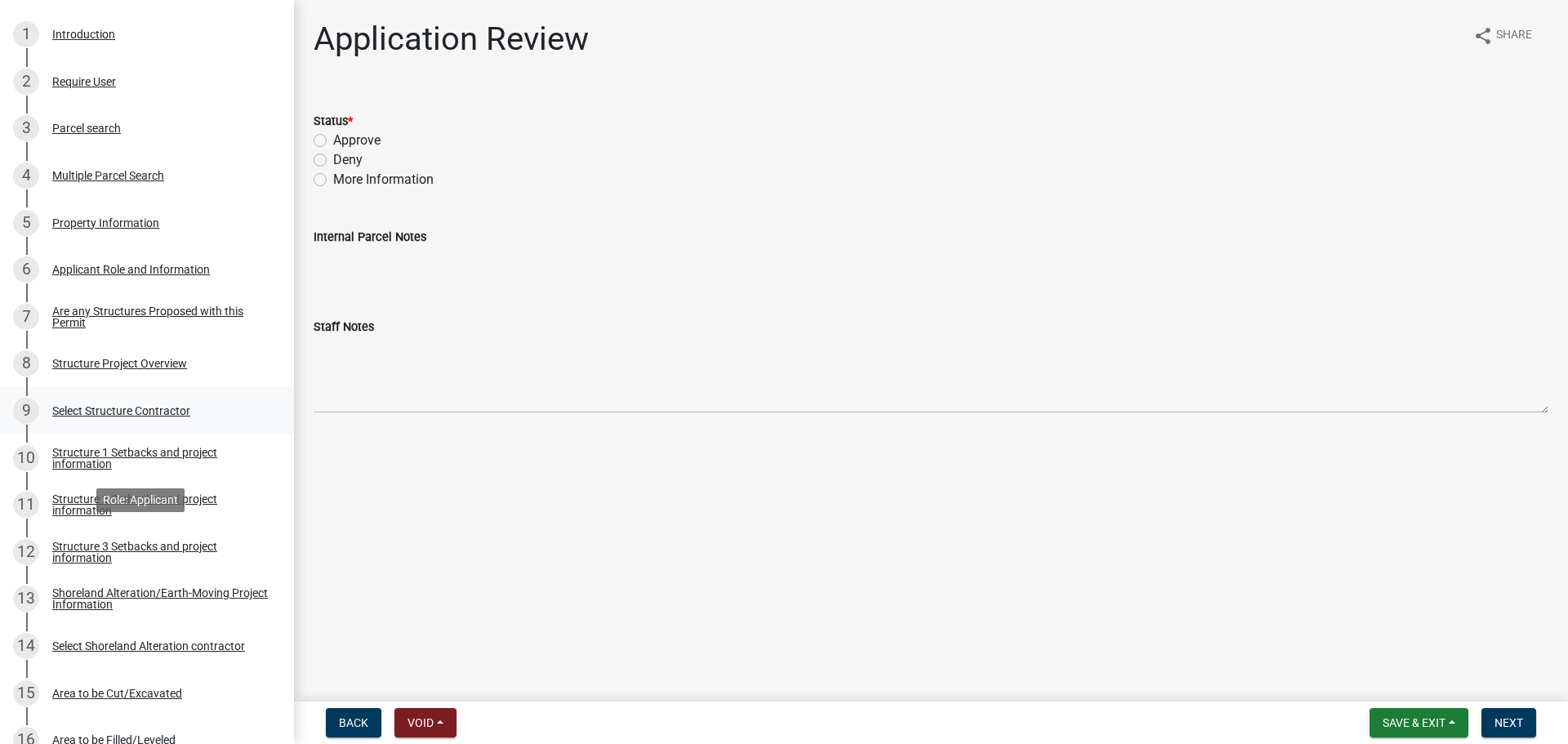
scroll to position [326, 0]
click at [116, 363] on div "Structure Project Overview" at bounding box center [120, 365] width 135 height 12
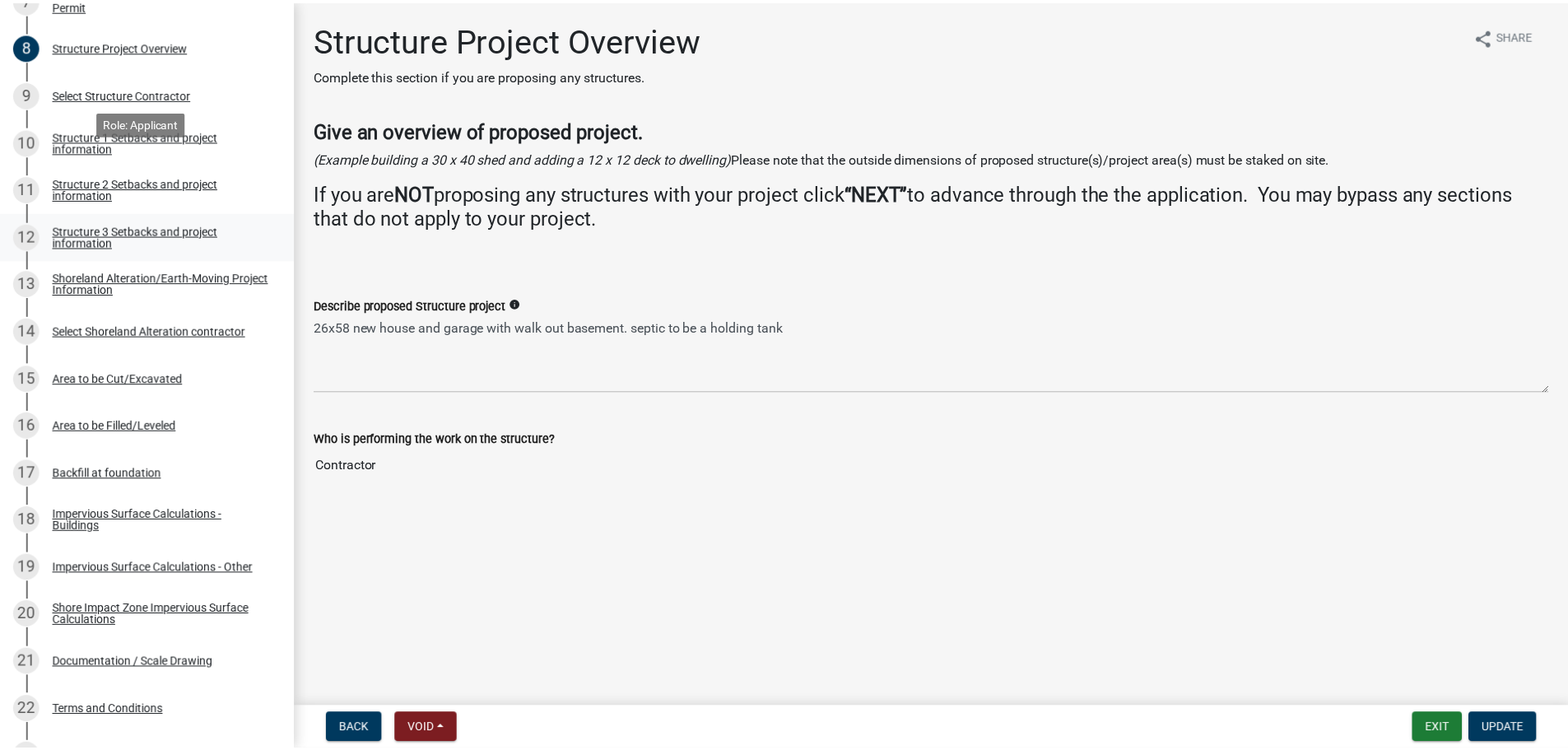
scroll to position [741, 0]
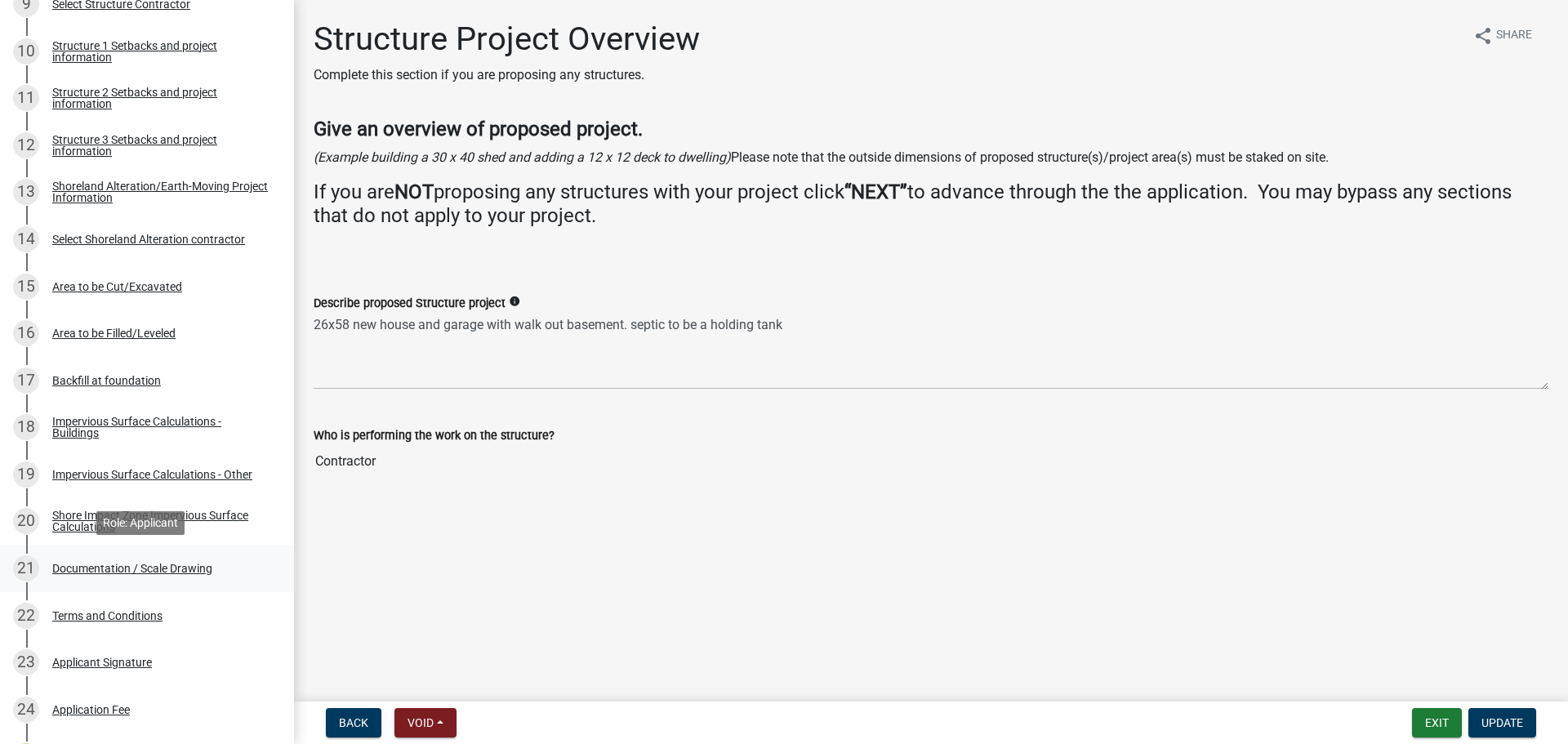
click at [132, 560] on div "21 Documentation / Scale Drawing" at bounding box center [140, 568] width 255 height 26
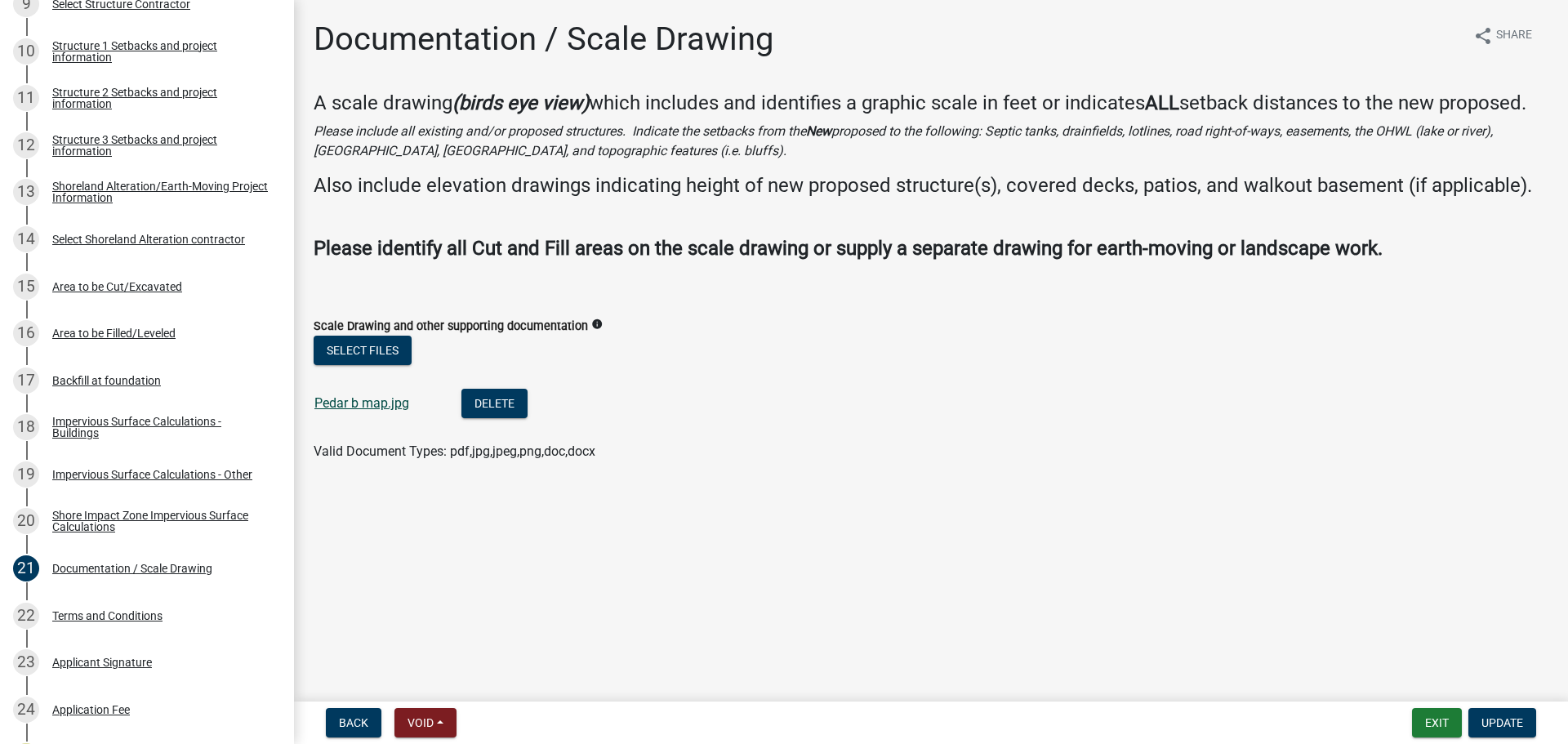
click at [380, 403] on link "Pedar b map.jpg" at bounding box center [361, 403] width 95 height 16
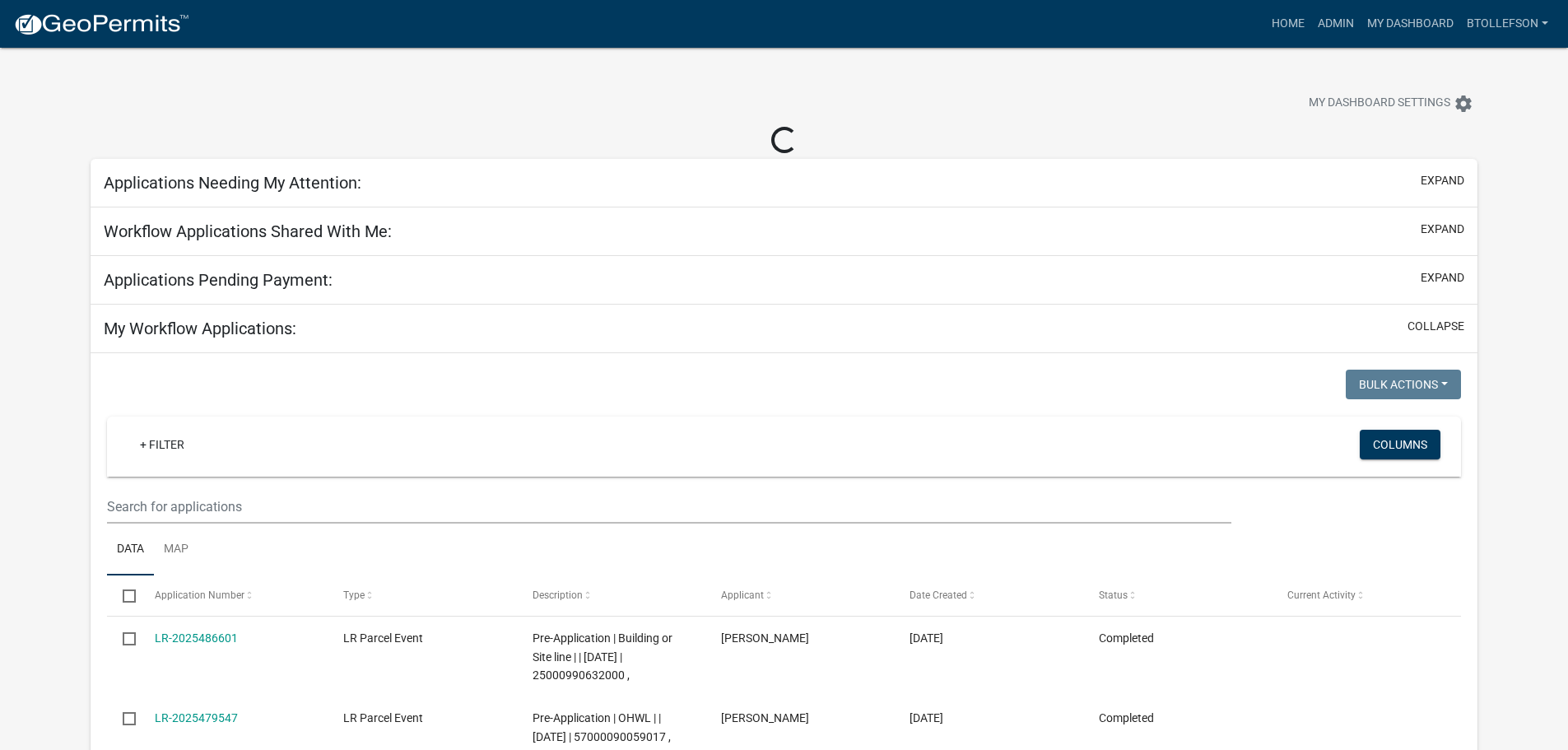
select select "3: 100"
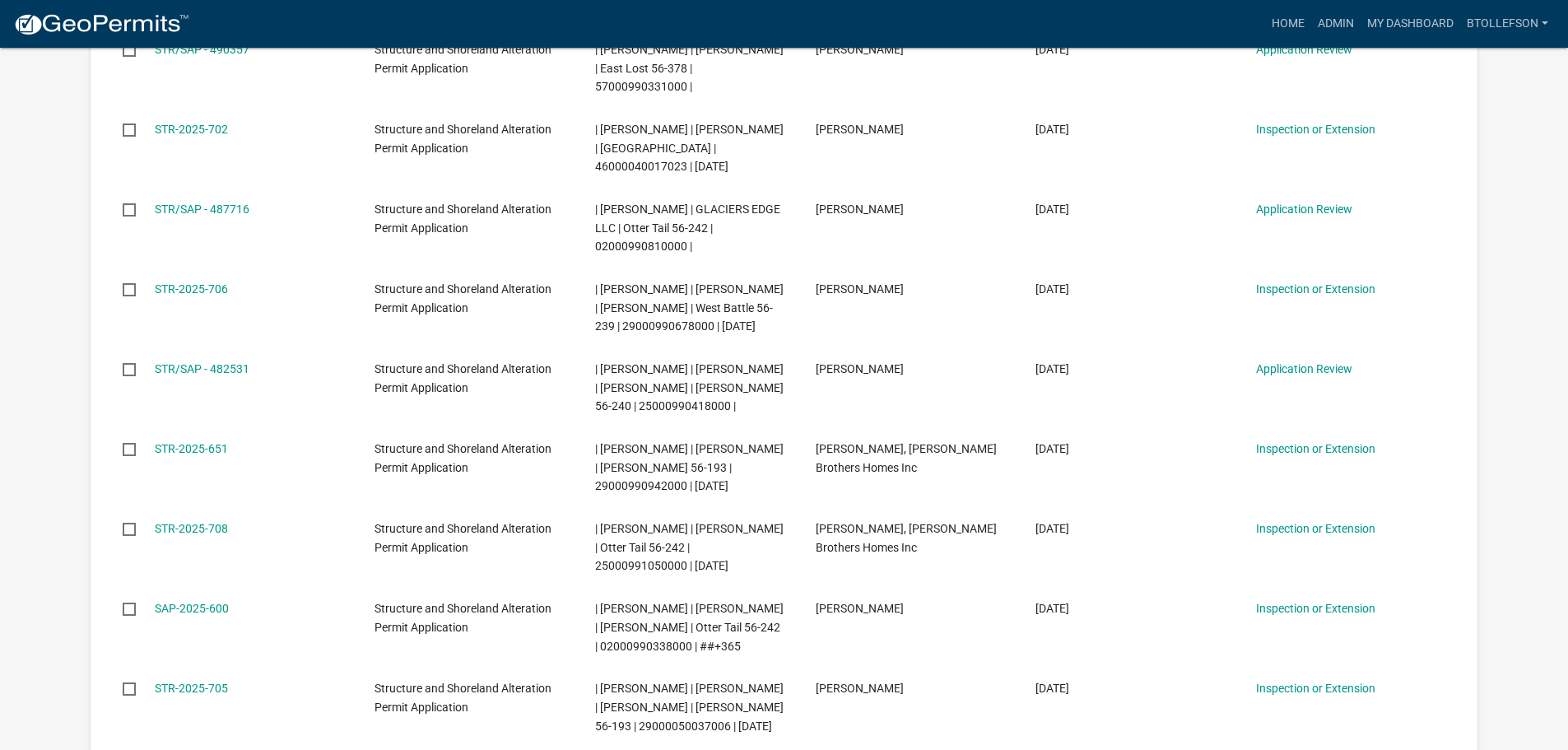
scroll to position [465, 0]
